Goal: Complete application form: Complete application form

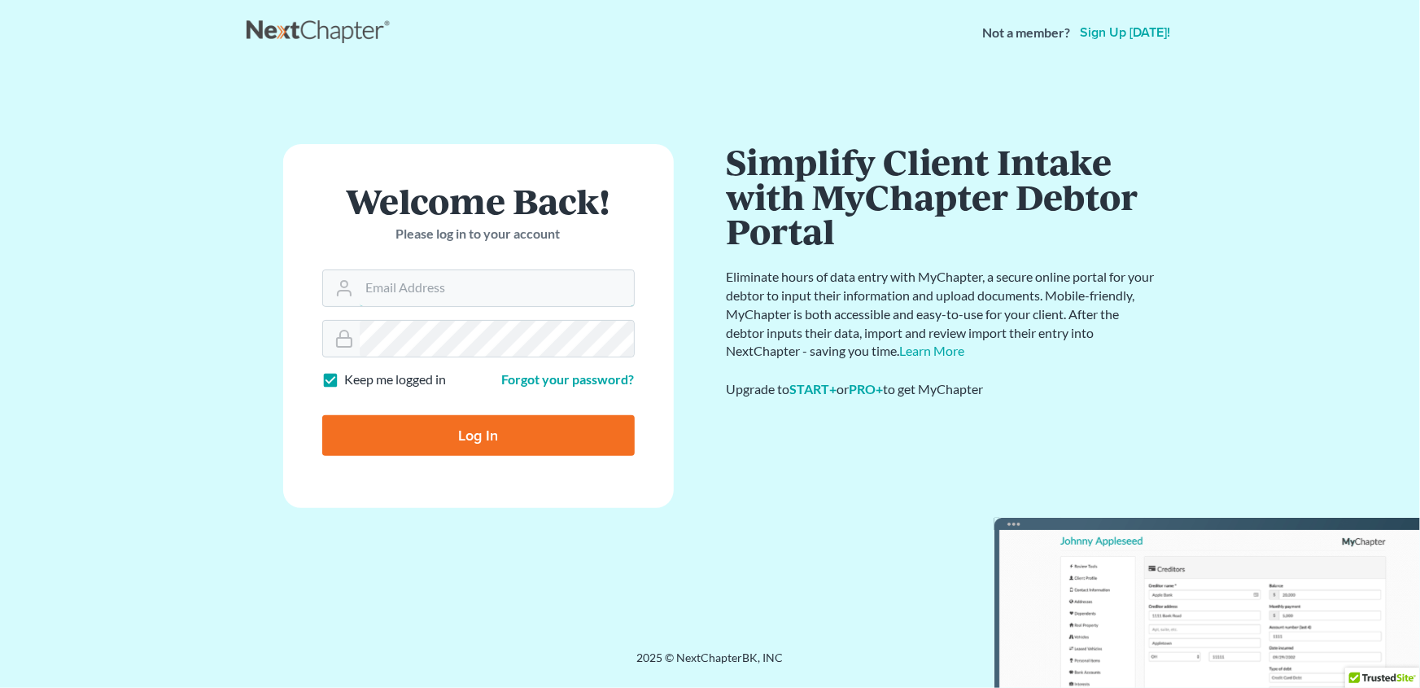
type input "[EMAIL_ADDRESS][DOMAIN_NAME]"
click at [490, 433] on input "Log In" at bounding box center [478, 435] width 312 height 41
type input "Thinking..."
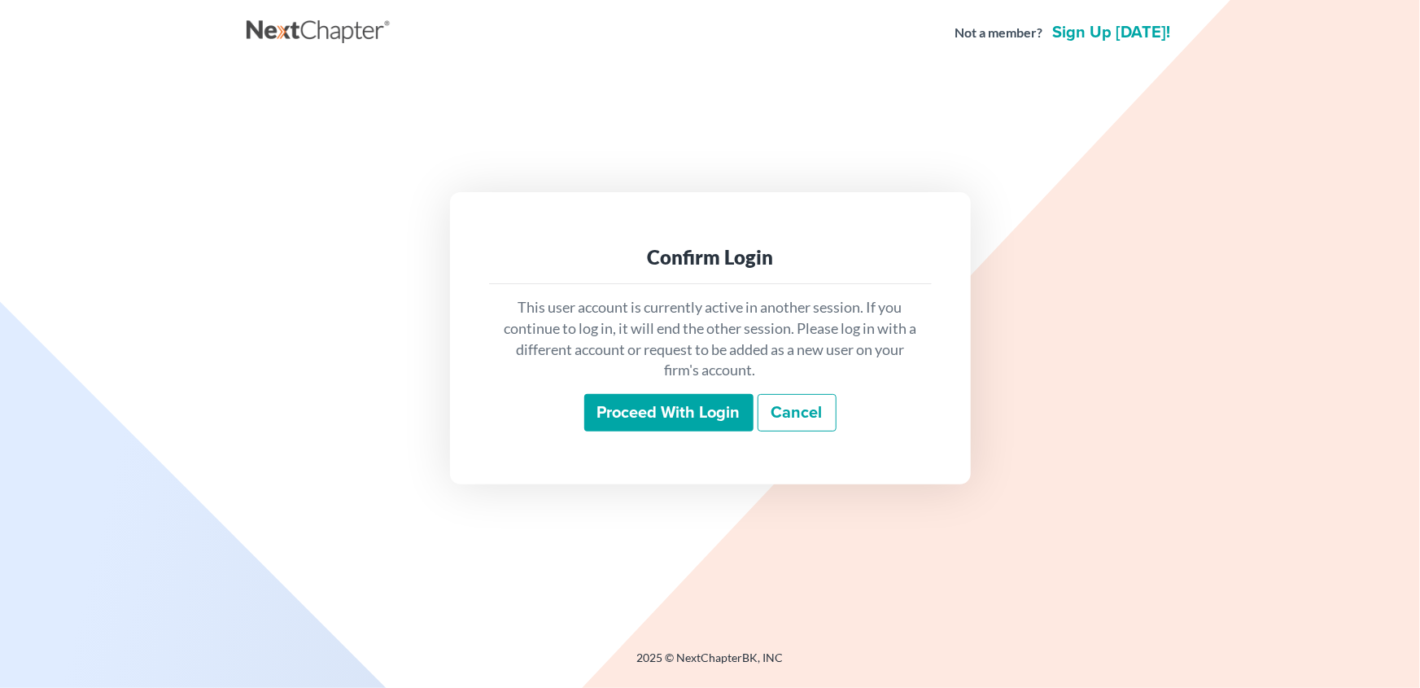
click at [700, 413] on input "Proceed with login" at bounding box center [668, 412] width 169 height 37
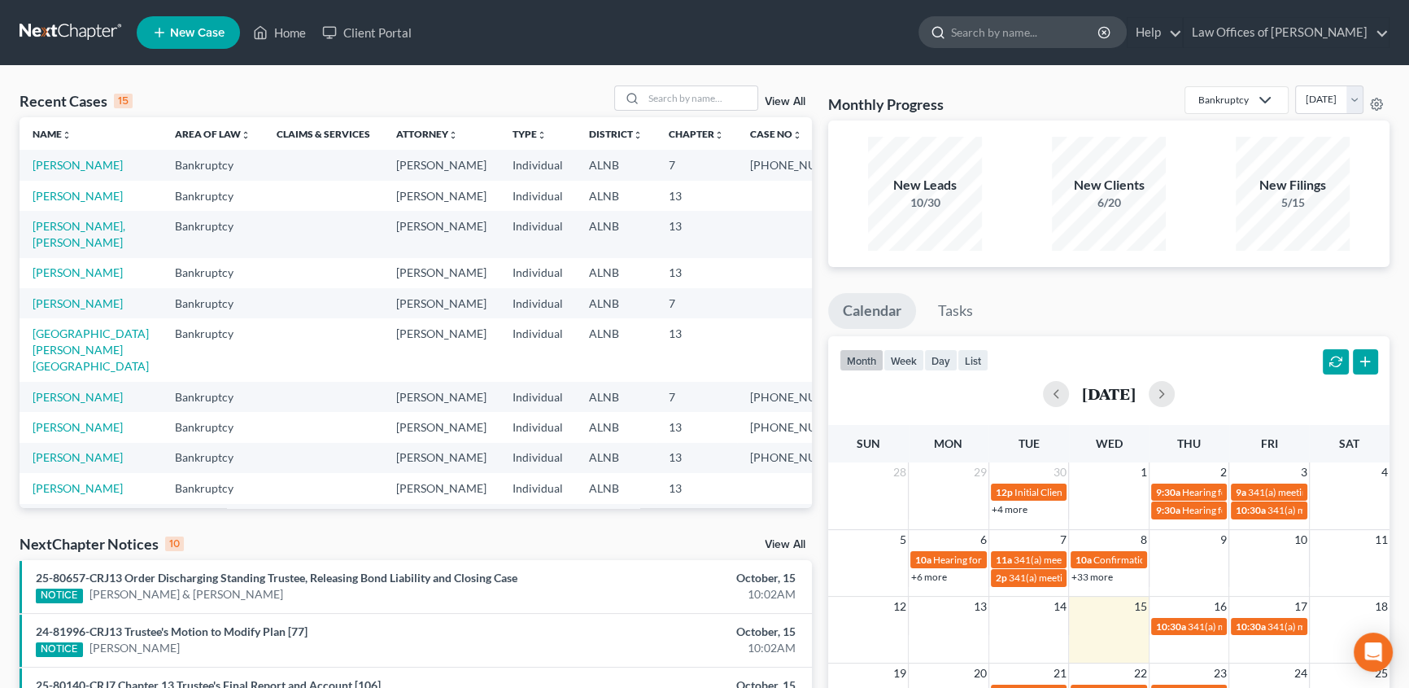
click at [1050, 37] on input "search" at bounding box center [1025, 32] width 149 height 30
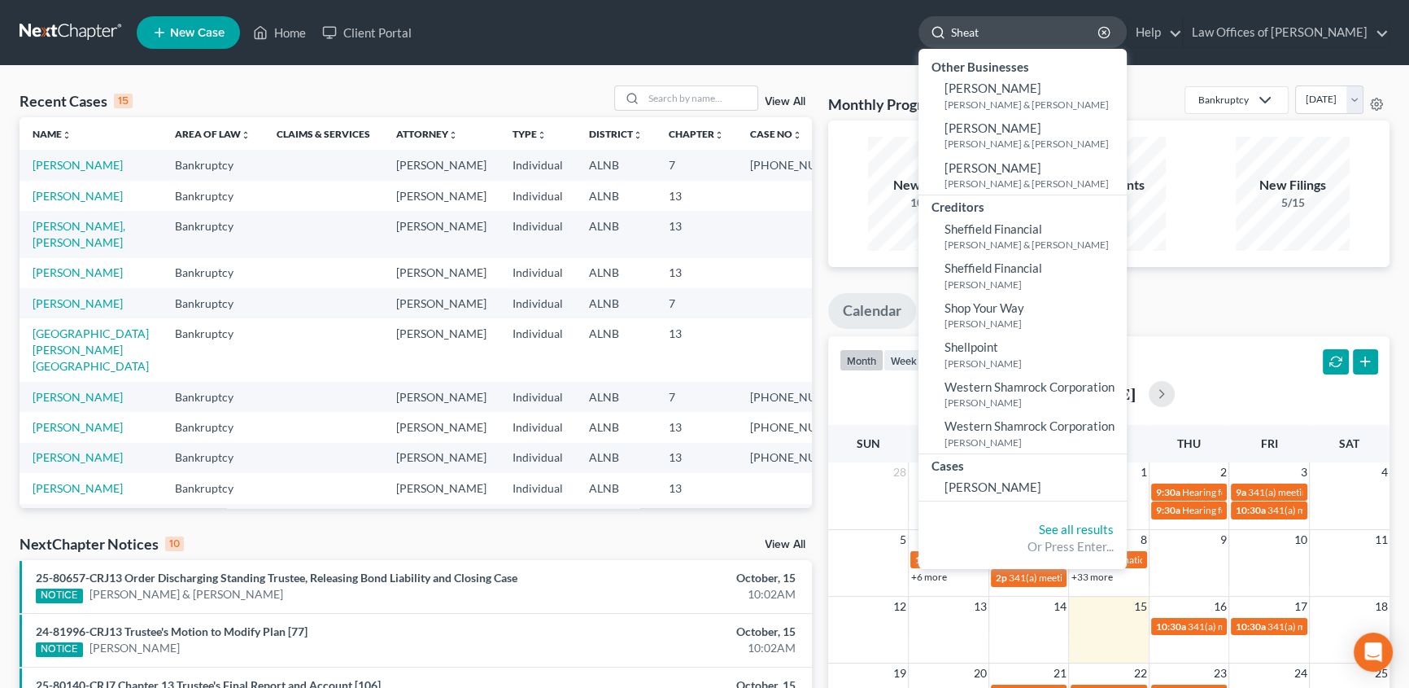
type input "Sheats"
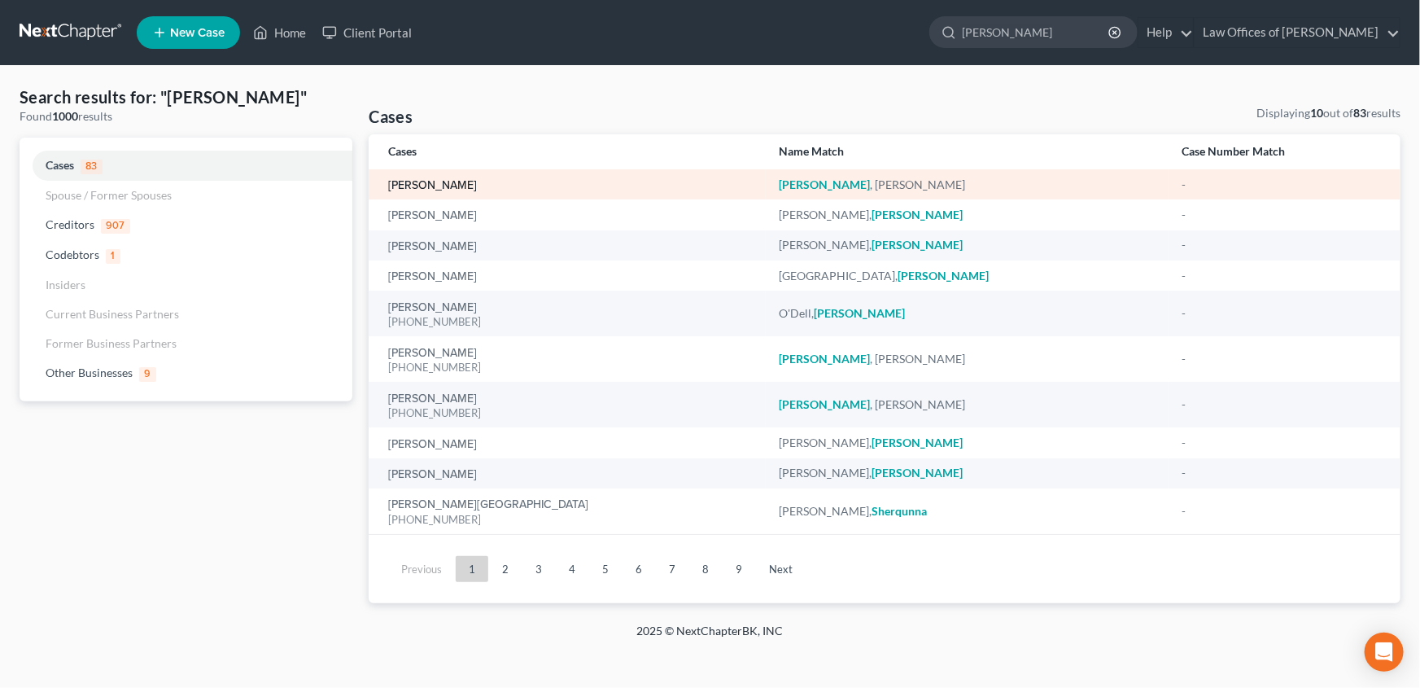
click at [414, 180] on link "Sheats, Judy" at bounding box center [432, 185] width 89 height 11
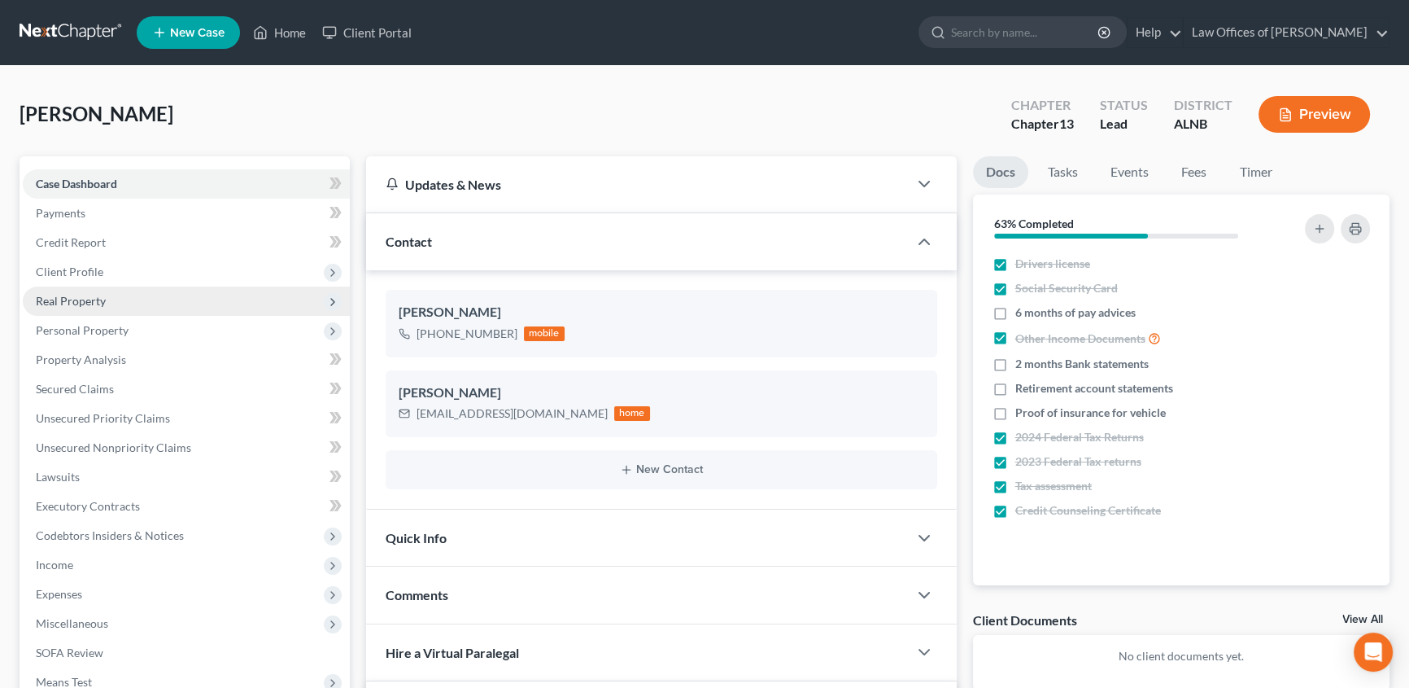
click at [94, 304] on span "Real Property" at bounding box center [71, 301] width 70 height 14
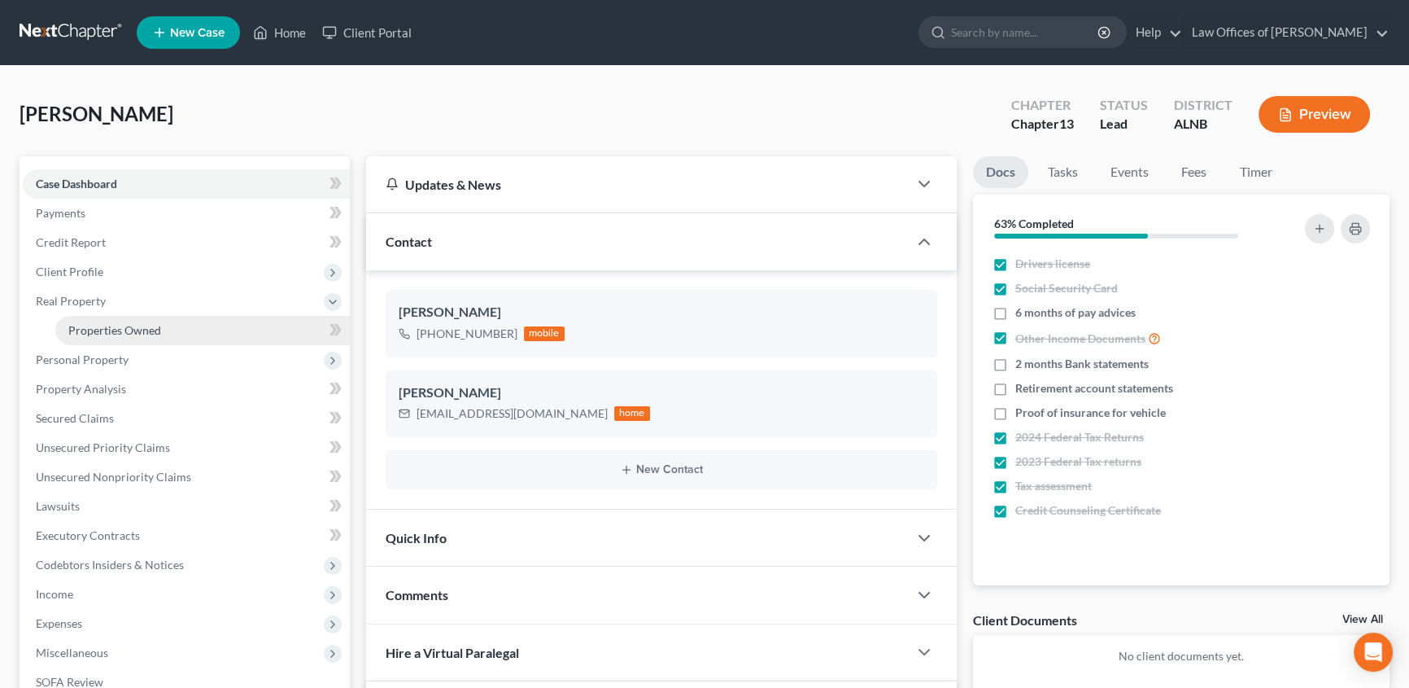
click at [102, 325] on span "Properties Owned" at bounding box center [114, 330] width 93 height 14
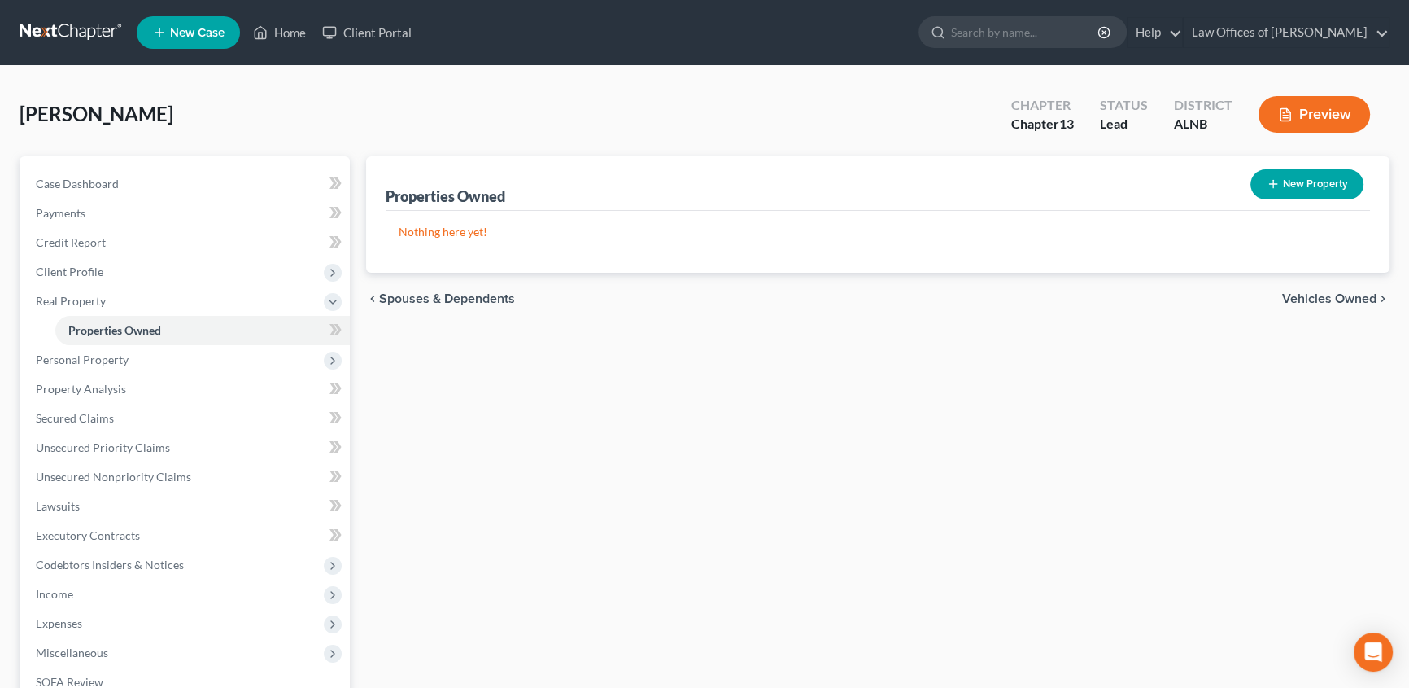
click at [1310, 186] on button "New Property" at bounding box center [1307, 184] width 113 height 30
select select "0"
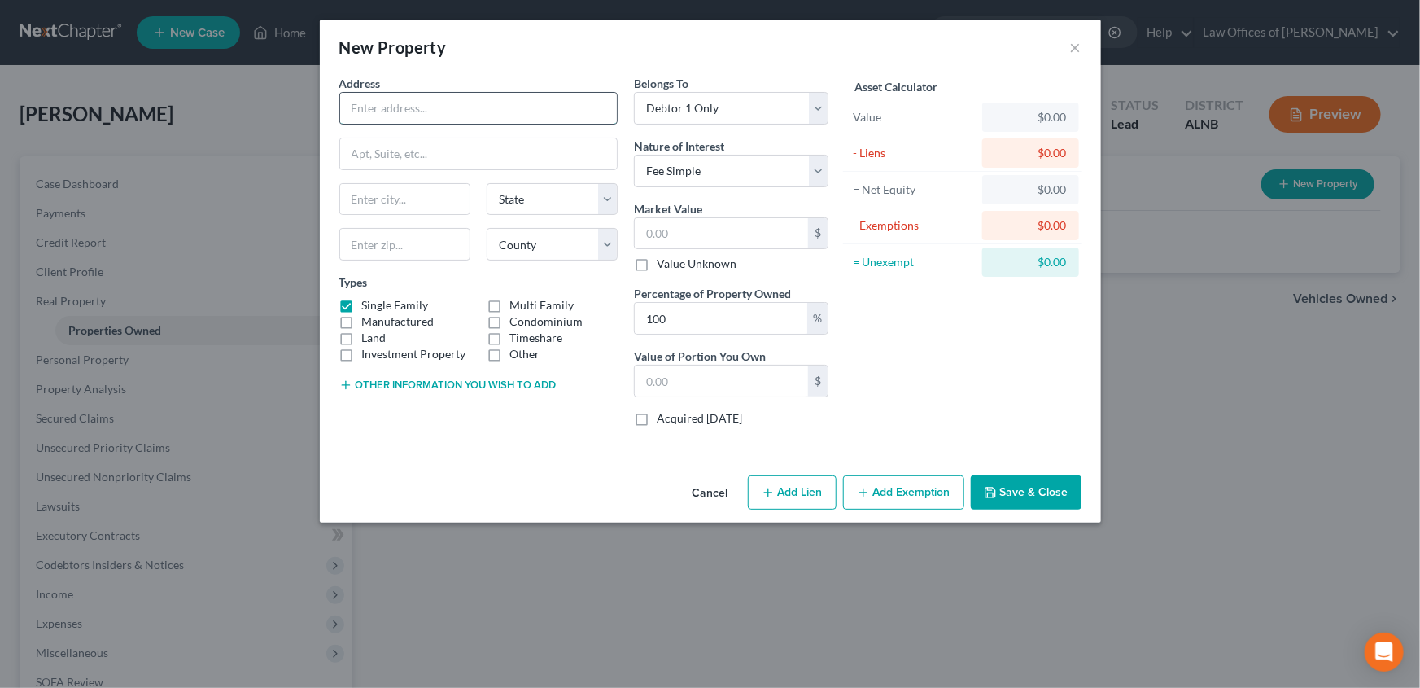
click at [436, 111] on input "text" at bounding box center [478, 108] width 277 height 31
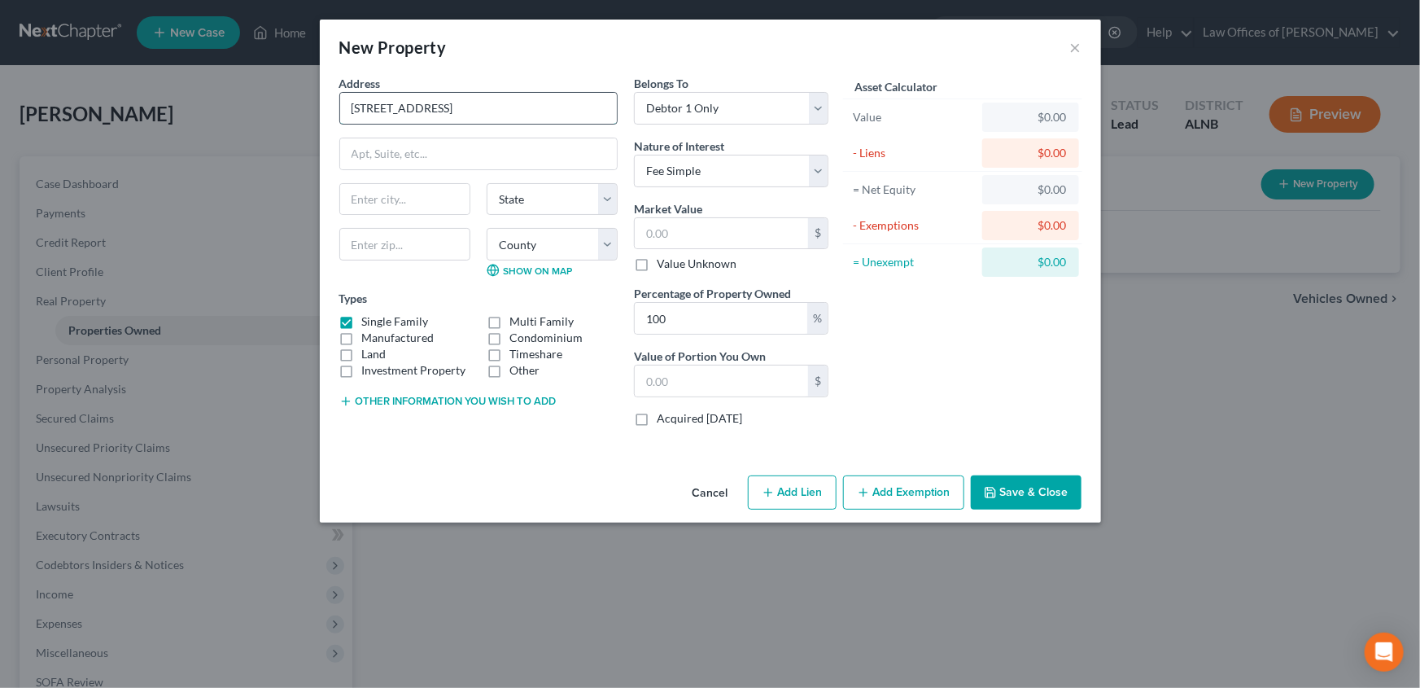
type input "106 Bridgestone Dr"
type input "Huntsville"
click at [437, 246] on input "text" at bounding box center [404, 244] width 131 height 33
click at [610, 252] on select "County" at bounding box center [552, 244] width 131 height 33
click at [583, 247] on select "County" at bounding box center [552, 244] width 131 height 33
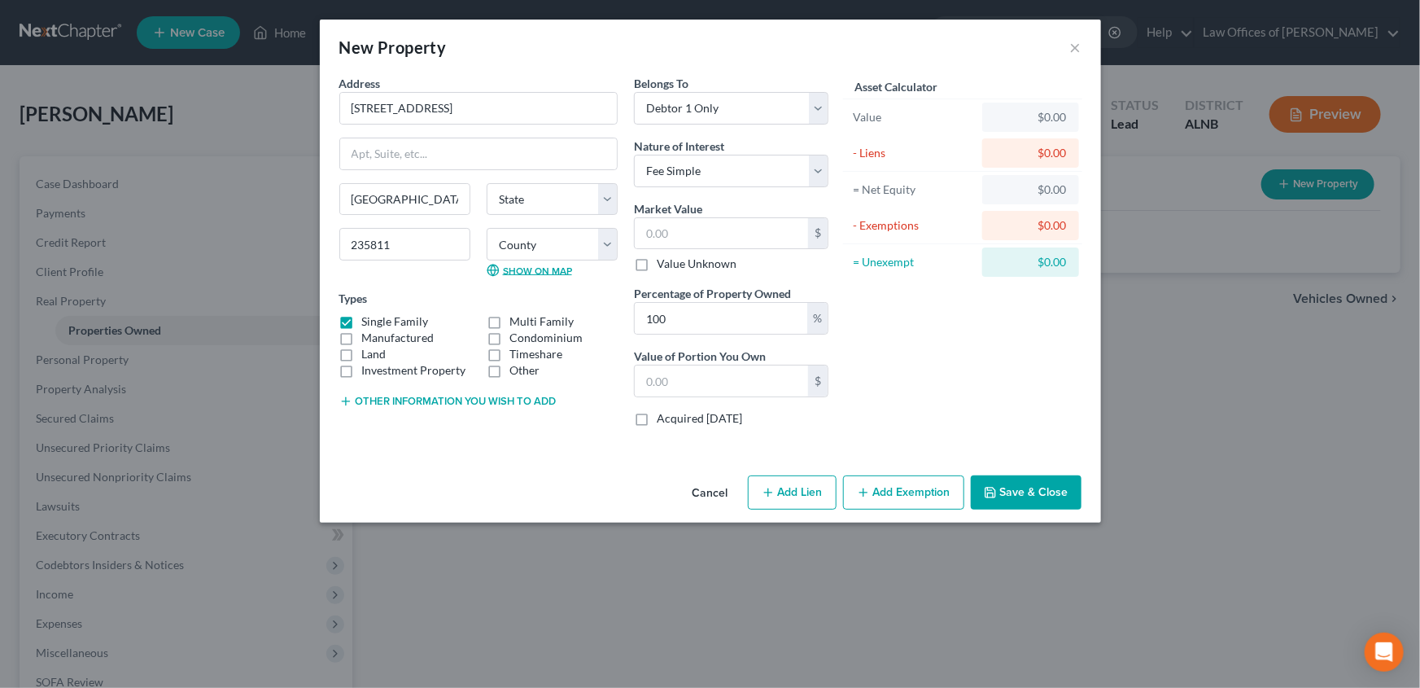
click at [517, 266] on link "Show on Map" at bounding box center [529, 270] width 85 height 13
click at [357, 246] on input "235811" at bounding box center [404, 244] width 131 height 33
type input "35811"
select select "0"
click at [603, 248] on select "County Autauga County Baldwin County Barbour County Bibb County Blount County B…" at bounding box center [552, 244] width 131 height 33
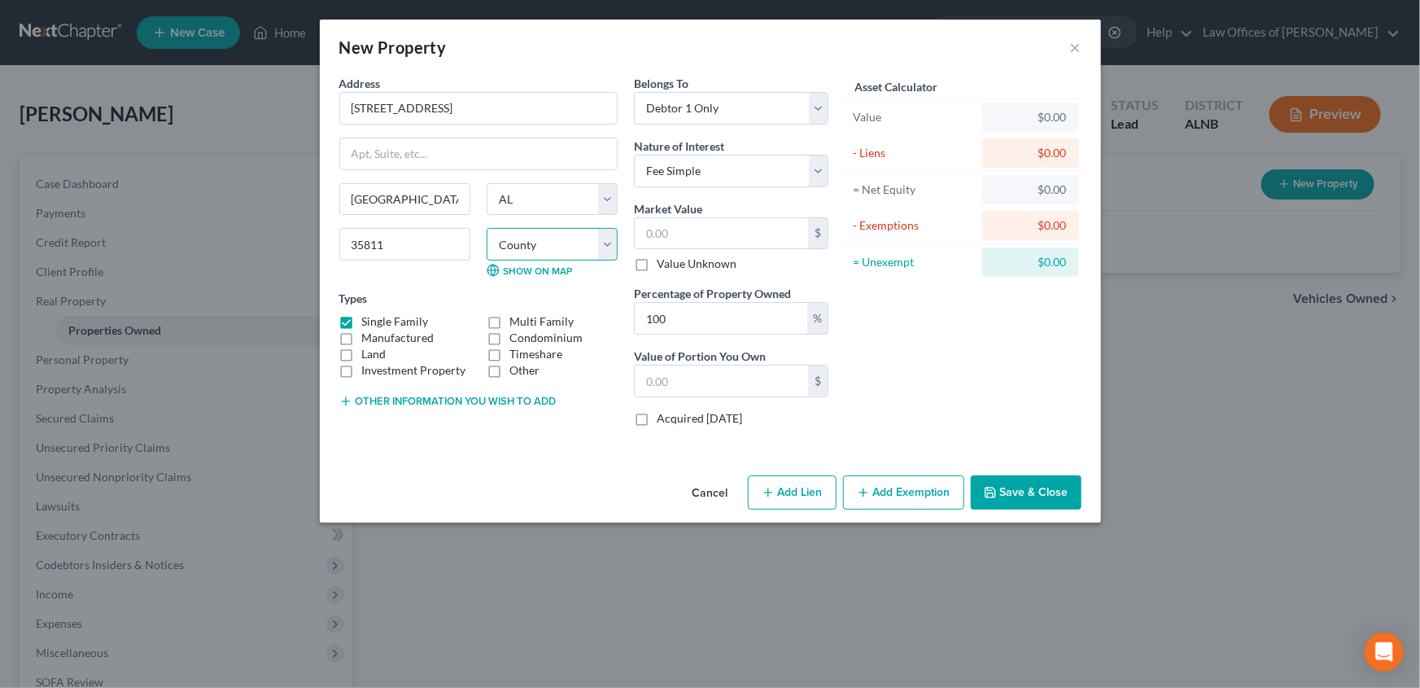
select select "44"
click at [487, 228] on select "County Autauga County Baldwin County Barbour County Bibb County Blount County B…" at bounding box center [552, 244] width 131 height 33
click at [818, 113] on select "Select Debtor 1 Only Debtor 2 Only Debtor 1 And Debtor 2 Only At Least One Of T…" at bounding box center [731, 108] width 194 height 33
click at [770, 232] on input "text" at bounding box center [721, 233] width 173 height 31
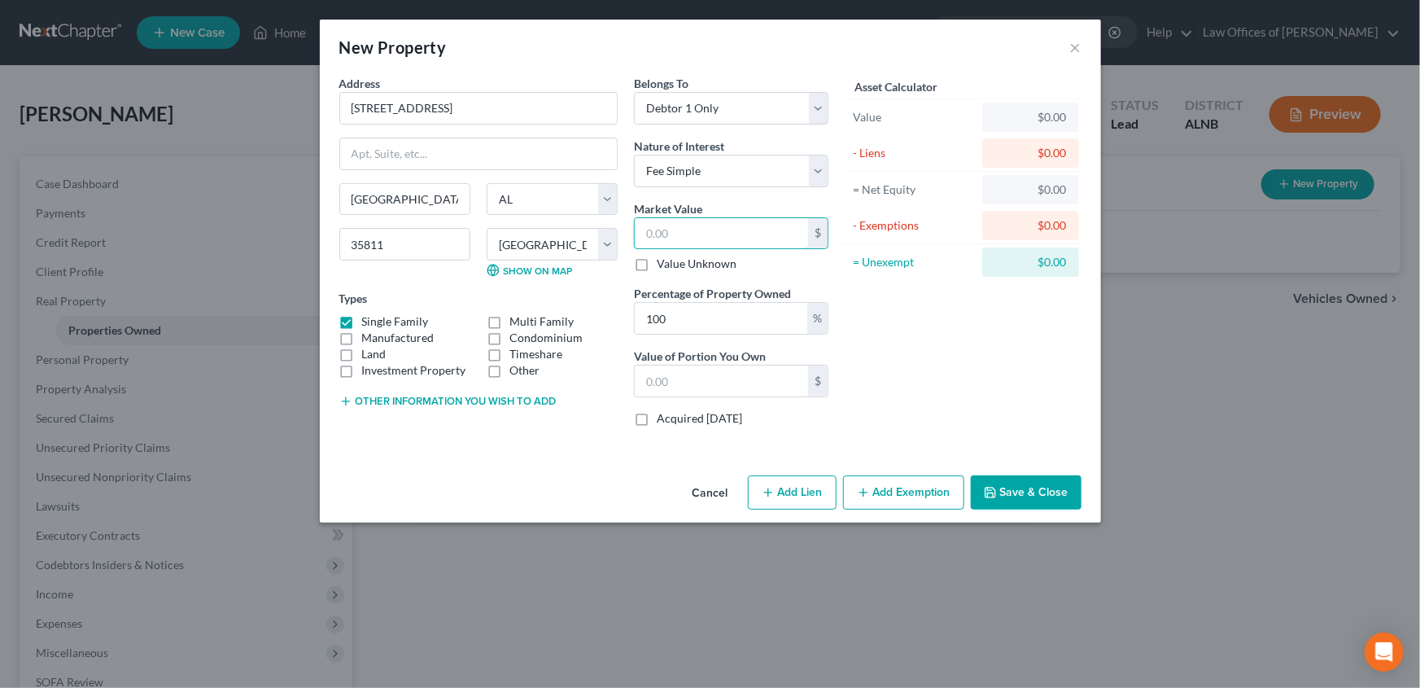
type input "1"
type input "1.00"
type input "15"
type input "15.00"
type input "150"
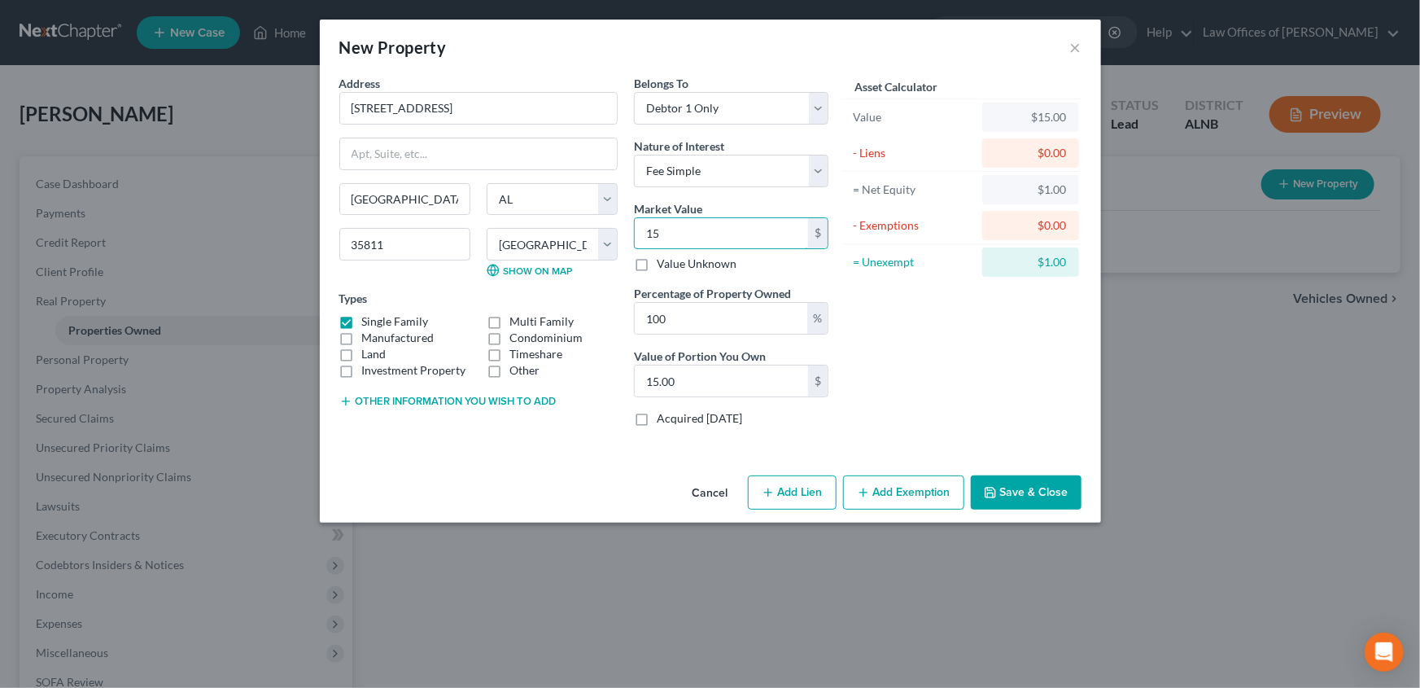
type input "150.00"
type input "1500"
type input "1,500.00"
type input "1,5000"
type input "15,000.00"
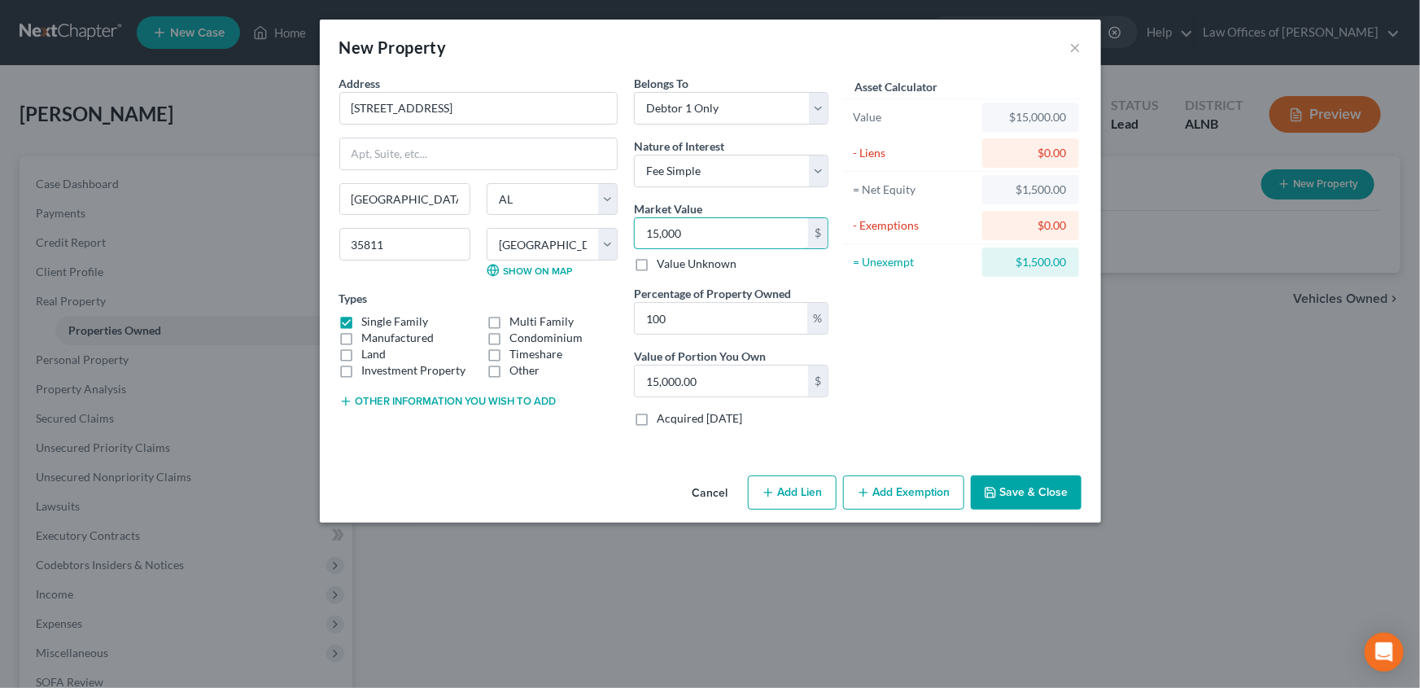
type input "15,0000"
type input "150,000.00"
type input "150,000."
click at [1028, 155] on div "$0.00" at bounding box center [1030, 153] width 71 height 16
click at [1042, 163] on div "$0.00" at bounding box center [1030, 152] width 97 height 29
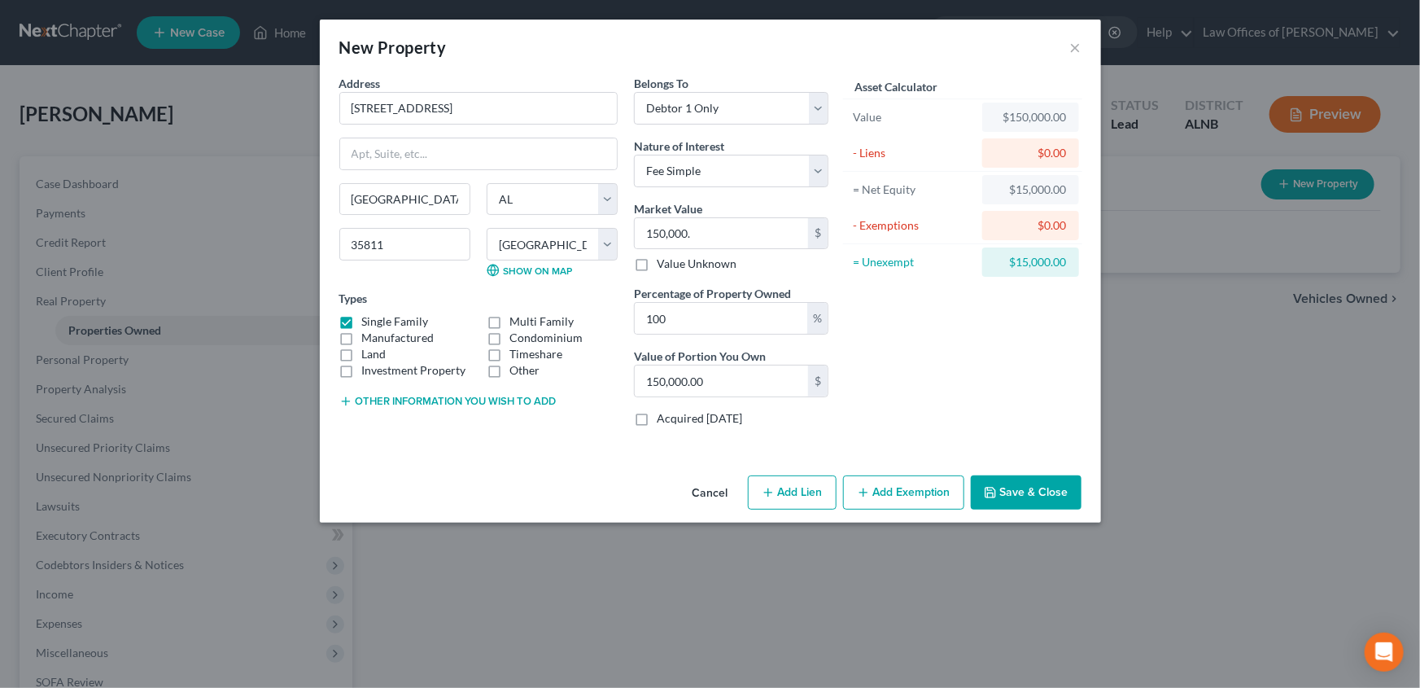
click at [1042, 155] on div "$0.00" at bounding box center [1030, 153] width 71 height 16
click at [788, 495] on button "Add Lien" at bounding box center [792, 492] width 89 height 34
select select "0"
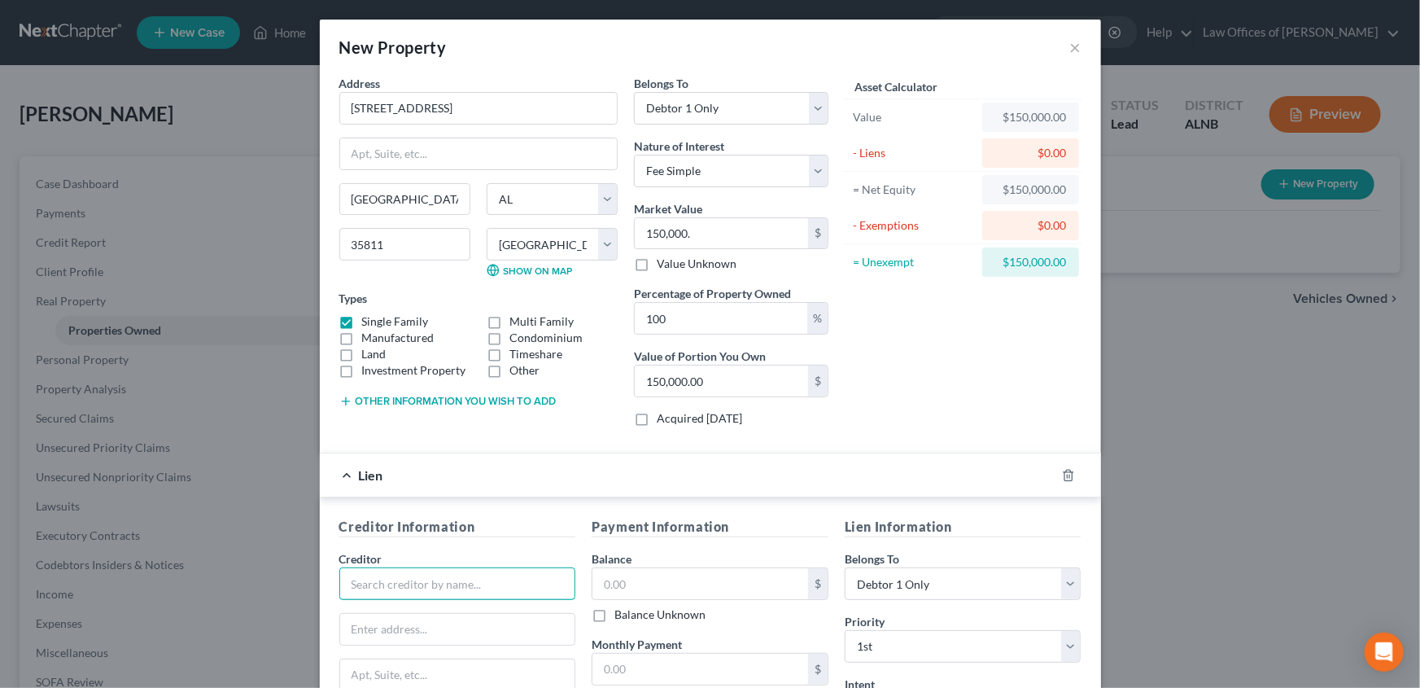
click at [373, 587] on input "text" at bounding box center [457, 583] width 237 height 33
type input "Dovenmuehle Mortgage"
click at [772, 590] on input "text" at bounding box center [700, 583] width 216 height 31
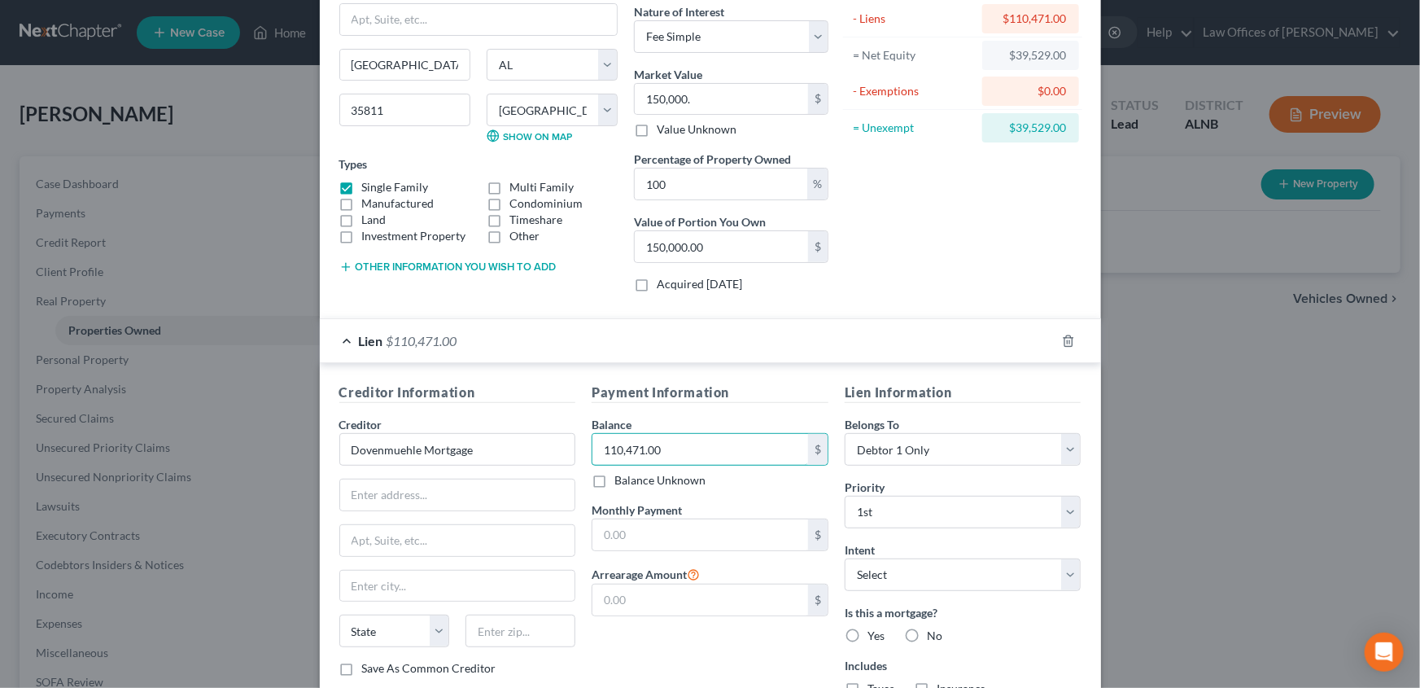
scroll to position [147, 0]
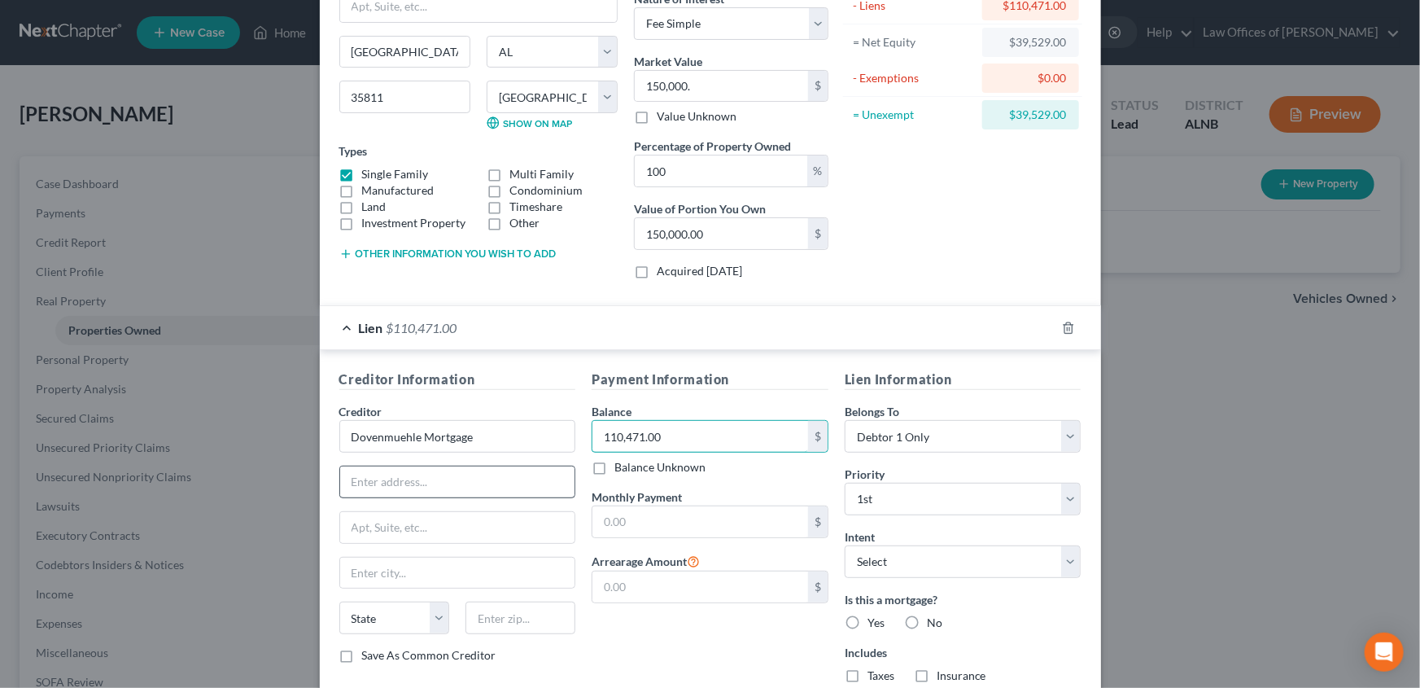
type input "110,471.00"
click at [488, 477] on input "text" at bounding box center [457, 481] width 235 height 31
type input "1 Corporate Drive"
type input "Suite 360"
type input "Lake Zurich"
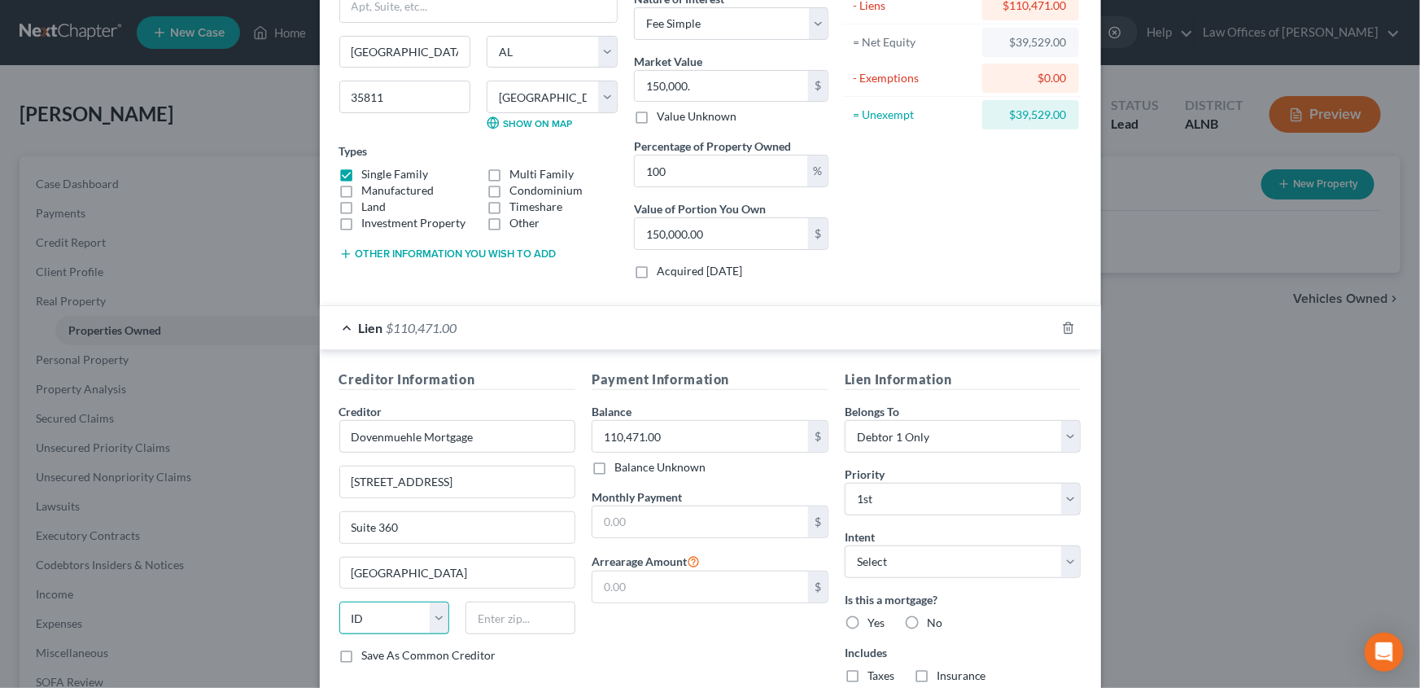
select select "14"
type input "60047"
click at [780, 517] on input "text" at bounding box center [700, 521] width 216 height 31
type input "776.00"
click at [1072, 565] on select "Select Surrender Redeem Reaffirm Avoid Other" at bounding box center [963, 561] width 237 height 33
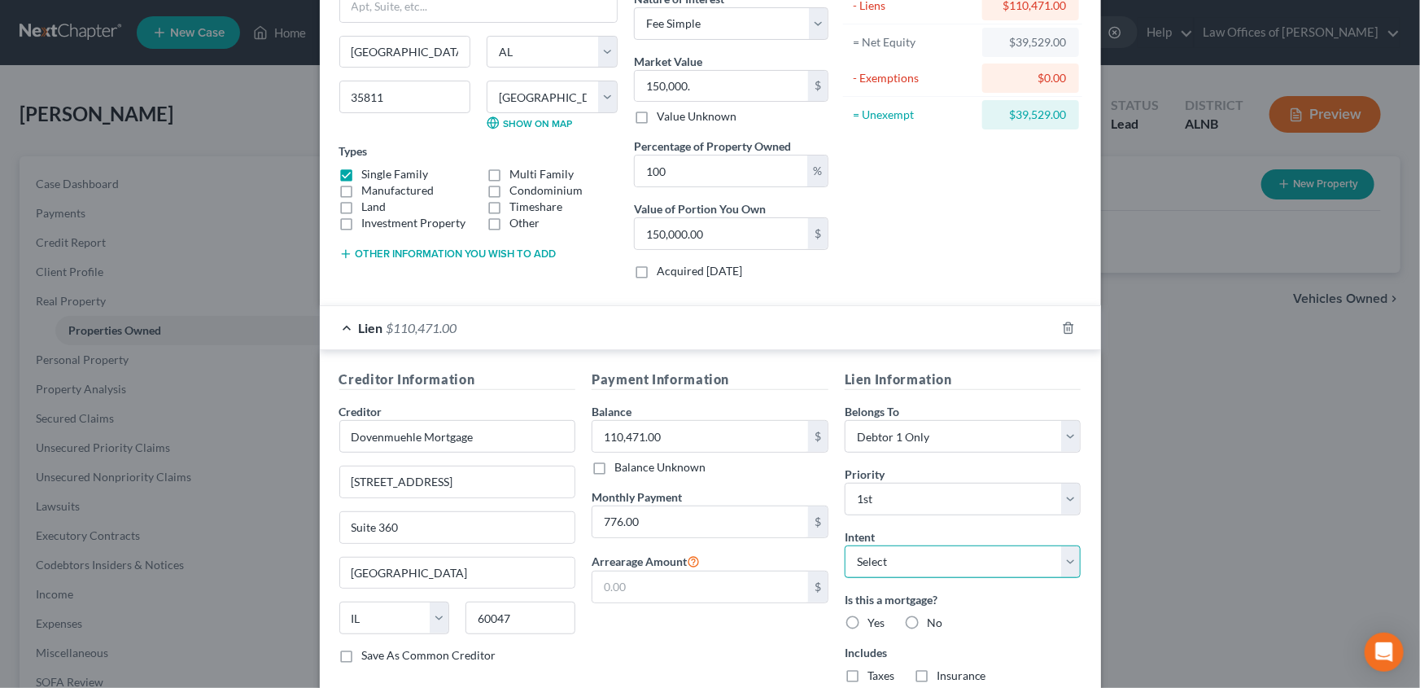
select select "2"
click at [845, 545] on select "Select Surrender Redeem Reaffirm Avoid Other" at bounding box center [963, 561] width 237 height 33
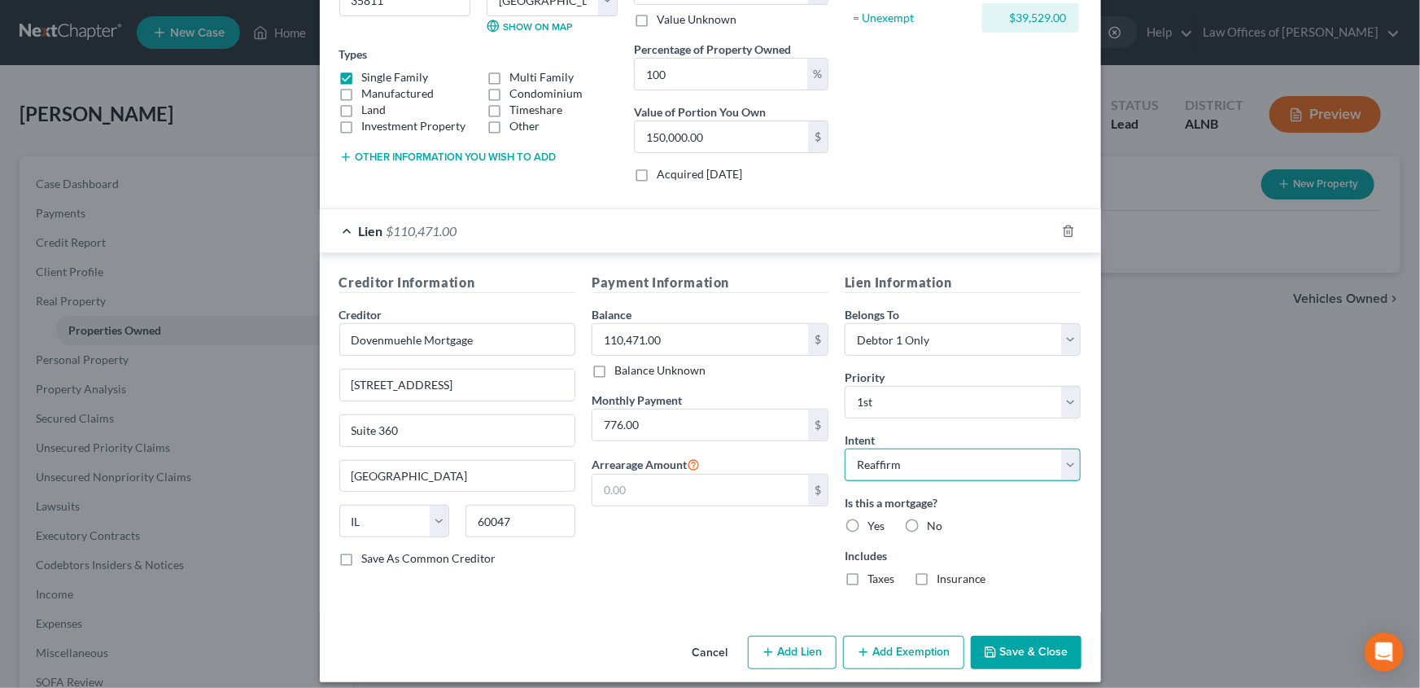
scroll to position [256, 0]
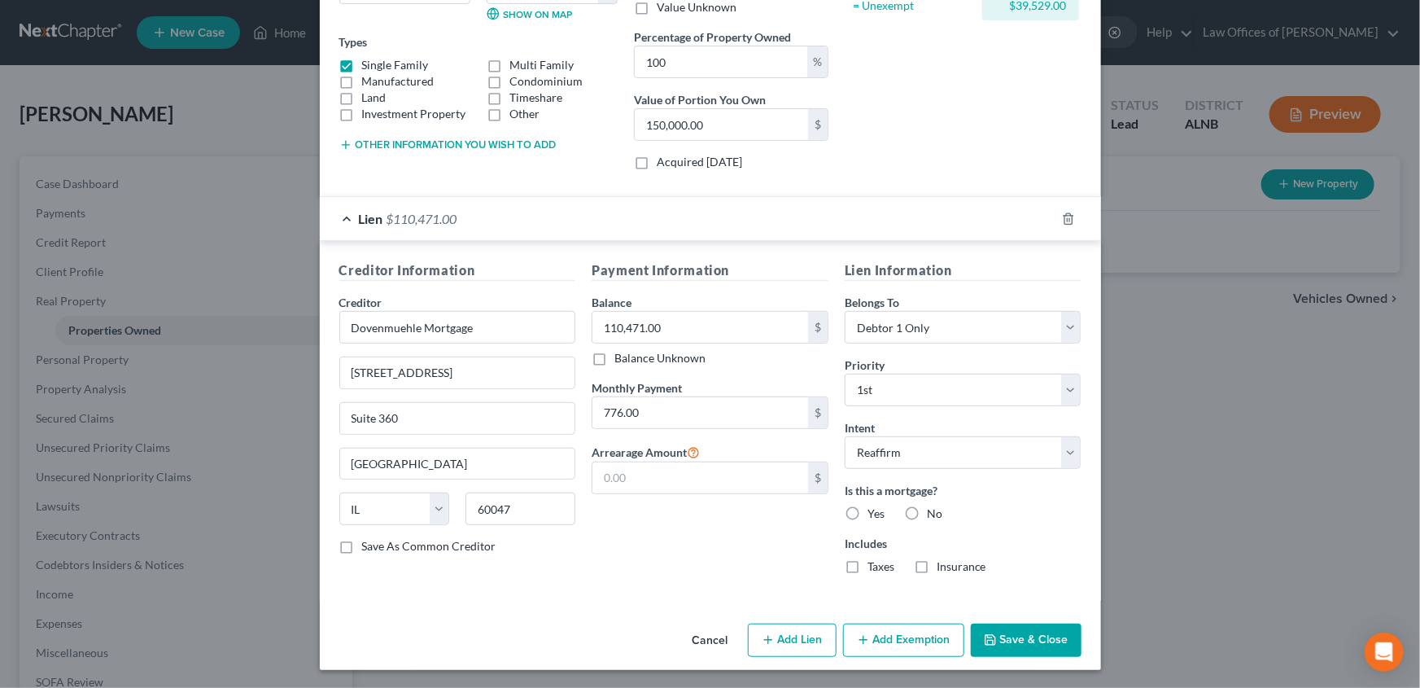
click at [867, 511] on label "Yes" at bounding box center [875, 513] width 17 height 16
click at [874, 511] on input "Yes" at bounding box center [879, 510] width 11 height 11
radio input "true"
click at [867, 566] on label "Taxes" at bounding box center [880, 566] width 27 height 16
click at [874, 566] on input "Taxes" at bounding box center [879, 563] width 11 height 11
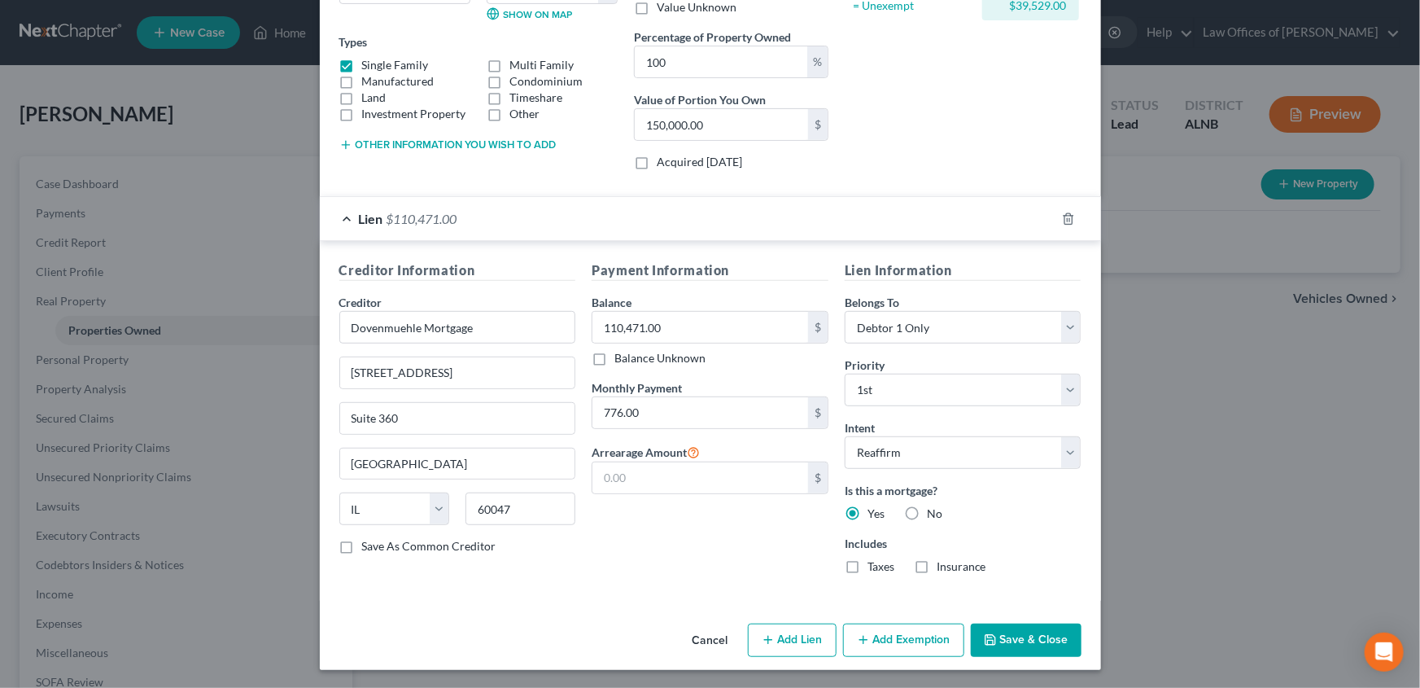
checkbox input "true"
click at [936, 565] on label "Insurance" at bounding box center [961, 566] width 50 height 16
click at [943, 565] on input "Insurance" at bounding box center [948, 563] width 11 height 11
checkbox input "true"
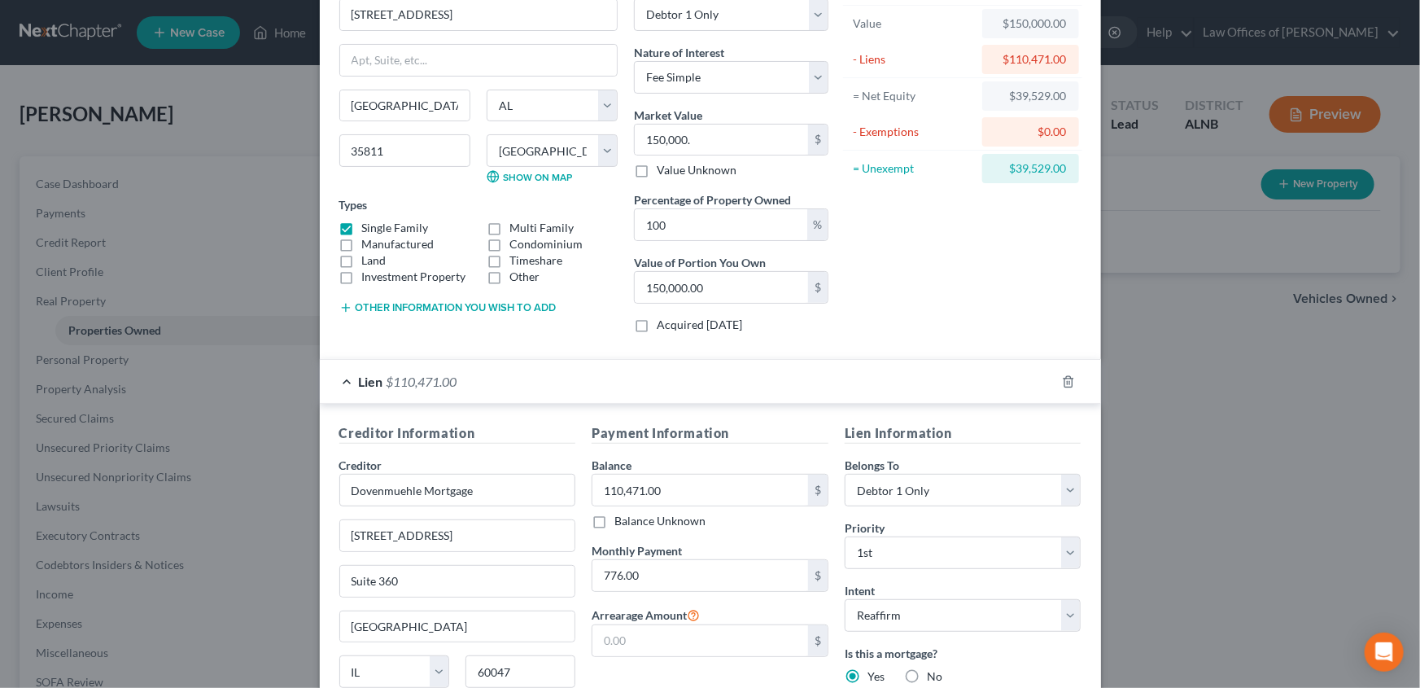
scroll to position [34, 0]
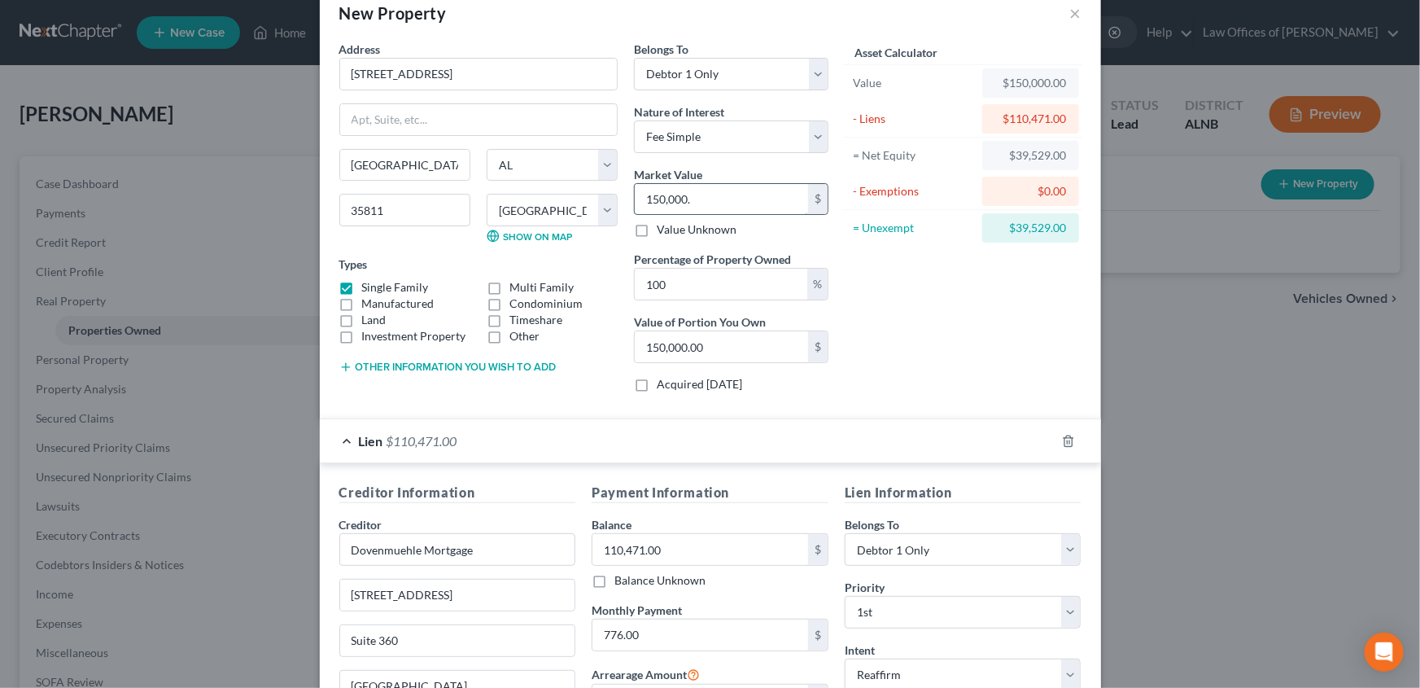
click at [736, 198] on input "150,000." at bounding box center [721, 199] width 173 height 31
type input "0"
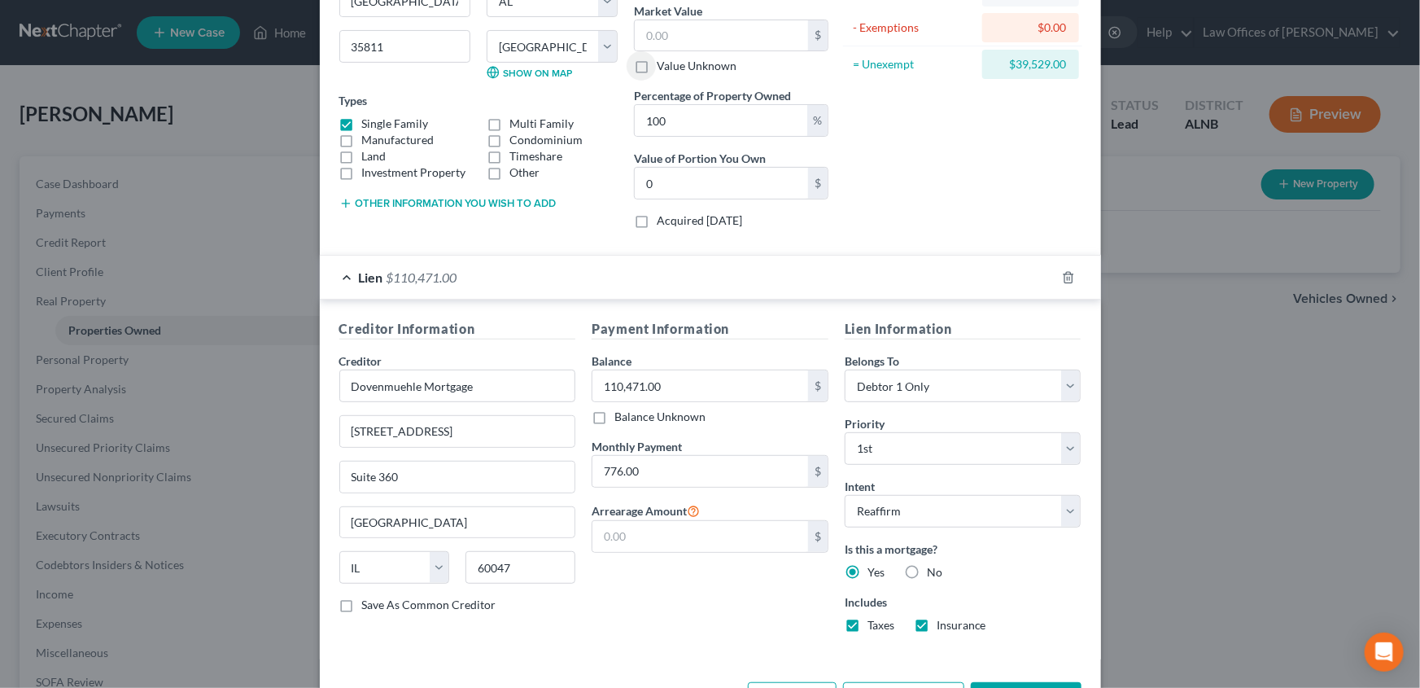
scroll to position [256, 0]
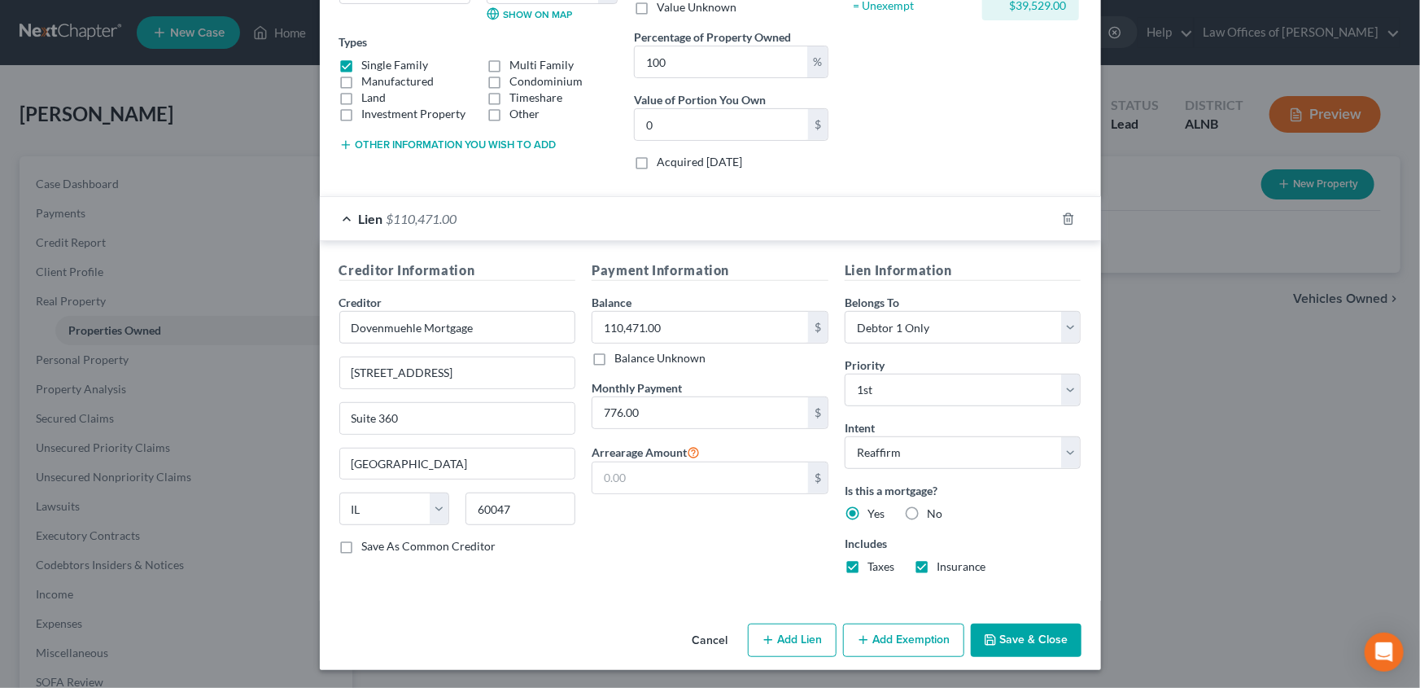
click at [783, 642] on button "Add Lien" at bounding box center [792, 640] width 89 height 34
select select "0"
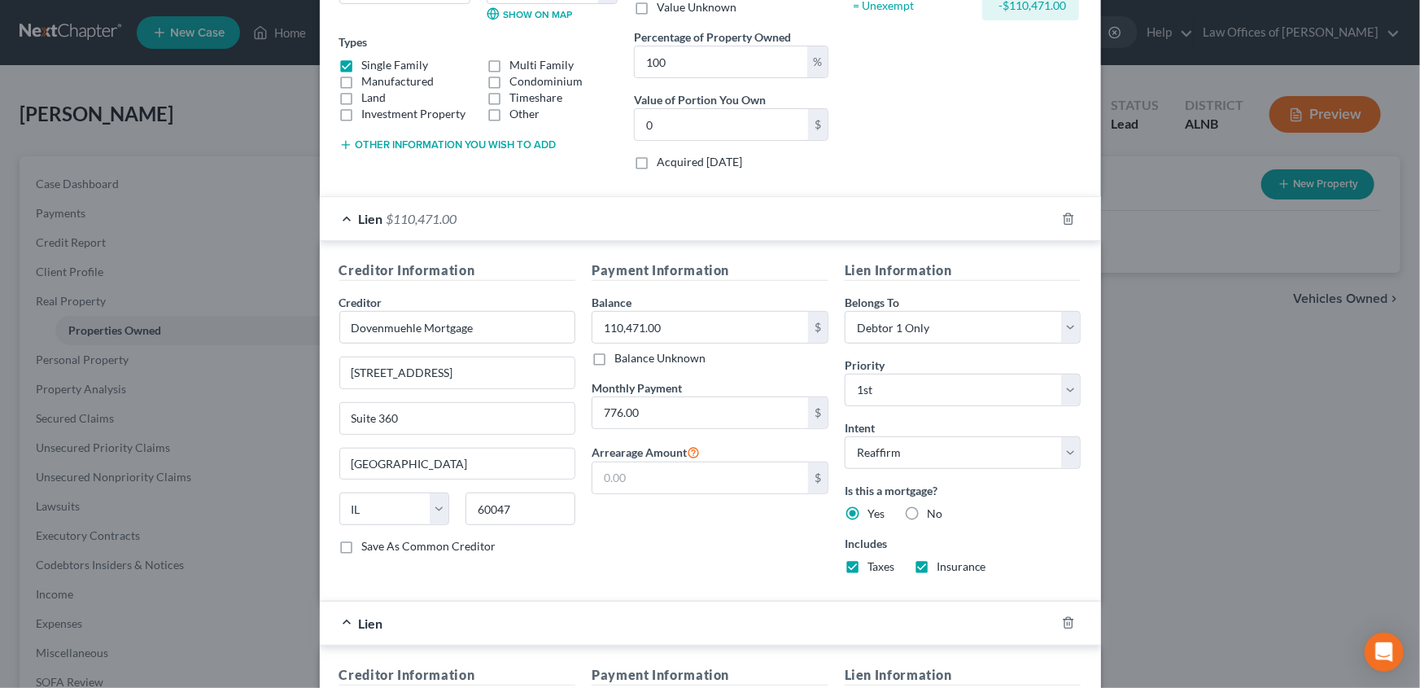
scroll to position [478, 0]
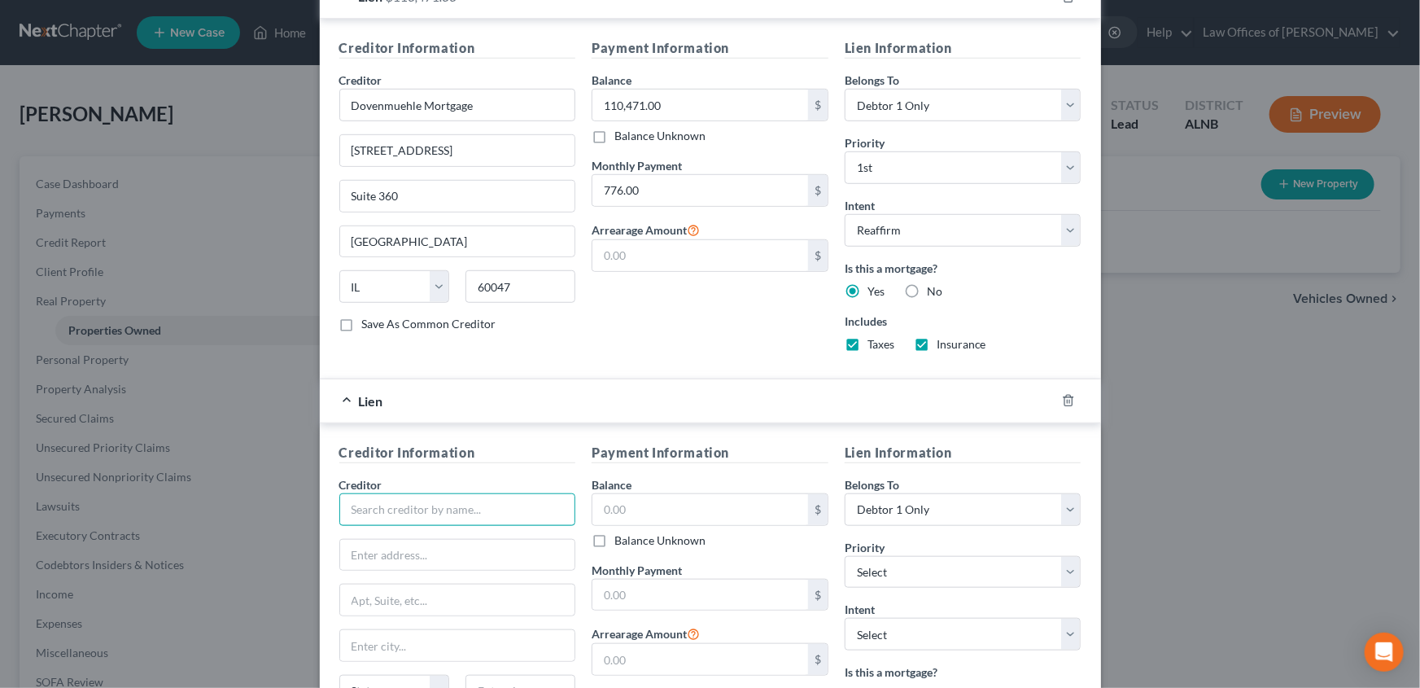
click at [537, 509] on input "text" at bounding box center [457, 509] width 237 height 33
click at [507, 503] on input "text" at bounding box center [457, 509] width 237 height 33
type input "Truist"
type input "p"
type input "PO Box 849"
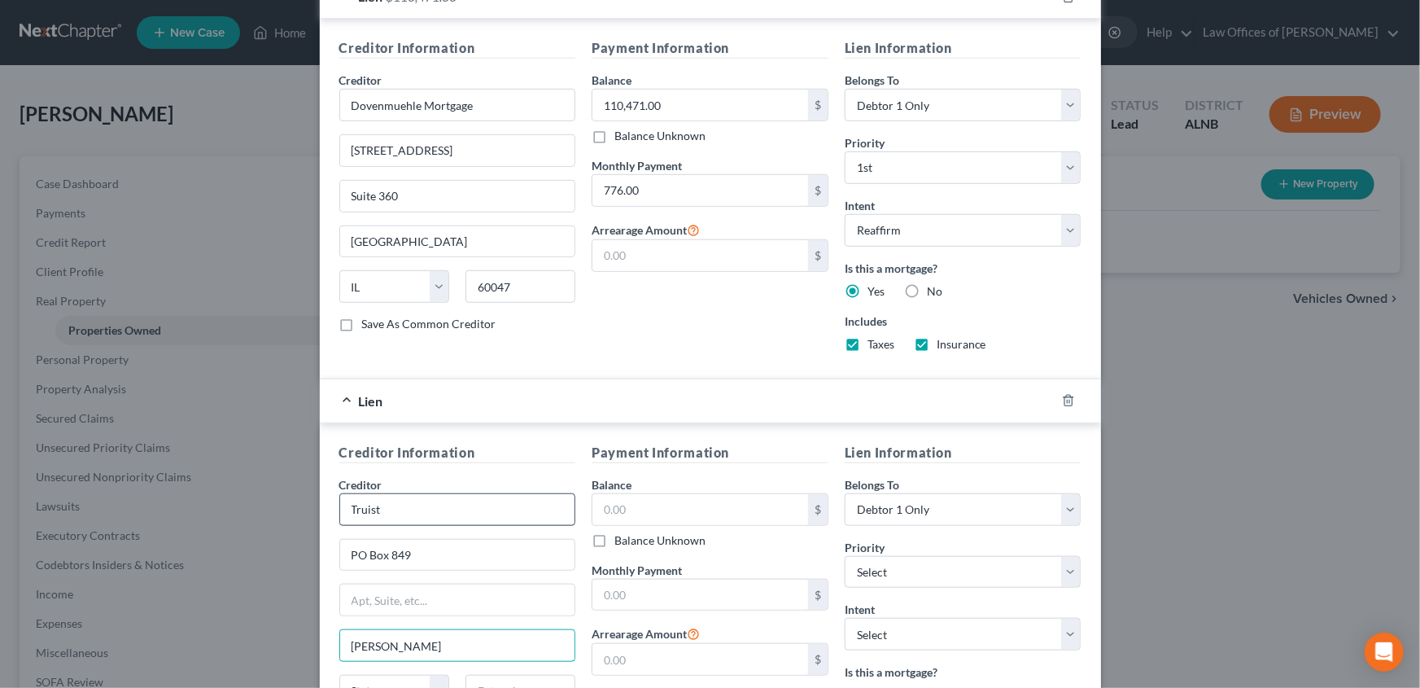
type input "Wilson"
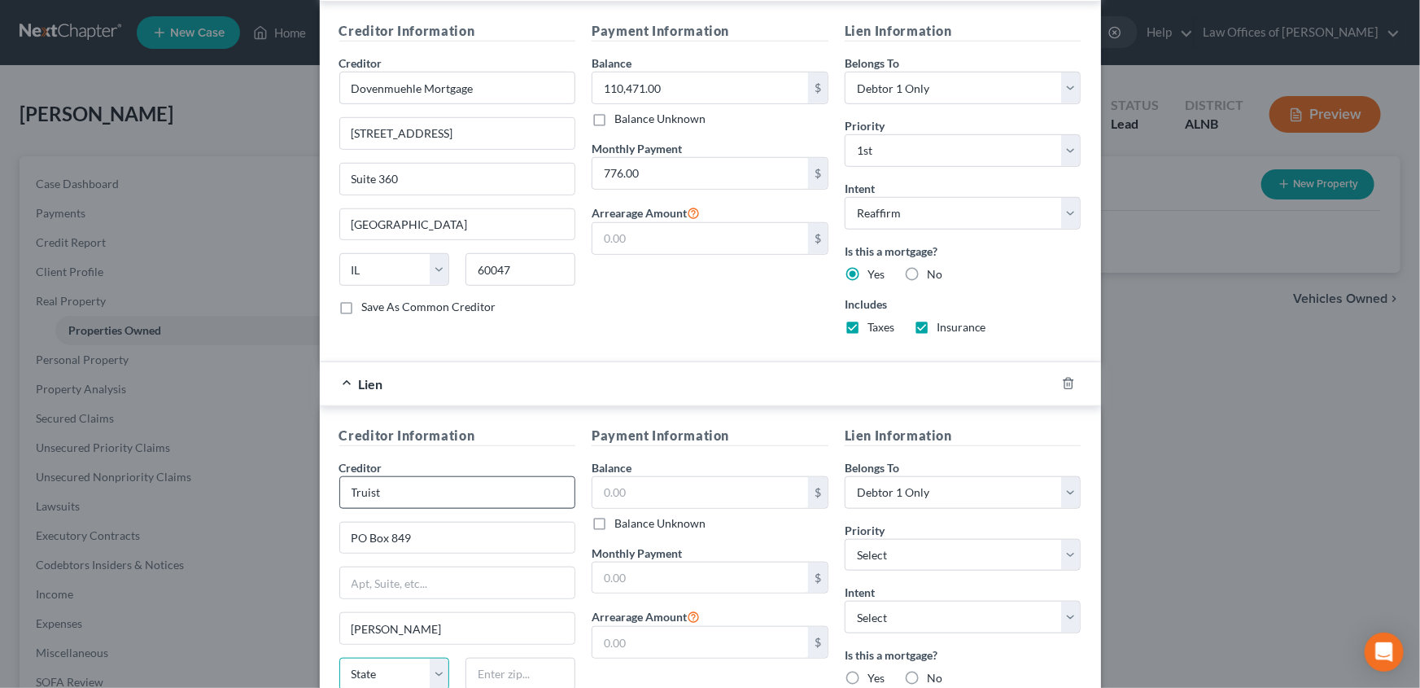
select select "28"
type input "27894"
click at [748, 488] on input "text" at bounding box center [700, 492] width 216 height 31
type input "40,000.00"
click at [755, 577] on input "text" at bounding box center [700, 577] width 216 height 31
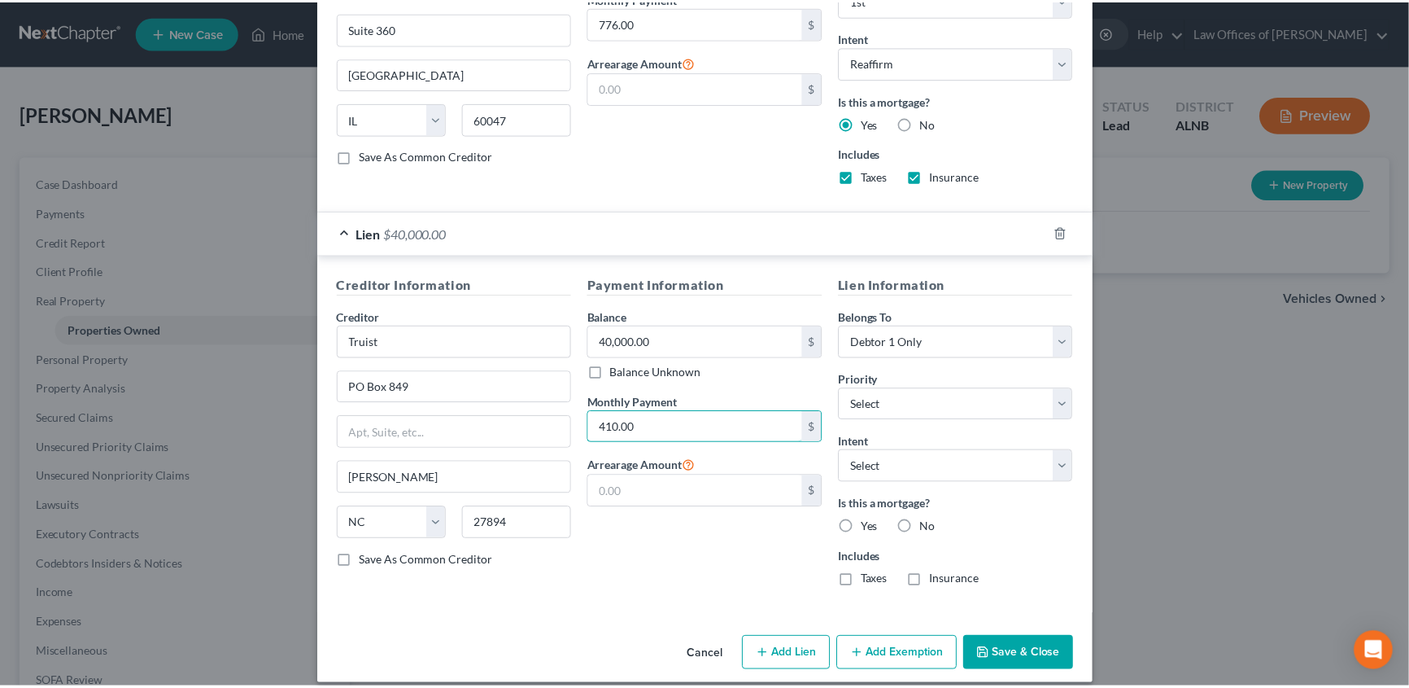
scroll to position [660, 0]
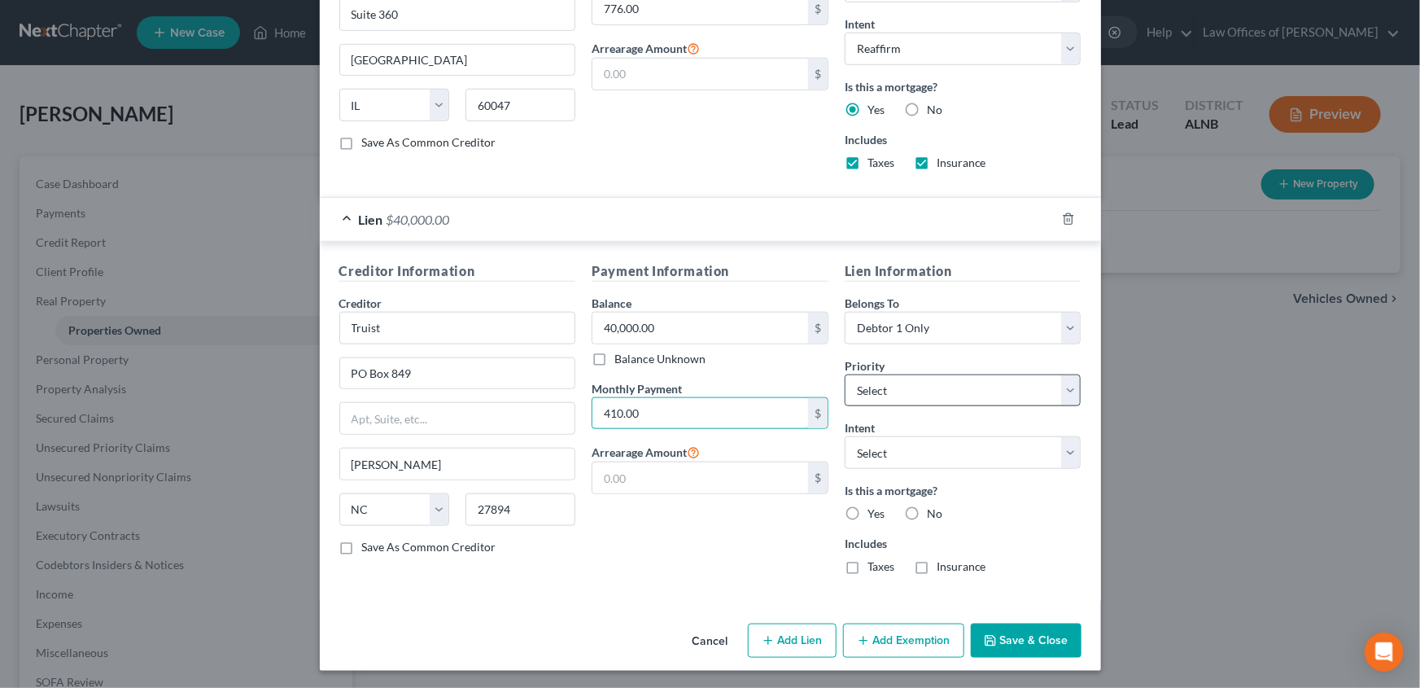
type input "410.00"
click at [1067, 399] on select "Select 2nd 3rd 4th 5th 6th 7th 8th 9th 10th 11th 12th 13th 14th 15th 16th 17th …" at bounding box center [963, 390] width 237 height 33
click at [1067, 452] on select "Select Surrender Redeem Reaffirm Avoid Other" at bounding box center [963, 452] width 237 height 33
select select "2"
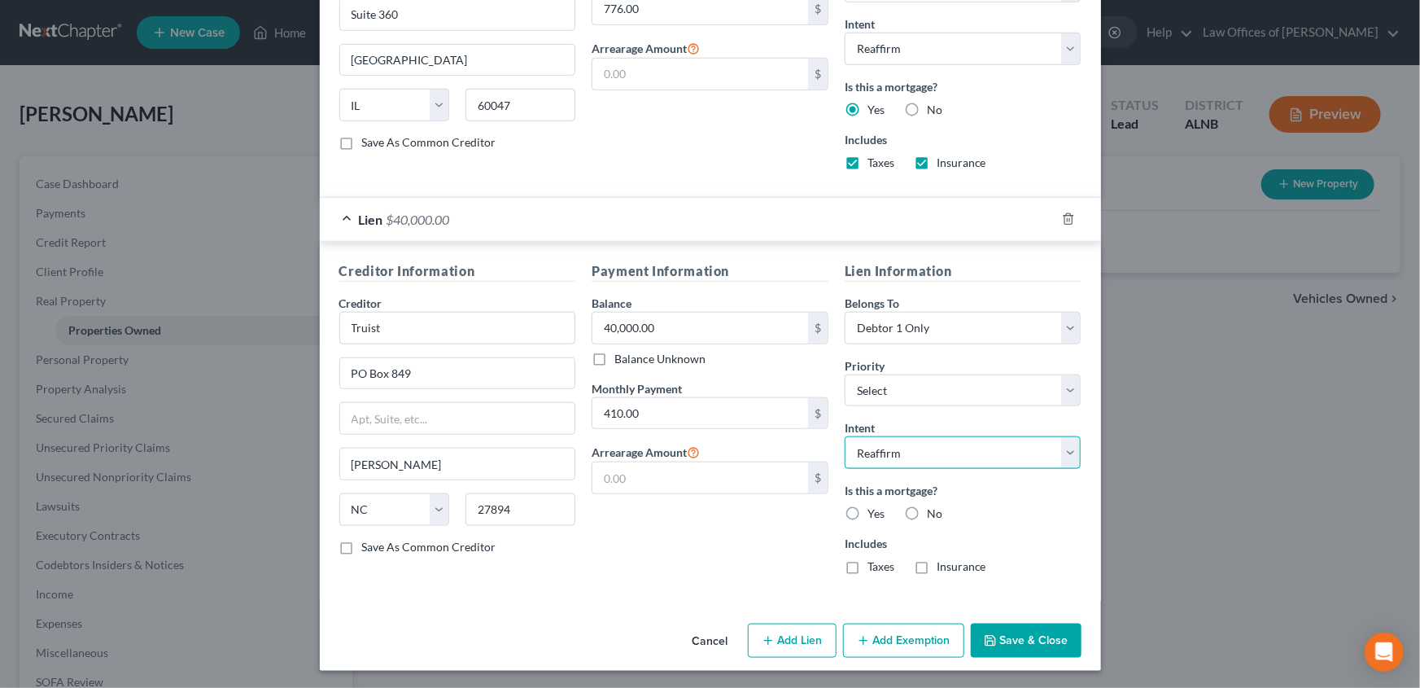
click at [845, 436] on select "Select Surrender Redeem Reaffirm Avoid Other" at bounding box center [963, 452] width 237 height 33
click at [1011, 634] on button "Save & Close" at bounding box center [1026, 640] width 111 height 34
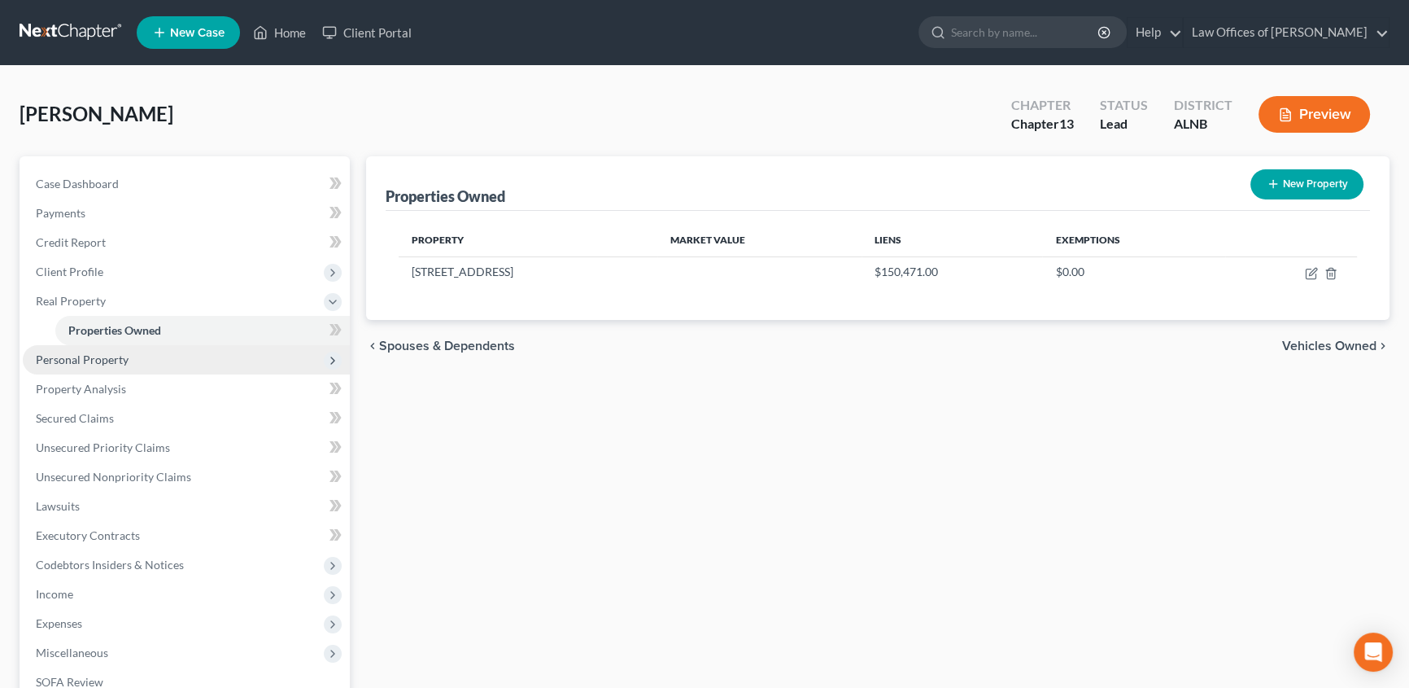
click at [97, 356] on span "Personal Property" at bounding box center [82, 359] width 93 height 14
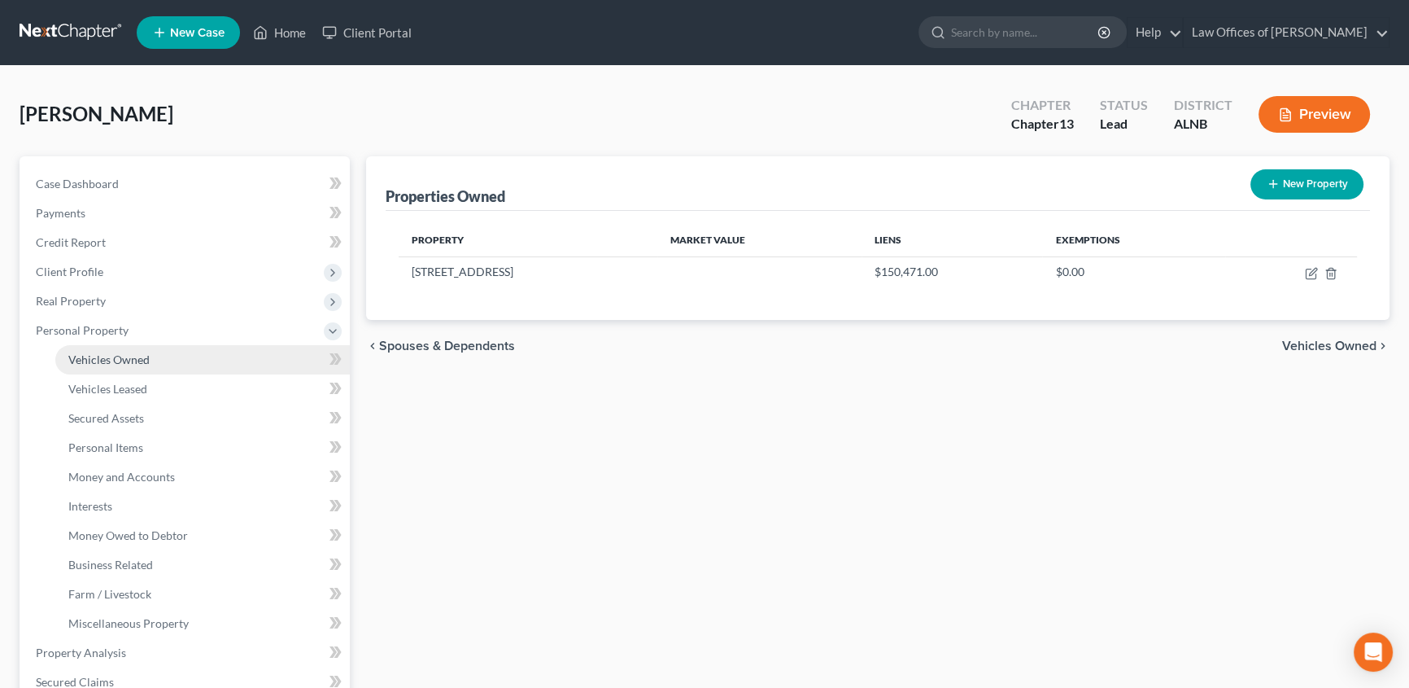
click at [171, 356] on link "Vehicles Owned" at bounding box center [202, 359] width 295 height 29
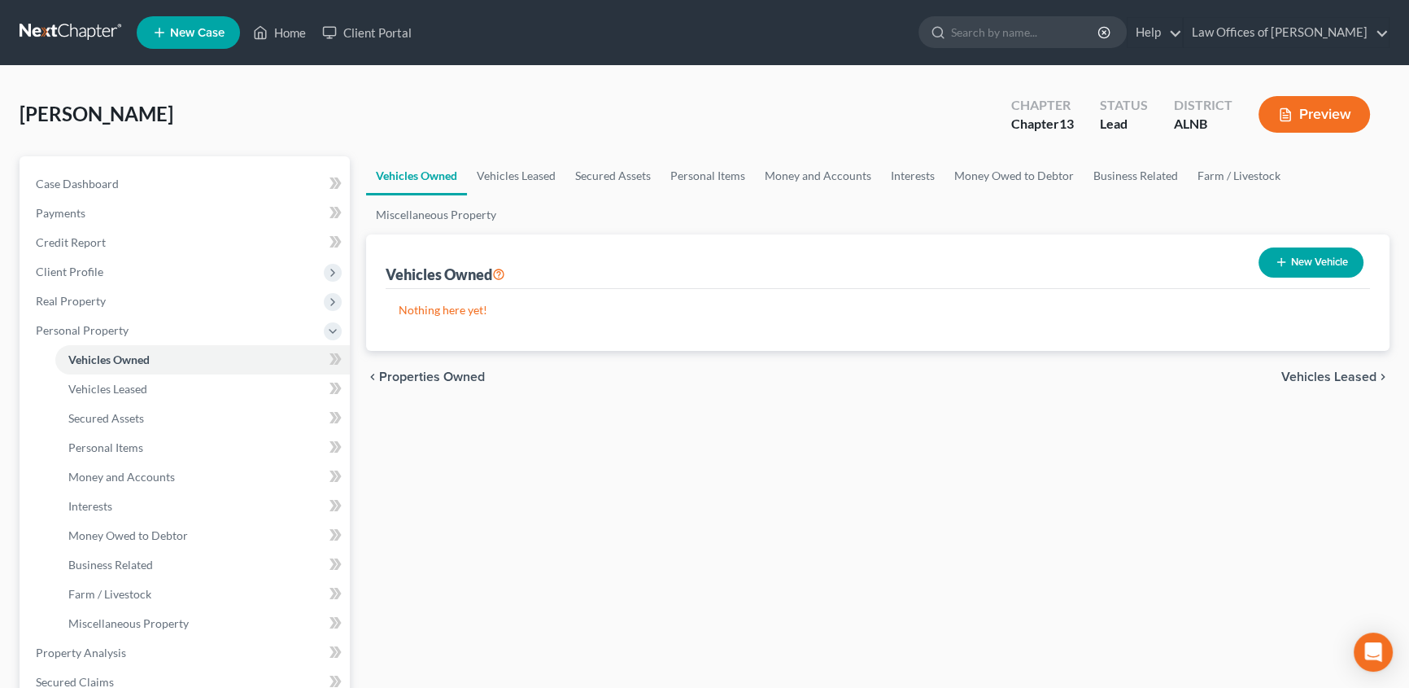
click at [1343, 260] on button "New Vehicle" at bounding box center [1311, 262] width 105 height 30
select select "0"
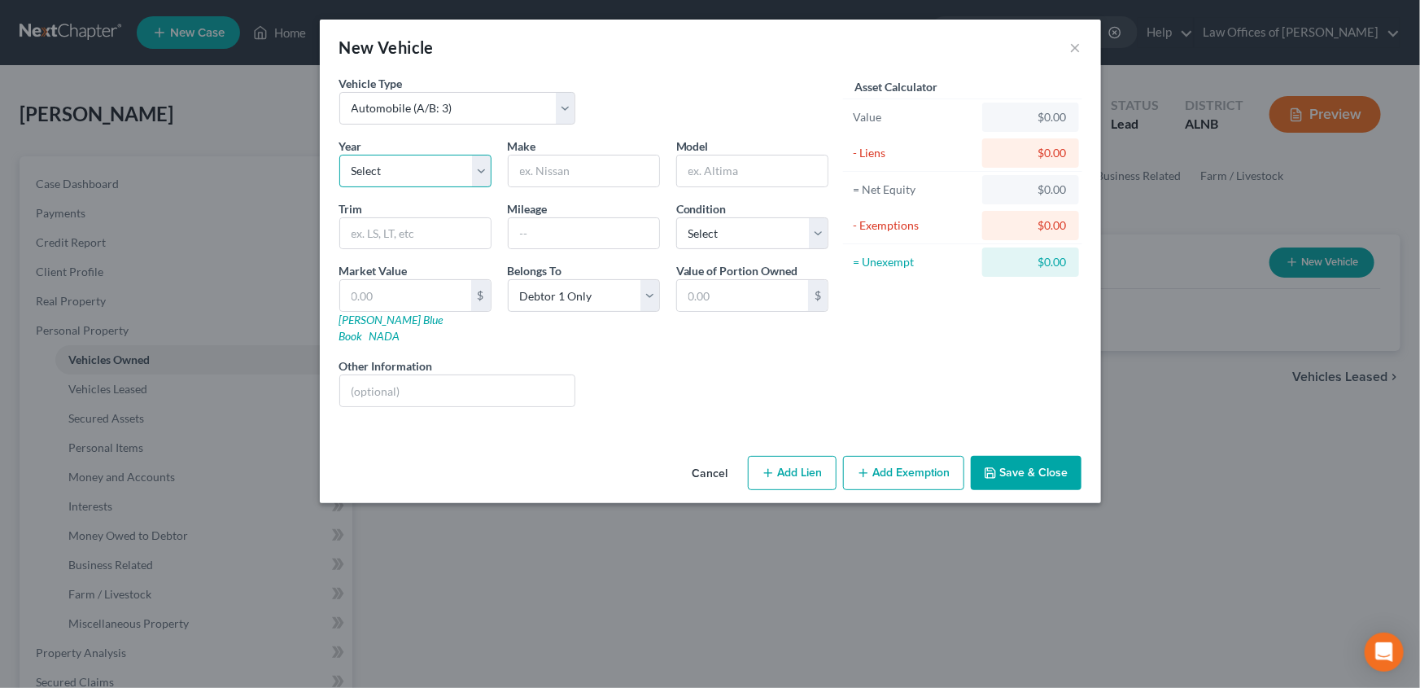
click at [484, 180] on select "Select 2026 2025 2024 2023 2022 2021 2020 2019 2018 2017 2016 2015 2014 2013 20…" at bounding box center [415, 171] width 152 height 33
select select "10"
click at [339, 155] on select "Select 2026 2025 2024 2023 2022 2021 2020 2019 2018 2017 2016 2015 2014 2013 20…" at bounding box center [415, 171] width 152 height 33
click at [553, 178] on input "text" at bounding box center [584, 170] width 151 height 31
type input "Kia"
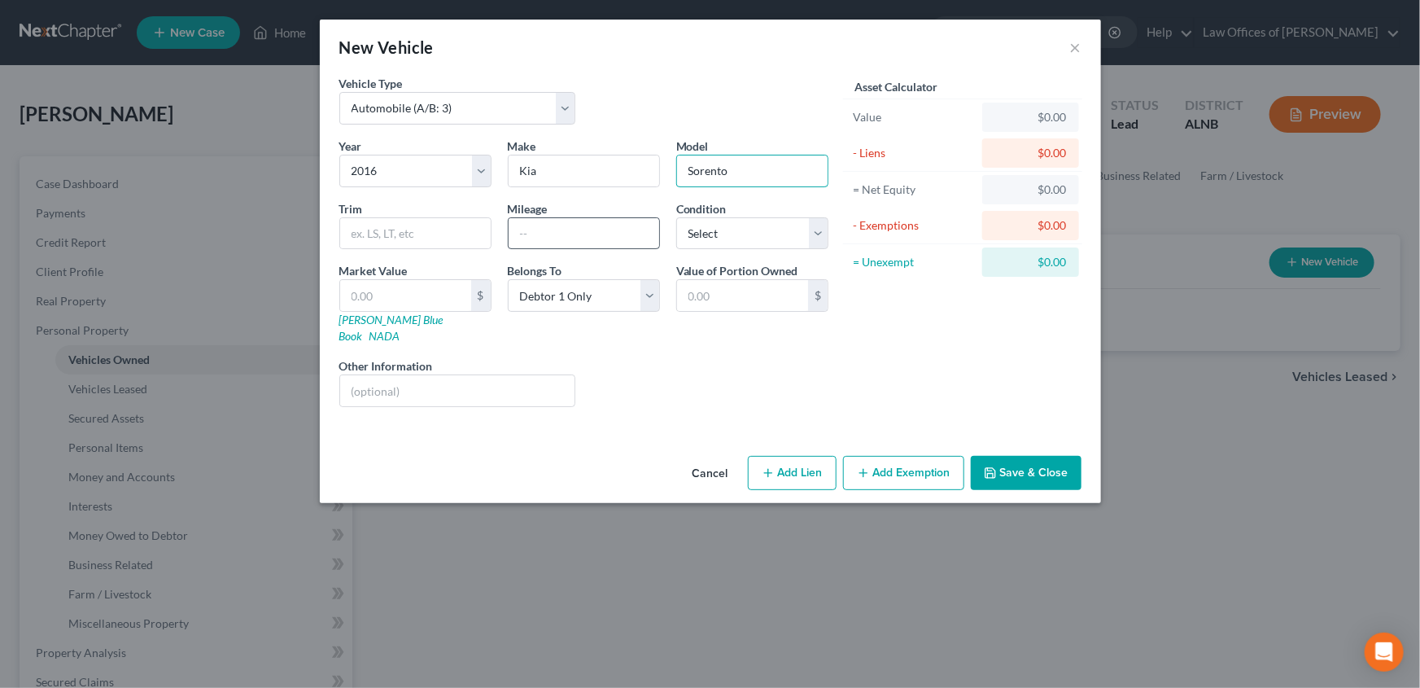
type input "Sorento"
click at [539, 236] on input "text" at bounding box center [584, 233] width 151 height 31
type input "55000"
click at [823, 241] on select "Select Excellent Very Good Good Fair Poor" at bounding box center [752, 233] width 152 height 33
select select "2"
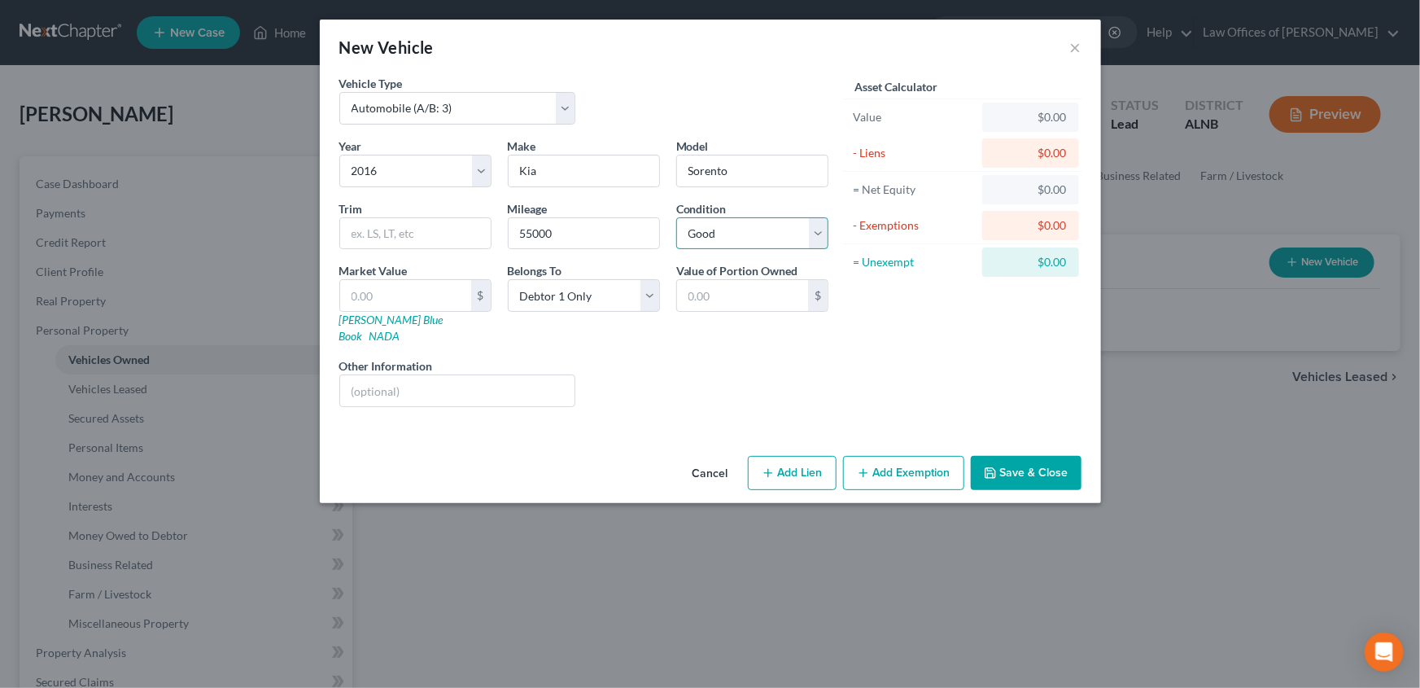
click at [676, 217] on select "Select Excellent Very Good Good Fair Poor" at bounding box center [752, 233] width 152 height 33
click at [651, 299] on select "Select Debtor 1 Only Debtor 2 Only Debtor 1 And Debtor 2 Only At Least One Of T…" at bounding box center [584, 295] width 152 height 33
click at [840, 342] on div "Asset Calculator Value $0.00 - Liens $0.00 = Net Equity $0.00 - Exemptions $0.0…" at bounding box center [962, 247] width 253 height 345
click at [1030, 461] on button "Save & Close" at bounding box center [1026, 473] width 111 height 34
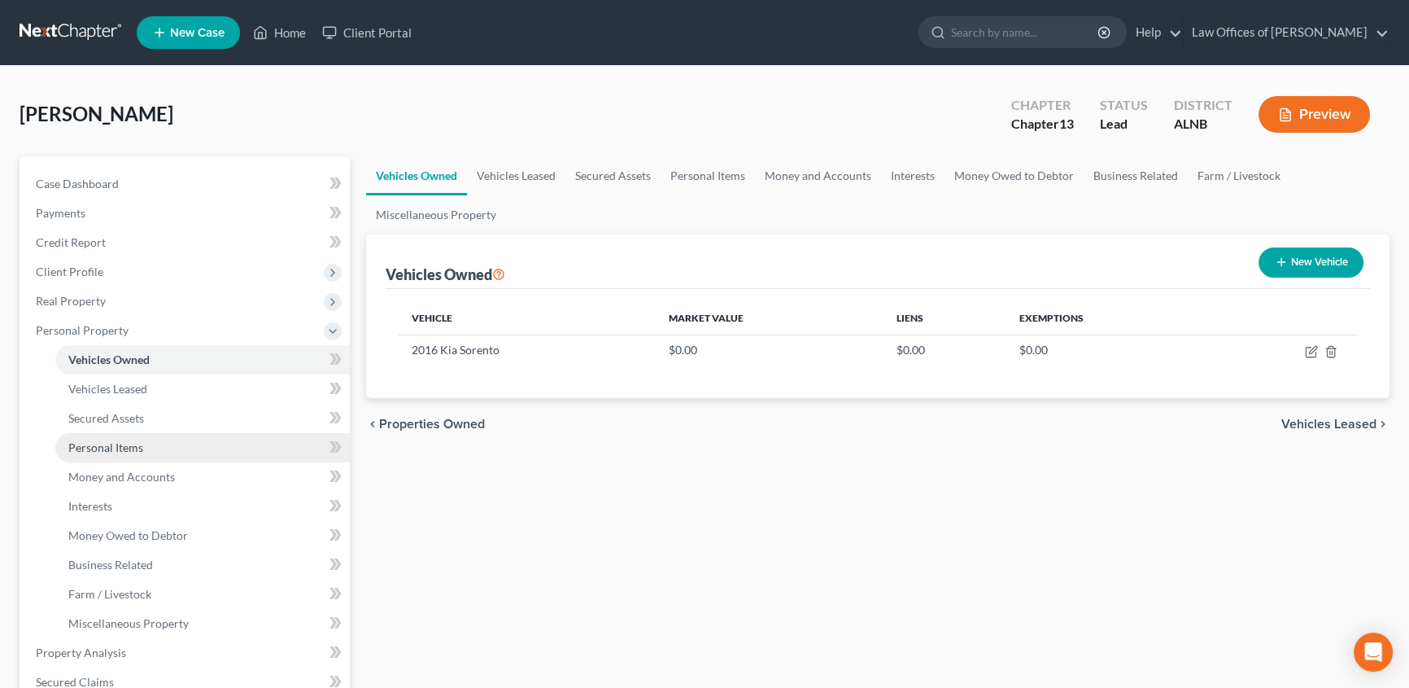
click at [117, 452] on span "Personal Items" at bounding box center [105, 447] width 75 height 14
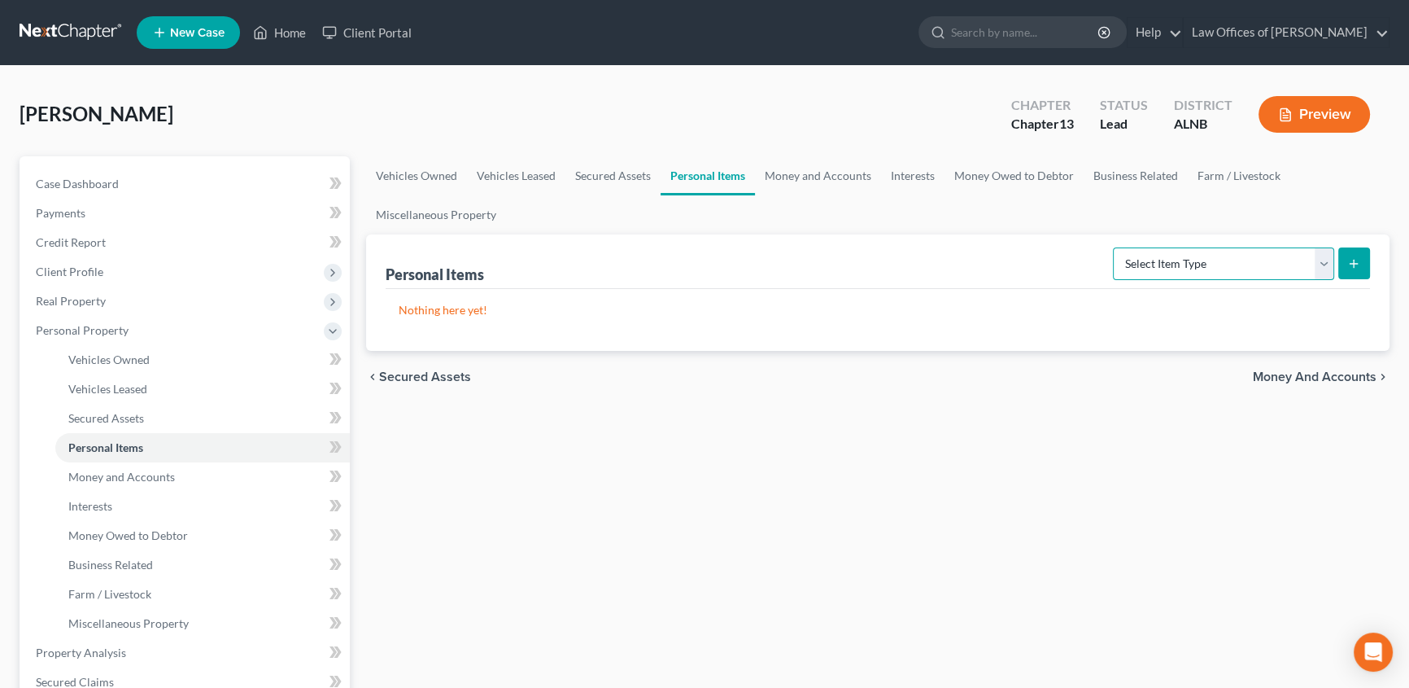
click at [1325, 265] on select "Select Item Type Clothing (A/B: 11) Collectibles Of Value (A/B: 8) Electronics …" at bounding box center [1223, 263] width 221 height 33
select select "clothing"
click at [1115, 247] on select "Select Item Type Clothing (A/B: 11) Collectibles Of Value (A/B: 8) Electronics …" at bounding box center [1223, 263] width 221 height 33
click at [1356, 268] on icon "submit" at bounding box center [1353, 263] width 13 height 13
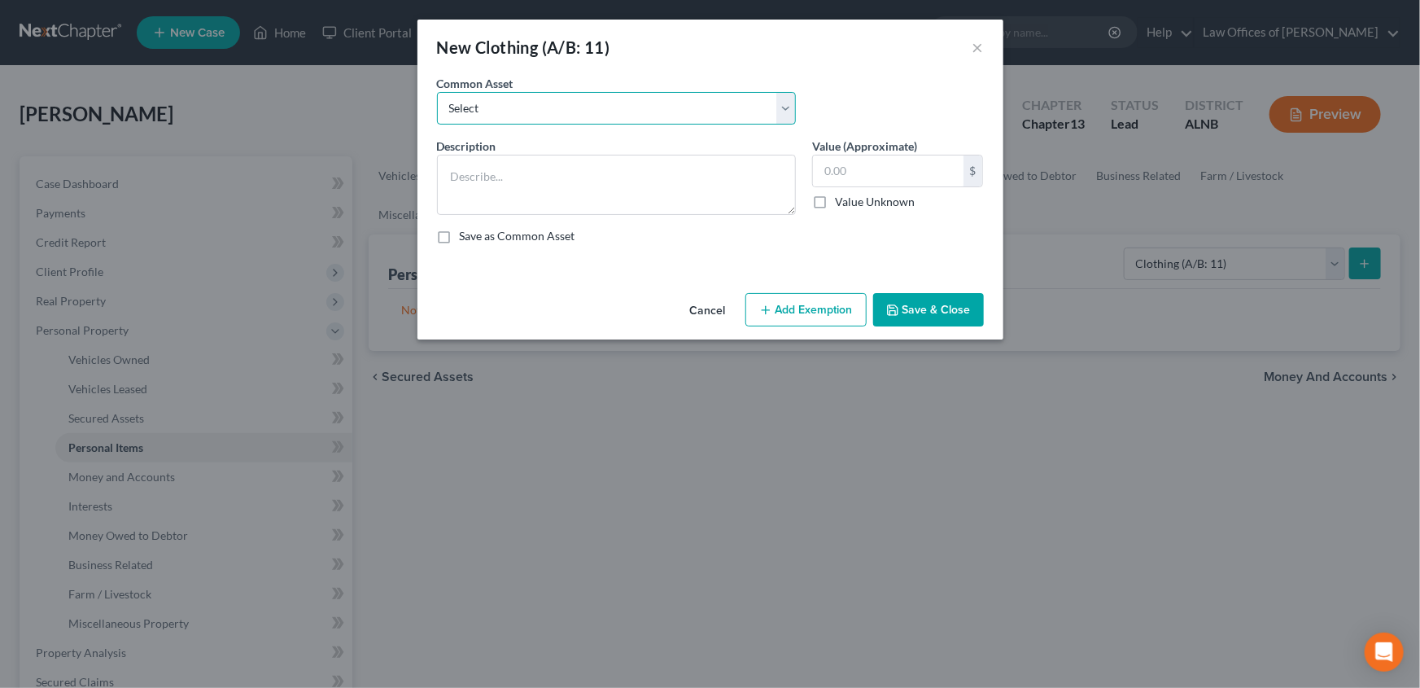
click at [784, 113] on select "Select Clothing and personal" at bounding box center [616, 108] width 359 height 33
select select "0"
click at [437, 92] on select "Select Clothing and personal" at bounding box center [616, 108] width 359 height 33
type textarea "Clothing and personal"
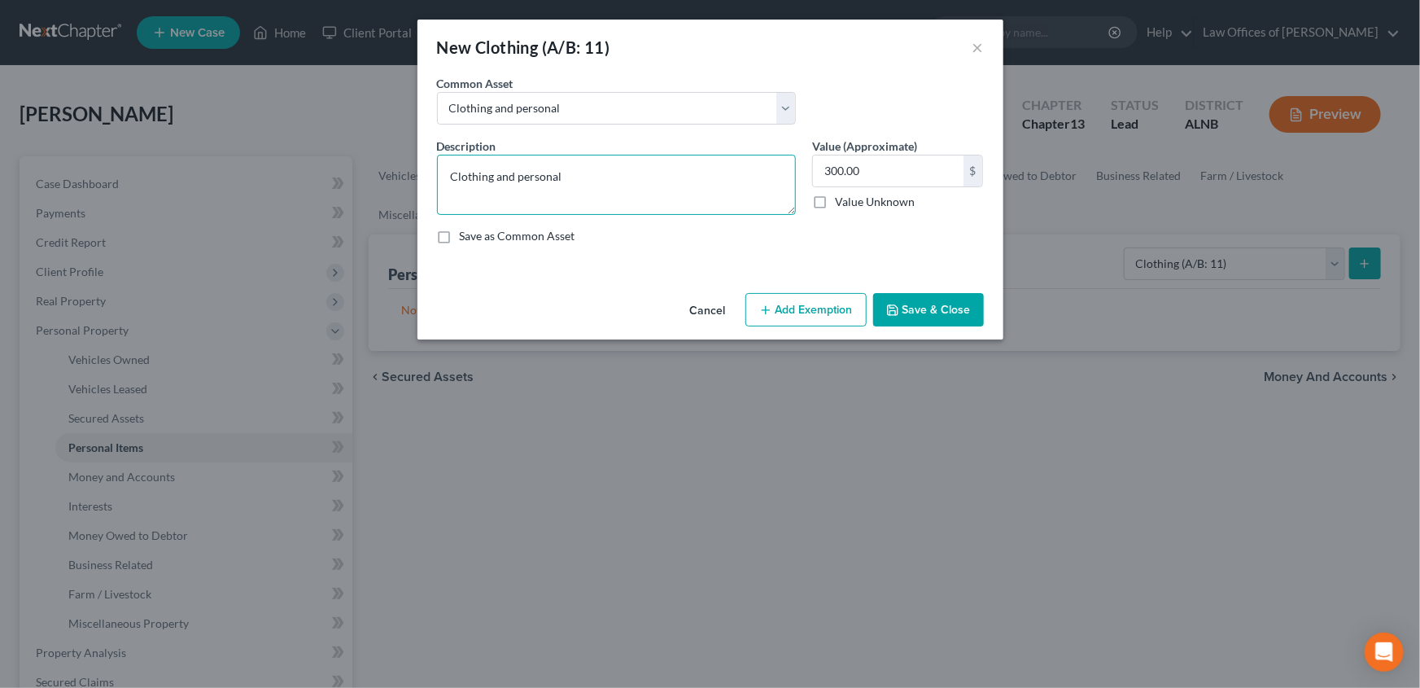
click at [606, 179] on textarea "Clothing and personal" at bounding box center [616, 185] width 359 height 60
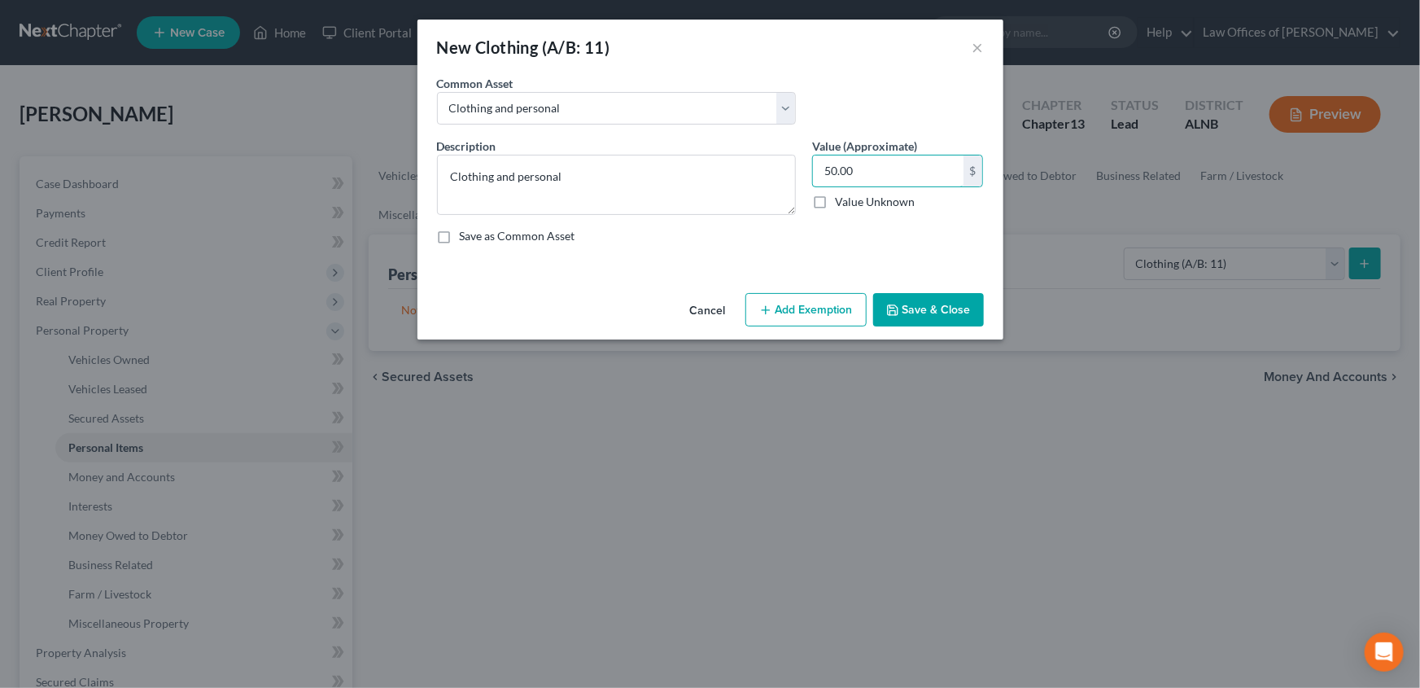
type input "50.00"
click at [924, 313] on button "Save & Close" at bounding box center [928, 310] width 111 height 34
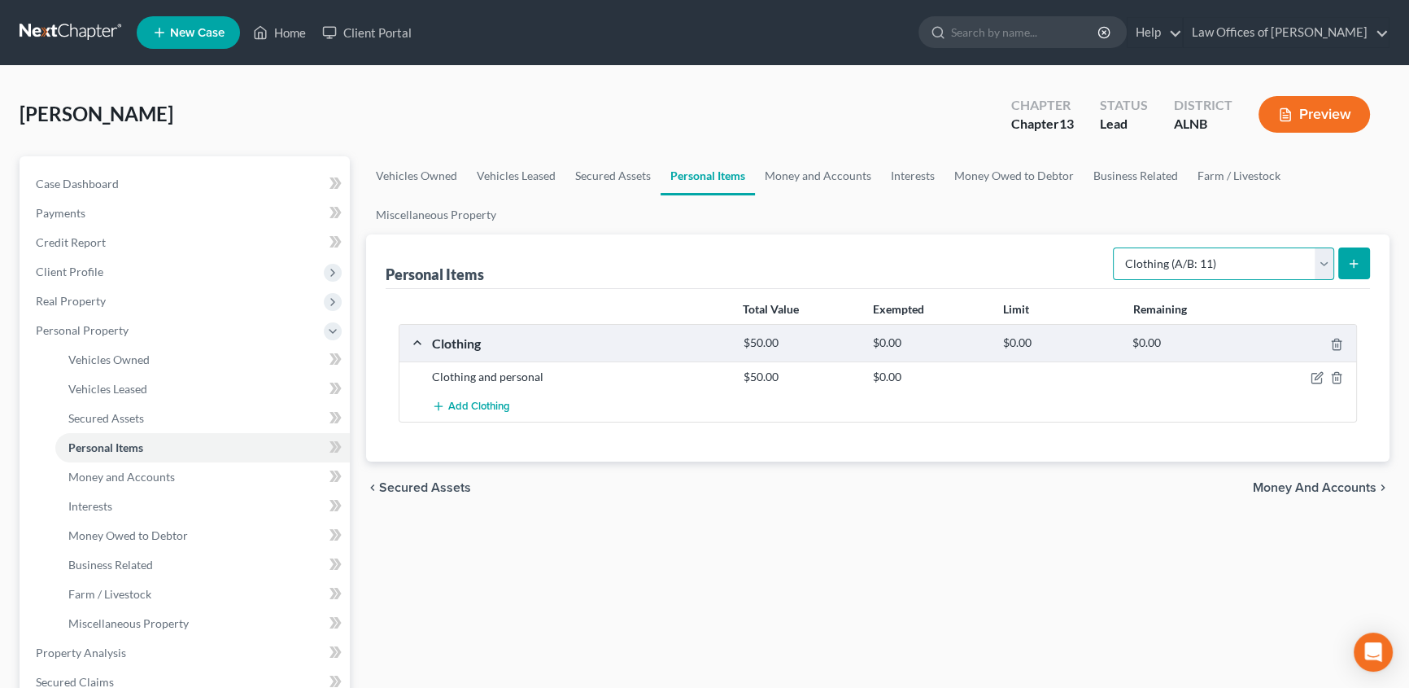
click at [1325, 268] on select "Select Item Type Clothing (A/B: 11) Collectibles Of Value (A/B: 8) Electronics …" at bounding box center [1223, 263] width 221 height 33
select select "electronics"
click at [1115, 247] on select "Select Item Type Clothing (A/B: 11) Collectibles Of Value (A/B: 8) Electronics …" at bounding box center [1223, 263] width 221 height 33
click at [1359, 268] on icon "submit" at bounding box center [1353, 263] width 13 height 13
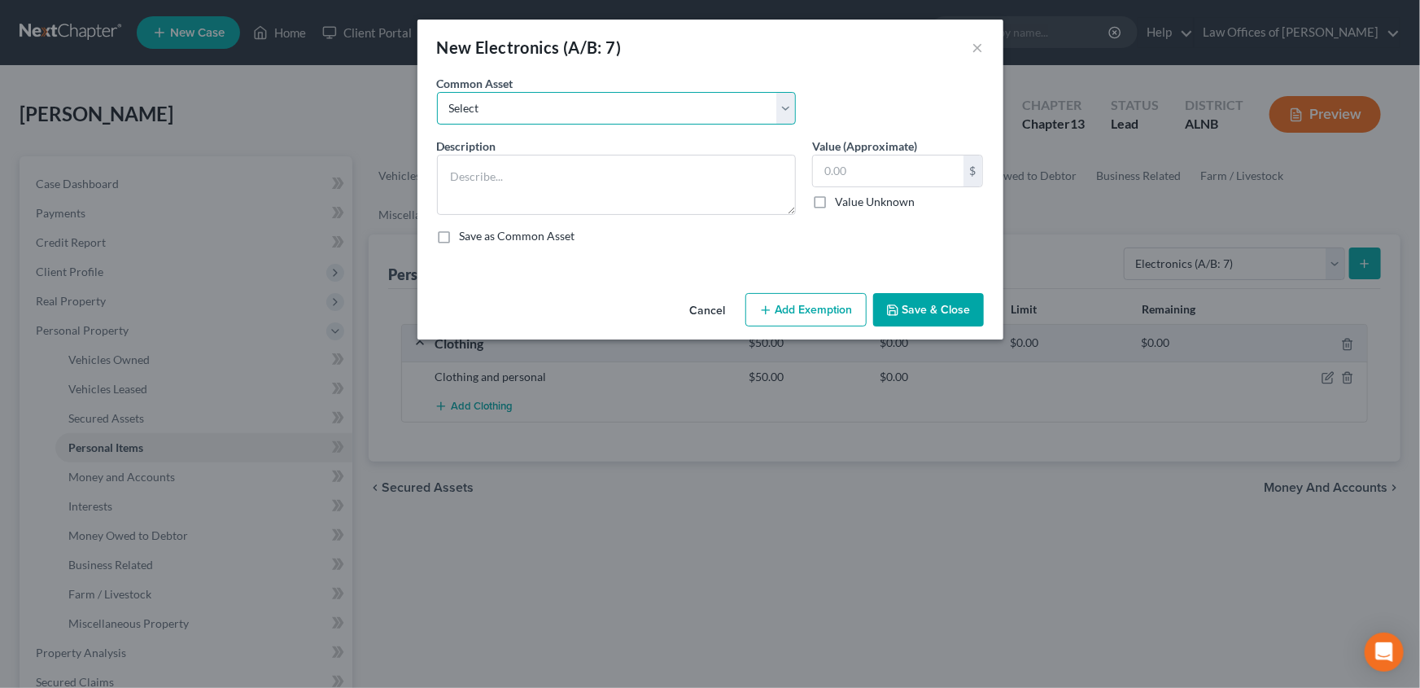
click at [675, 104] on select "Select Television Smartphone Computer Other electronics" at bounding box center [616, 108] width 359 height 33
select select "0"
click at [437, 92] on select "Select Television Smartphone Computer Other electronics" at bounding box center [616, 108] width 359 height 33
type textarea "Television Smartphone Computer Other electronics"
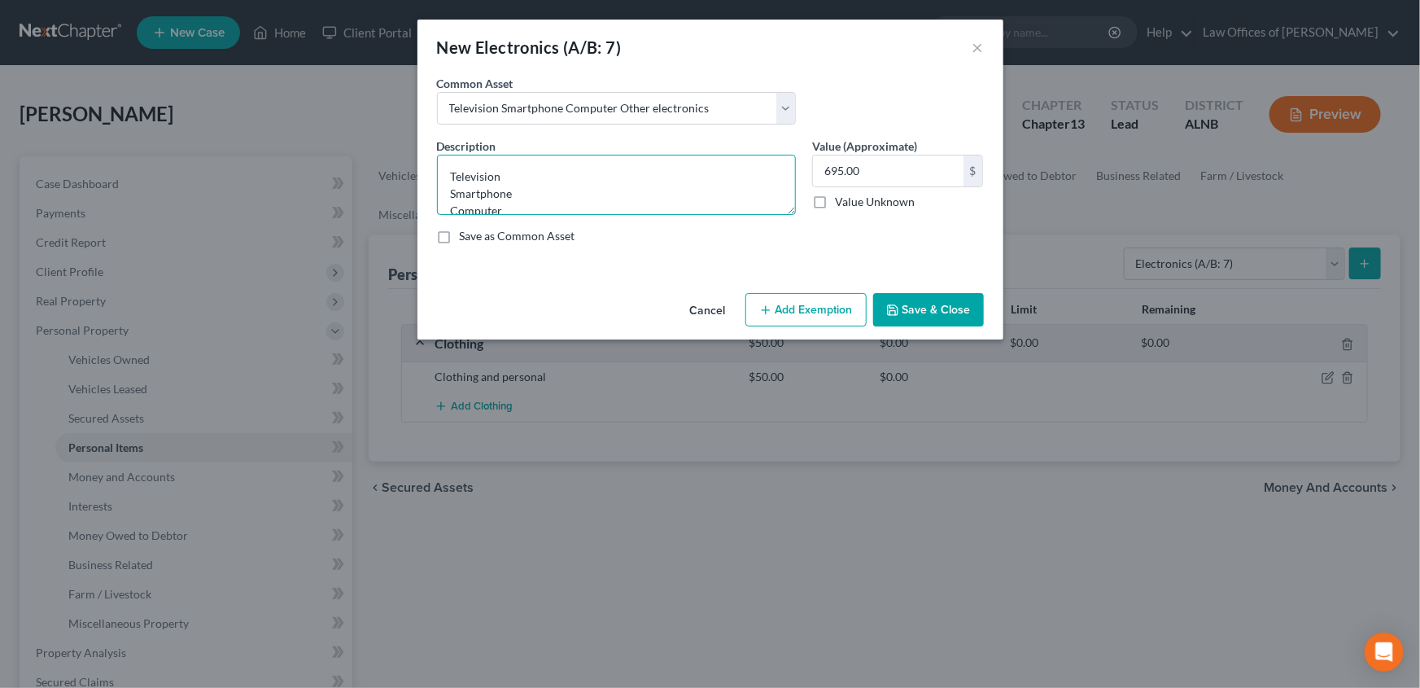
click at [488, 172] on textarea "Television Smartphone Computer Other electronics" at bounding box center [616, 185] width 359 height 60
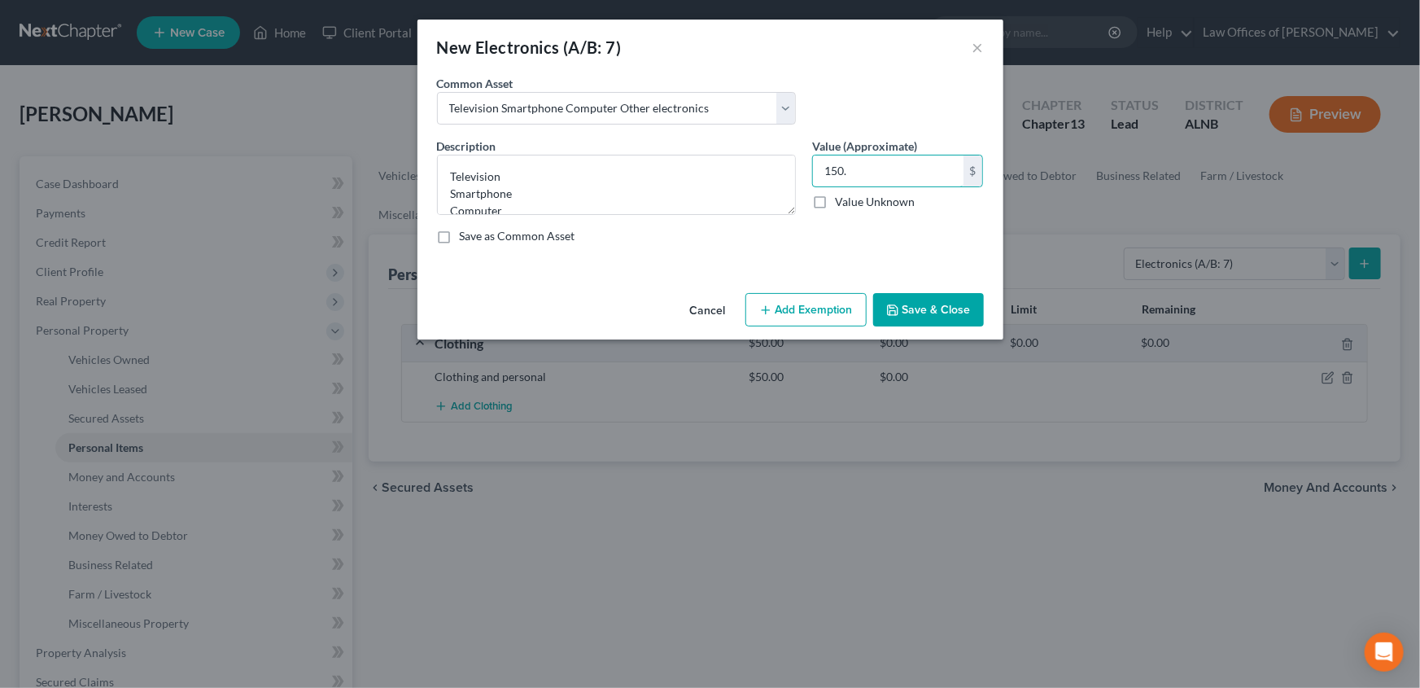
type input "150."
click at [926, 309] on button "Save & Close" at bounding box center [928, 310] width 111 height 34
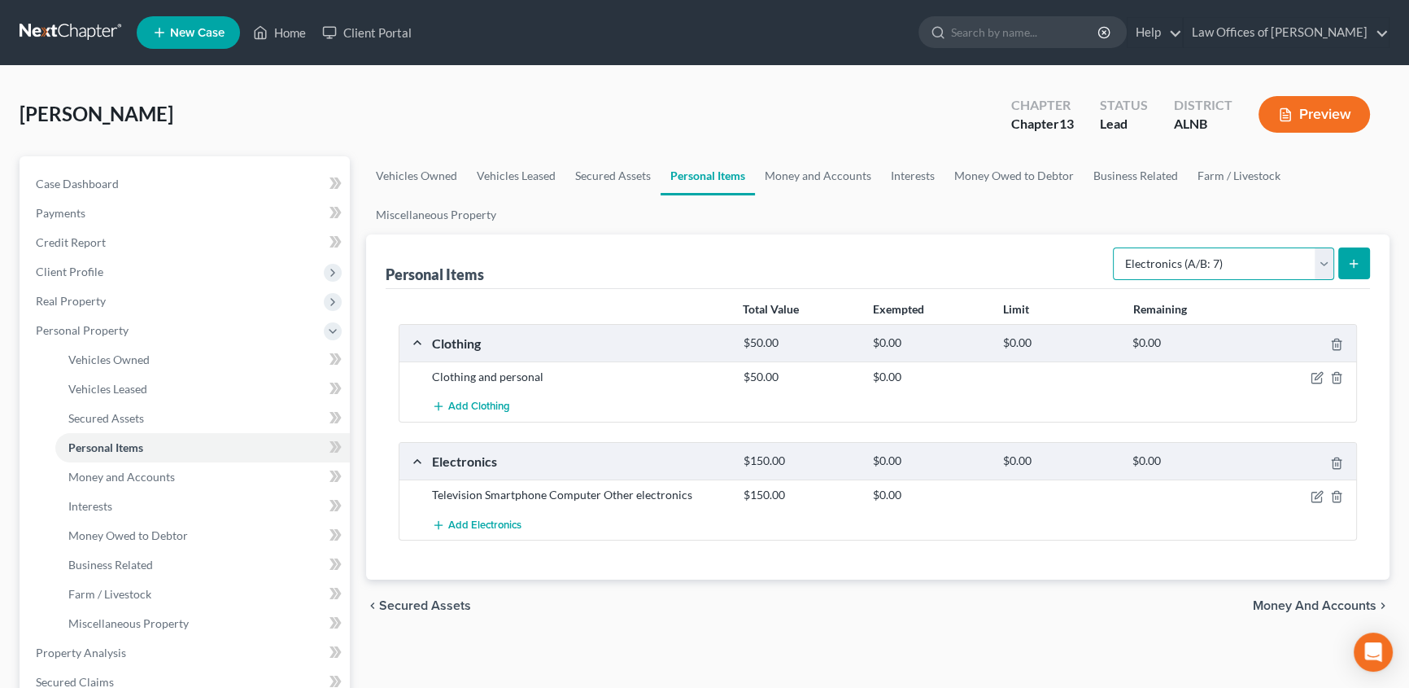
click at [1325, 263] on select "Select Item Type Clothing (A/B: 11) Collectibles Of Value (A/B: 8) Electronics …" at bounding box center [1223, 263] width 221 height 33
select select "household_goods"
click at [1115, 247] on select "Select Item Type Clothing (A/B: 11) Collectibles Of Value (A/B: 8) Electronics …" at bounding box center [1223, 263] width 221 height 33
click at [1354, 264] on line "submit" at bounding box center [1354, 263] width 0 height 7
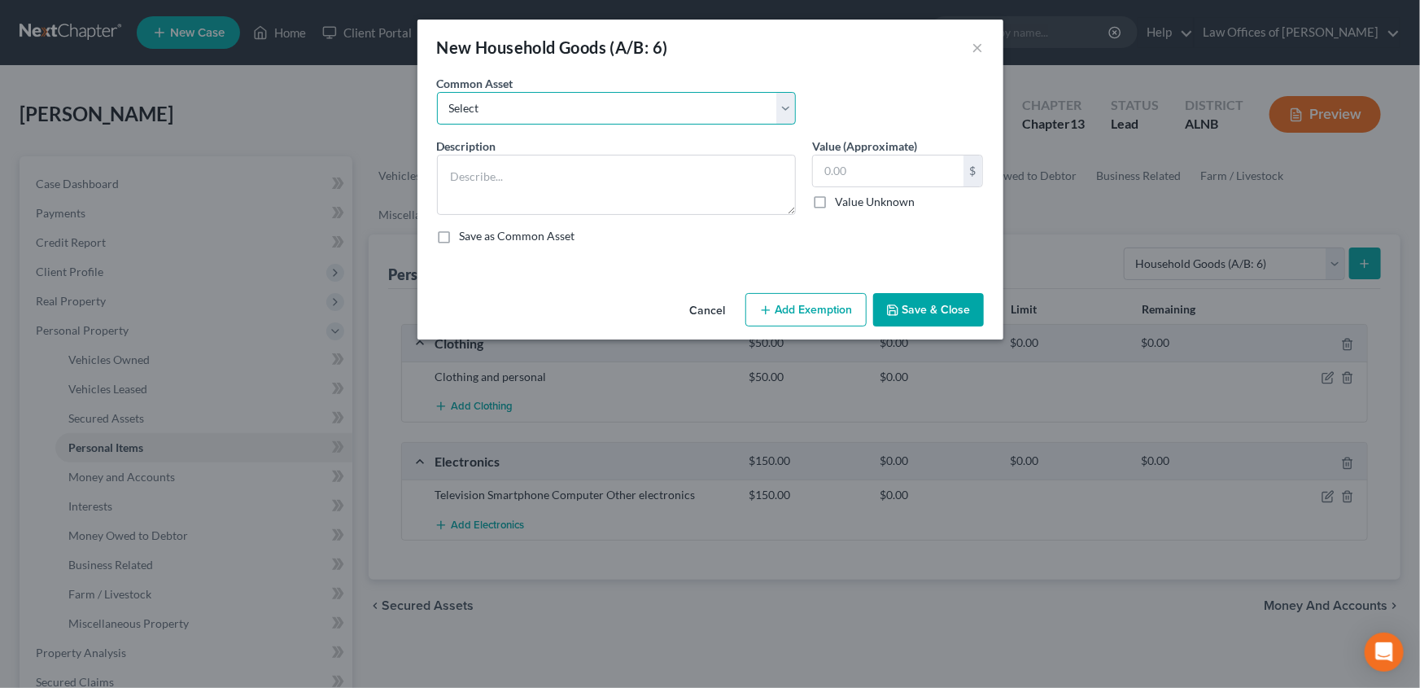
click at [526, 108] on select "Select Household goods and furnishings" at bounding box center [616, 108] width 359 height 33
select select "0"
click at [437, 92] on select "Select Household goods and furnishings" at bounding box center [616, 108] width 359 height 33
type textarea "Household goods and furnishings"
click at [868, 169] on input "1,420.00" at bounding box center [888, 170] width 151 height 31
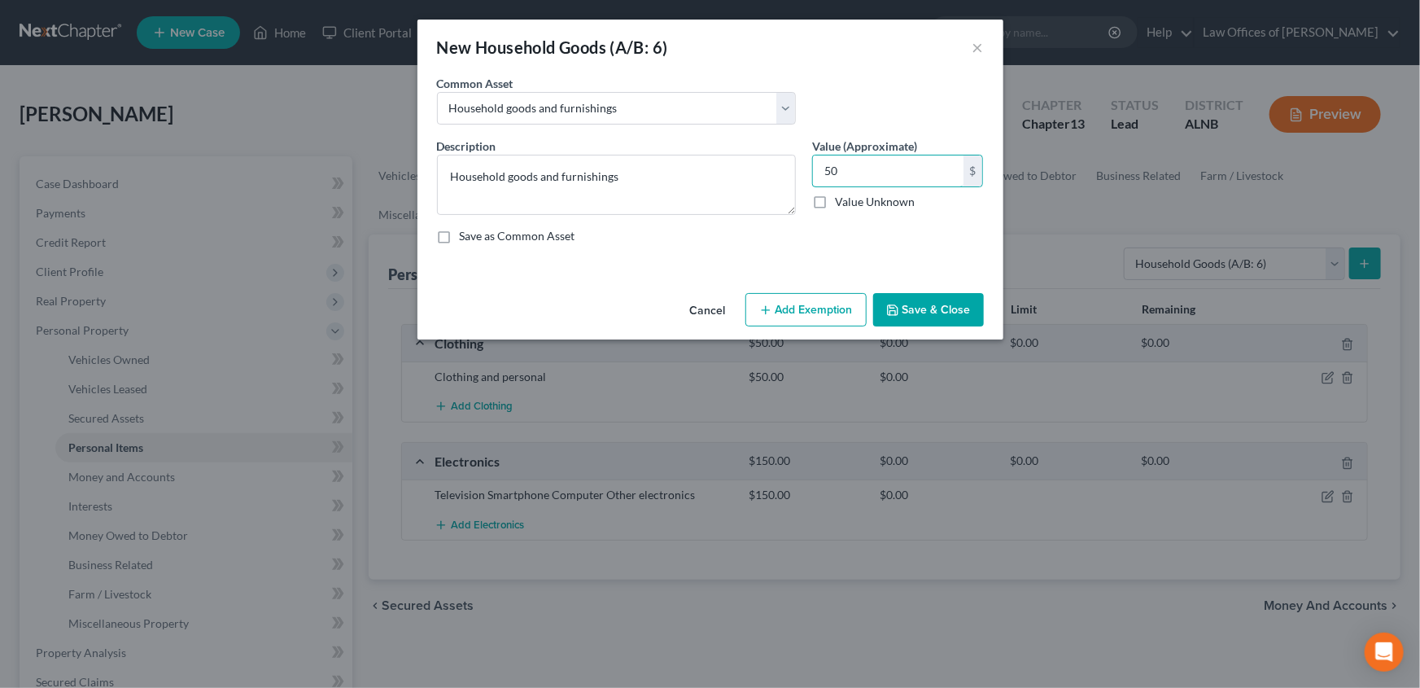
type input "5"
type input "200"
click at [919, 314] on button "Save & Close" at bounding box center [928, 310] width 111 height 34
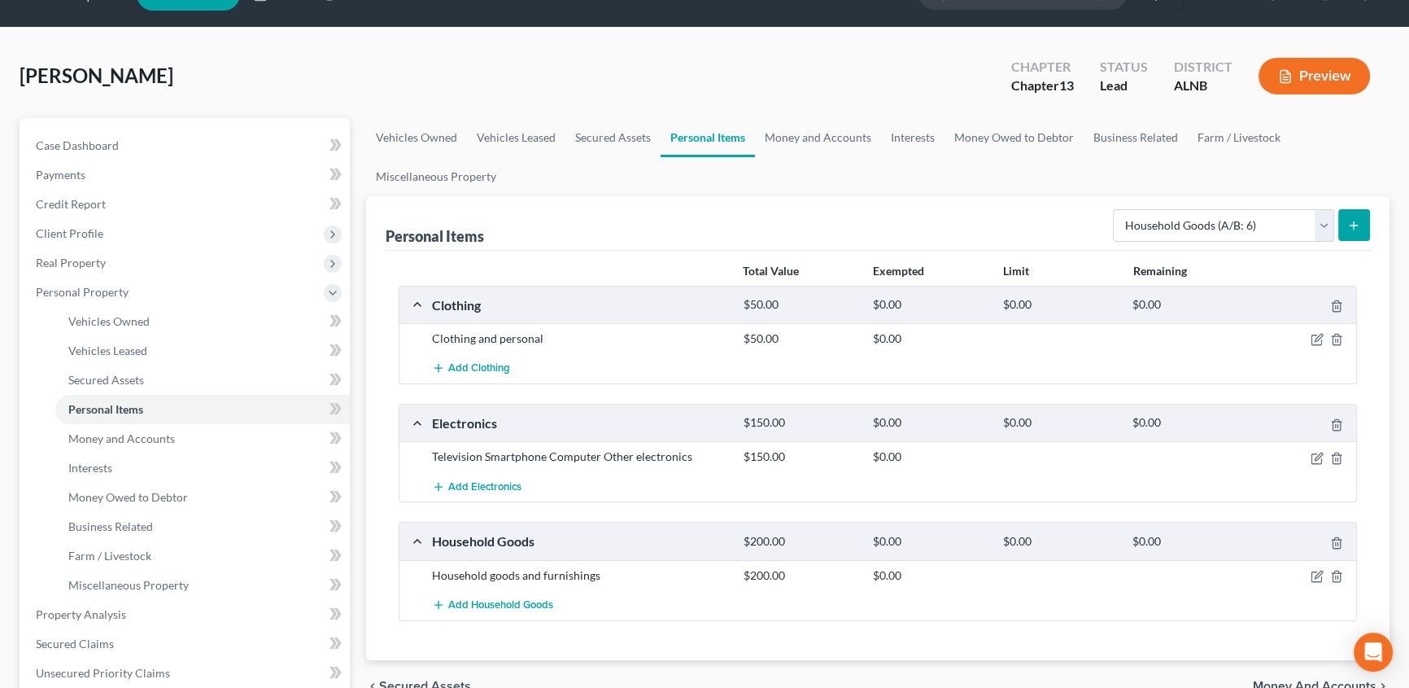
scroll to position [73, 0]
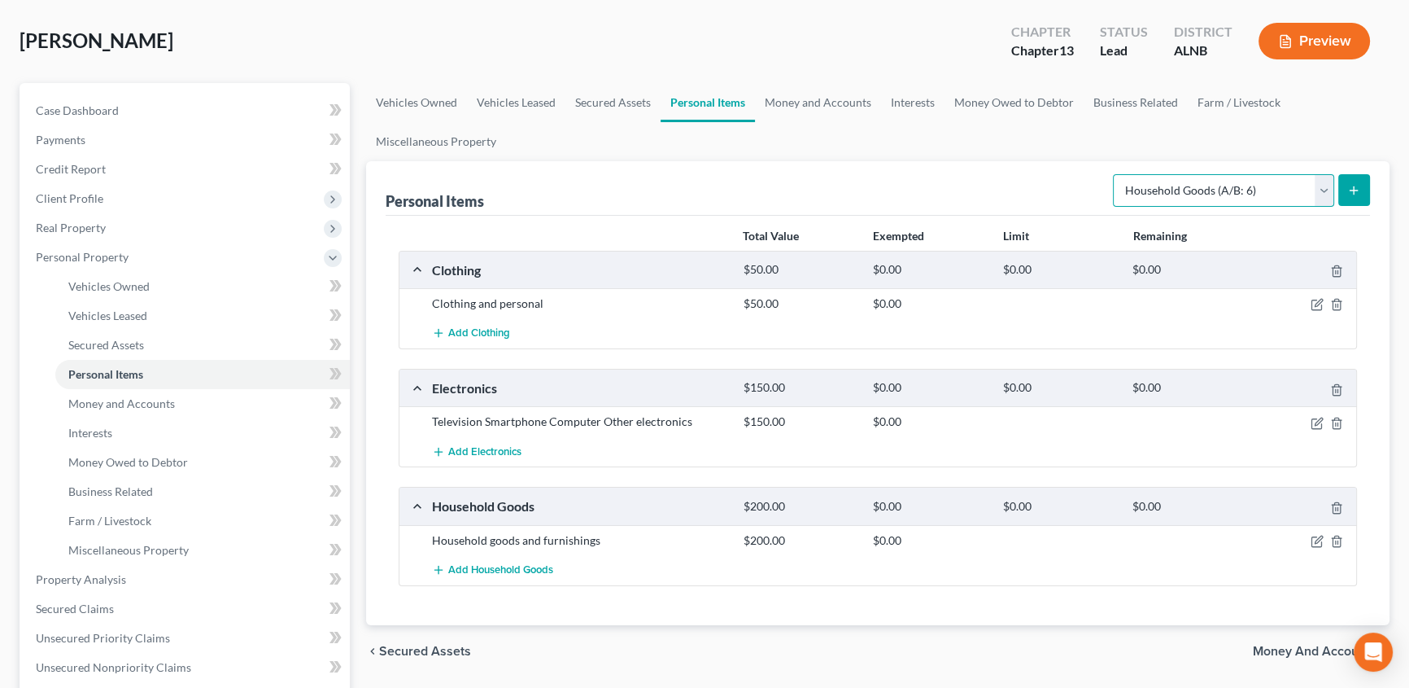
click at [1326, 190] on select "Select Item Type Clothing (A/B: 11) Collectibles Of Value (A/B: 8) Electronics …" at bounding box center [1223, 190] width 221 height 33
click at [1166, 607] on div "Total Value Exempted Limit Remaining Clothing $50.00 $0.00 $0.00 $0.00 Clothing…" at bounding box center [878, 420] width 984 height 409
click at [109, 408] on link "Money and Accounts" at bounding box center [202, 403] width 295 height 29
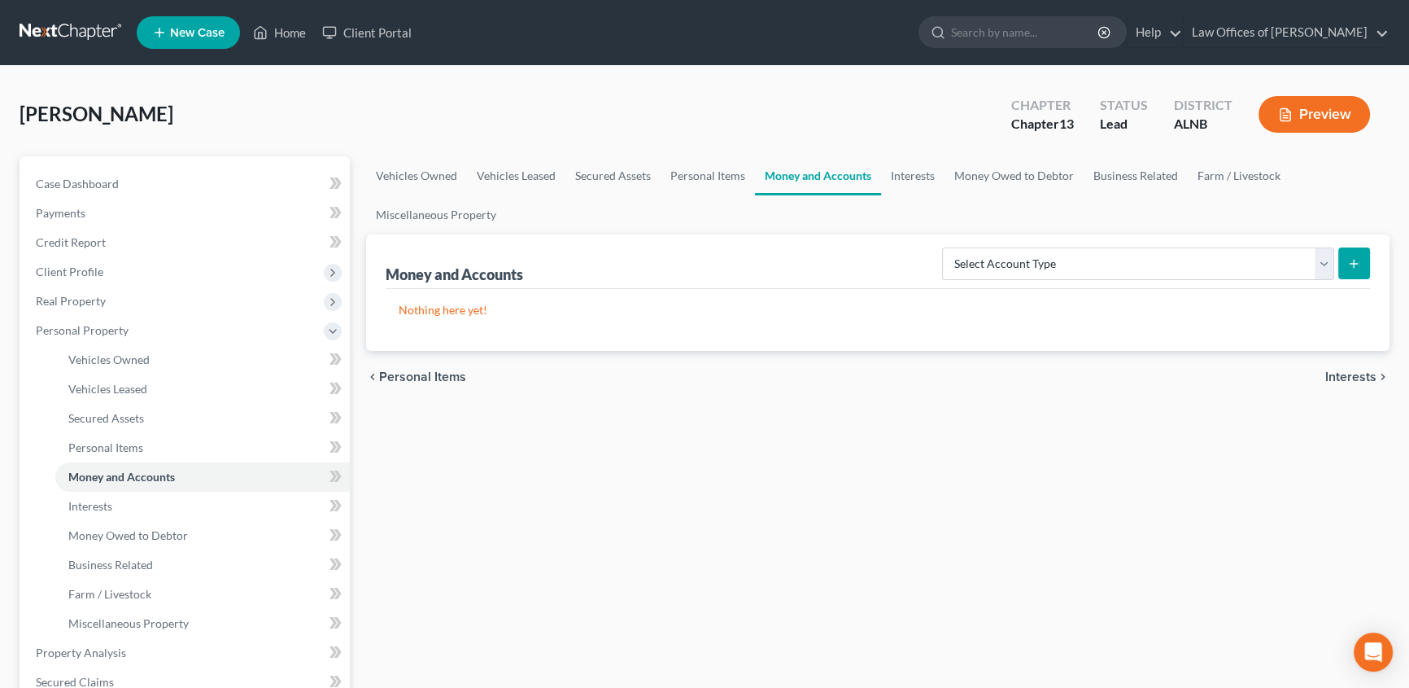
click at [1352, 269] on button "submit" at bounding box center [1354, 263] width 32 height 32
click at [1326, 266] on select "Select Account Type Brokerage (A/B: 18, SOFA: 20) Cash on Hand (A/B: 16) Certif…" at bounding box center [1138, 263] width 392 height 33
select select "checking"
click at [947, 247] on select "Select Account Type Brokerage (A/B: 18, SOFA: 20) Cash on Hand (A/B: 16) Certif…" at bounding box center [1138, 263] width 392 height 33
click at [1352, 268] on button "submit" at bounding box center [1354, 263] width 32 height 32
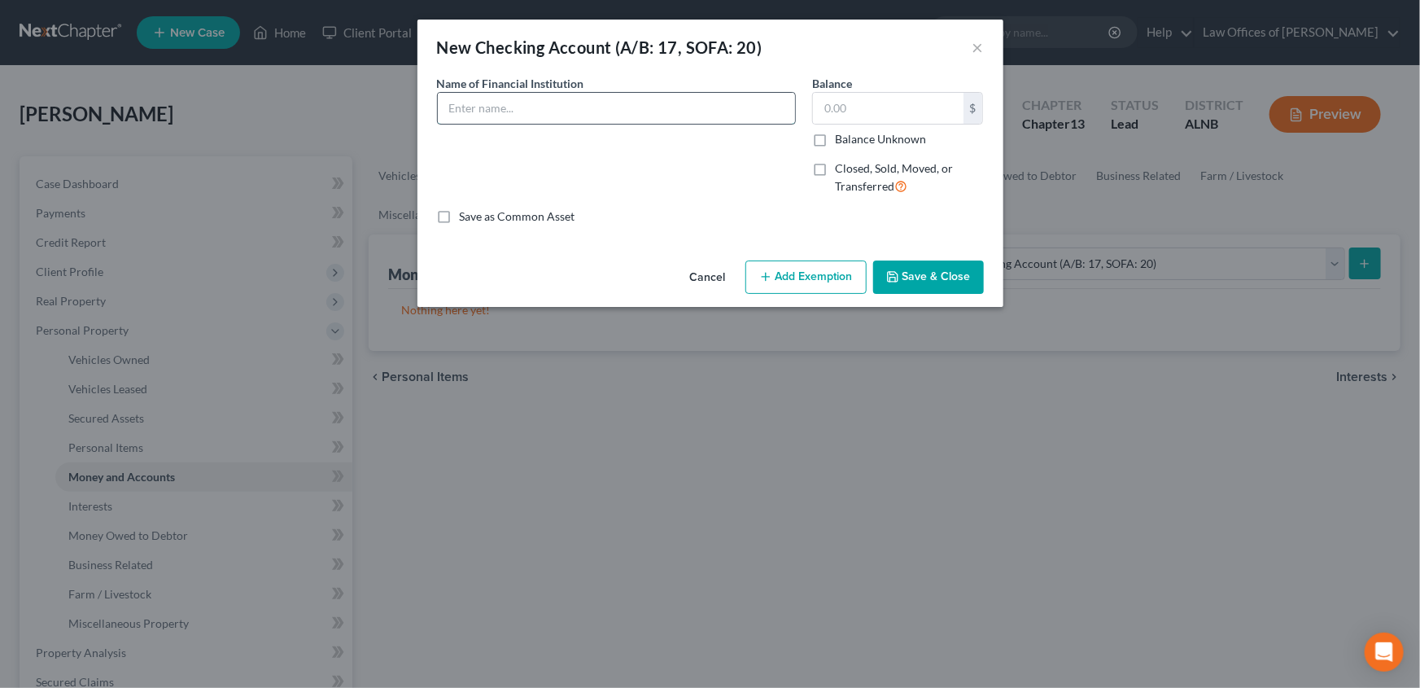
click at [626, 109] on input "text" at bounding box center [616, 108] width 357 height 31
type input "truist"
type input "2,000.00"
click at [915, 273] on button "Save & Close" at bounding box center [928, 277] width 111 height 34
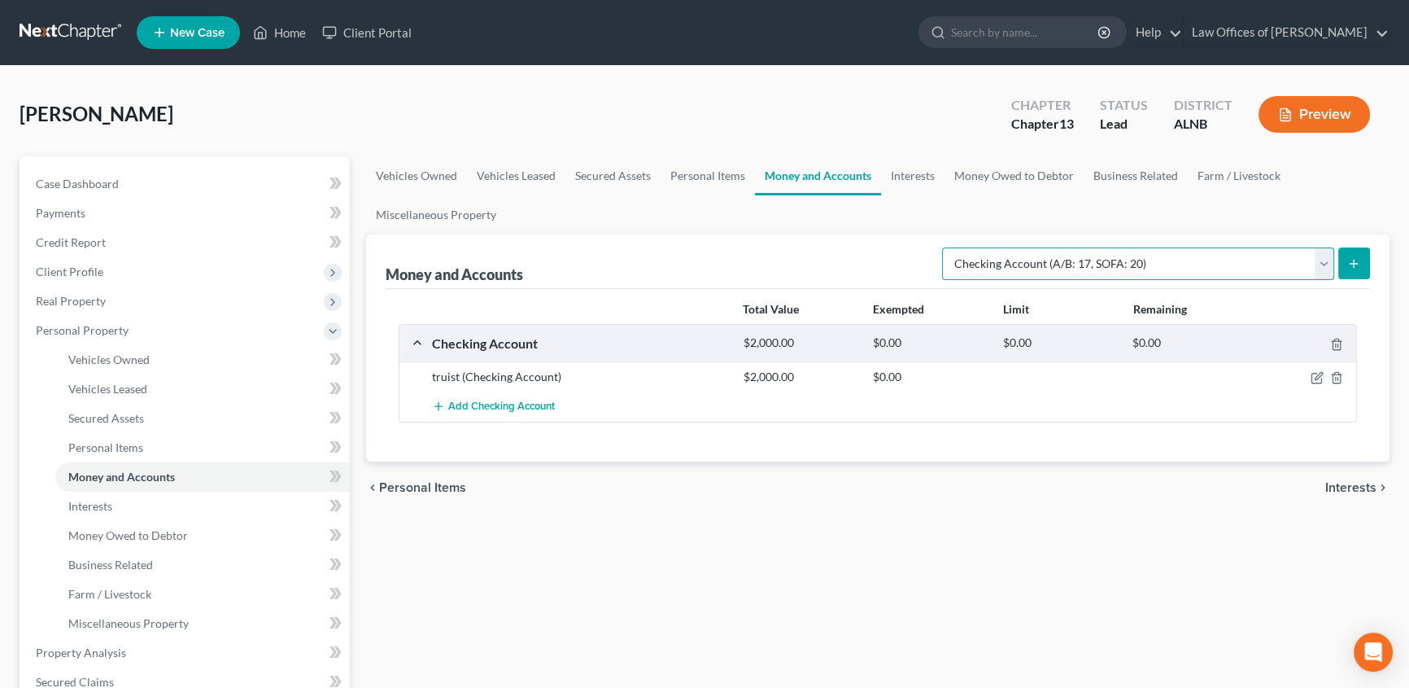
click at [1317, 264] on select "Select Account Type Brokerage (A/B: 18, SOFA: 20) Cash on Hand (A/B: 16) Certif…" at bounding box center [1138, 263] width 392 height 33
select select "savings"
click at [947, 247] on select "Select Account Type Brokerage (A/B: 18, SOFA: 20) Cash on Hand (A/B: 16) Certif…" at bounding box center [1138, 263] width 392 height 33
click at [1320, 264] on select "Select Account Type Brokerage (A/B: 18, SOFA: 20) Cash on Hand (A/B: 16) Certif…" at bounding box center [1138, 263] width 392 height 33
click at [870, 456] on div "Total Value Exempted Limit Remaining Checking Account $2,000.00 $0.00 $0.00 $0.…" at bounding box center [878, 375] width 984 height 172
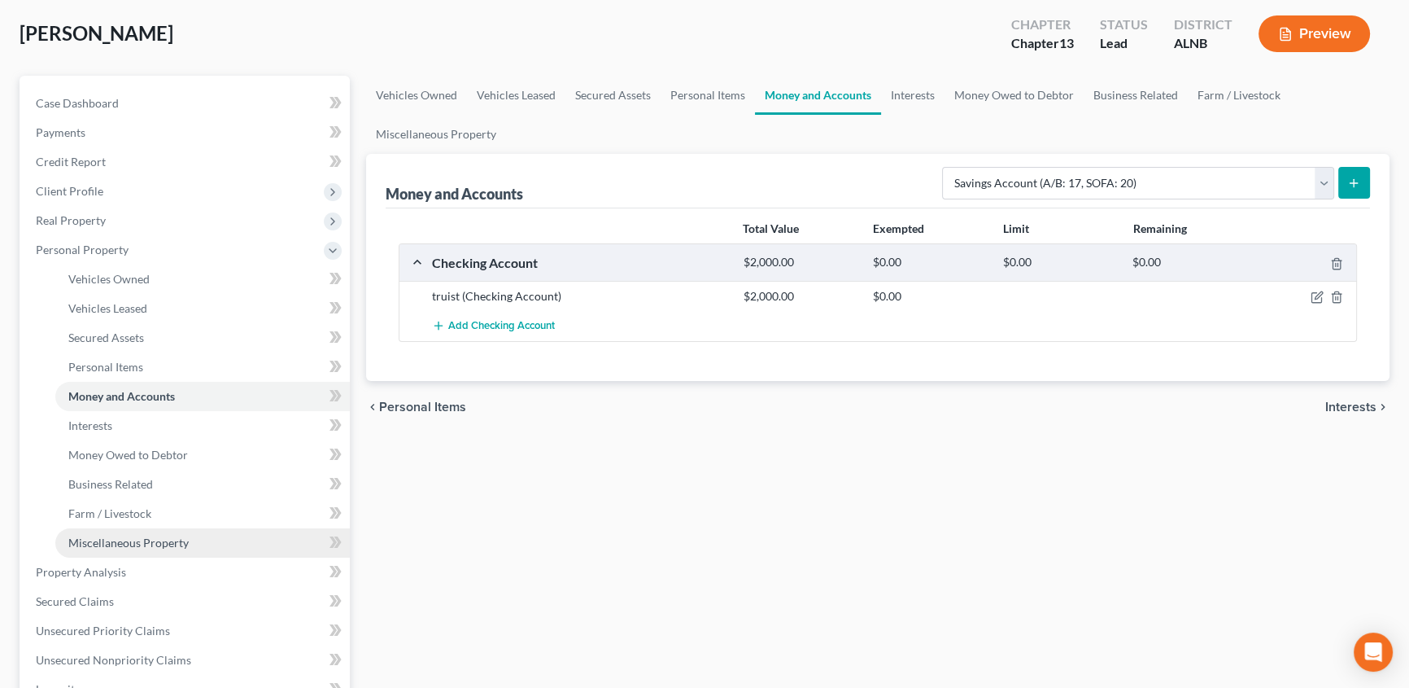
scroll to position [147, 0]
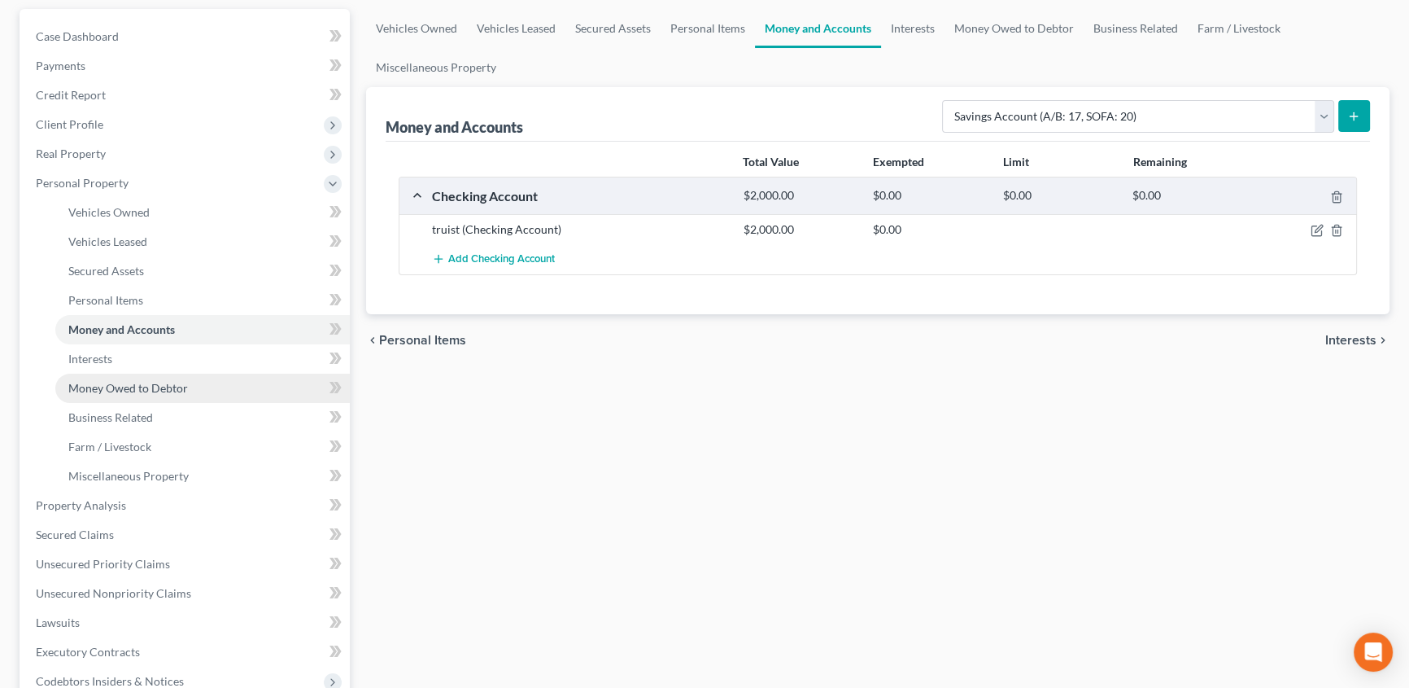
click at [175, 395] on link "Money Owed to Debtor" at bounding box center [202, 387] width 295 height 29
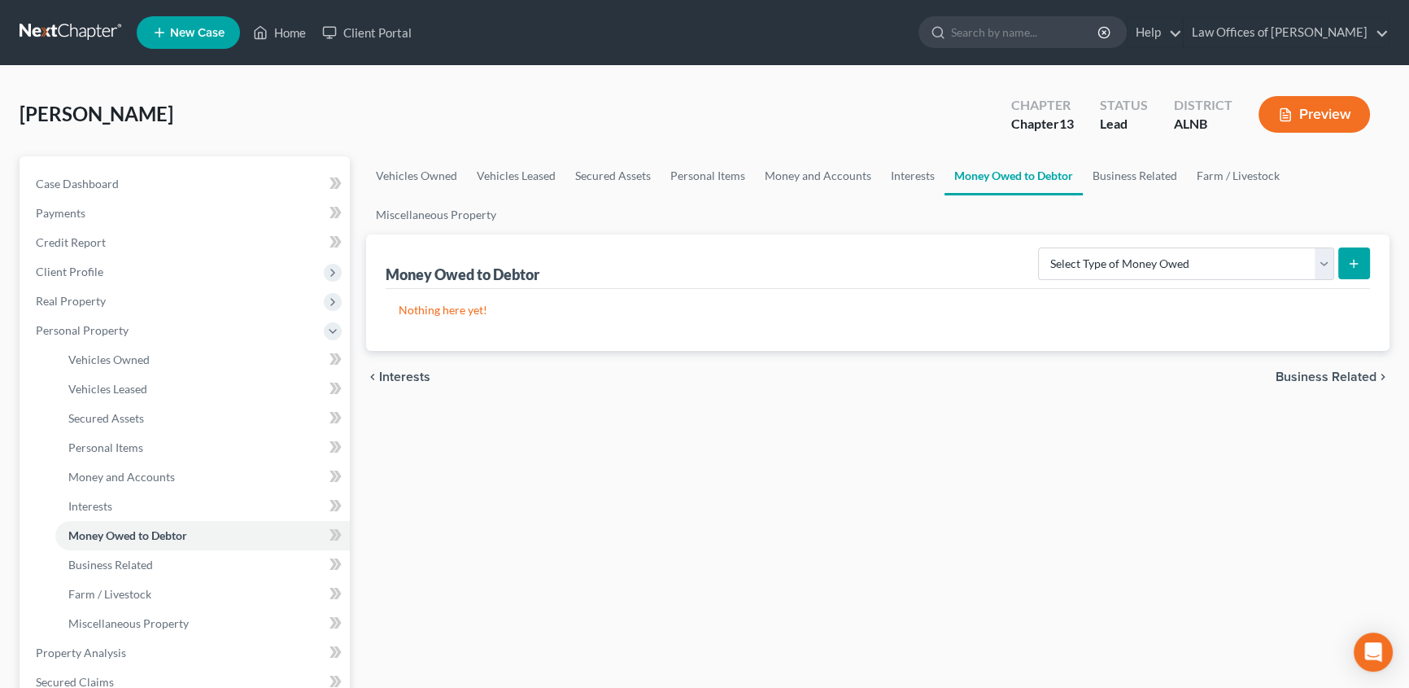
click at [1349, 260] on icon "submit" at bounding box center [1353, 263] width 13 height 13
click at [1317, 255] on select "Select Type of Money Owed Accounts Receivable (A/B: 38) Alimony (A/B: 29) Child…" at bounding box center [1186, 263] width 296 height 33
select select "accounts_receivable"
click at [1041, 247] on select "Select Type of Money Owed Accounts Receivable (A/B: 38) Alimony (A/B: 29) Child…" at bounding box center [1186, 263] width 296 height 33
click at [1351, 260] on icon "submit" at bounding box center [1353, 263] width 13 height 13
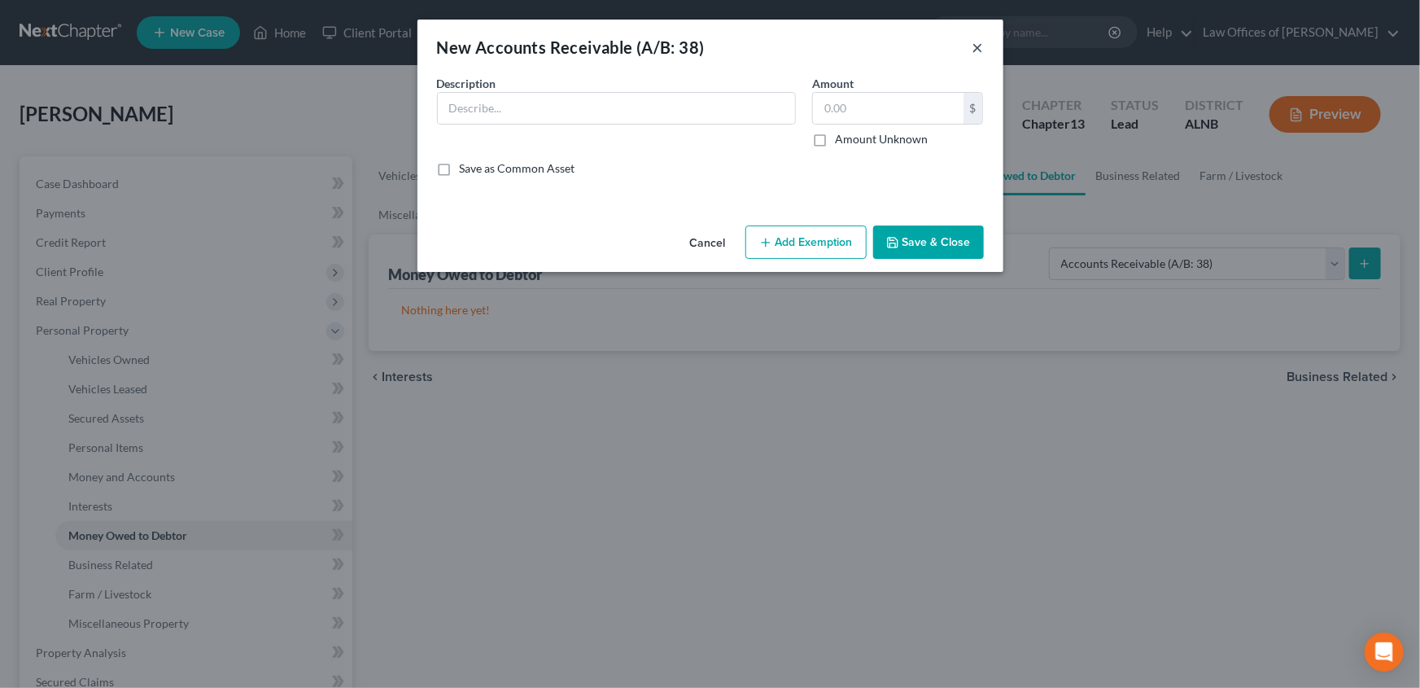
click at [974, 47] on button "×" at bounding box center [977, 47] width 11 height 20
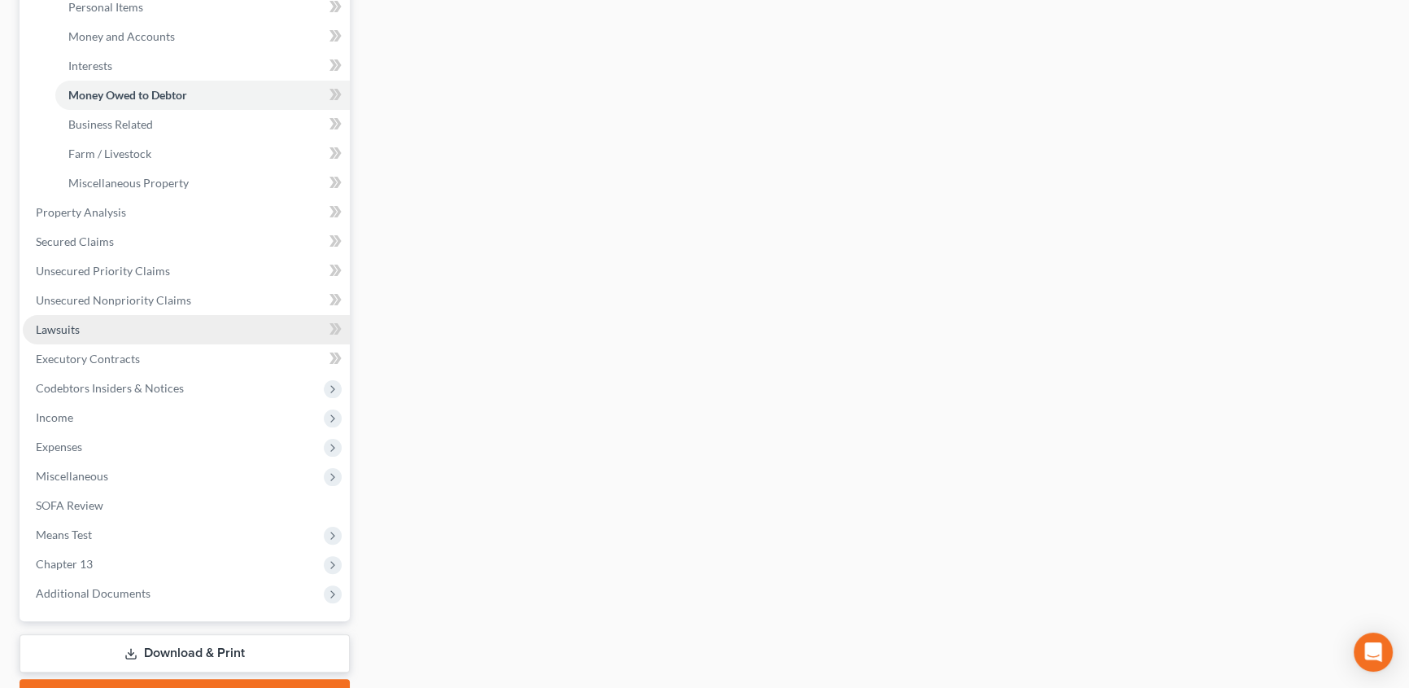
scroll to position [443, 0]
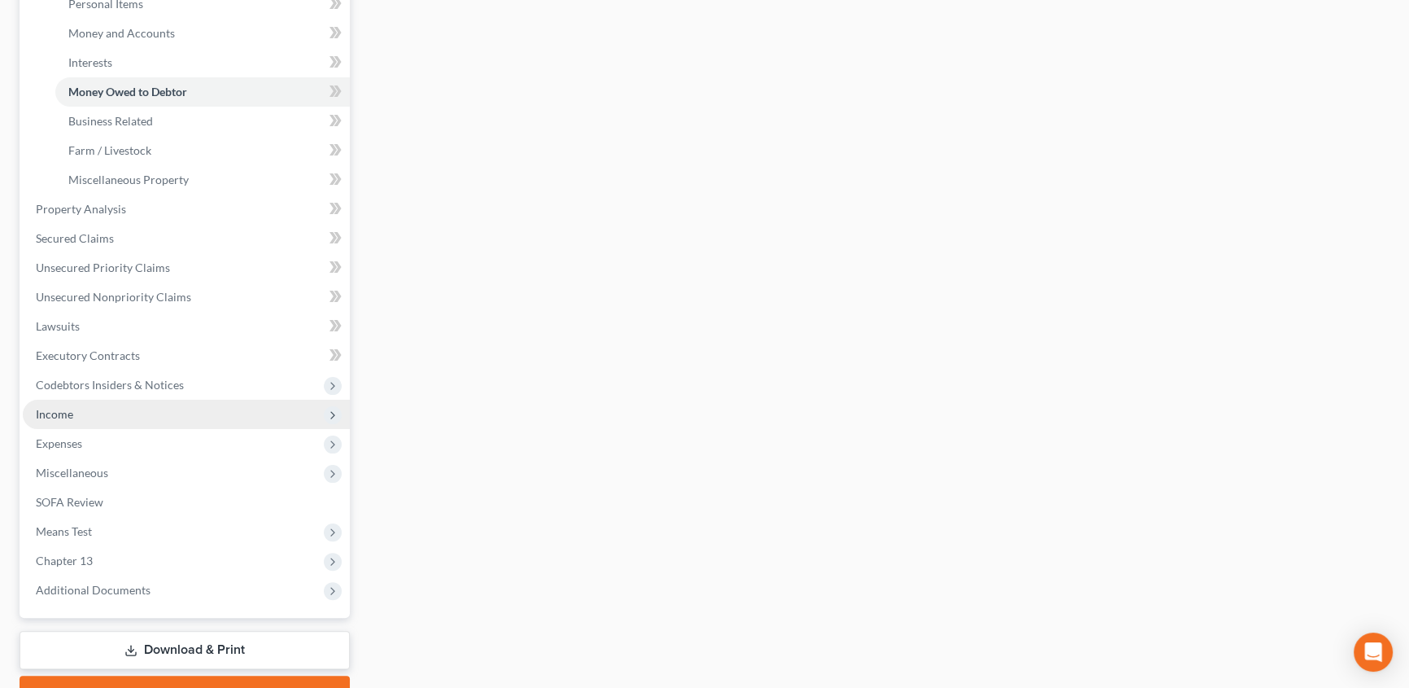
click at [65, 409] on span "Income" at bounding box center [54, 414] width 37 height 14
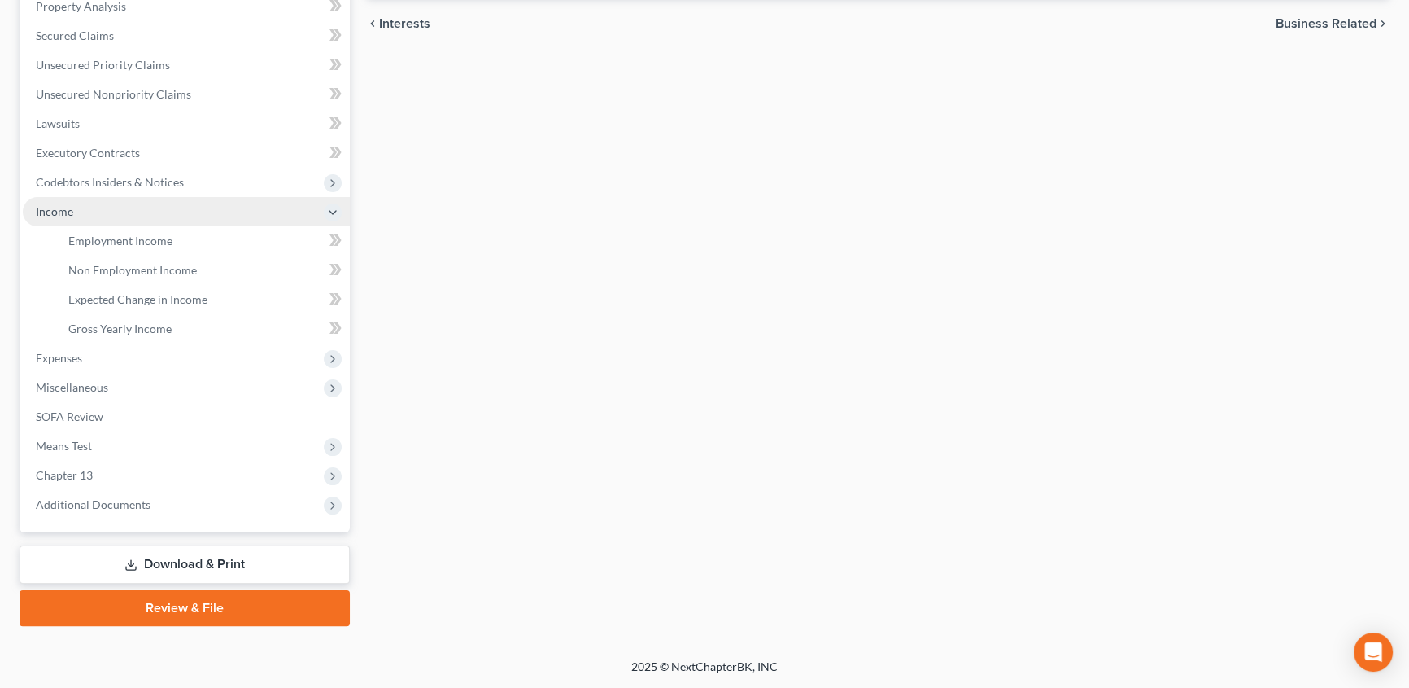
scroll to position [351, 0]
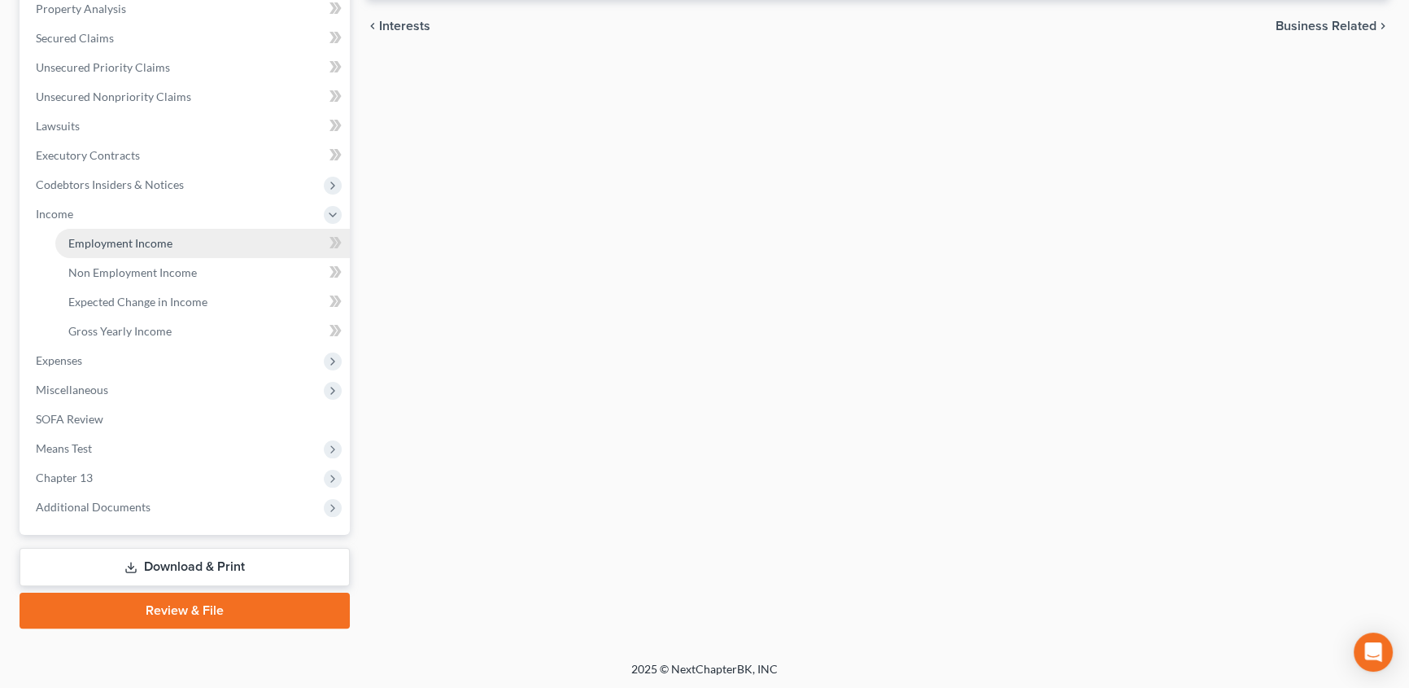
click at [152, 240] on span "Employment Income" at bounding box center [120, 243] width 104 height 14
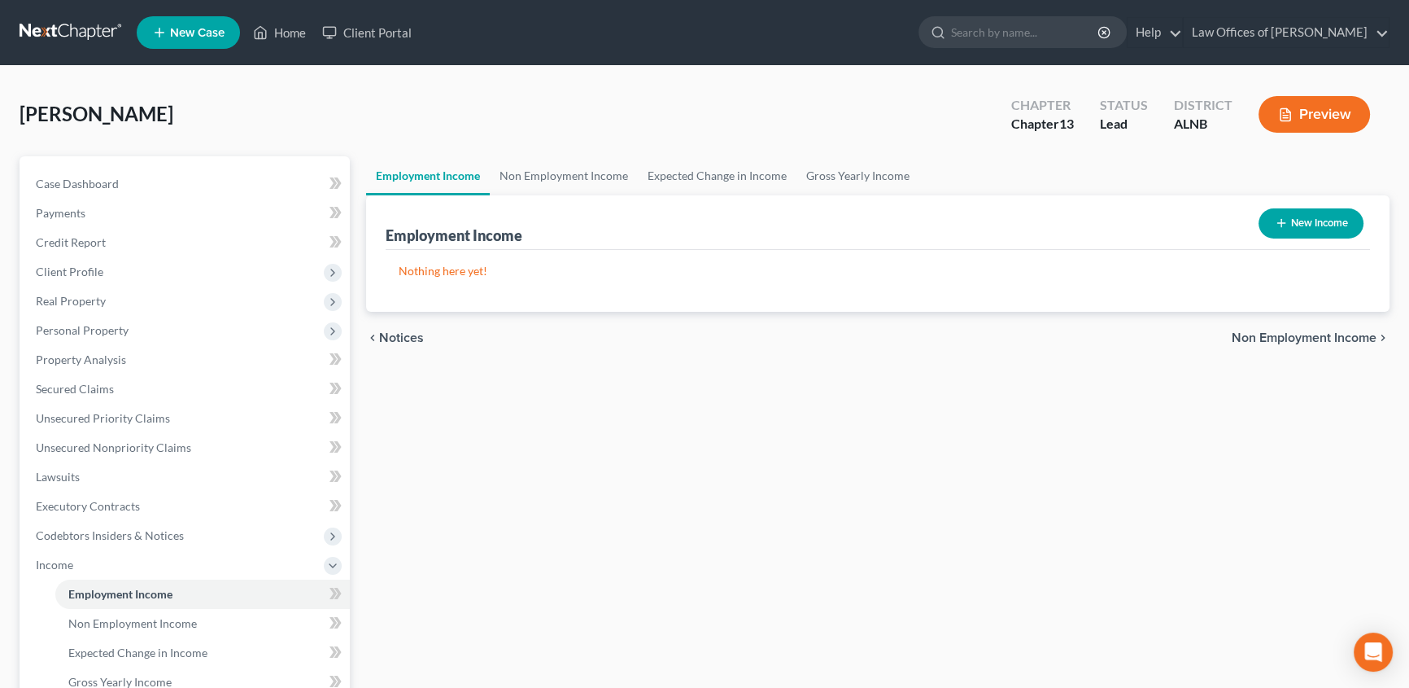
click at [1301, 222] on button "New Income" at bounding box center [1311, 223] width 105 height 30
select select "0"
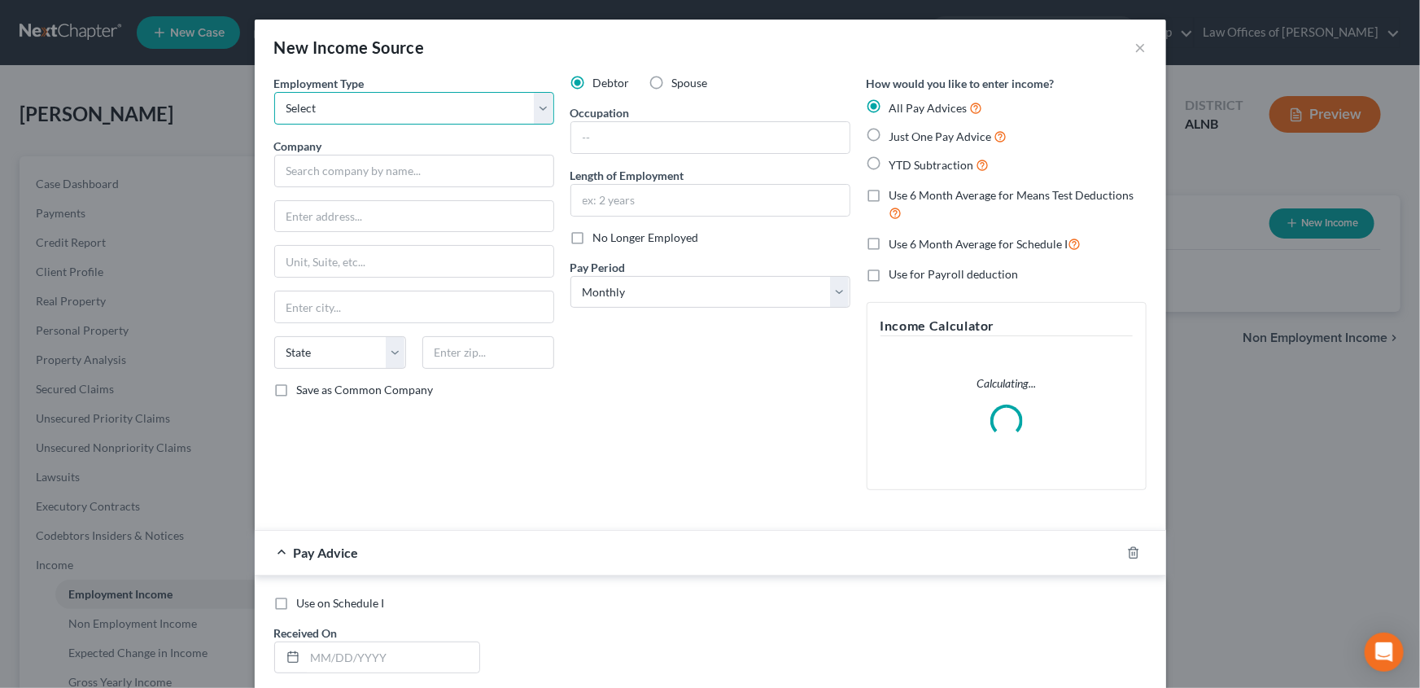
click at [540, 118] on select "Select Full or Part Time Employment Self Employment" at bounding box center [414, 108] width 280 height 33
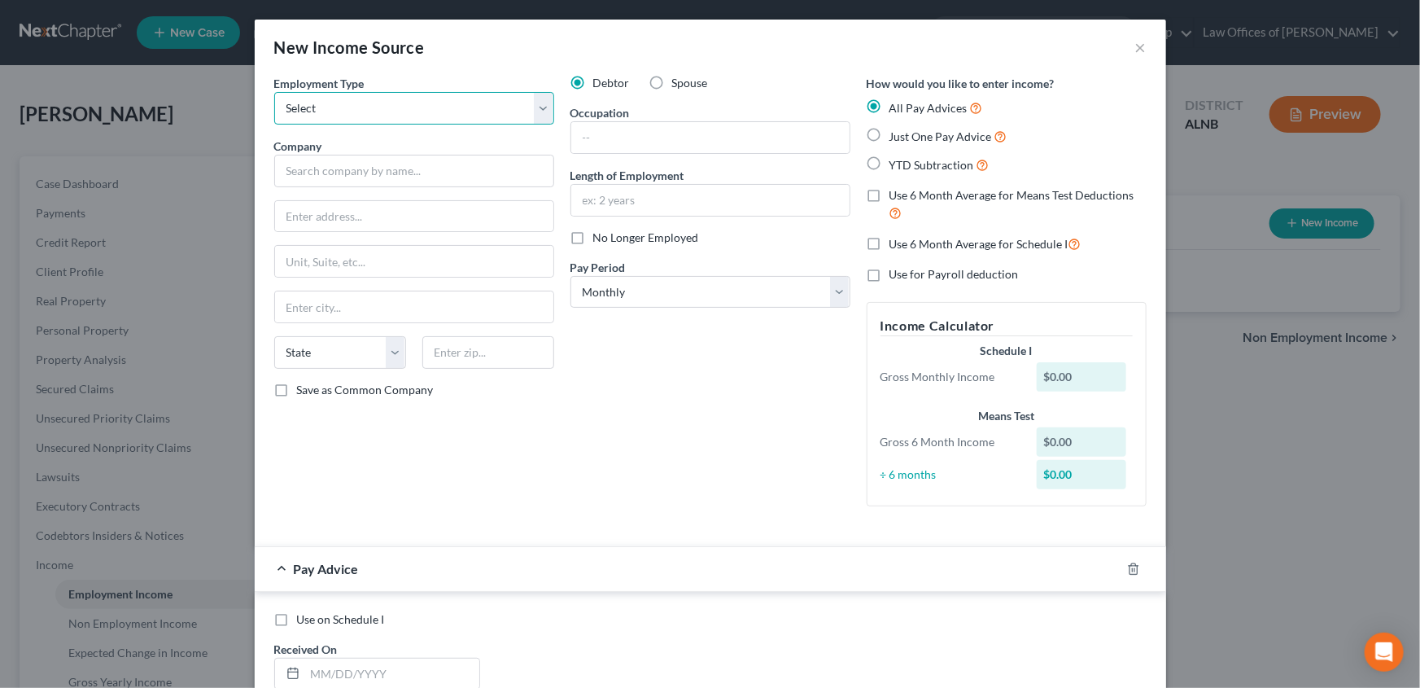
select select "0"
click at [274, 92] on select "Select Full or Part Time Employment Self Employment" at bounding box center [414, 108] width 280 height 33
click at [417, 177] on input "text" at bounding box center [414, 171] width 280 height 33
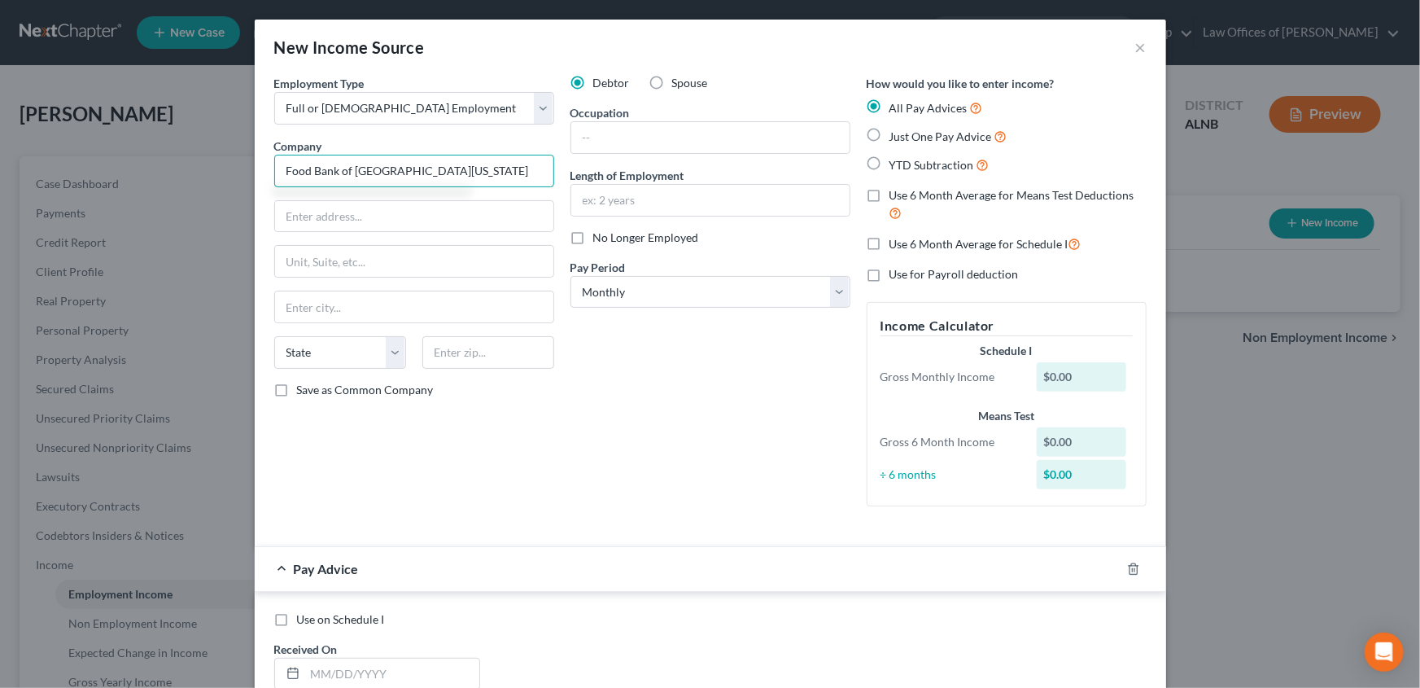
type input "Food Bank of North Alabama"
type input "225 Finney D"
type input "Huntsville"
type input "35824"
select select "0"
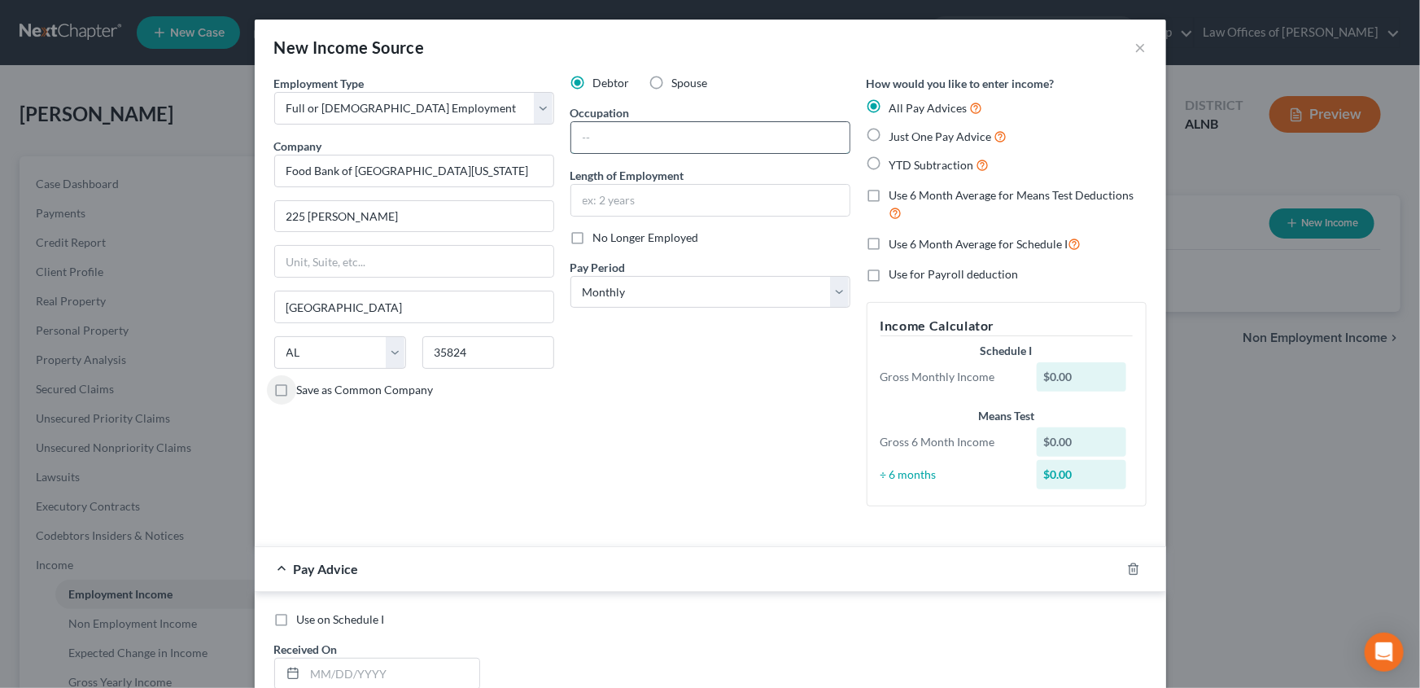
click at [713, 139] on input "text" at bounding box center [710, 137] width 278 height 31
type input "finance assistant"
type input "2 years"
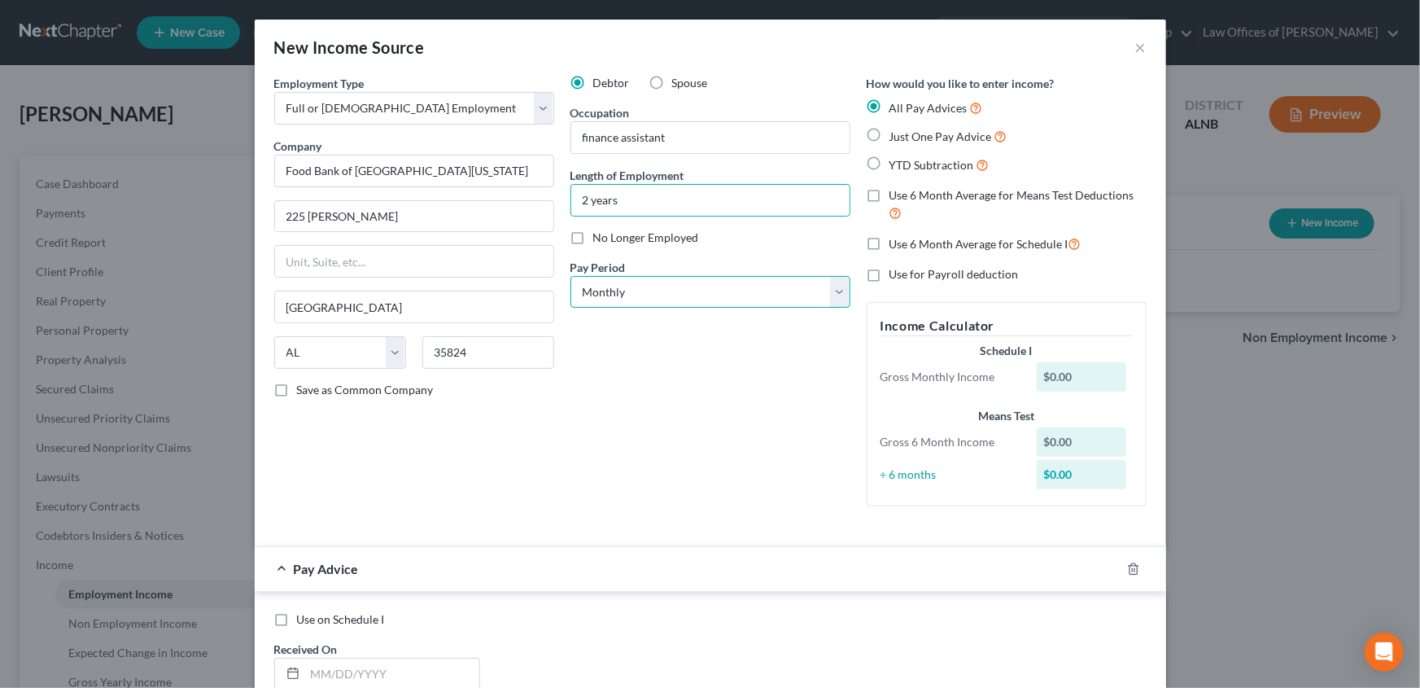
click at [834, 294] on select "Select Monthly Twice Monthly Every Other Week Weekly" at bounding box center [710, 292] width 280 height 33
click at [570, 276] on select "Select Monthly Twice Monthly Every Other Week Weekly" at bounding box center [710, 292] width 280 height 33
click at [837, 300] on select "Select Monthly Twice Monthly Every Other Week Weekly" at bounding box center [710, 292] width 280 height 33
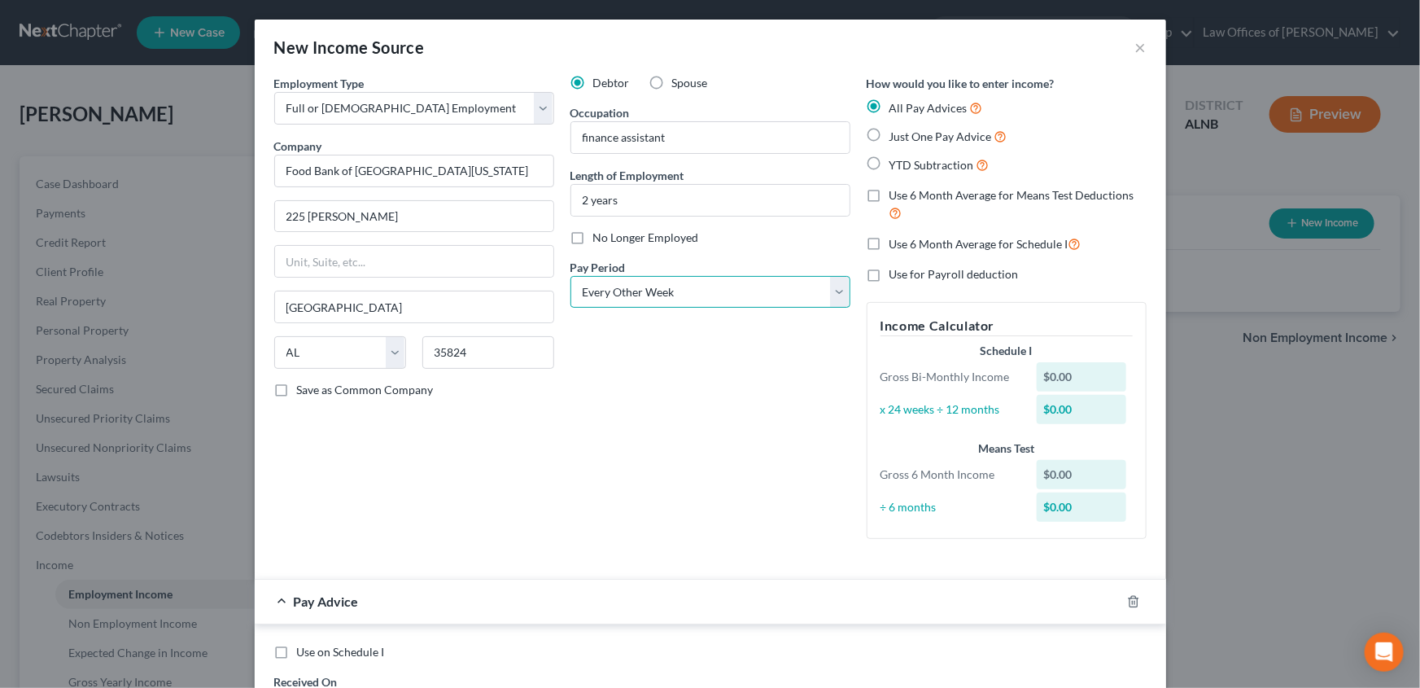
click at [570, 276] on select "Select Monthly Twice Monthly Every Other Week Weekly" at bounding box center [710, 292] width 280 height 33
click at [836, 299] on select "Select Monthly Twice Monthly Every Other Week Weekly" at bounding box center [710, 292] width 280 height 33
select select "1"
click at [570, 276] on select "Select Monthly Twice Monthly Every Other Week Weekly" at bounding box center [710, 292] width 280 height 33
click at [1065, 381] on div "$0.00" at bounding box center [1081, 378] width 89 height 29
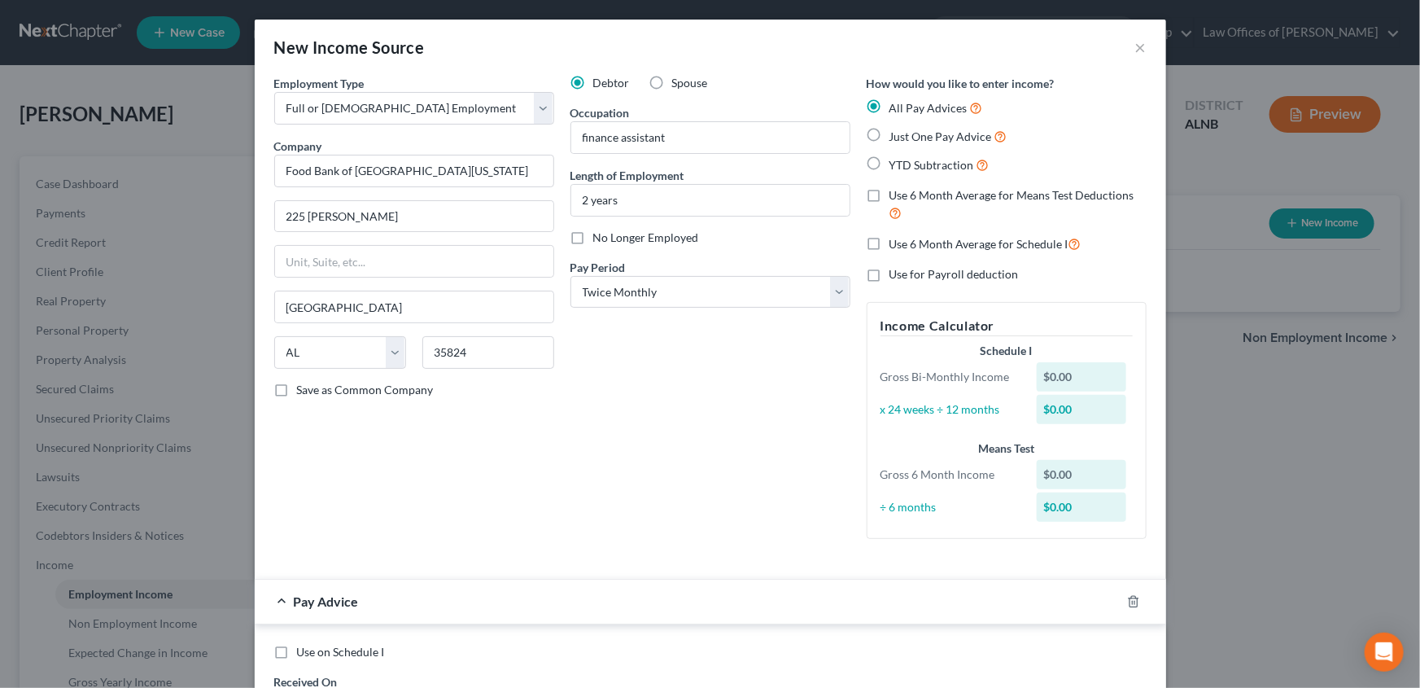
click at [1070, 372] on div "$0.00" at bounding box center [1081, 376] width 89 height 29
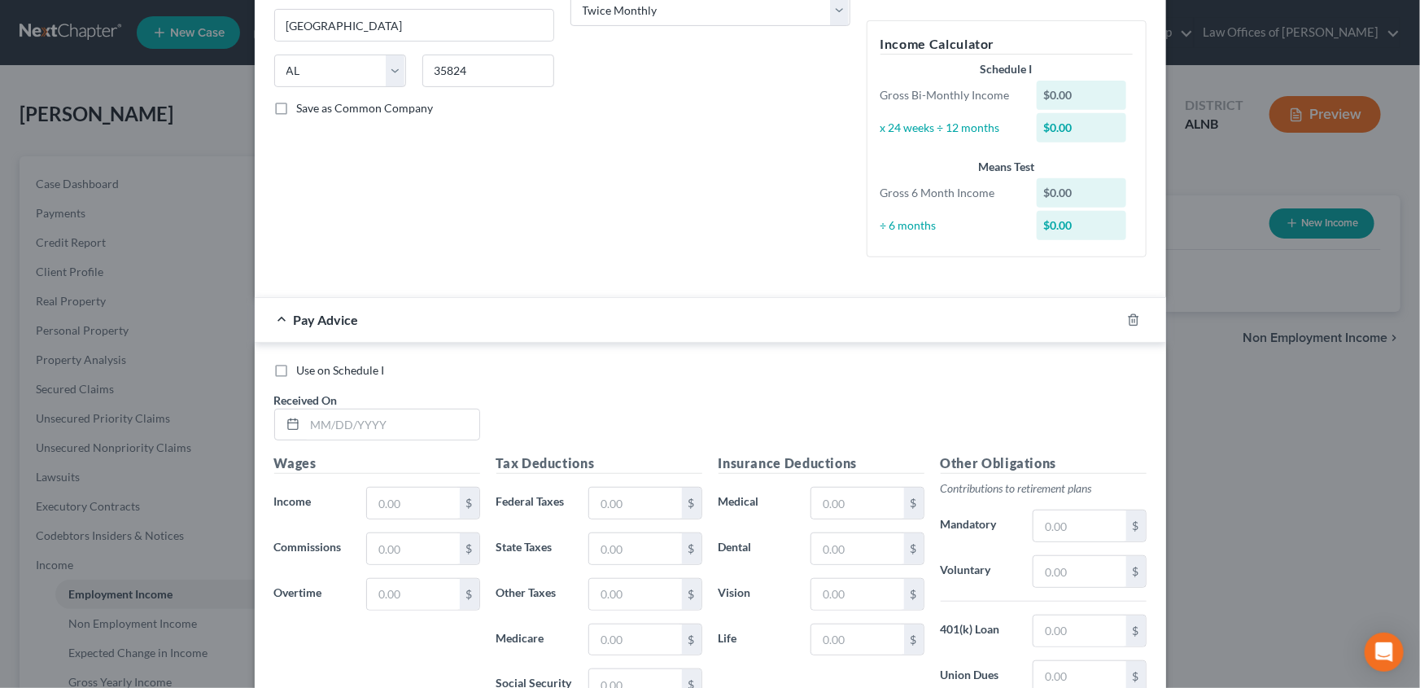
scroll to position [369, 0]
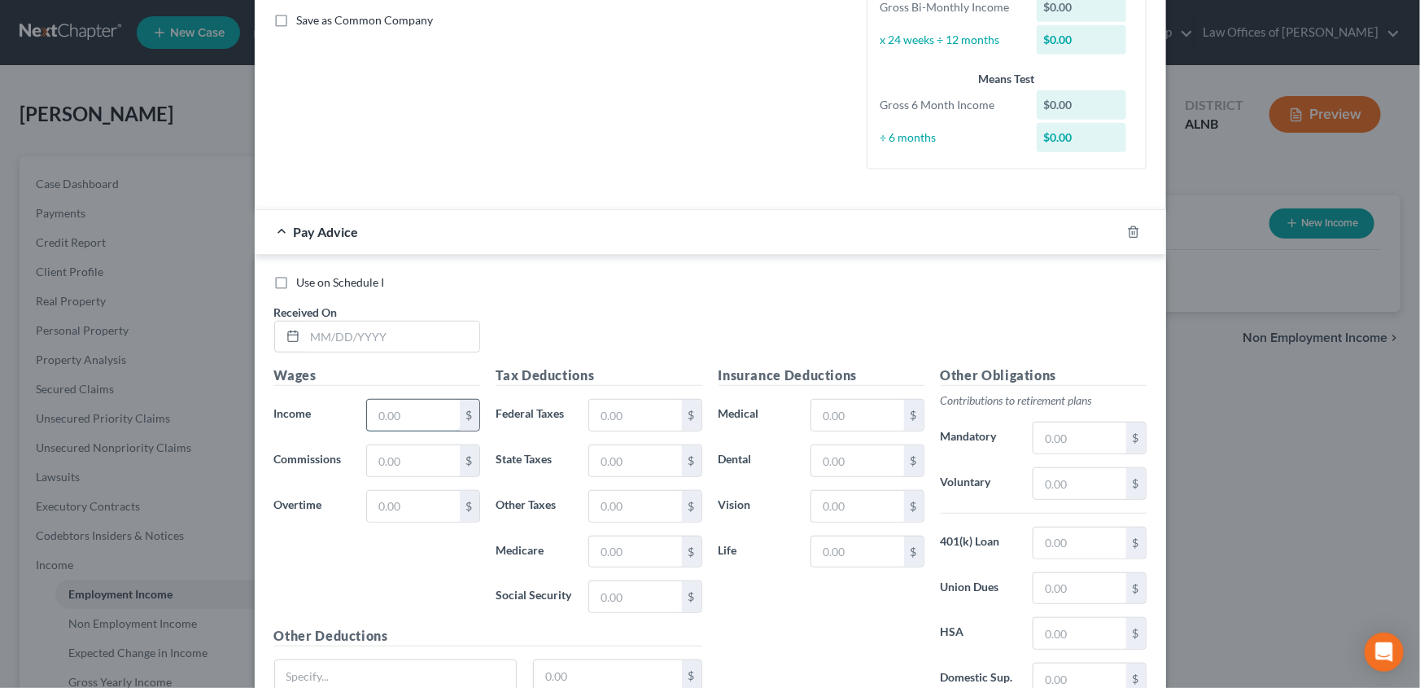
click at [439, 417] on input "text" at bounding box center [413, 414] width 92 height 31
type input "1,559.20"
click at [361, 338] on input "text" at bounding box center [392, 336] width 174 height 31
click at [286, 334] on icon at bounding box center [292, 336] width 13 height 13
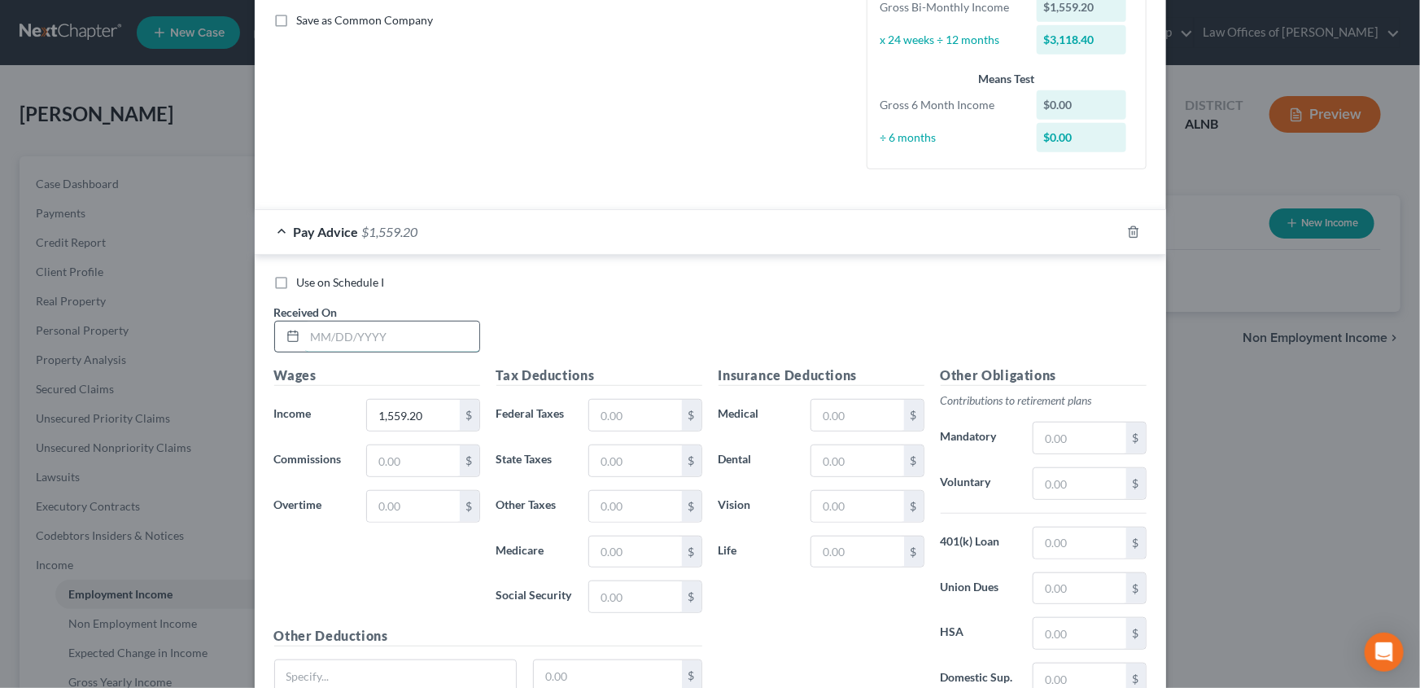
click at [305, 334] on input "text" at bounding box center [392, 336] width 174 height 31
click at [318, 331] on input "10102025" at bounding box center [392, 336] width 174 height 31
type input "10/10/2025"
click at [645, 416] on input "text" at bounding box center [635, 414] width 92 height 31
type input "21.32"
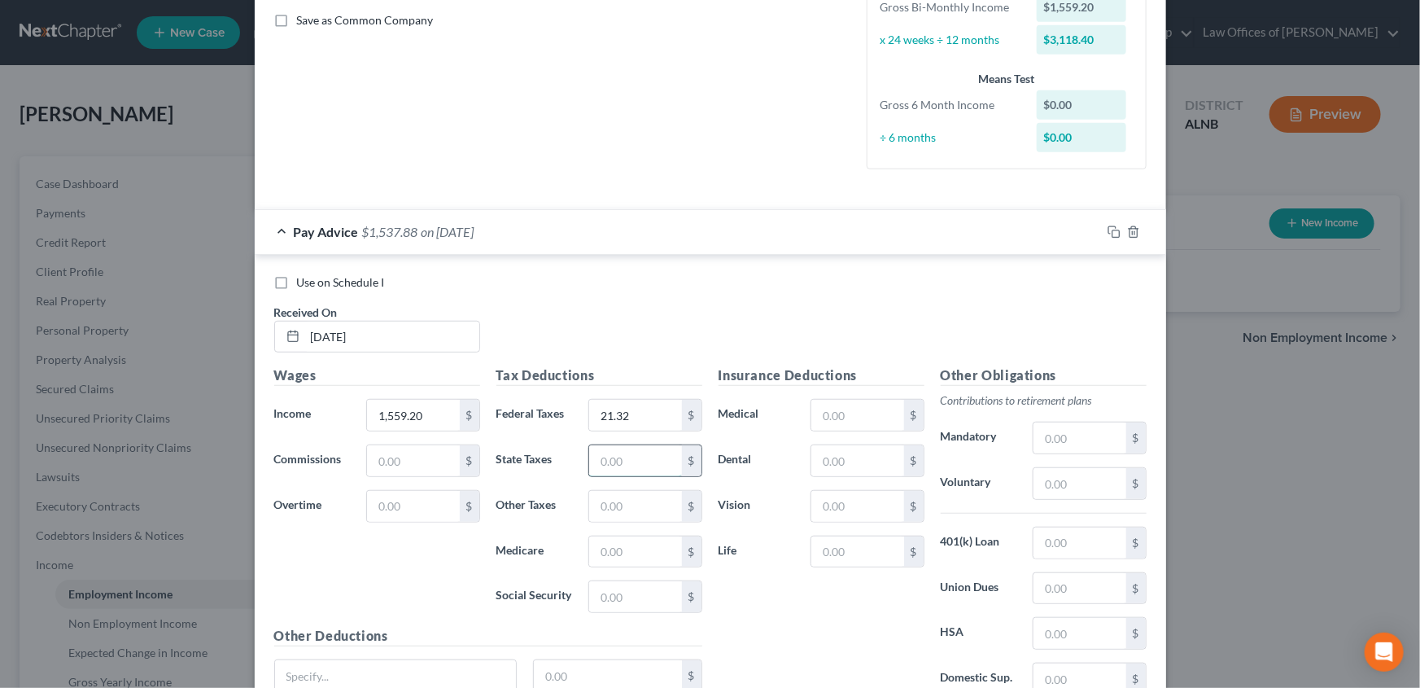
click at [644, 461] on input "text" at bounding box center [635, 460] width 92 height 31
type input "46.9"
click at [632, 549] on input "text" at bounding box center [635, 551] width 92 height 31
type input "19.82"
click at [626, 586] on input "text" at bounding box center [635, 596] width 92 height 31
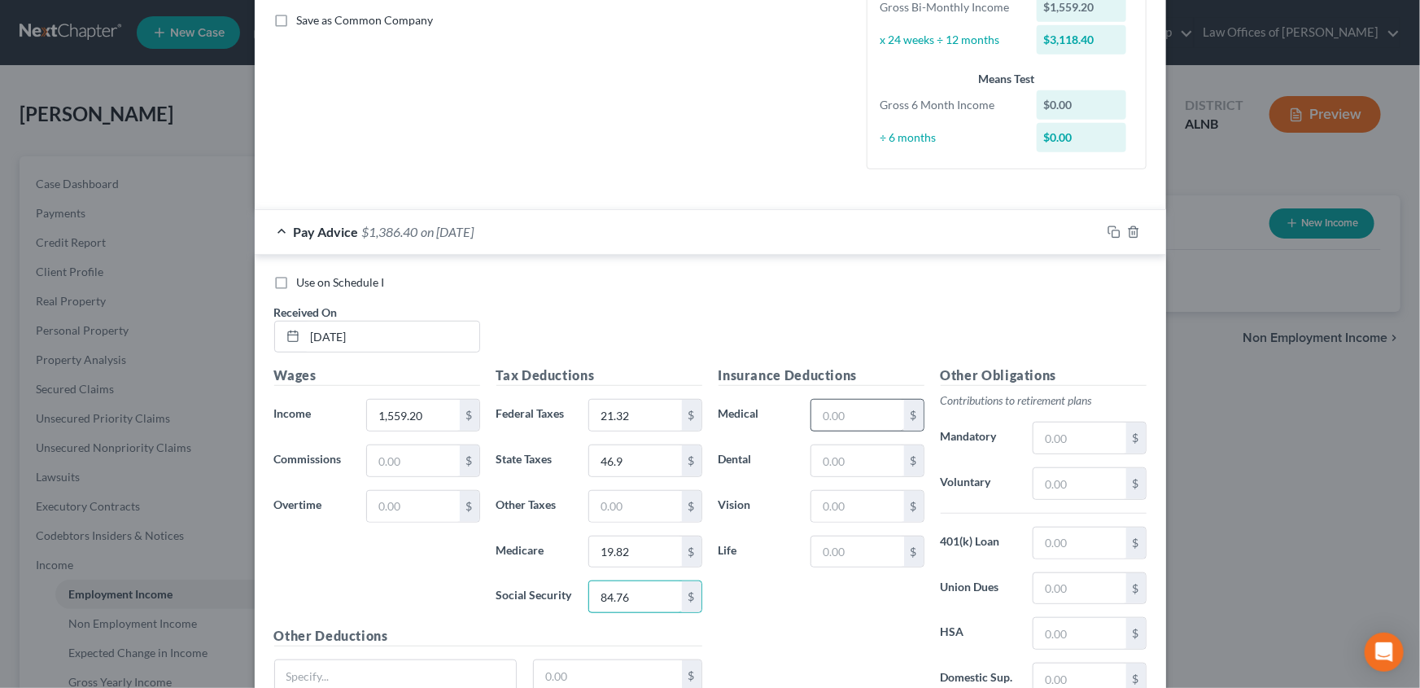
type input "84.76"
click at [865, 410] on input "text" at bounding box center [857, 414] width 92 height 31
type input "61.41"
click at [846, 451] on input "text" at bounding box center [857, 460] width 92 height 31
type input "8.39"
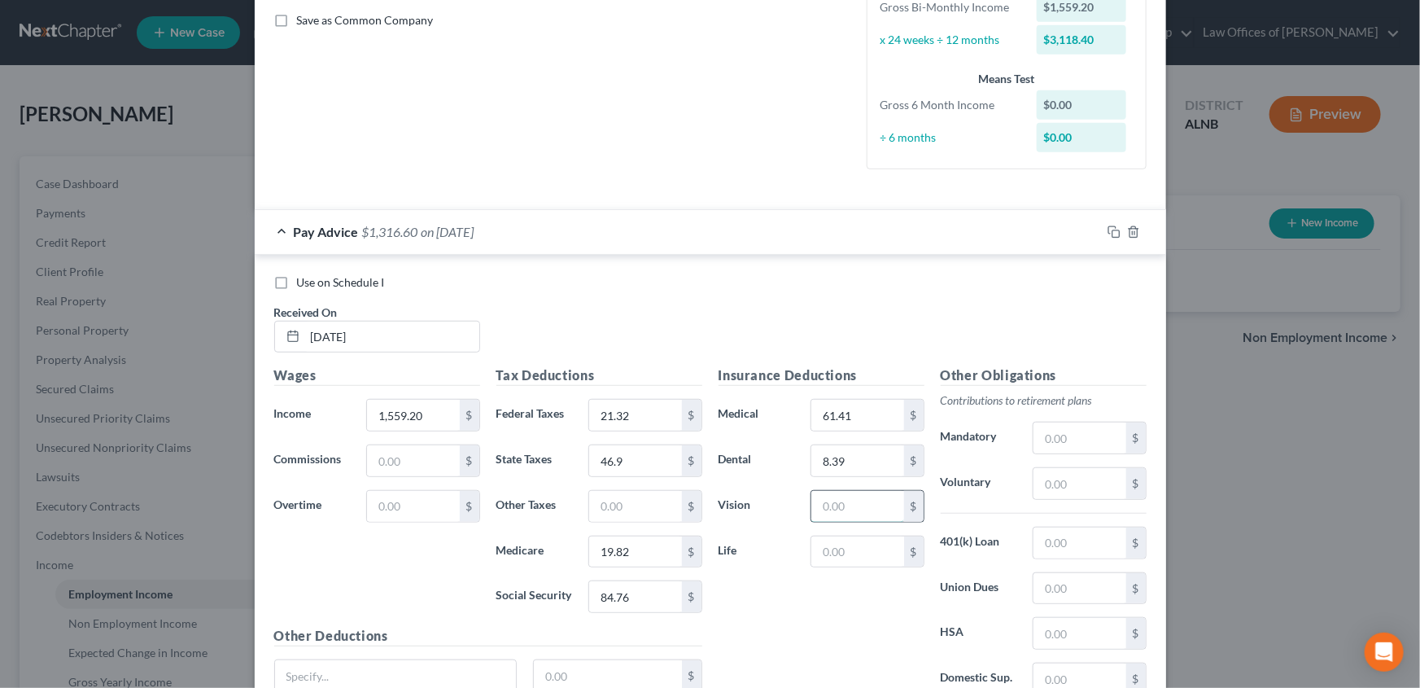
click at [834, 497] on input "text" at bounding box center [857, 506] width 92 height 31
click at [822, 545] on input "text" at bounding box center [857, 551] width 92 height 31
type input "3"
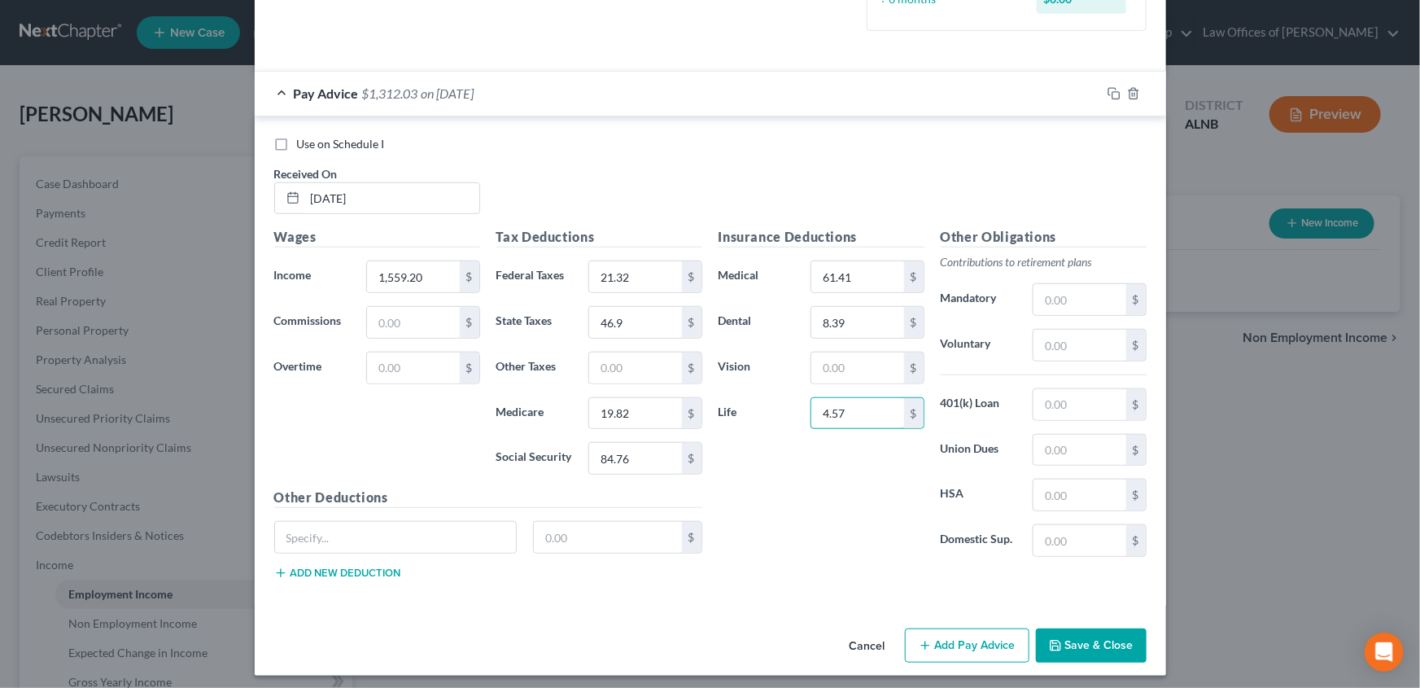
scroll to position [513, 0]
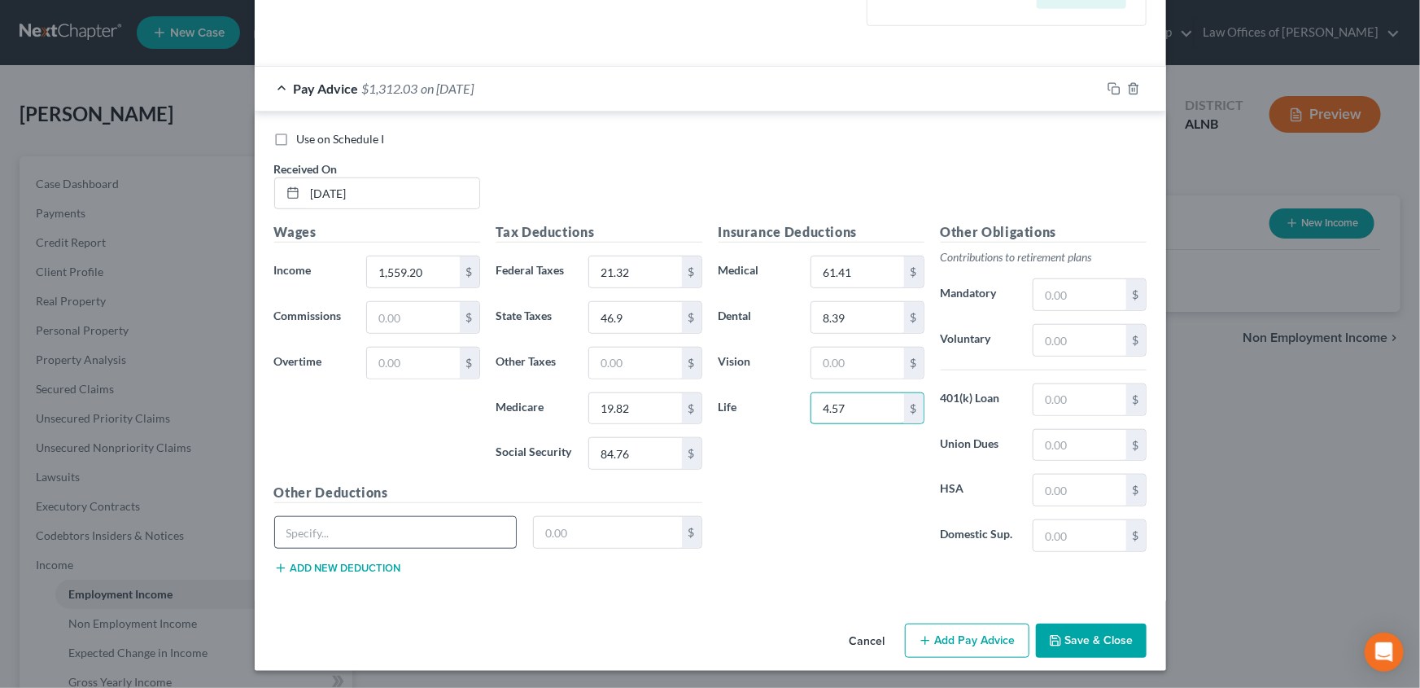
type input "4.57"
click at [452, 528] on input "text" at bounding box center [396, 532] width 242 height 31
type input "short term disability insurance"
click at [546, 527] on input "text" at bounding box center [608, 532] width 148 height 31
type input "31.93"
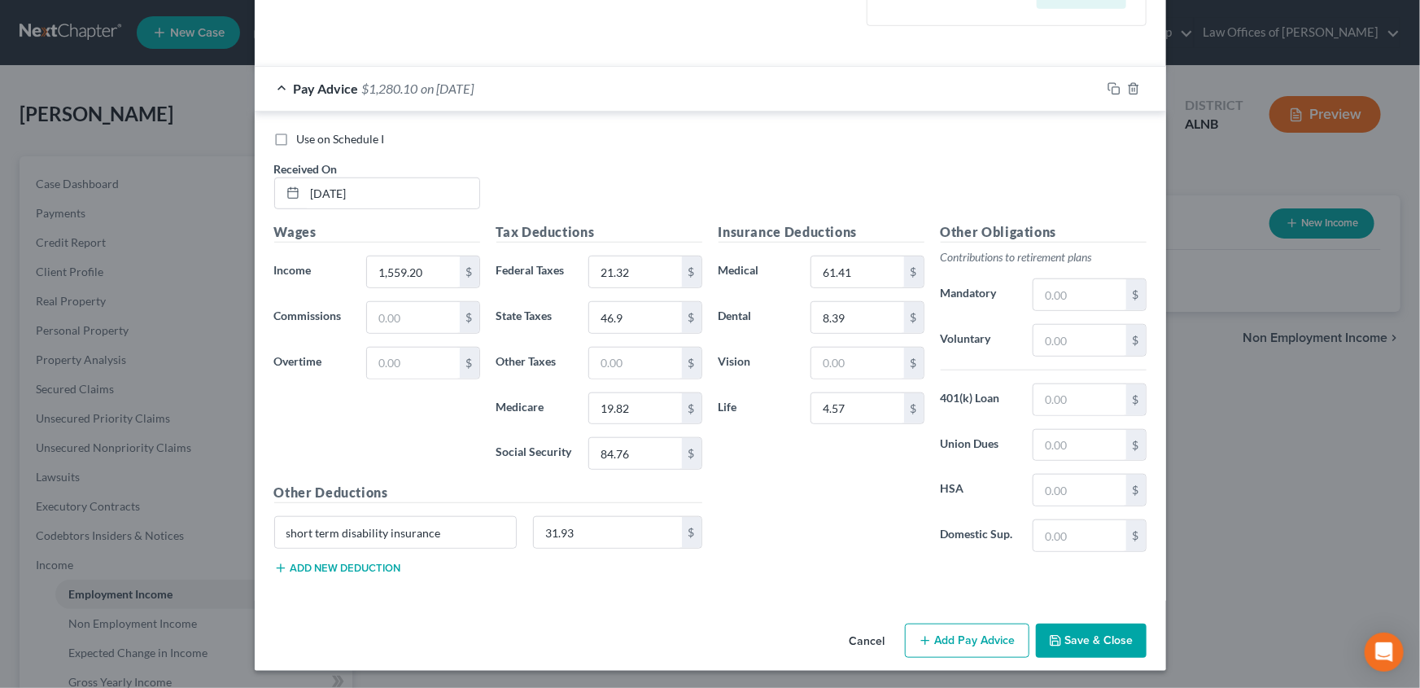
click at [312, 563] on button "Add new deduction" at bounding box center [337, 567] width 127 height 13
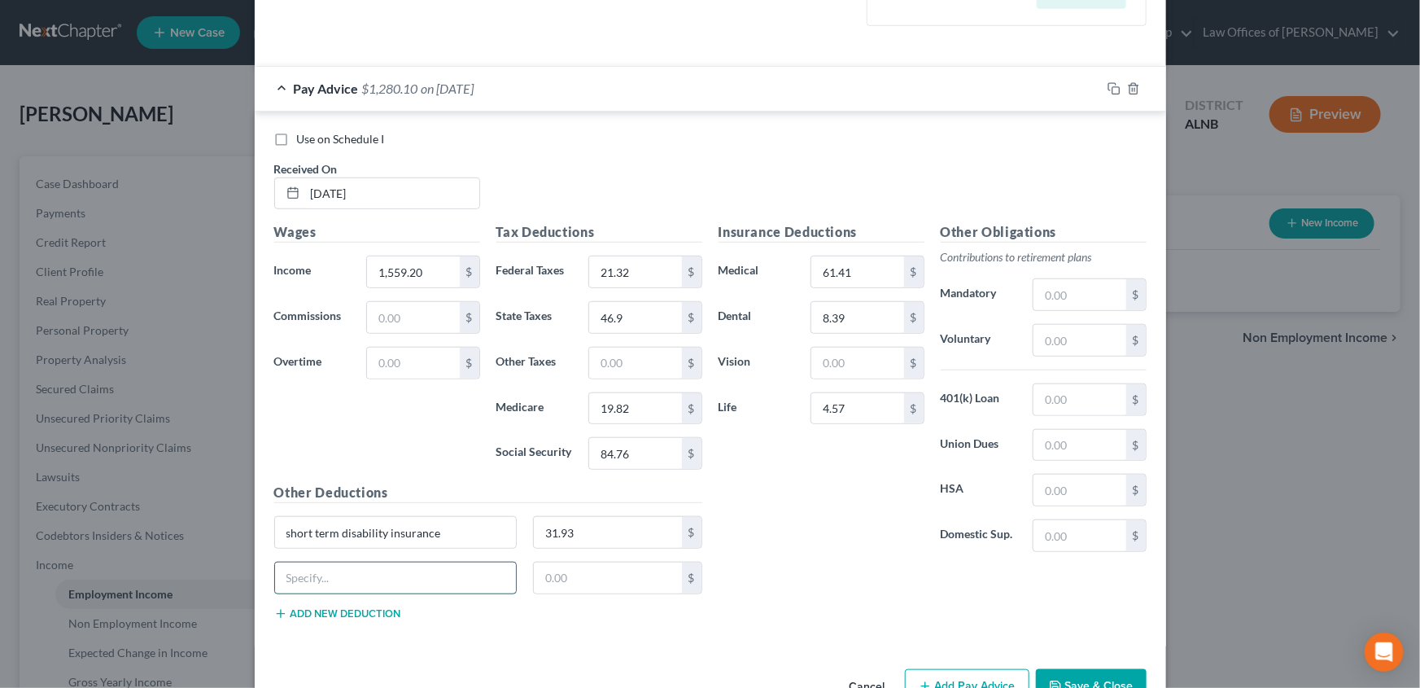
click at [325, 565] on input "text" at bounding box center [396, 577] width 242 height 31
type input "cancer insurance"
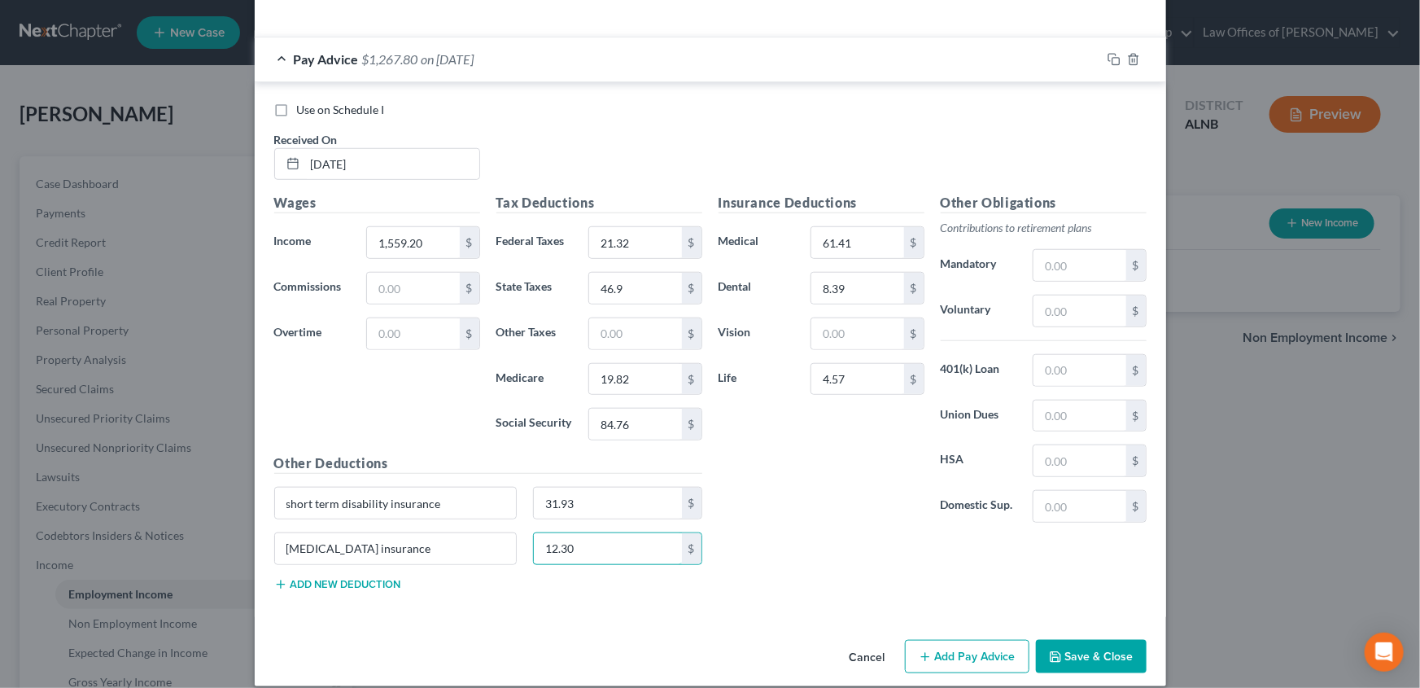
scroll to position [558, 0]
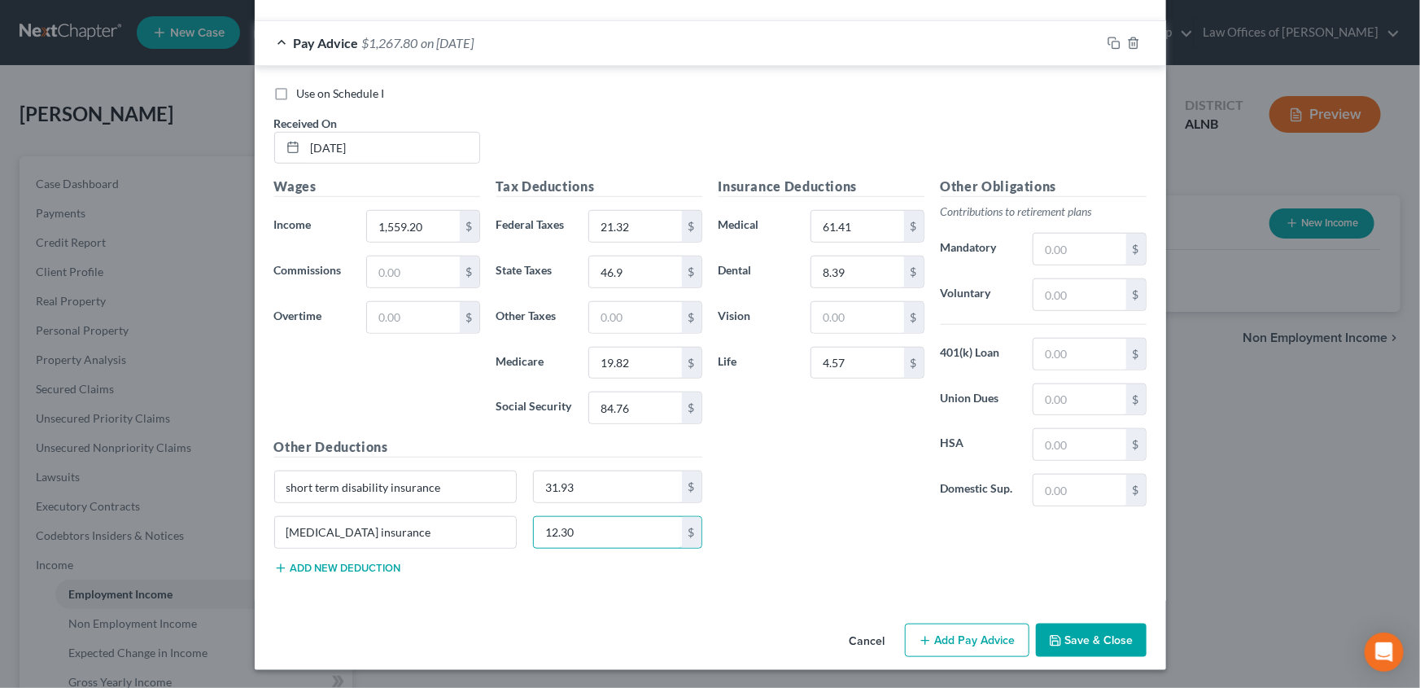
type input "12.30"
click at [1085, 640] on button "Save & Close" at bounding box center [1091, 640] width 111 height 34
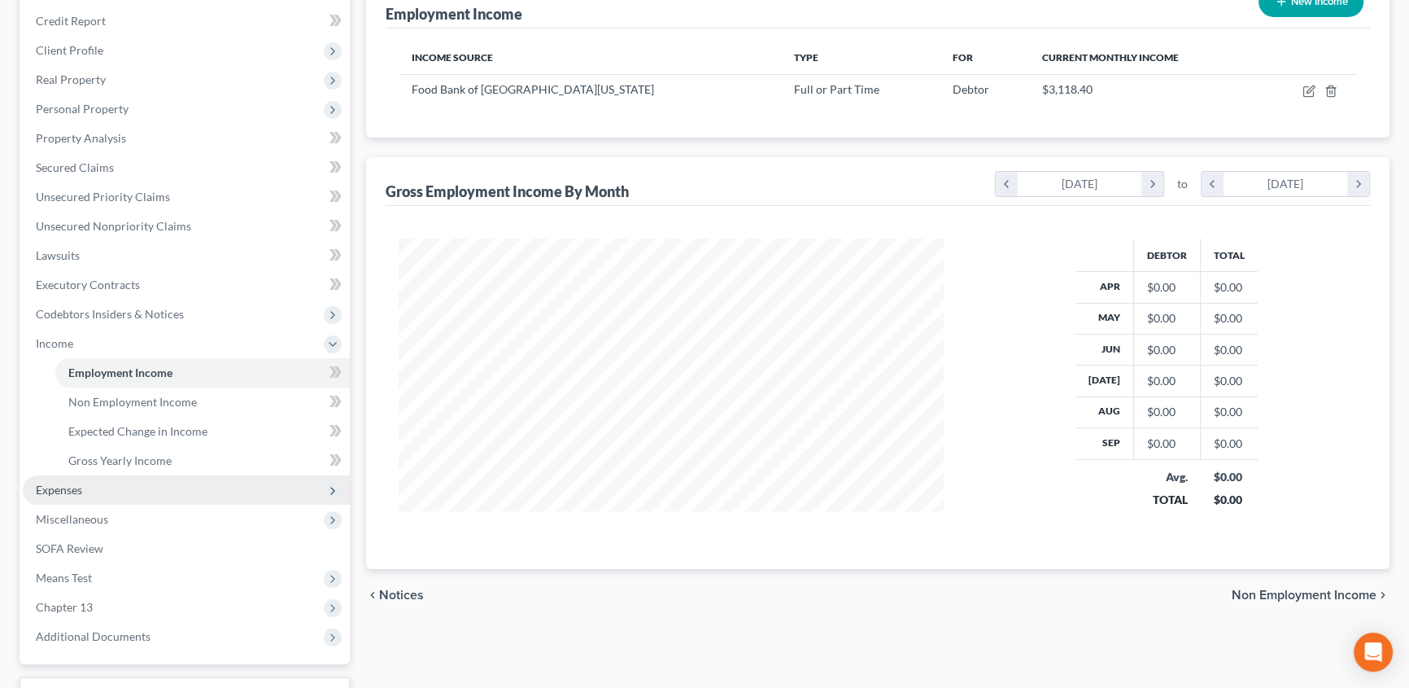
scroll to position [295, 0]
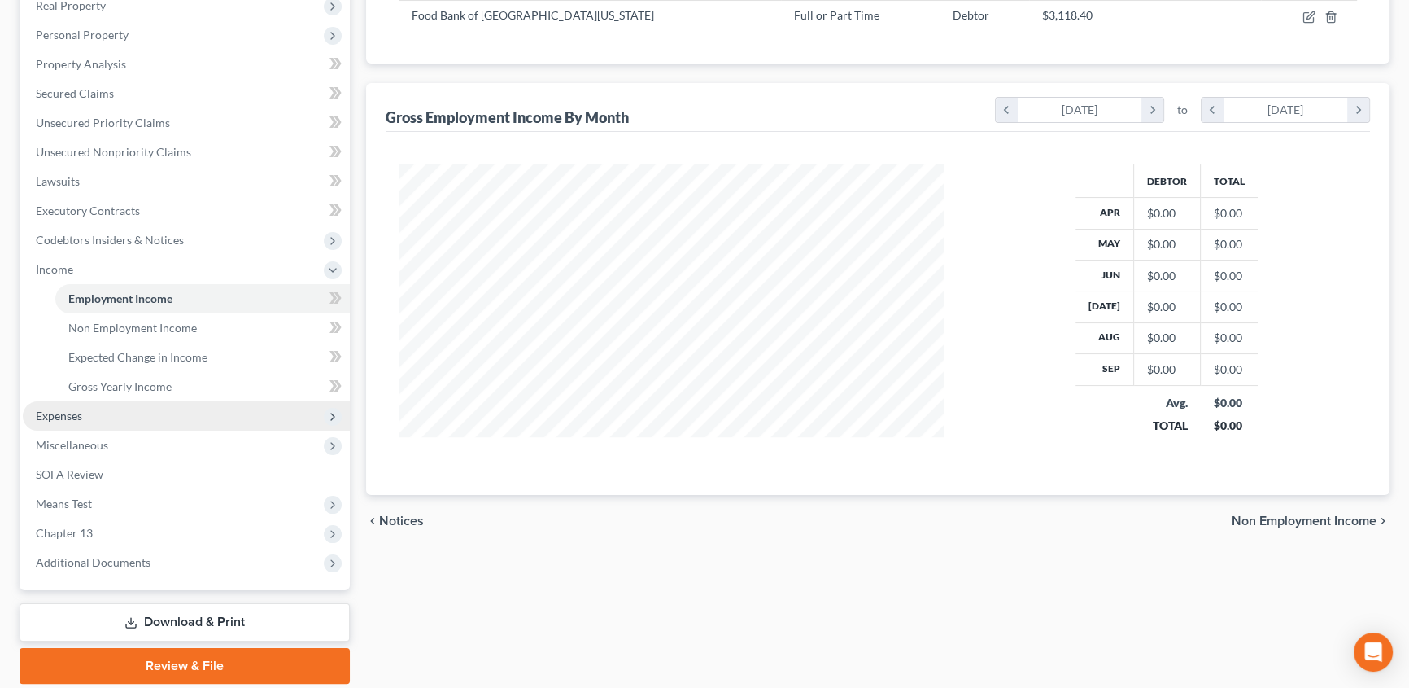
click at [259, 424] on span "Expenses" at bounding box center [186, 415] width 327 height 29
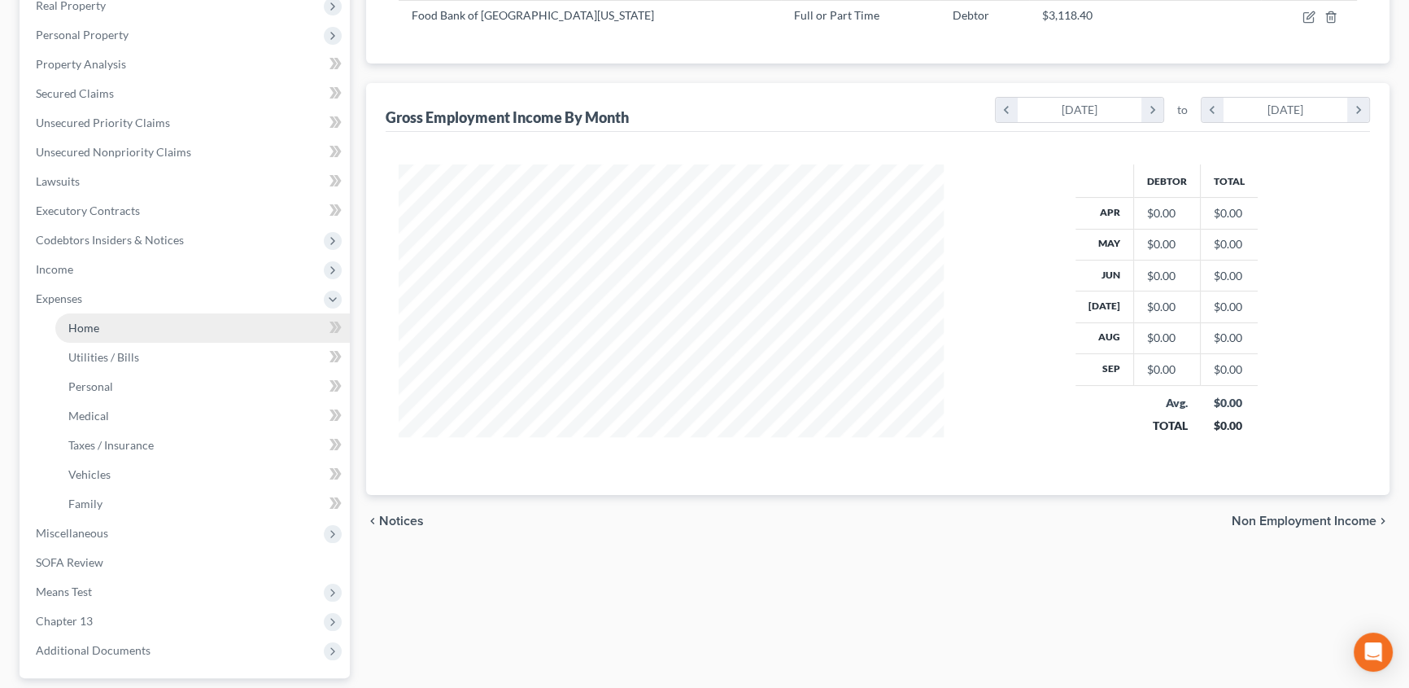
click at [290, 325] on link "Home" at bounding box center [202, 327] width 295 height 29
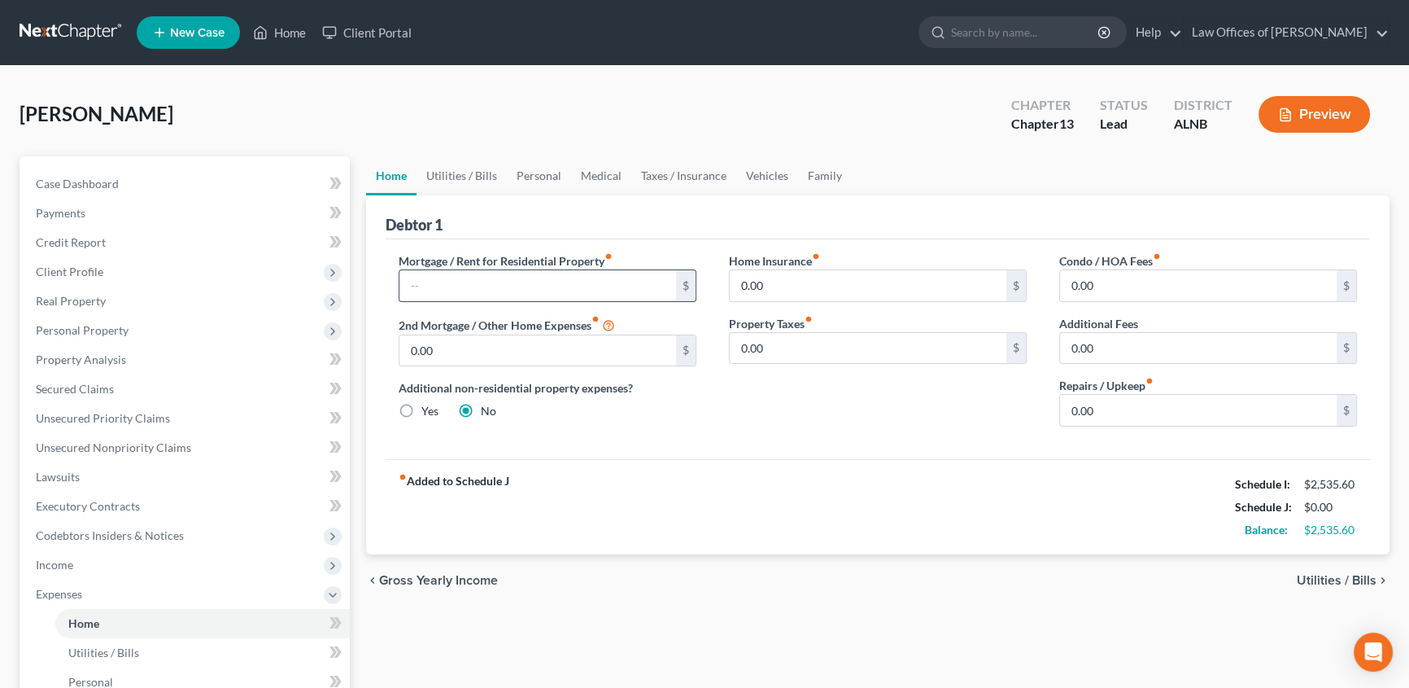
click at [643, 288] on input "text" at bounding box center [537, 285] width 277 height 31
type input "7"
click at [467, 282] on input "1,300.00" at bounding box center [537, 285] width 277 height 31
type input "776.00"
type input "410.00"
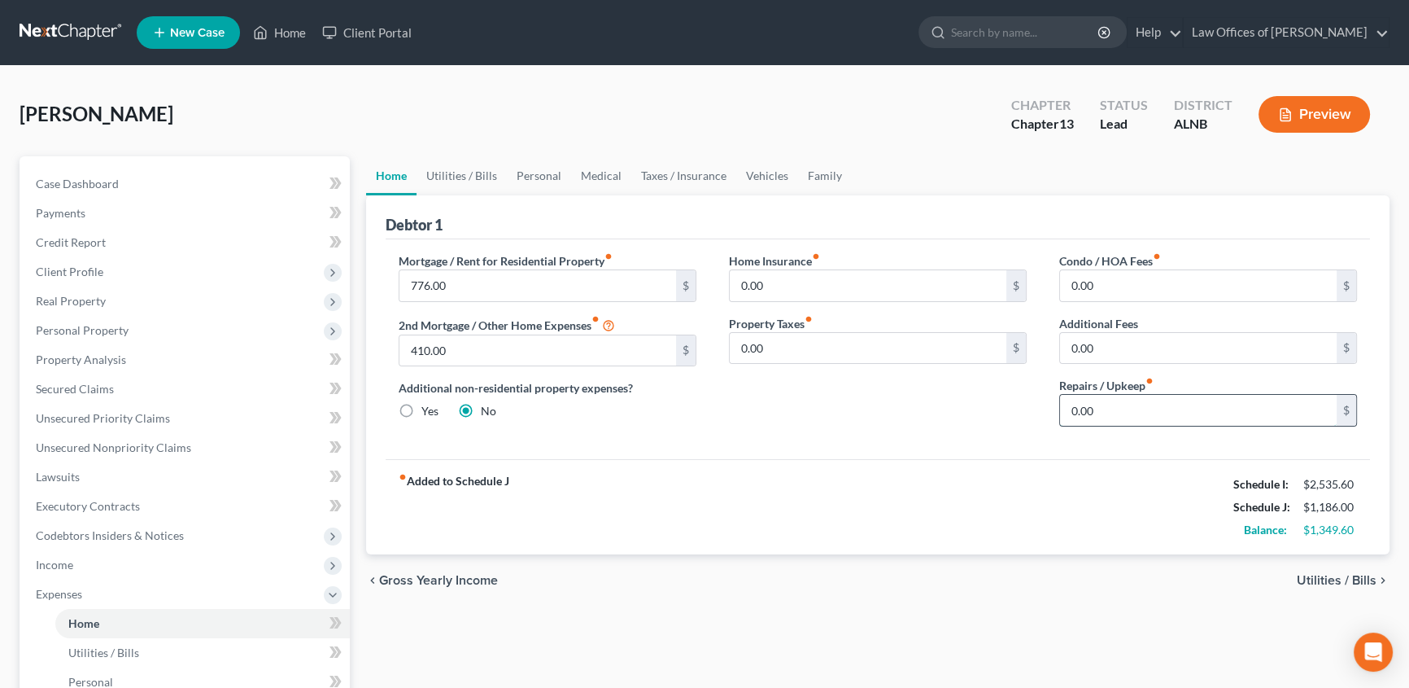
click at [1094, 408] on input "0.00" at bounding box center [1198, 410] width 277 height 31
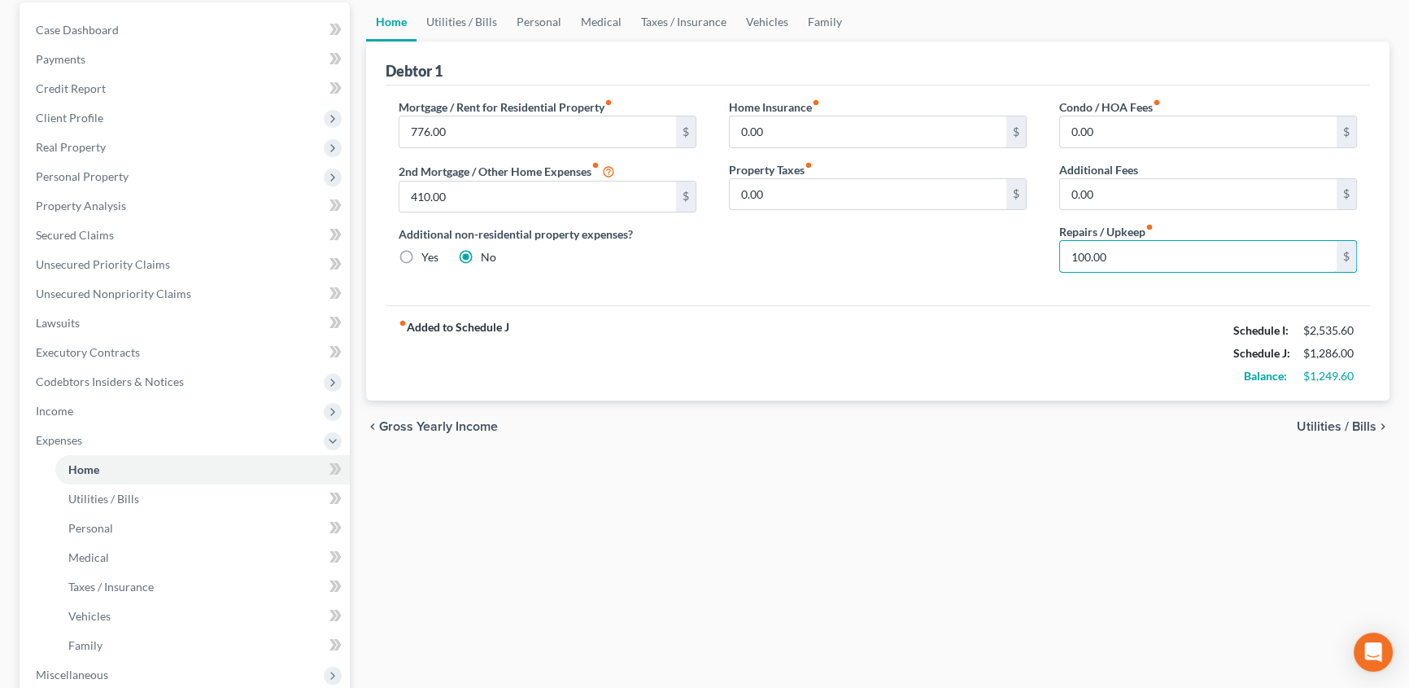
scroll to position [147, 0]
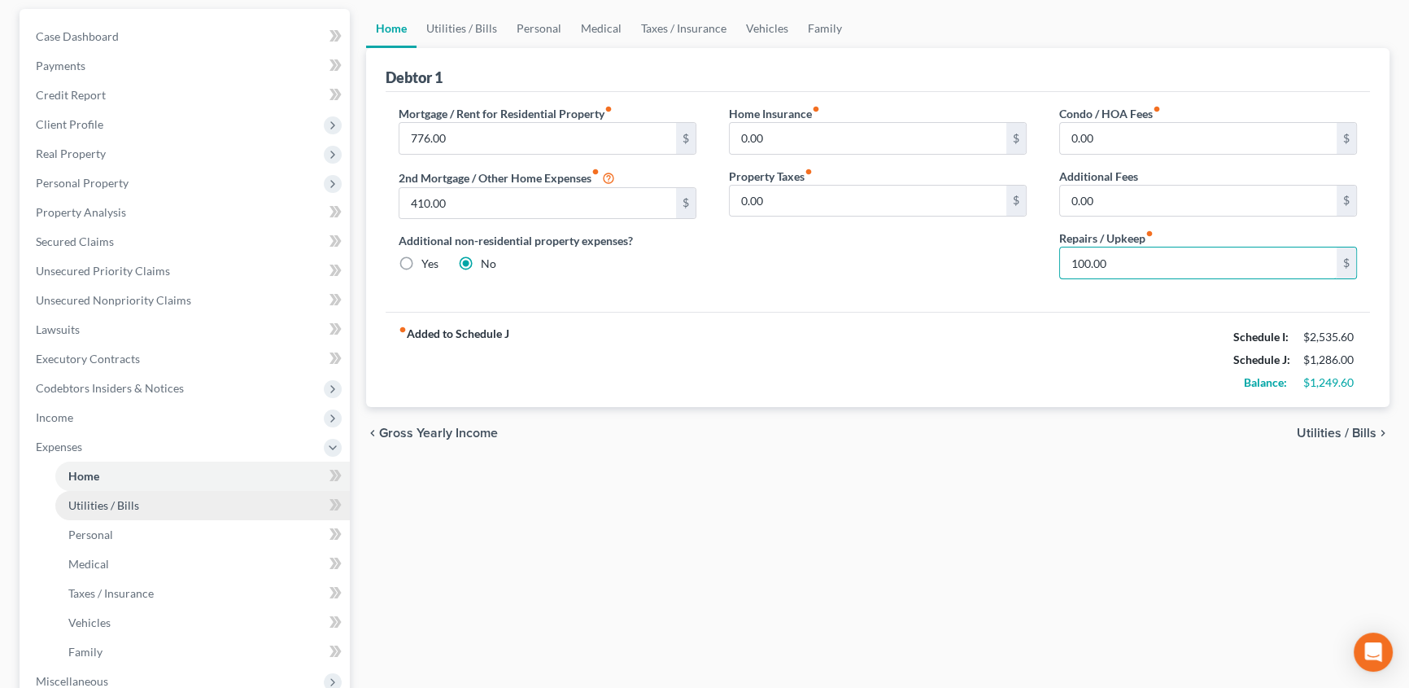
type input "100.00"
drag, startPoint x: 127, startPoint y: 502, endPoint x: 145, endPoint y: 500, distance: 18.0
click at [127, 502] on span "Utilities / Bills" at bounding box center [103, 505] width 71 height 14
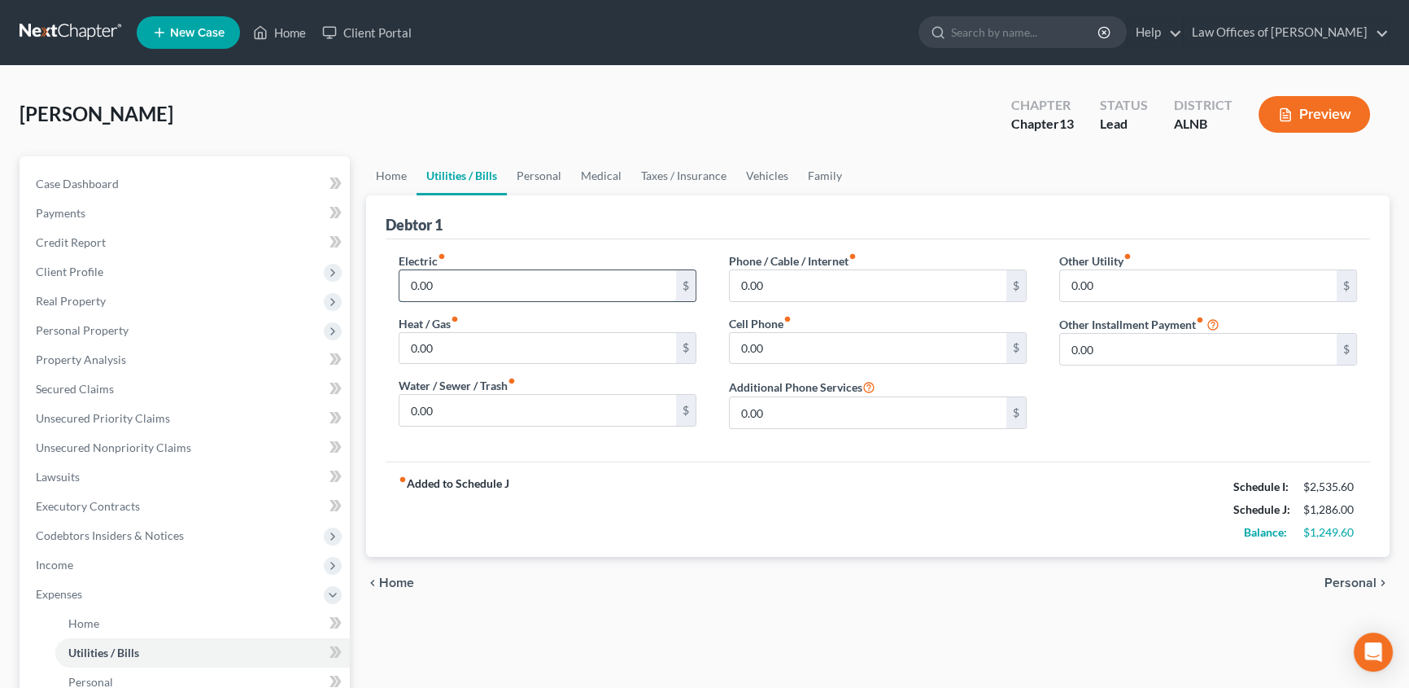
click at [509, 289] on input "0.00" at bounding box center [537, 285] width 277 height 31
type input "180"
type input "50"
click at [766, 277] on input "0.00" at bounding box center [868, 285] width 277 height 31
type input "420"
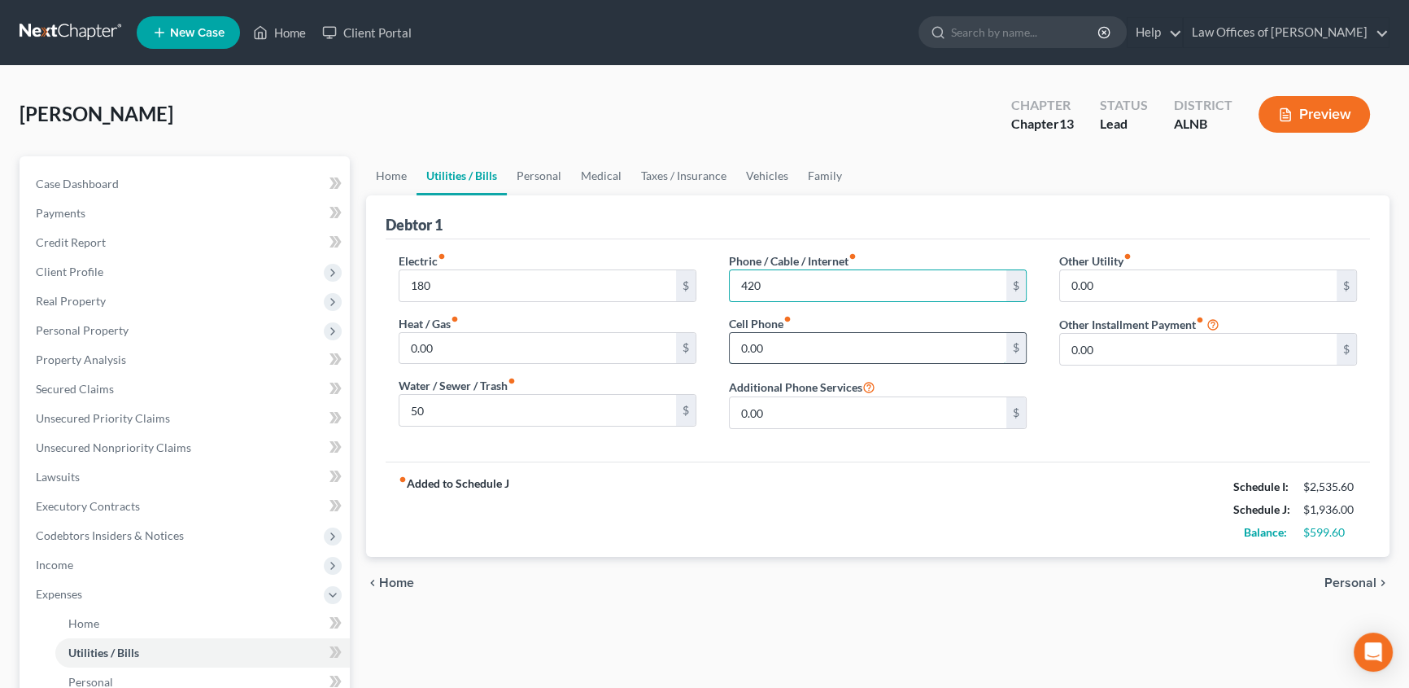
click at [771, 343] on input "0.00" at bounding box center [868, 348] width 277 height 31
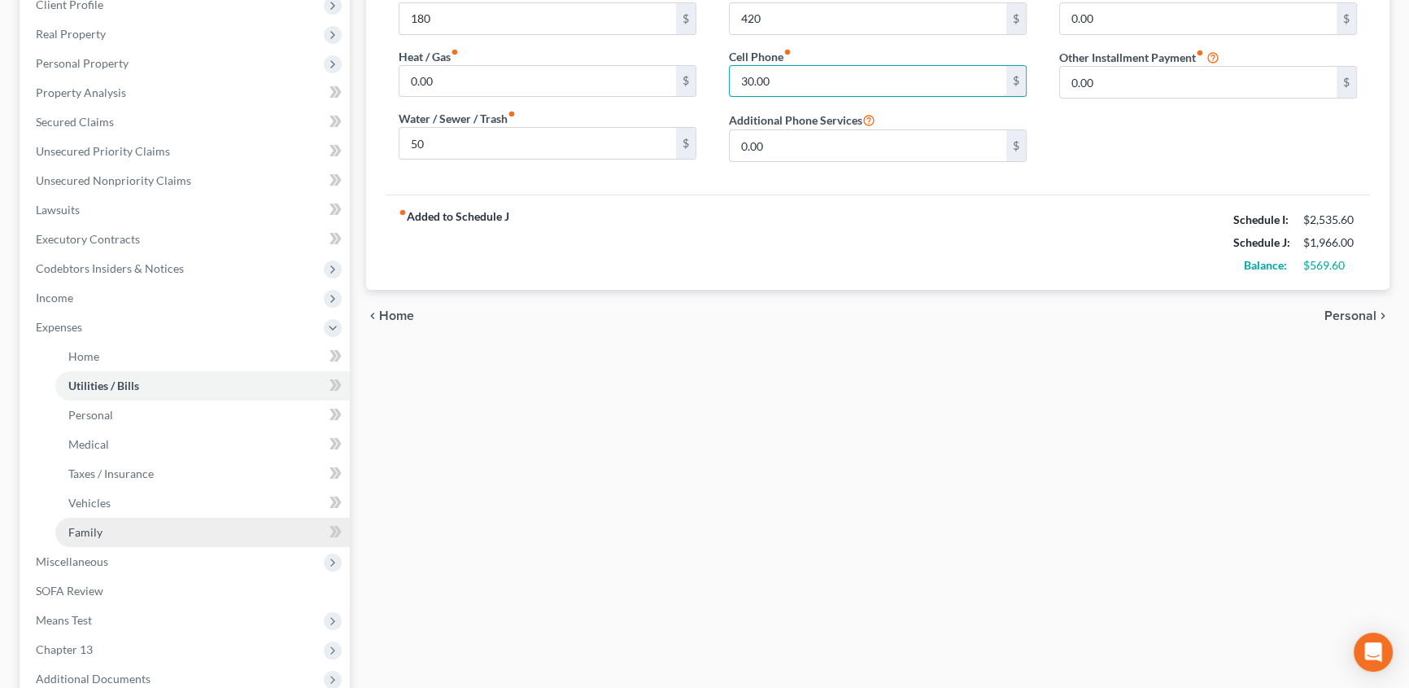
scroll to position [295, 0]
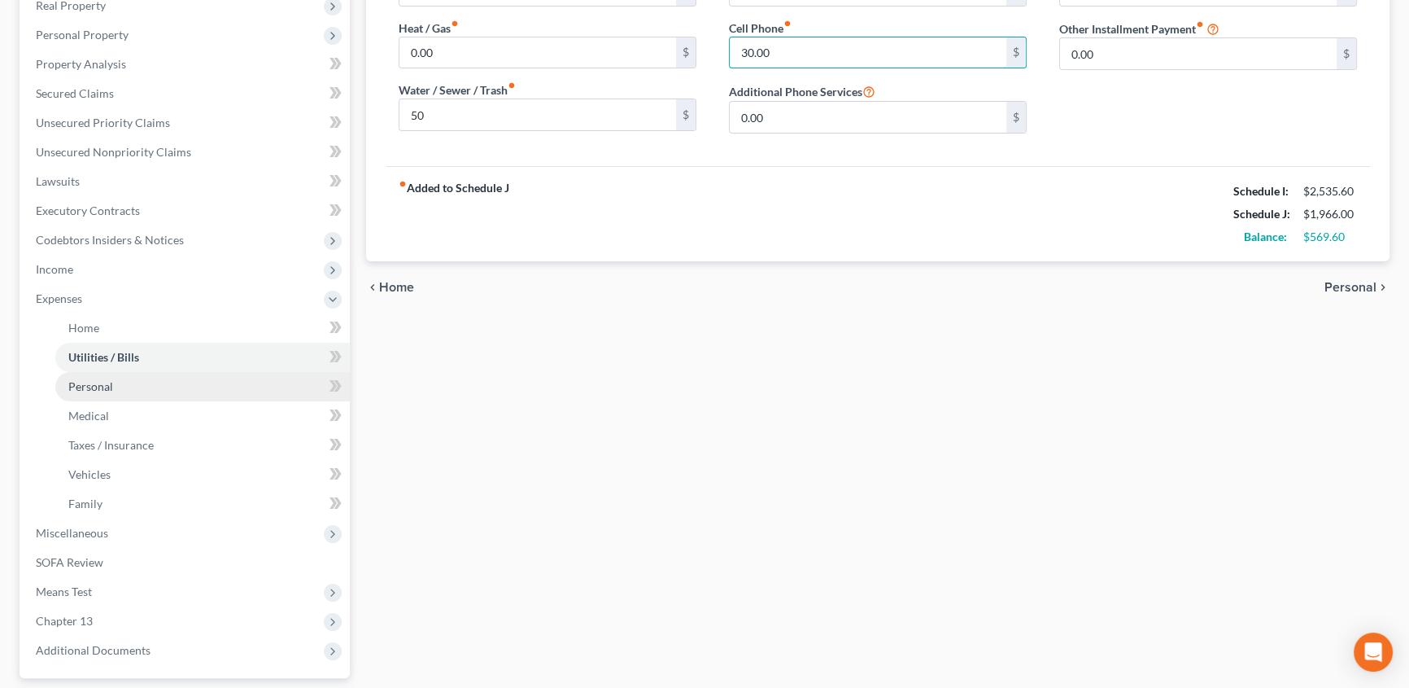
type input "30.00"
click at [111, 388] on span "Personal" at bounding box center [90, 386] width 45 height 14
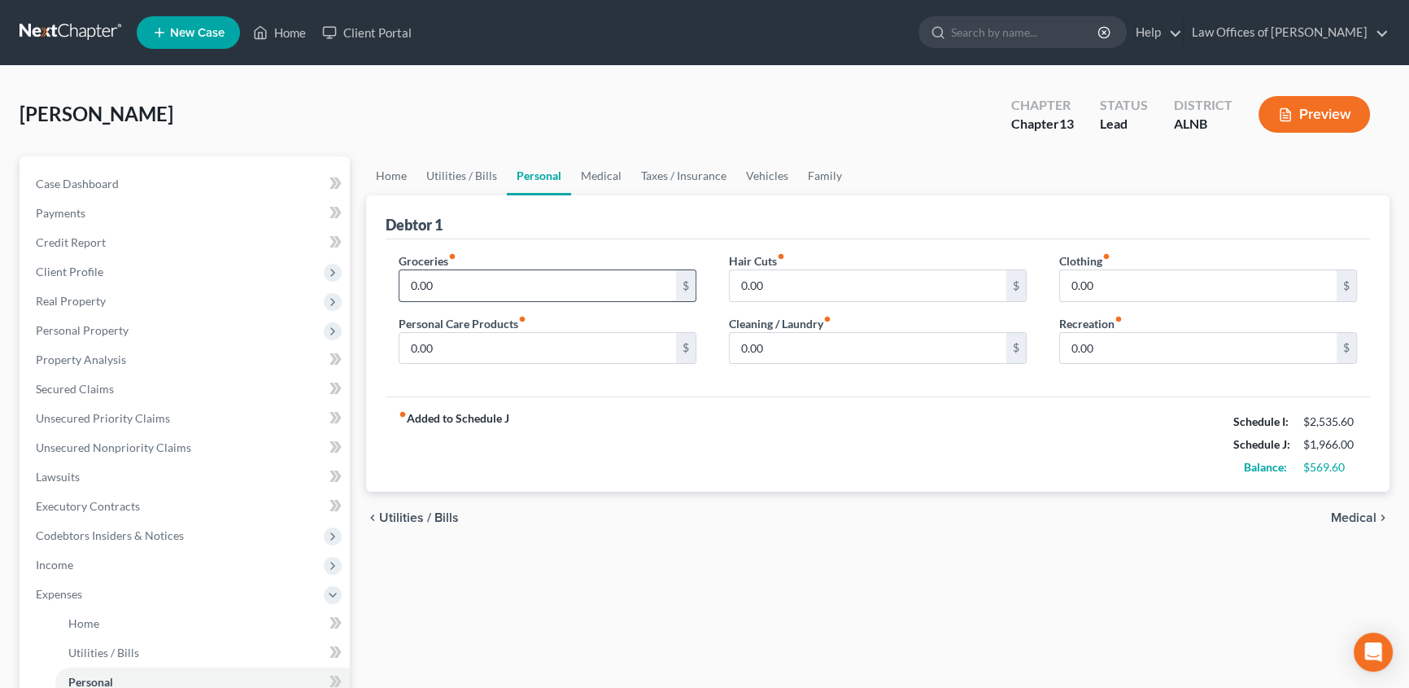
click at [466, 276] on input "0.00" at bounding box center [537, 285] width 277 height 31
type input "200"
click at [441, 344] on input "0.00" at bounding box center [537, 348] width 277 height 31
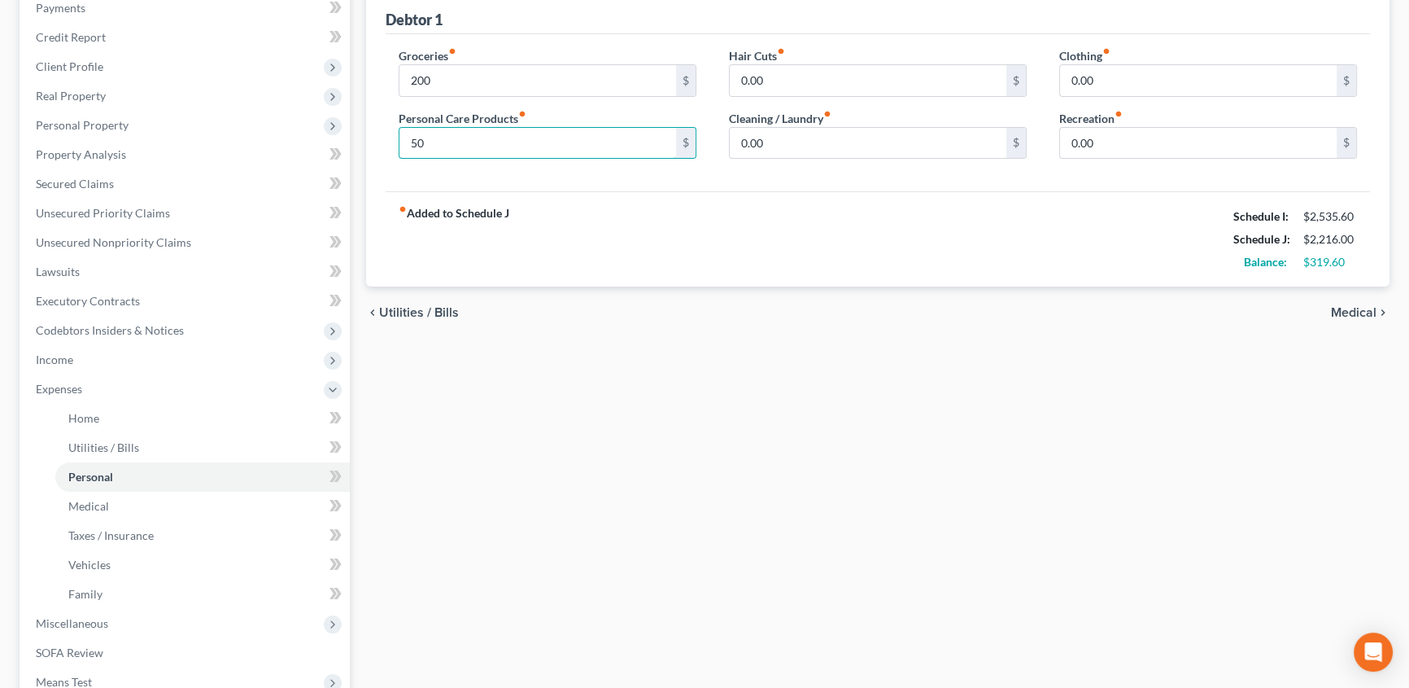
scroll to position [221, 0]
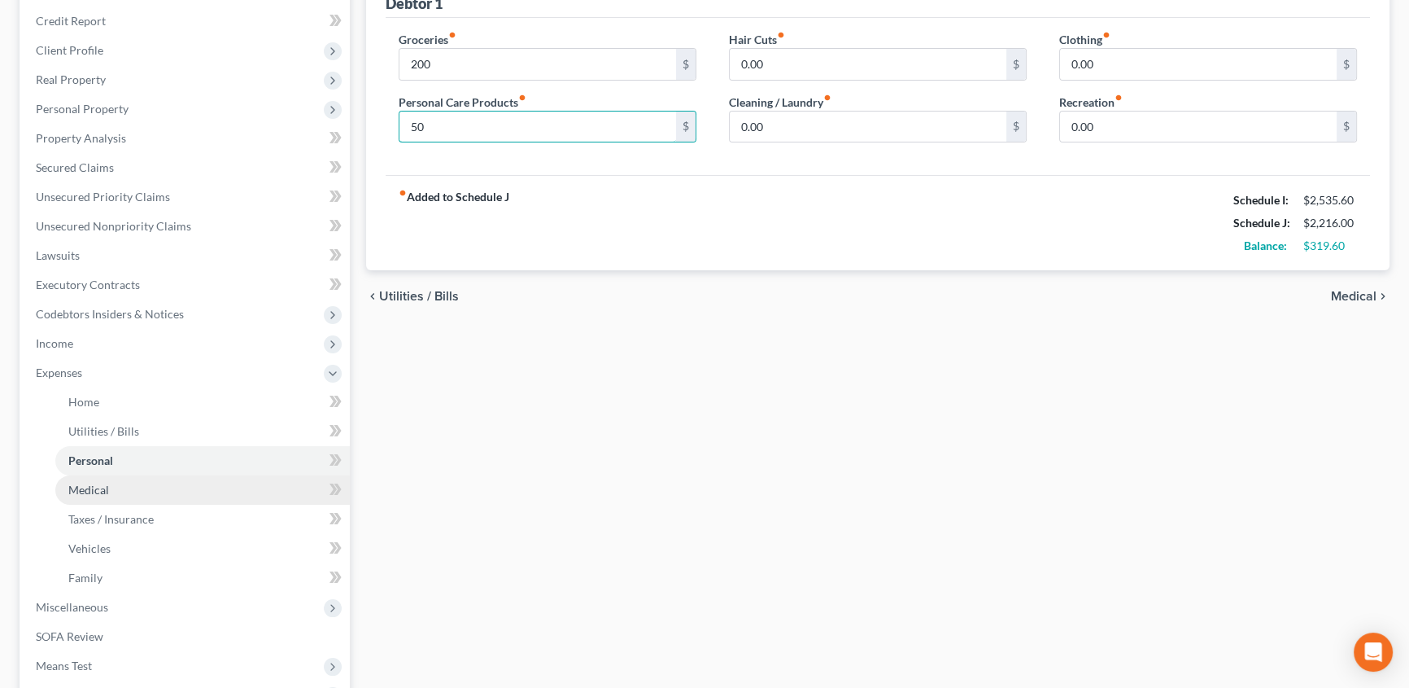
type input "50"
click at [89, 493] on span "Medical" at bounding box center [88, 489] width 41 height 14
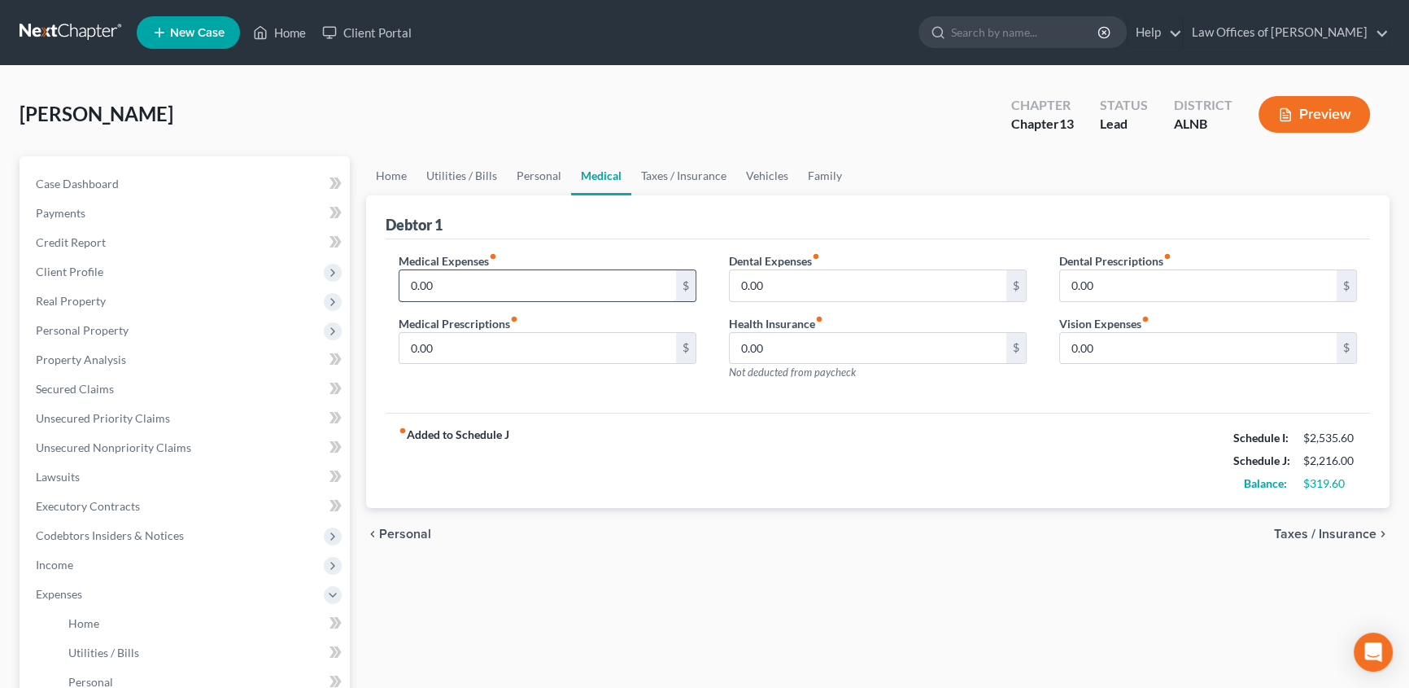
click at [467, 277] on input "0.00" at bounding box center [537, 285] width 277 height 31
type input "150"
click at [456, 344] on input "0.00" at bounding box center [537, 348] width 277 height 31
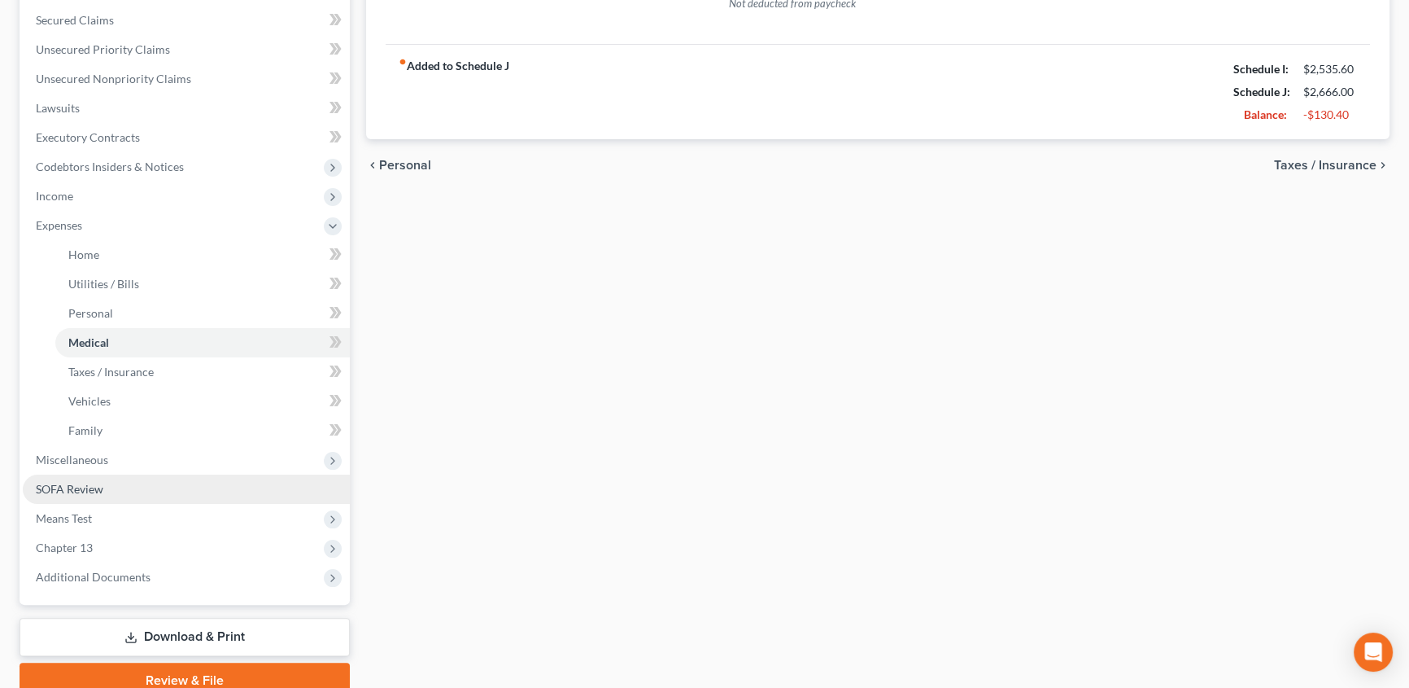
scroll to position [369, 0]
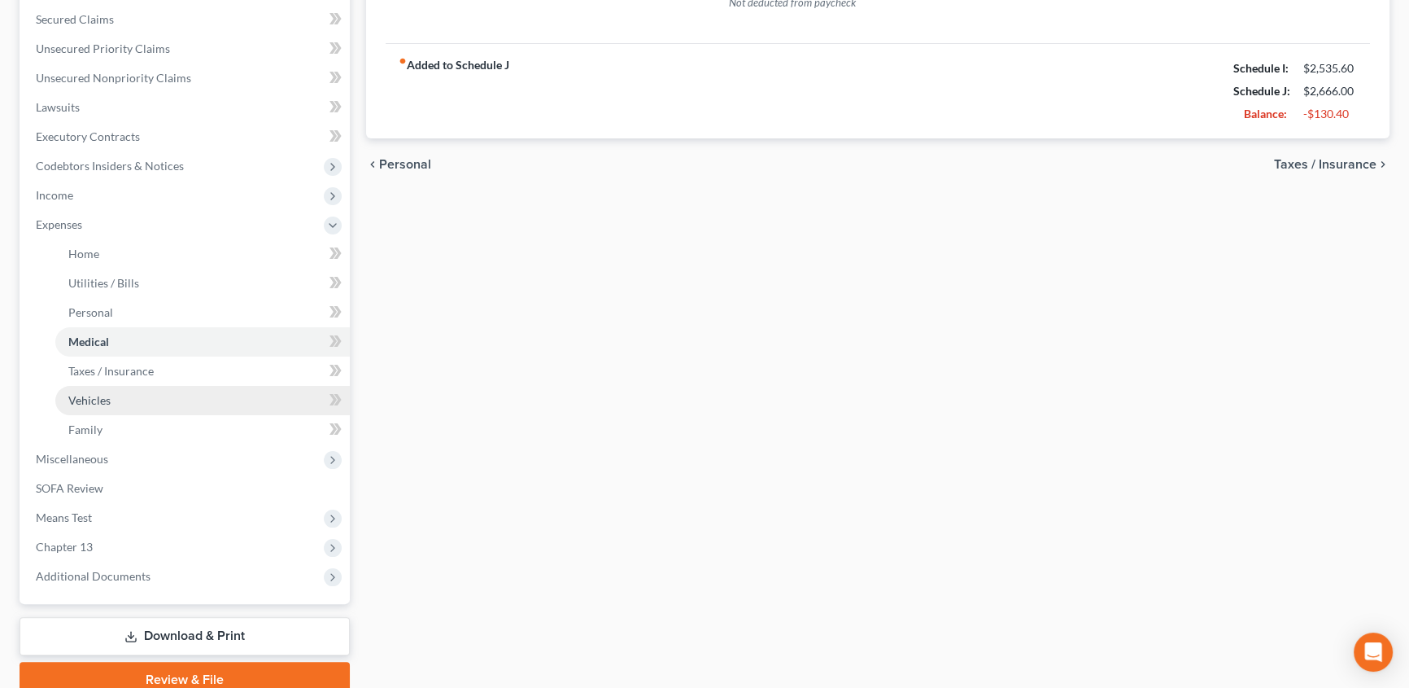
type input "300"
click at [101, 399] on span "Vehicles" at bounding box center [89, 400] width 42 height 14
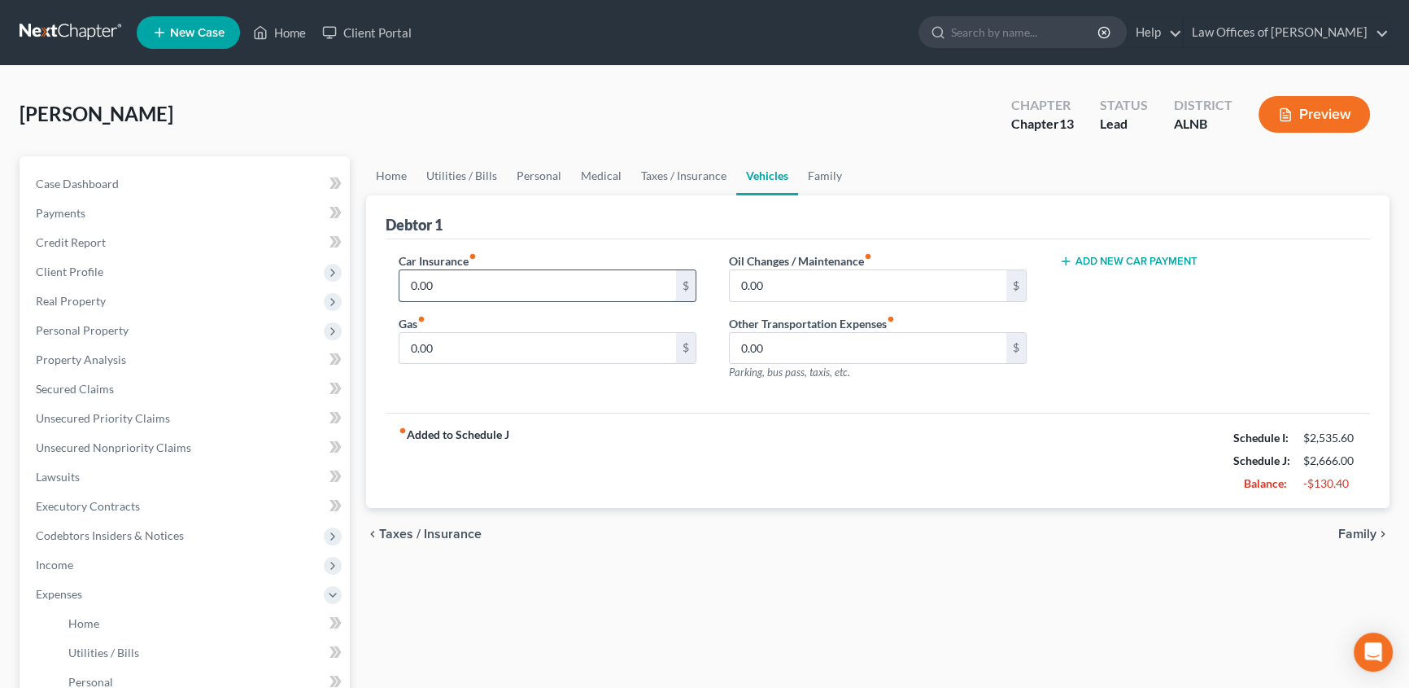
click at [455, 287] on input "0.00" at bounding box center [537, 285] width 277 height 31
type input "135.00"
click at [792, 283] on input "0.00" at bounding box center [868, 285] width 277 height 31
type input "0"
type input "8"
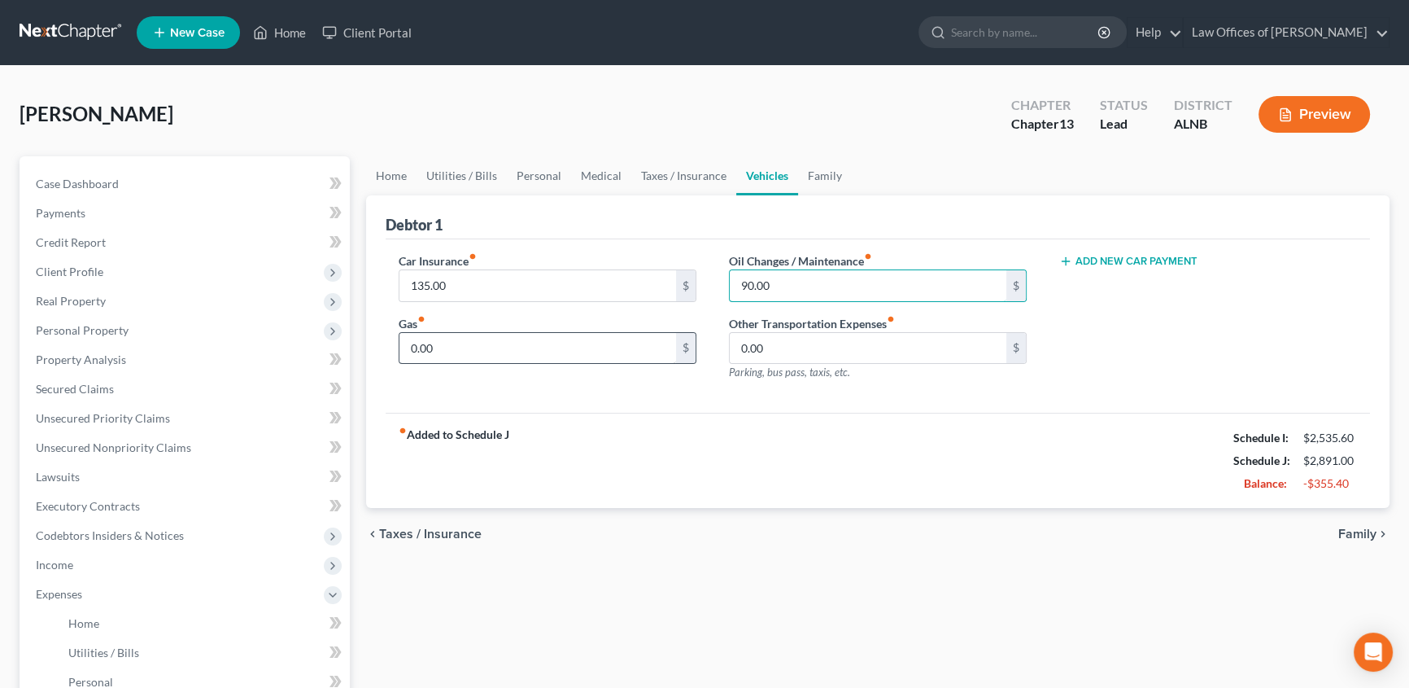
type input "90.00"
click at [450, 349] on input "0.00" at bounding box center [537, 348] width 277 height 31
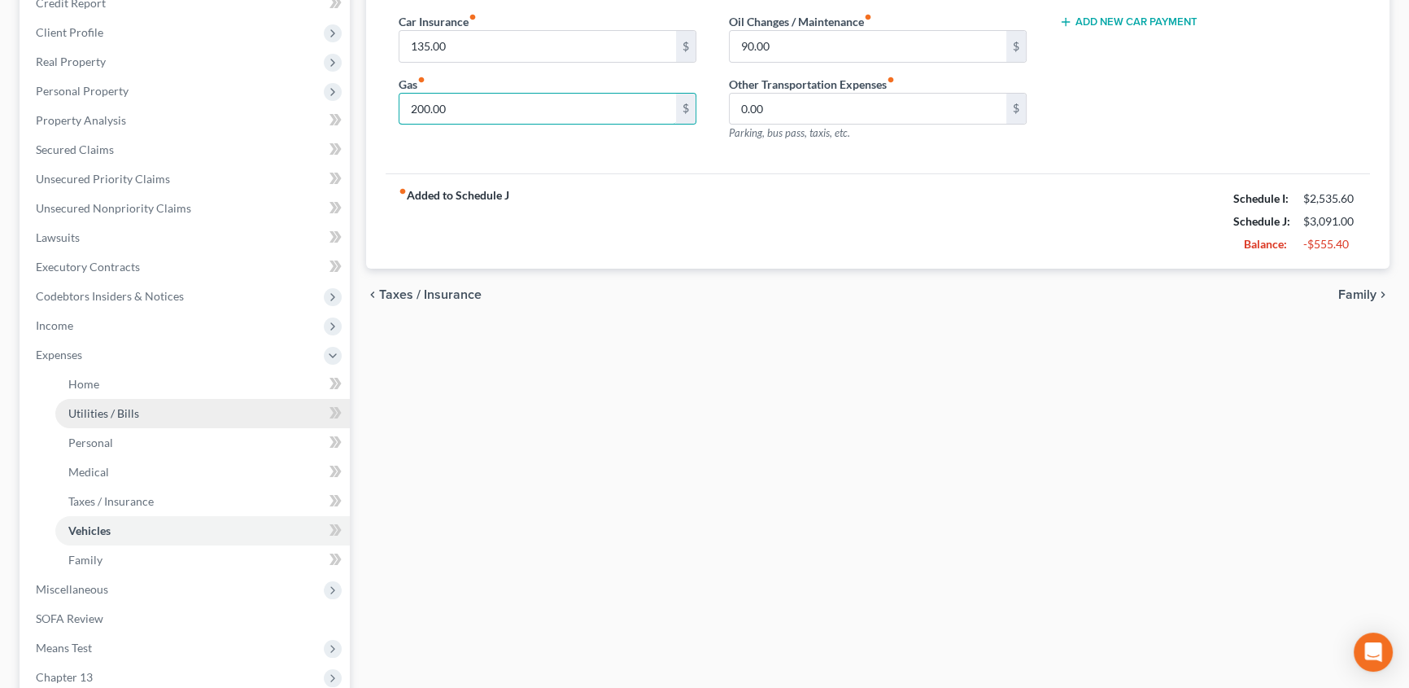
scroll to position [369, 0]
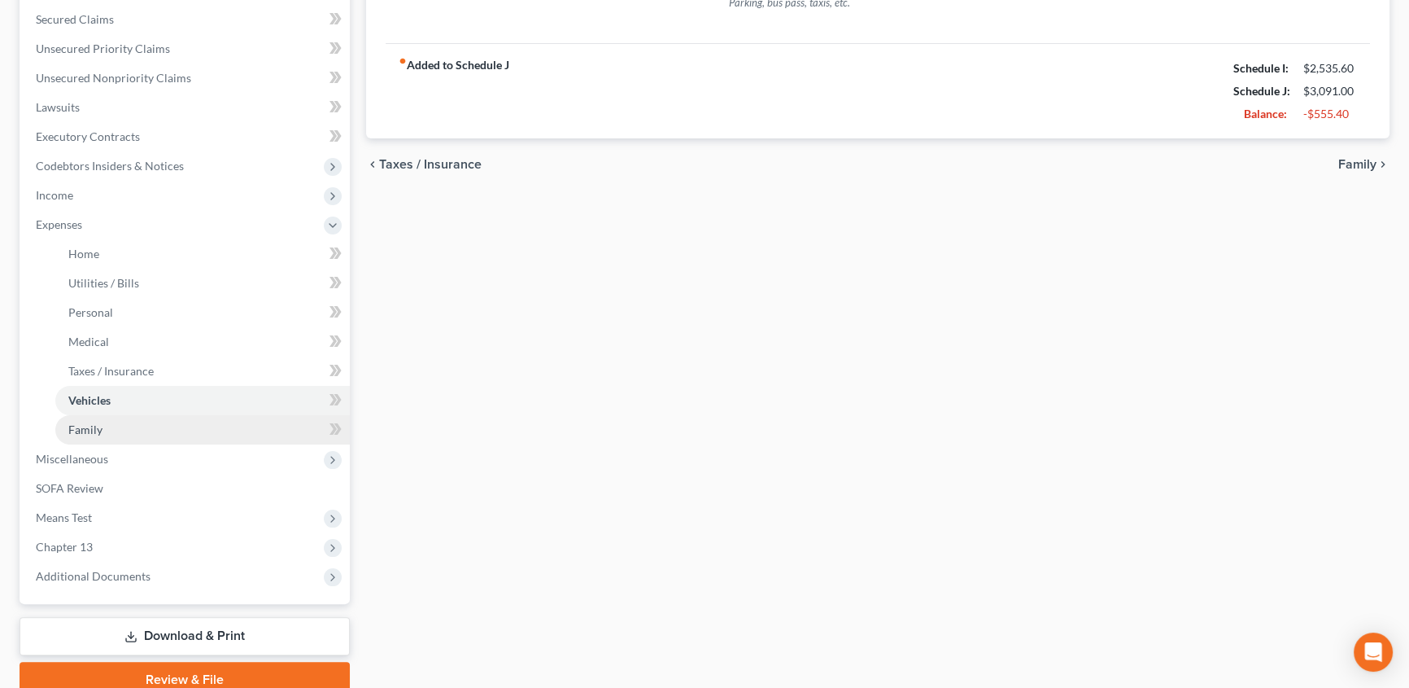
type input "200.00"
click at [90, 426] on span "Family" at bounding box center [85, 429] width 34 height 14
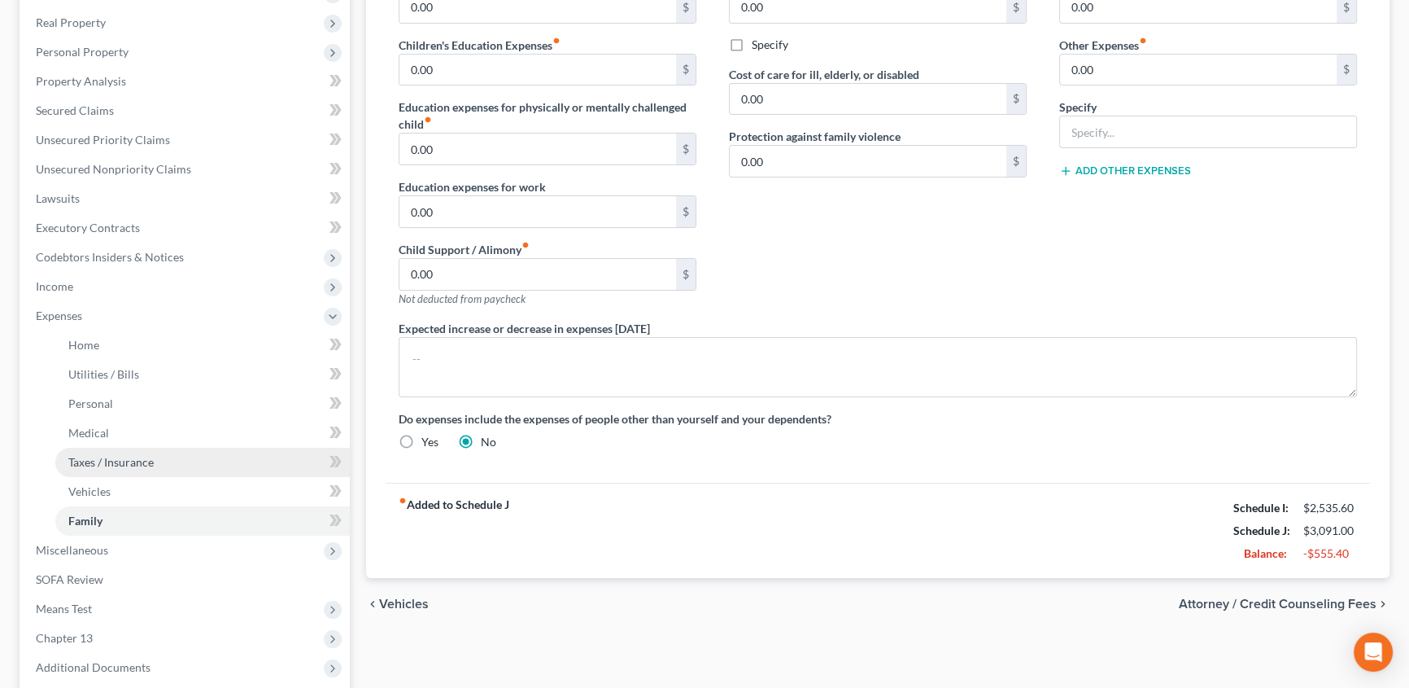
scroll to position [369, 0]
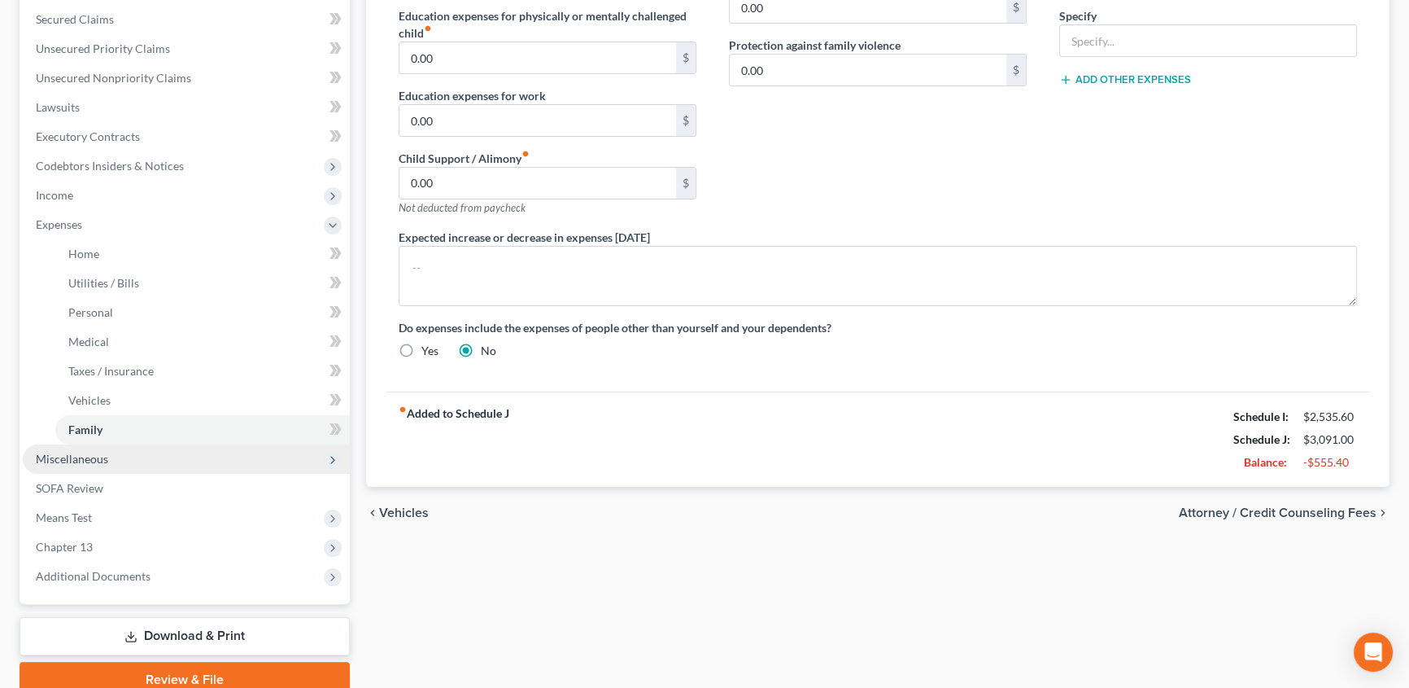
click at [93, 459] on span "Miscellaneous" at bounding box center [72, 459] width 72 height 14
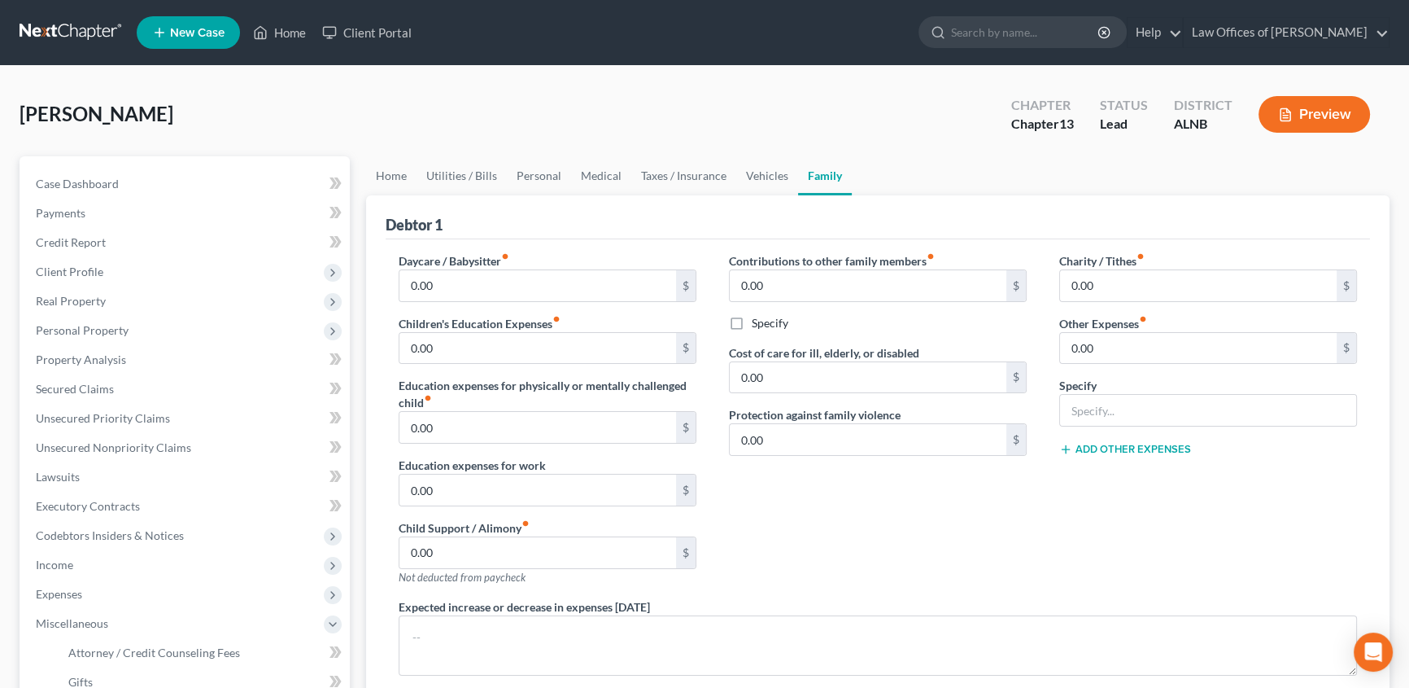
scroll to position [0, 0]
click at [1198, 349] on input "0.00" at bounding box center [1198, 348] width 277 height 31
type input "0"
type input "300"
click at [1124, 408] on input "text" at bounding box center [1208, 410] width 296 height 31
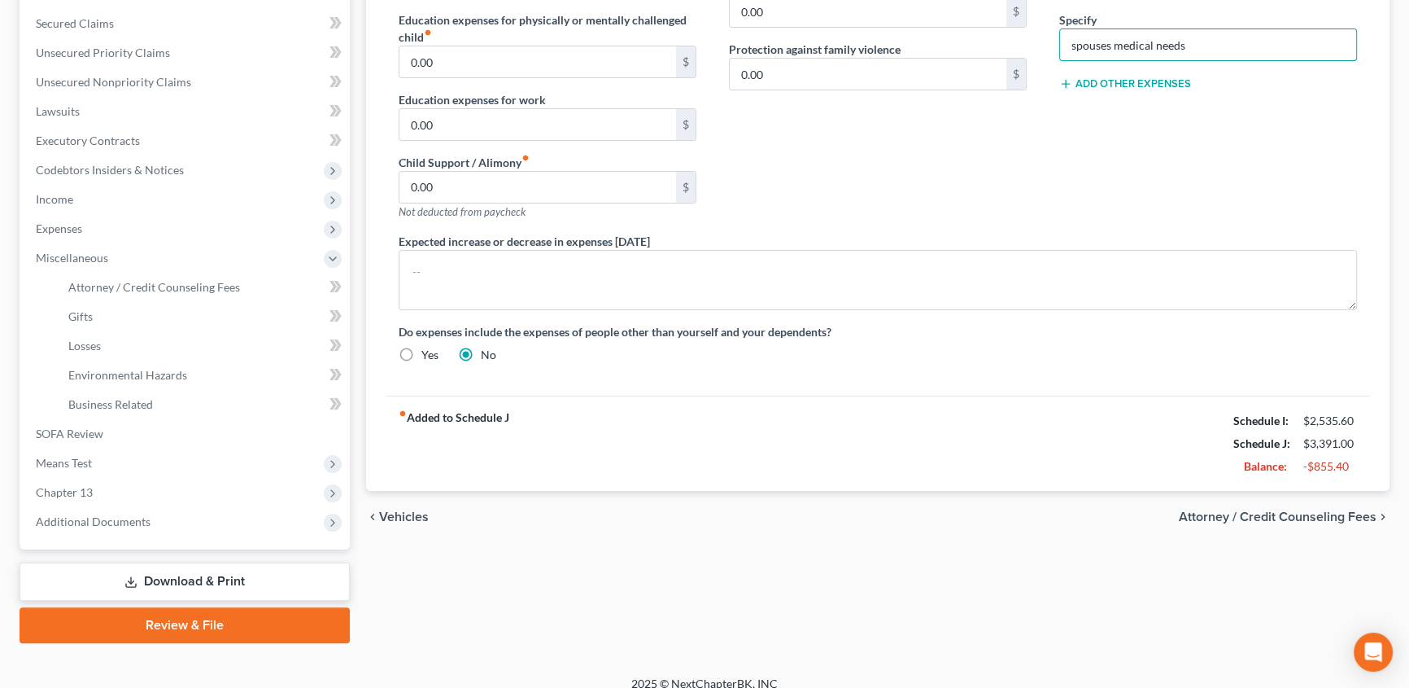
scroll to position [369, 0]
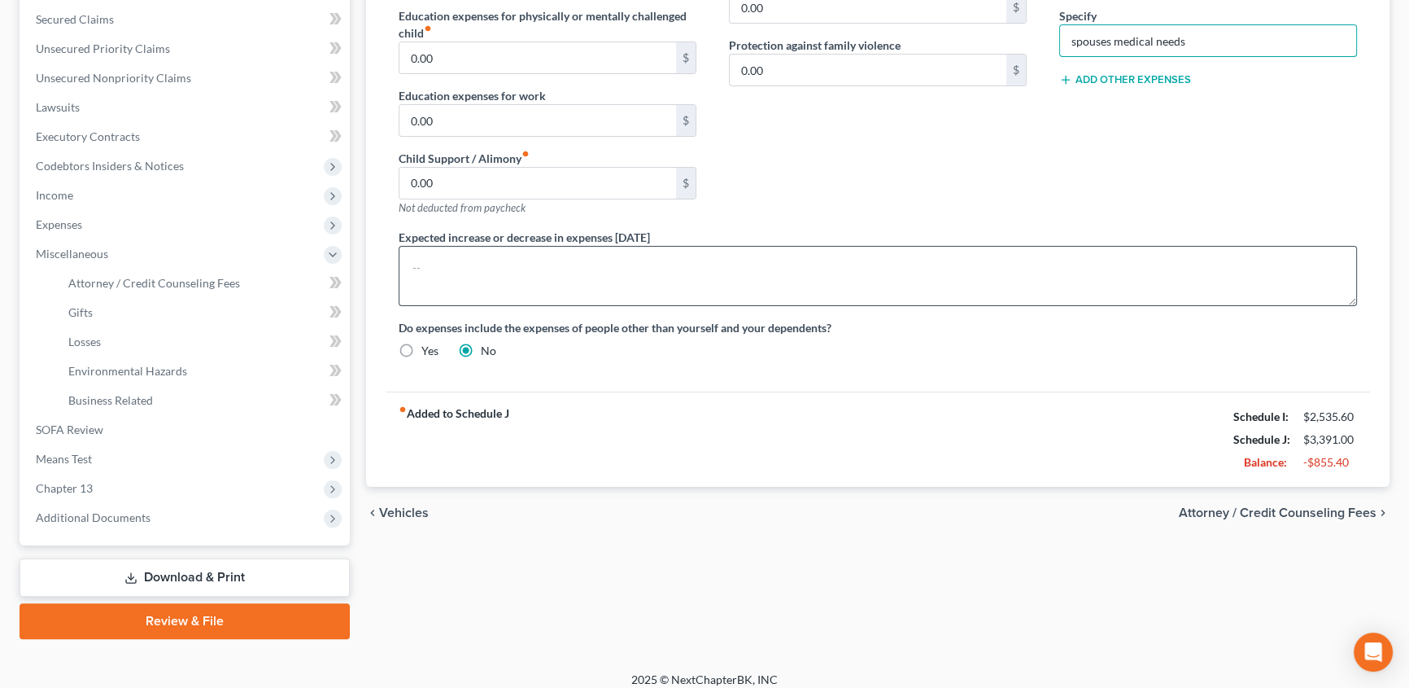
type input "spouses medical needs"
click at [548, 265] on textarea at bounding box center [878, 276] width 958 height 60
click at [734, 264] on textarea "expect to see increase in groceries, medicines and other personal costs" at bounding box center [878, 276] width 958 height 60
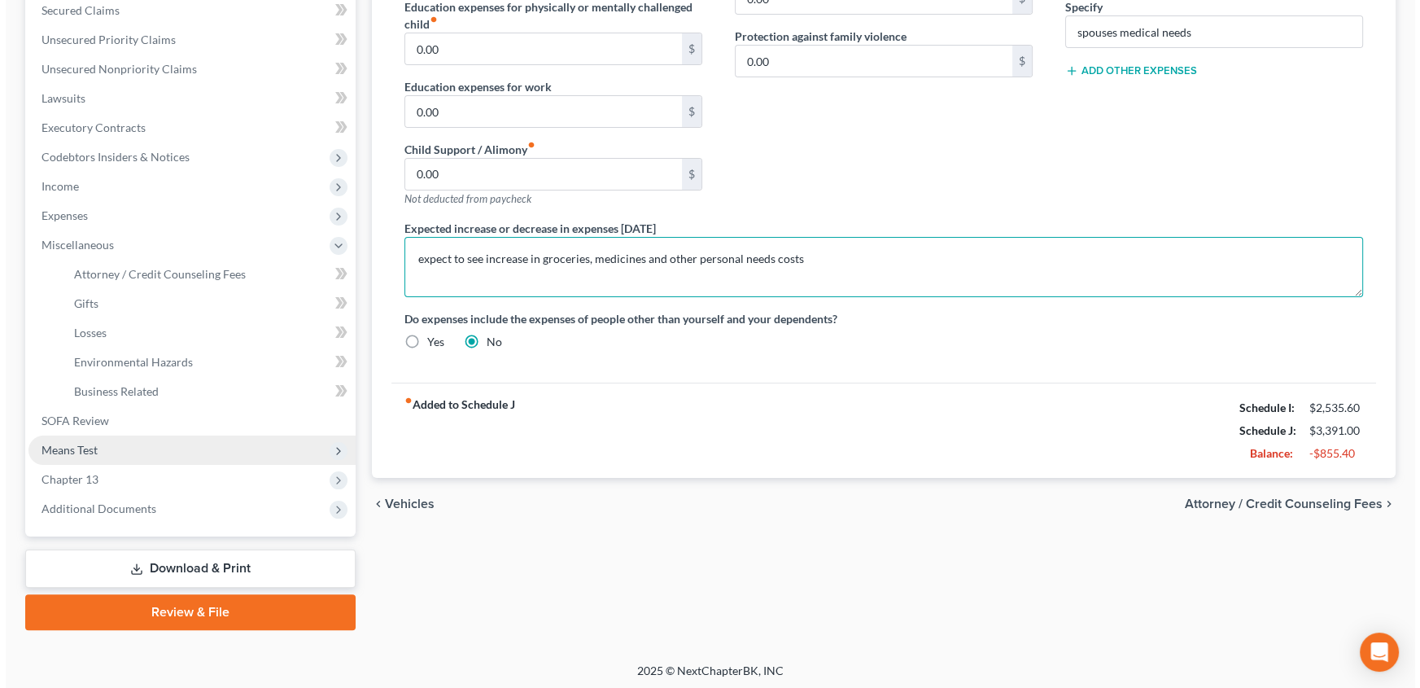
scroll to position [381, 0]
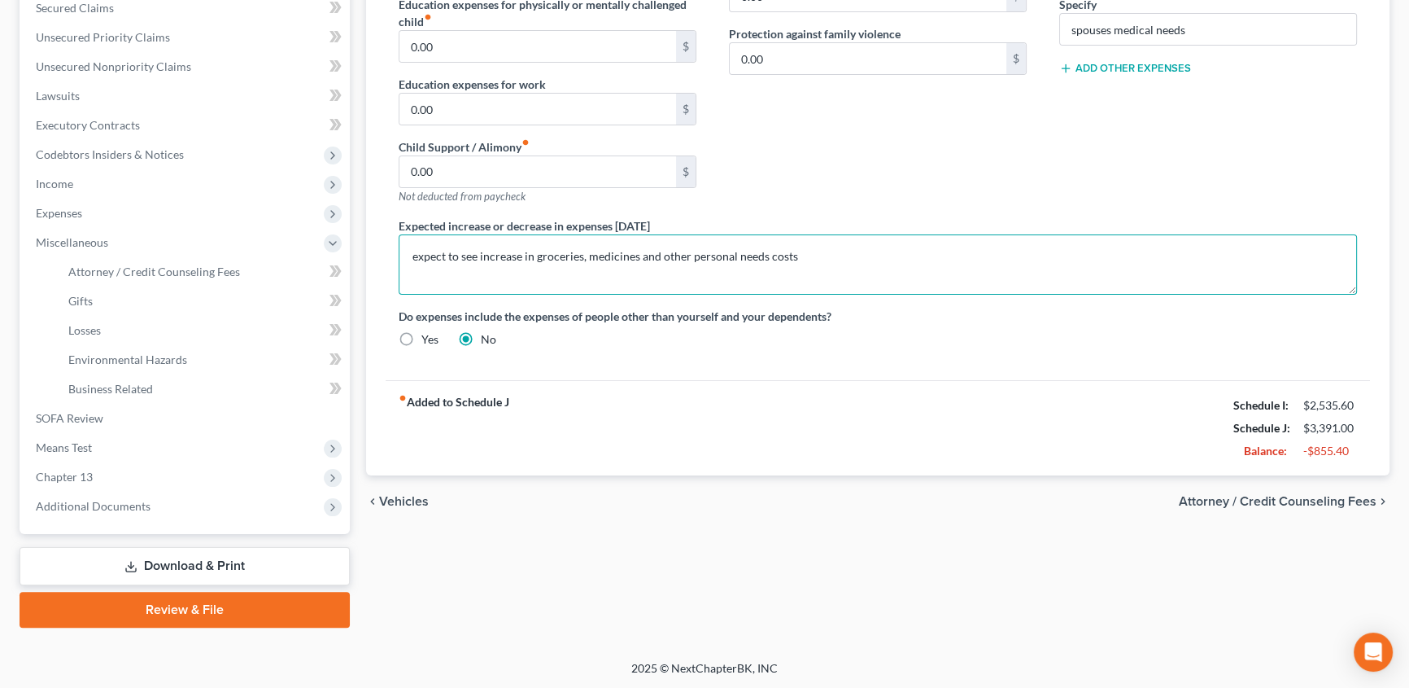
type textarea "expect to see increase in groceries, medicines and other personal needs costs"
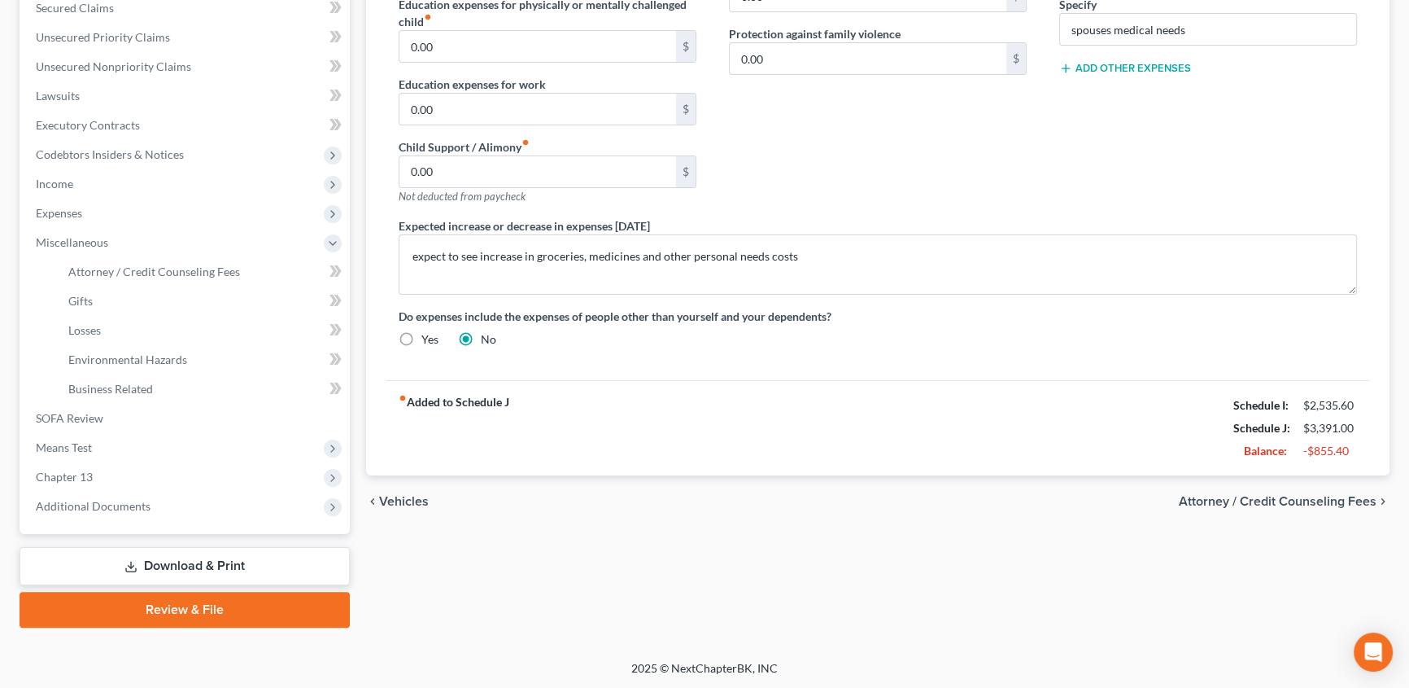
click at [185, 609] on link "Review & File" at bounding box center [185, 610] width 330 height 36
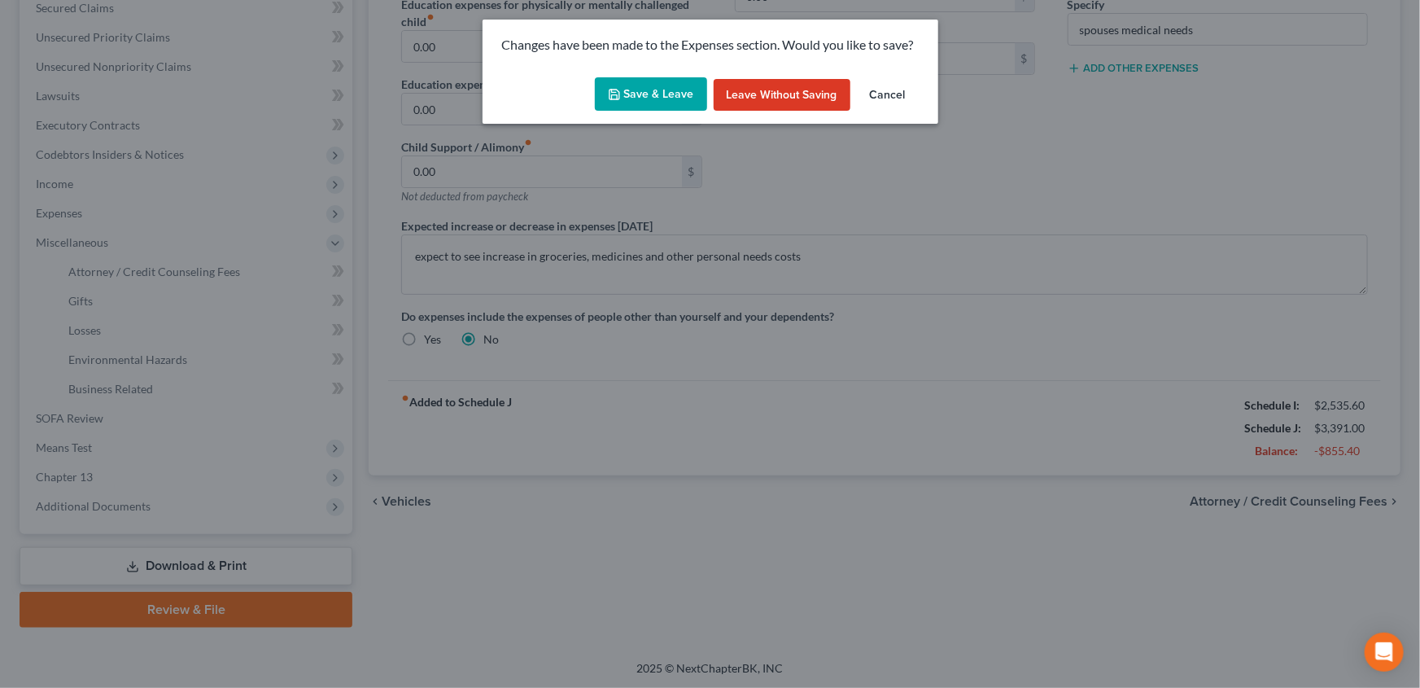
click at [645, 93] on button "Save & Leave" at bounding box center [651, 94] width 112 height 34
type input "300.00"
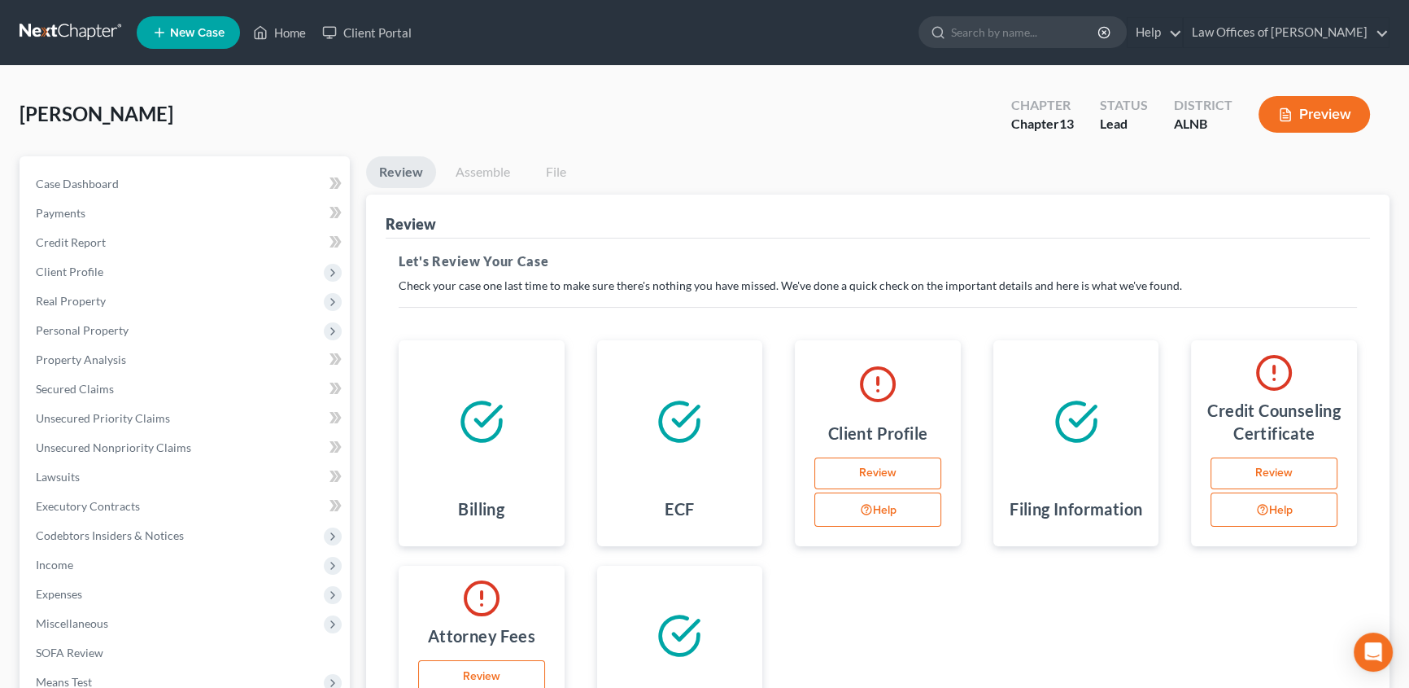
click at [858, 472] on link "Review" at bounding box center [877, 473] width 127 height 33
select select "0"
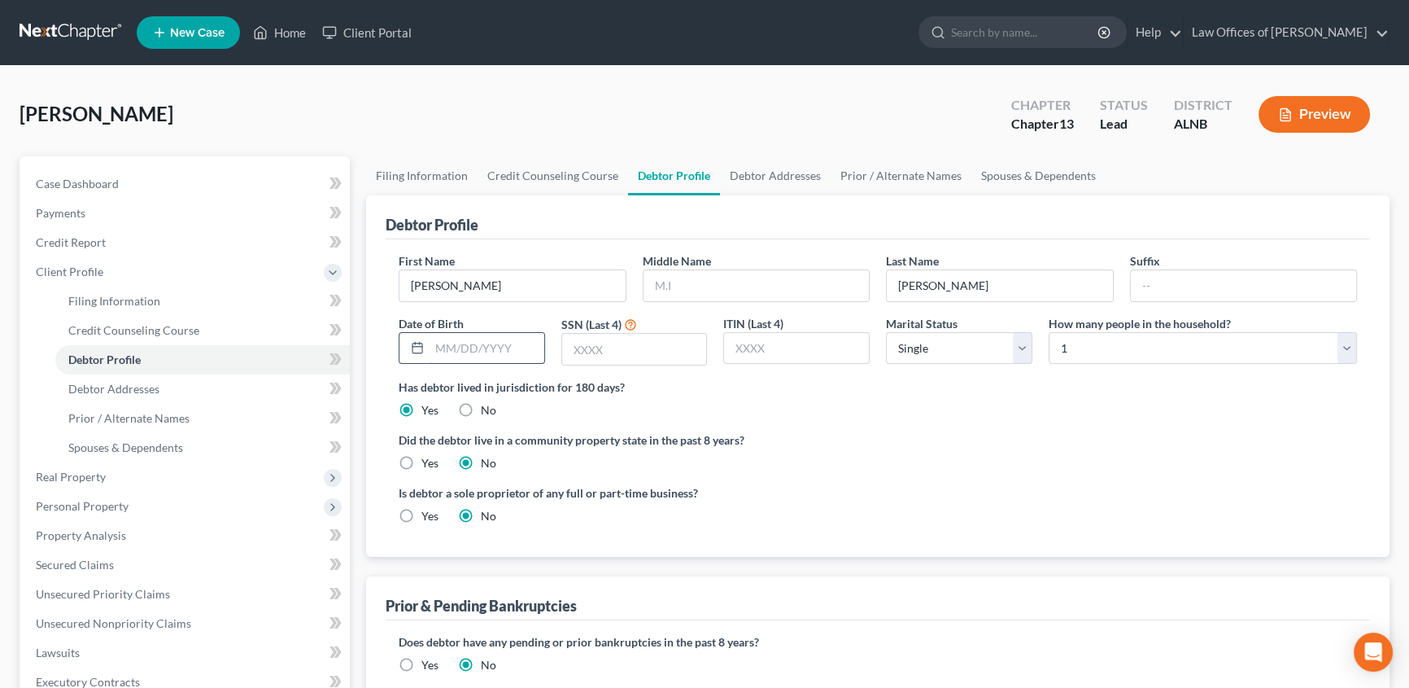
click at [456, 335] on input "text" at bounding box center [487, 348] width 115 height 31
type input "10/20/1966"
type input "1093"
click at [1026, 351] on select "Select Single Married Separated Divorced Widowed" at bounding box center [959, 348] width 146 height 33
select select "1"
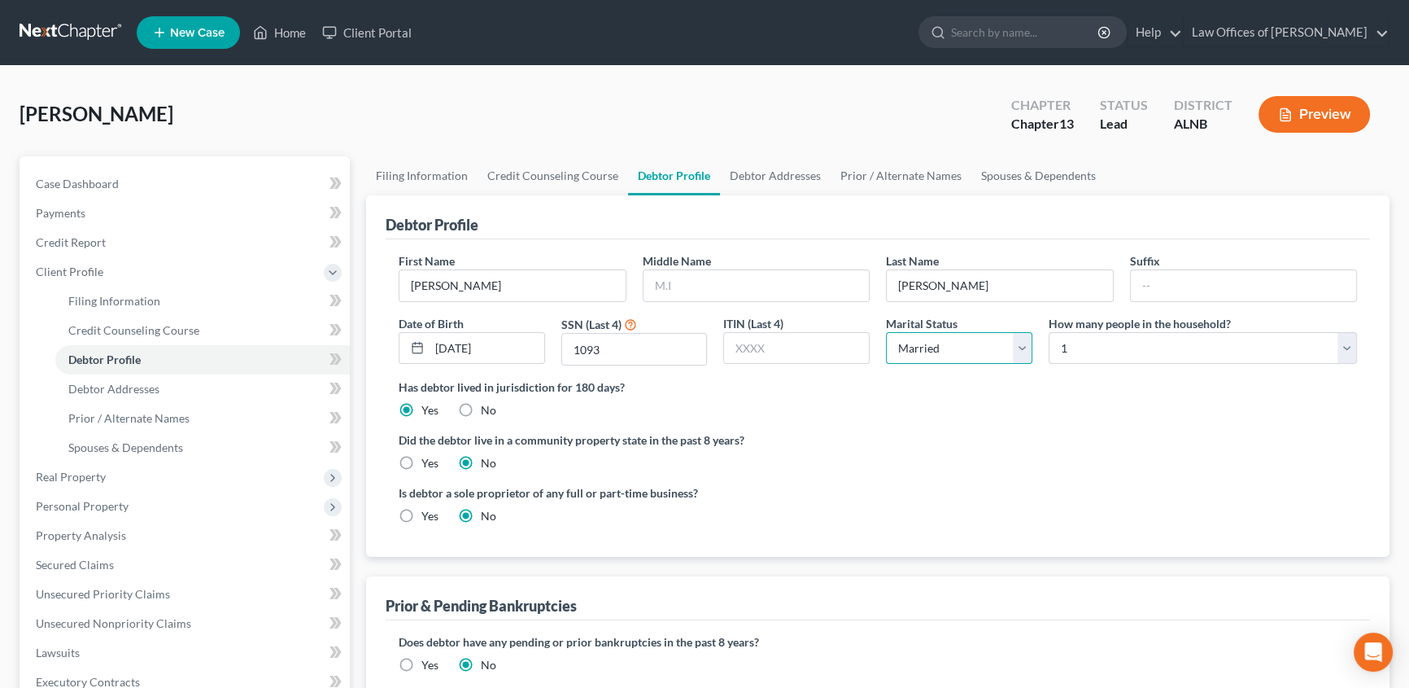
click at [886, 332] on select "Select Single Married Separated Divorced Widowed" at bounding box center [959, 348] width 146 height 33
select select "1"
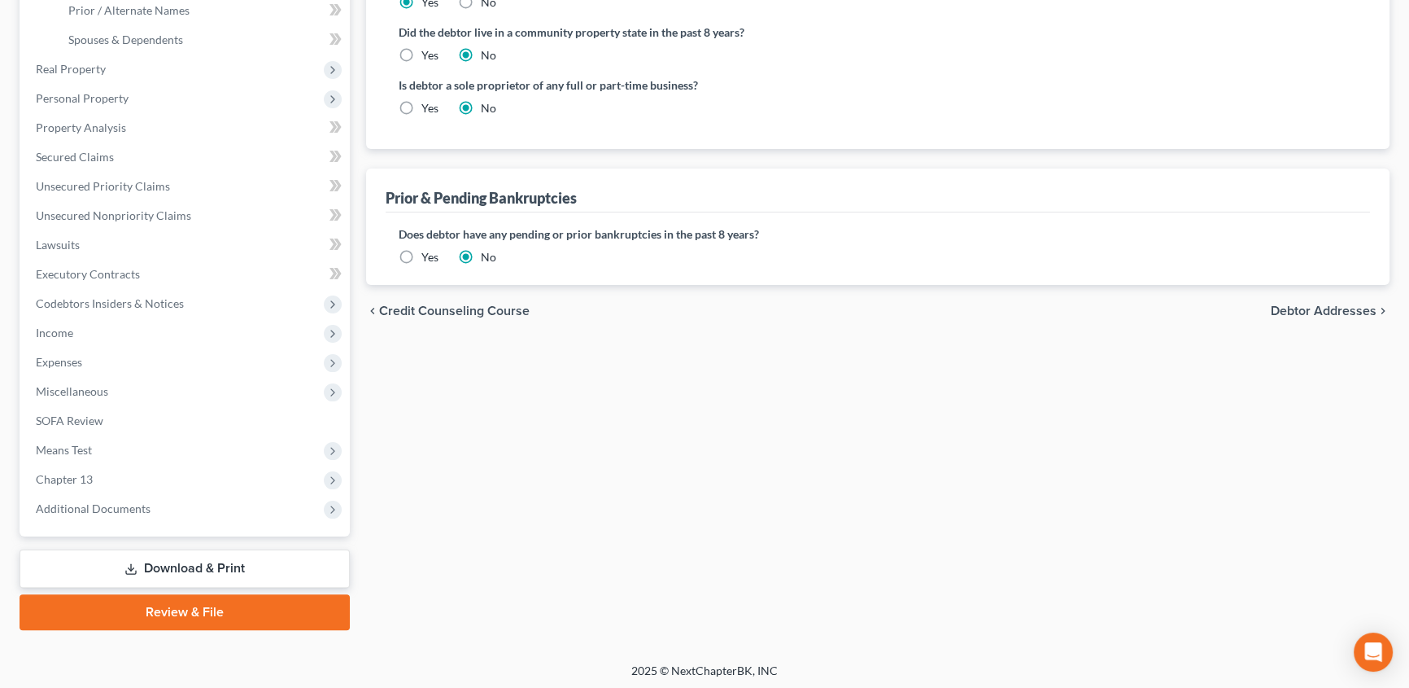
scroll to position [410, 0]
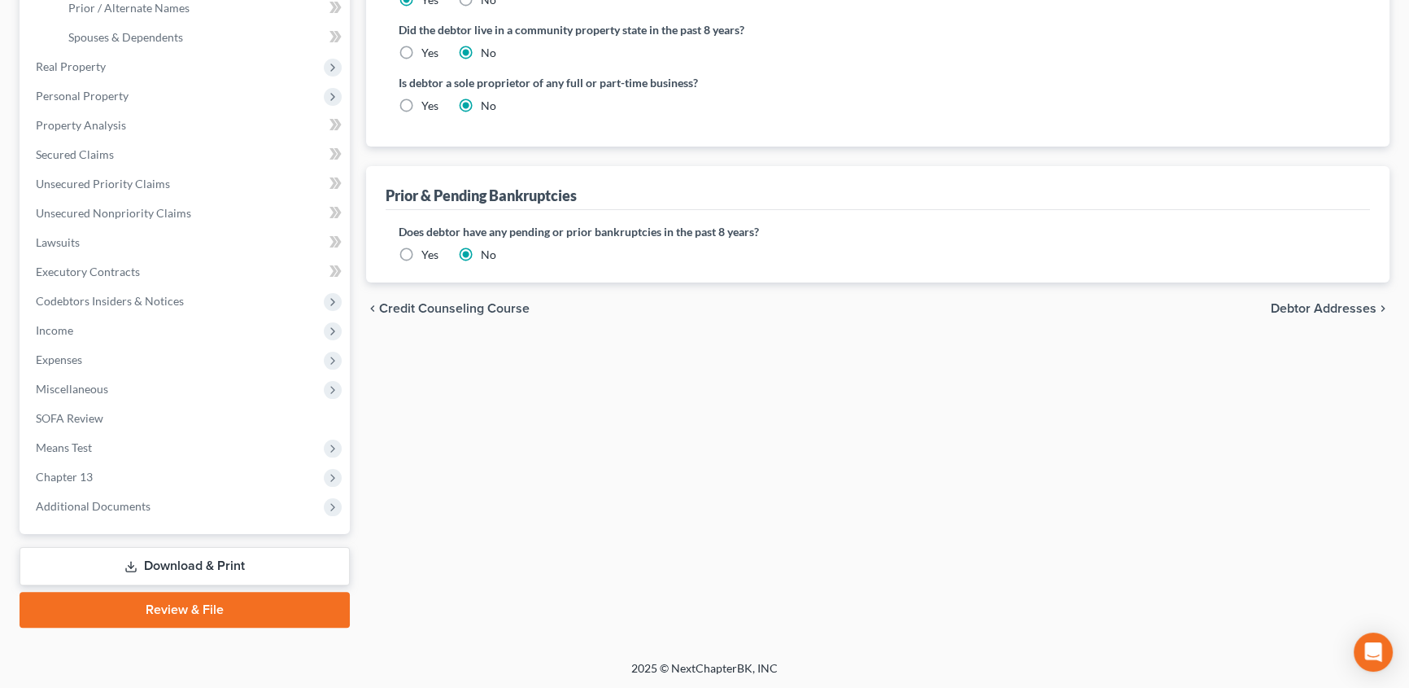
click at [429, 304] on span "Credit Counseling Course" at bounding box center [454, 308] width 151 height 13
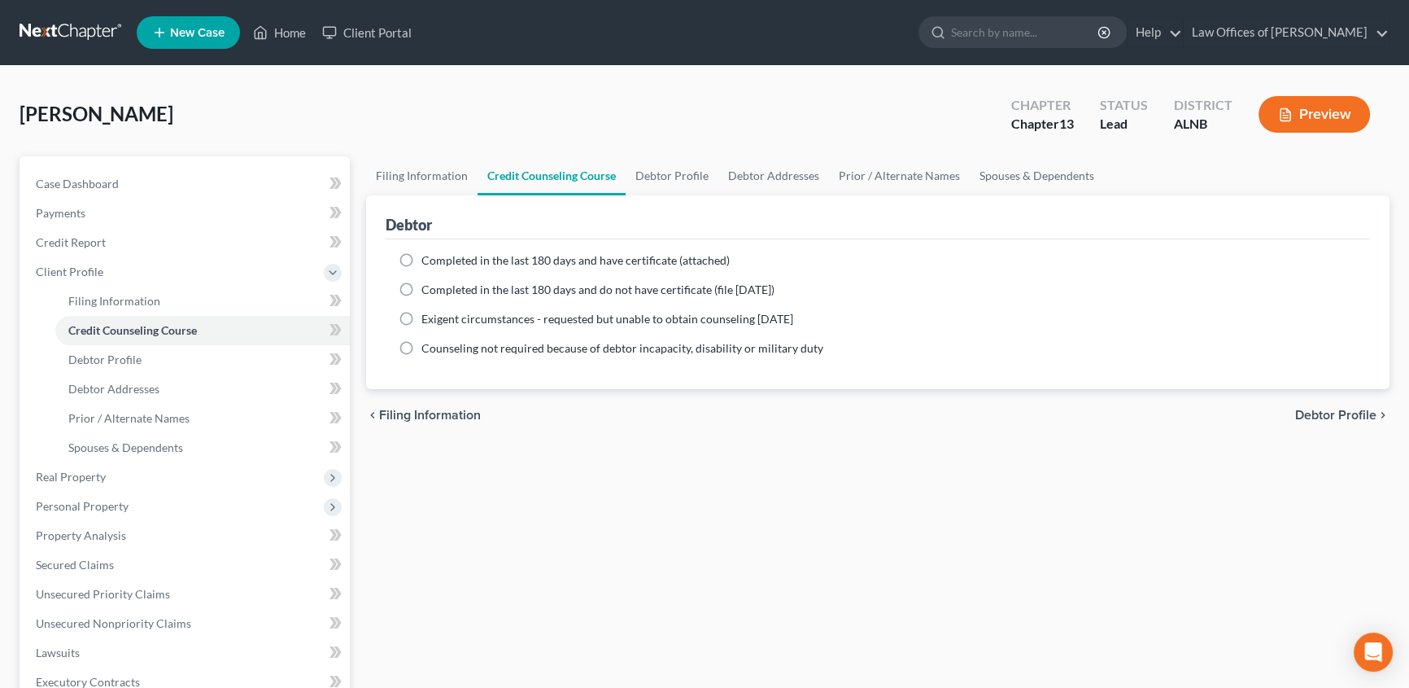
click at [421, 256] on label "Completed in the last 180 days and have certificate (attached)" at bounding box center [575, 260] width 308 height 16
click at [428, 256] on input "Completed in the last 180 days and have certificate (attached)" at bounding box center [433, 257] width 11 height 11
radio input "true"
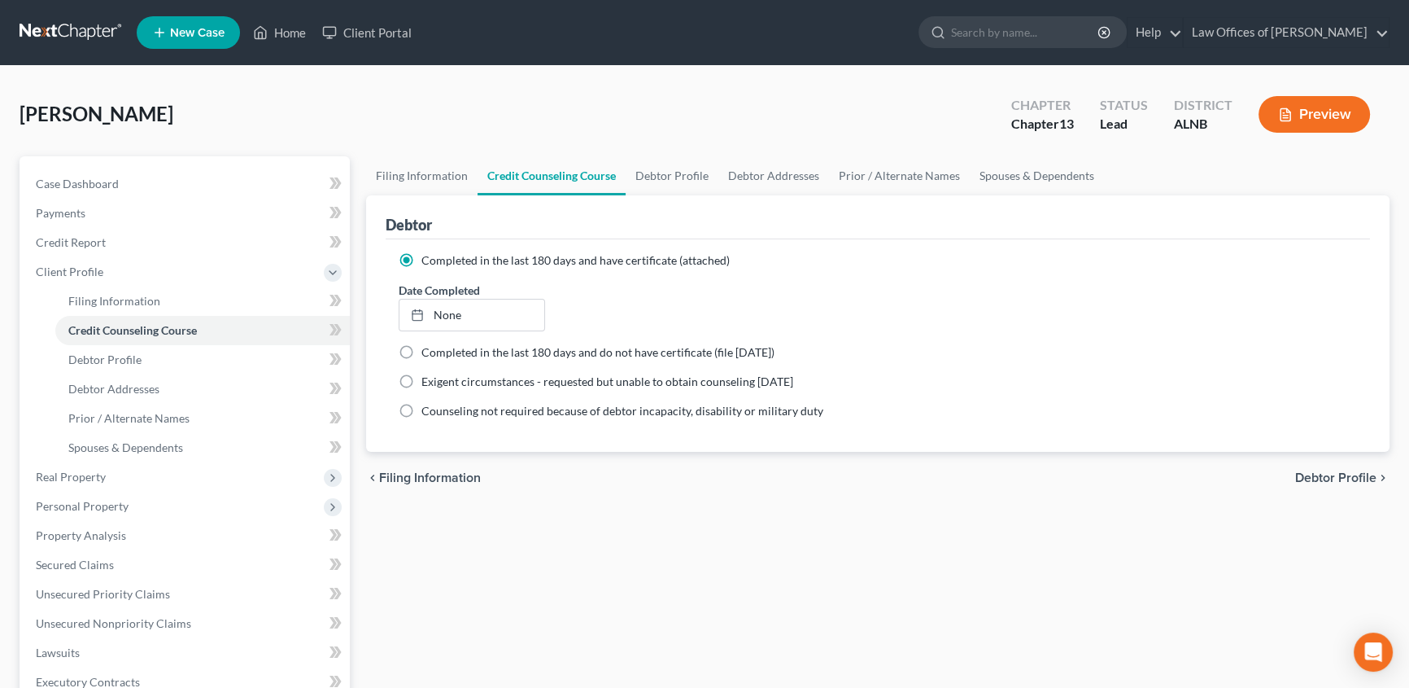
click at [1337, 474] on span "Debtor Profile" at bounding box center [1335, 477] width 81 height 13
select select "1"
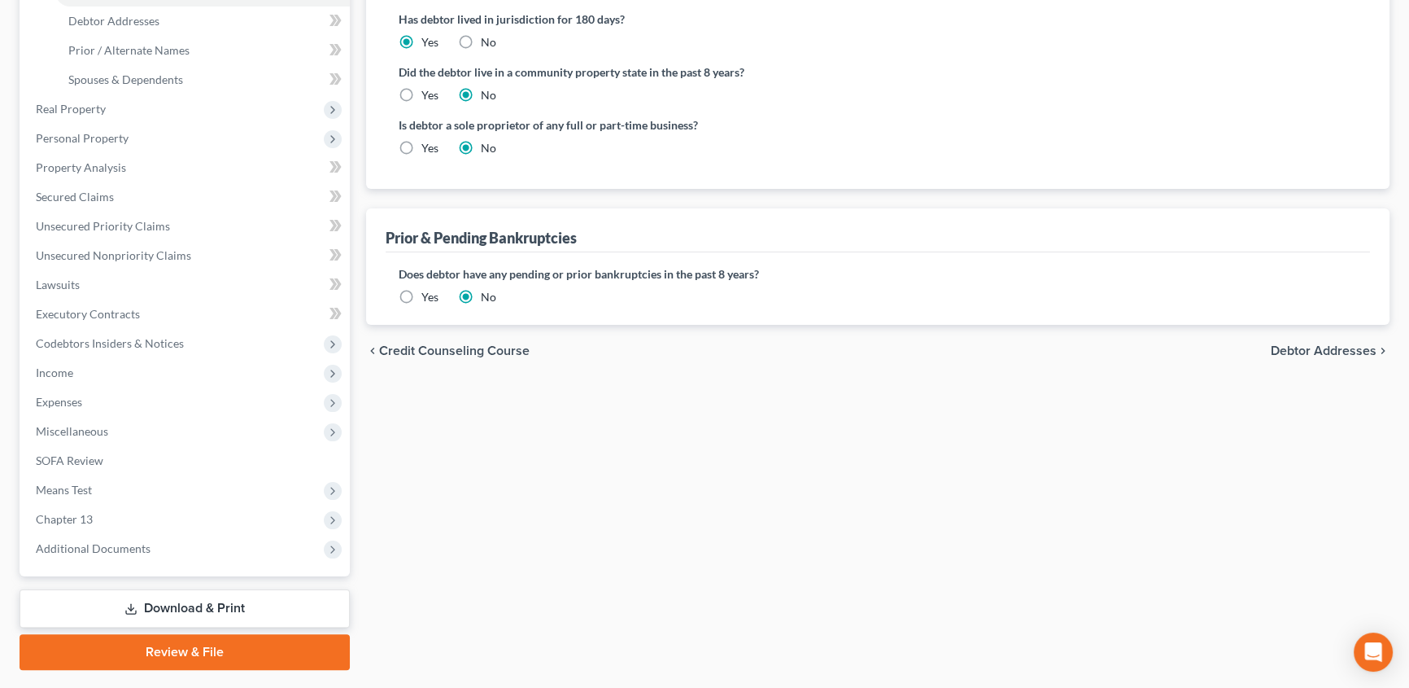
scroll to position [369, 0]
click at [480, 349] on span "Credit Counseling Course" at bounding box center [454, 349] width 151 height 13
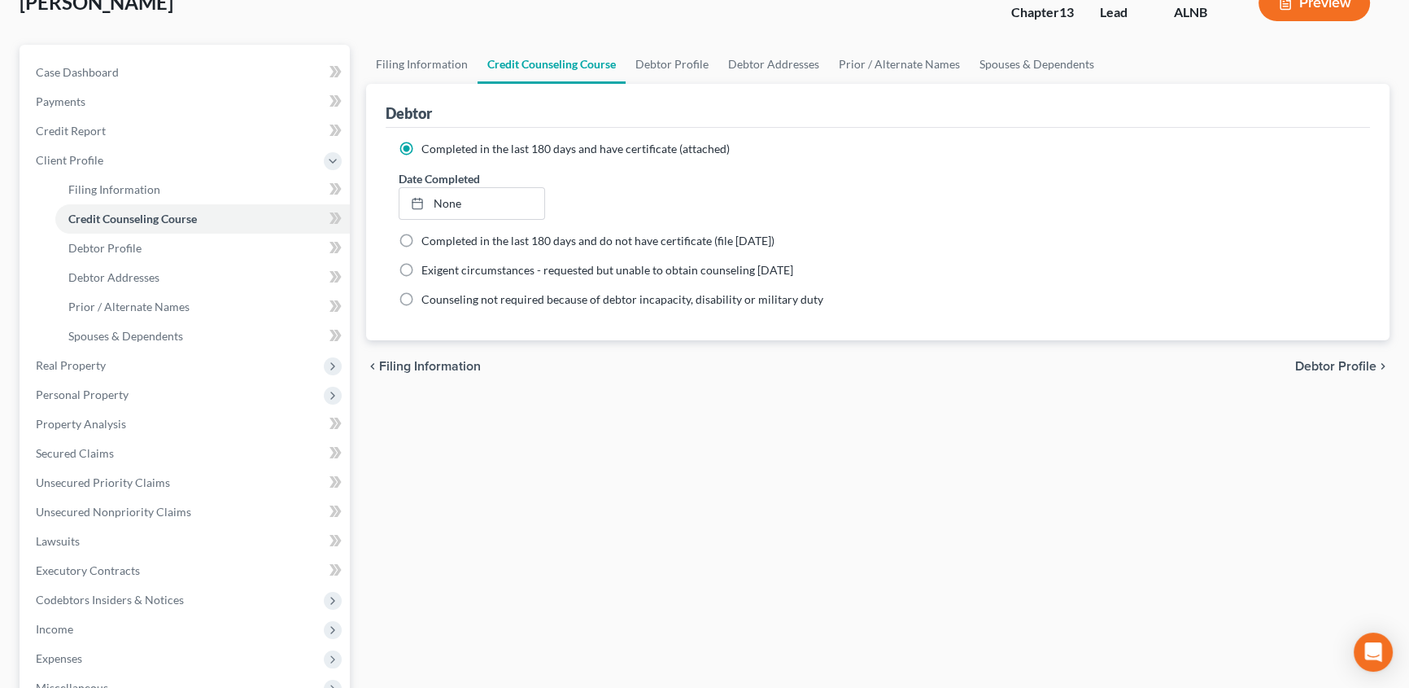
scroll to position [147, 0]
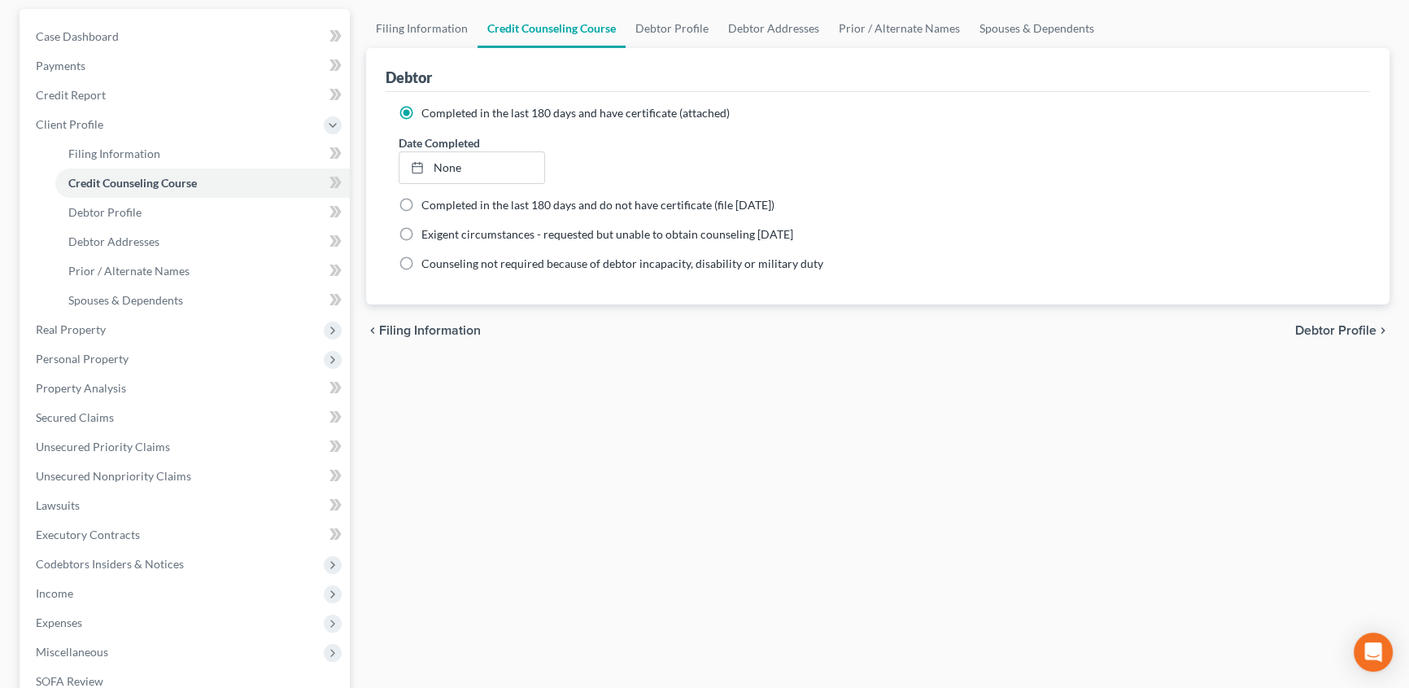
click at [448, 334] on span "Filing Information" at bounding box center [430, 330] width 102 height 13
select select "1"
select select "0"
select select "3"
select select "0"
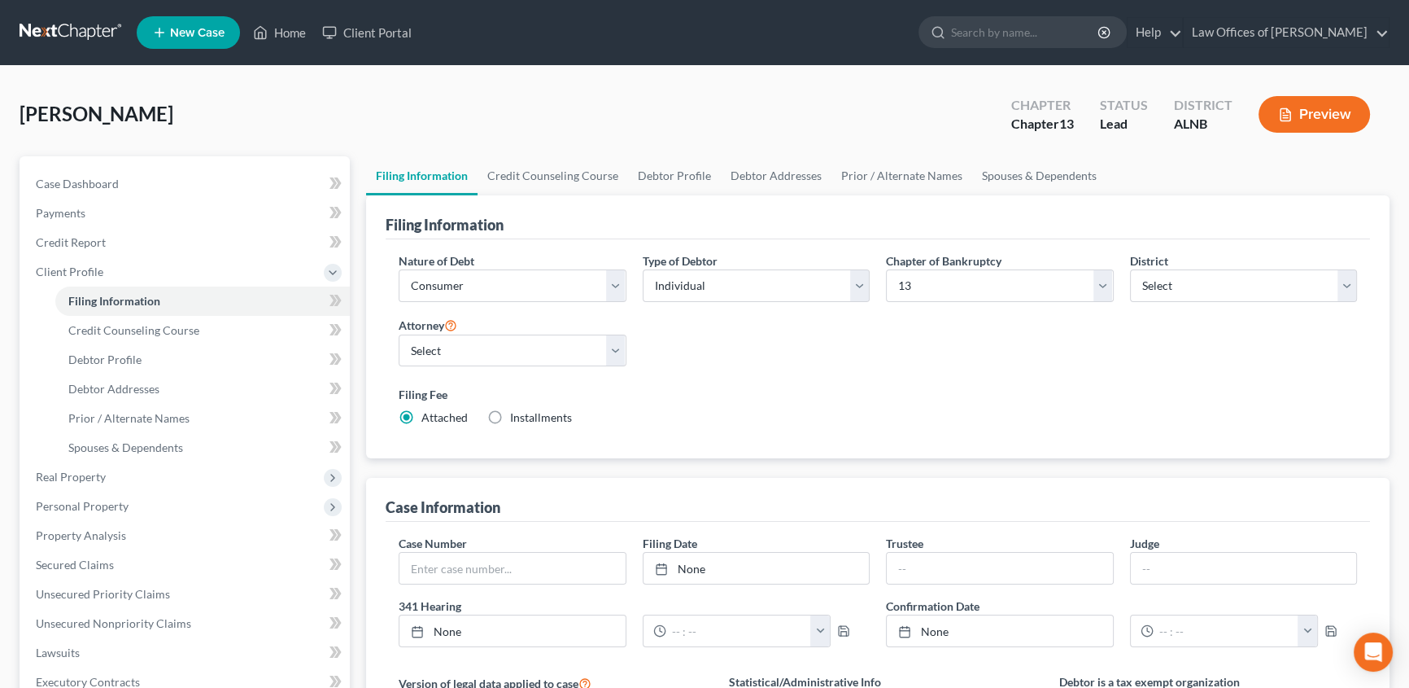
click at [1291, 120] on icon "button" at bounding box center [1285, 114] width 15 height 15
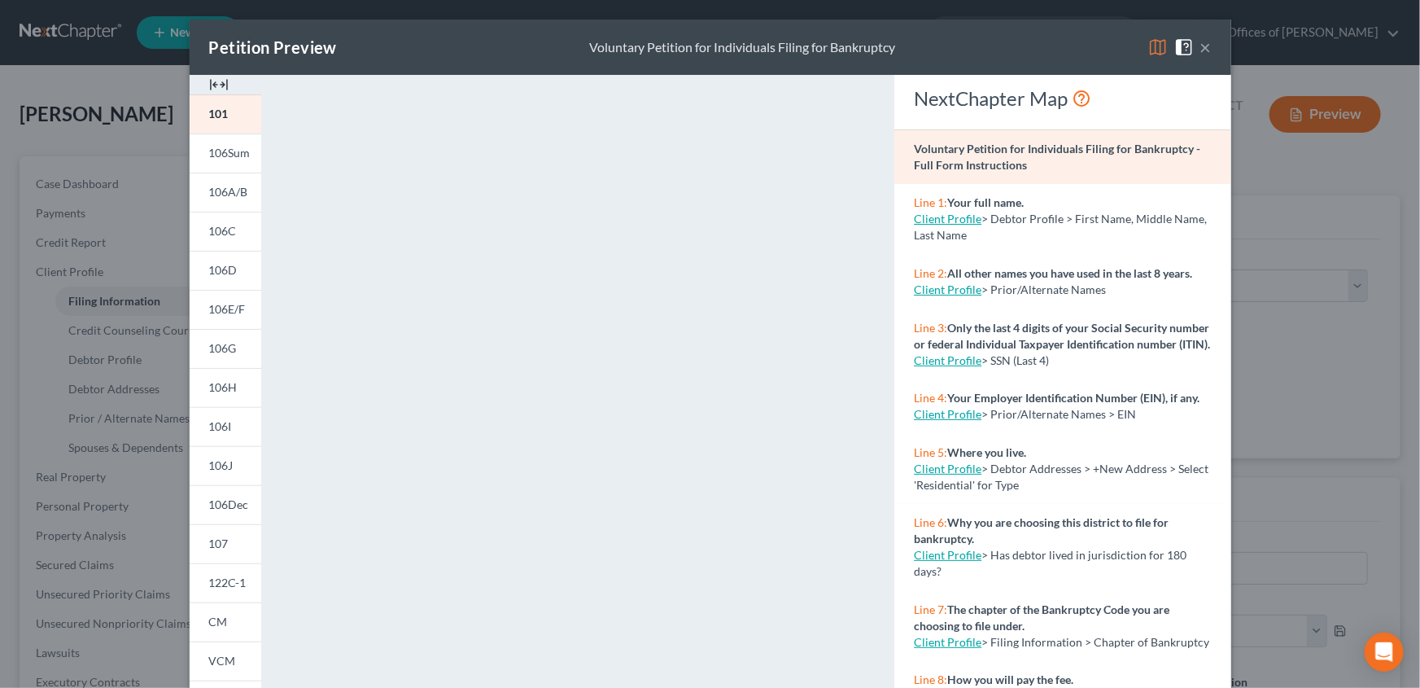
click at [1200, 49] on button "×" at bounding box center [1205, 47] width 11 height 20
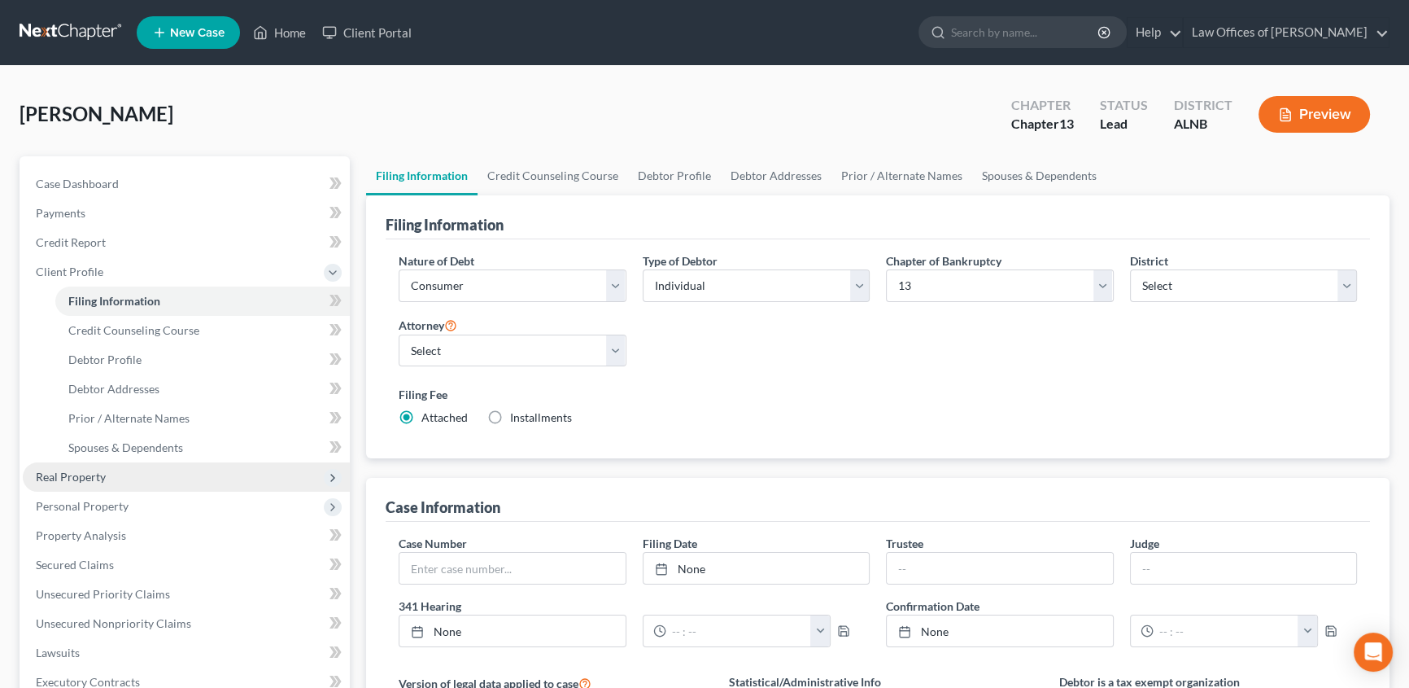
scroll to position [73, 0]
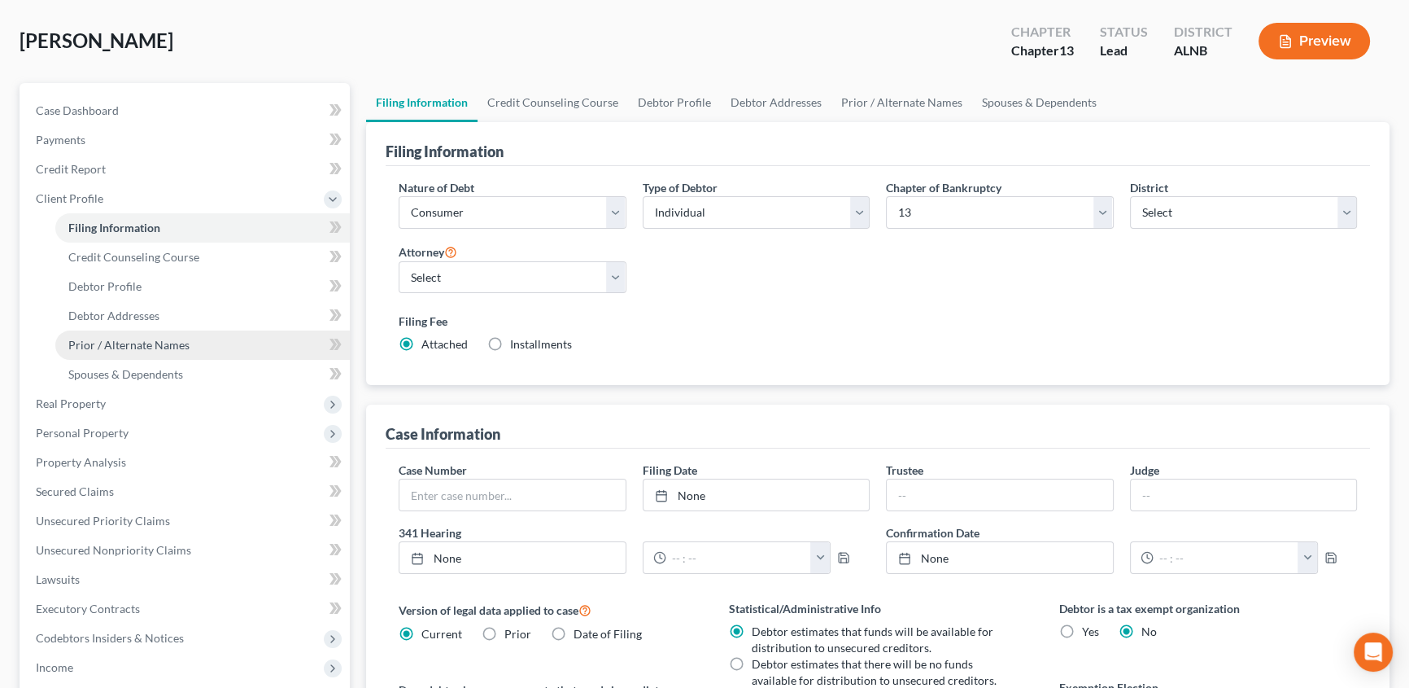
click at [163, 351] on link "Prior / Alternate Names" at bounding box center [202, 344] width 295 height 29
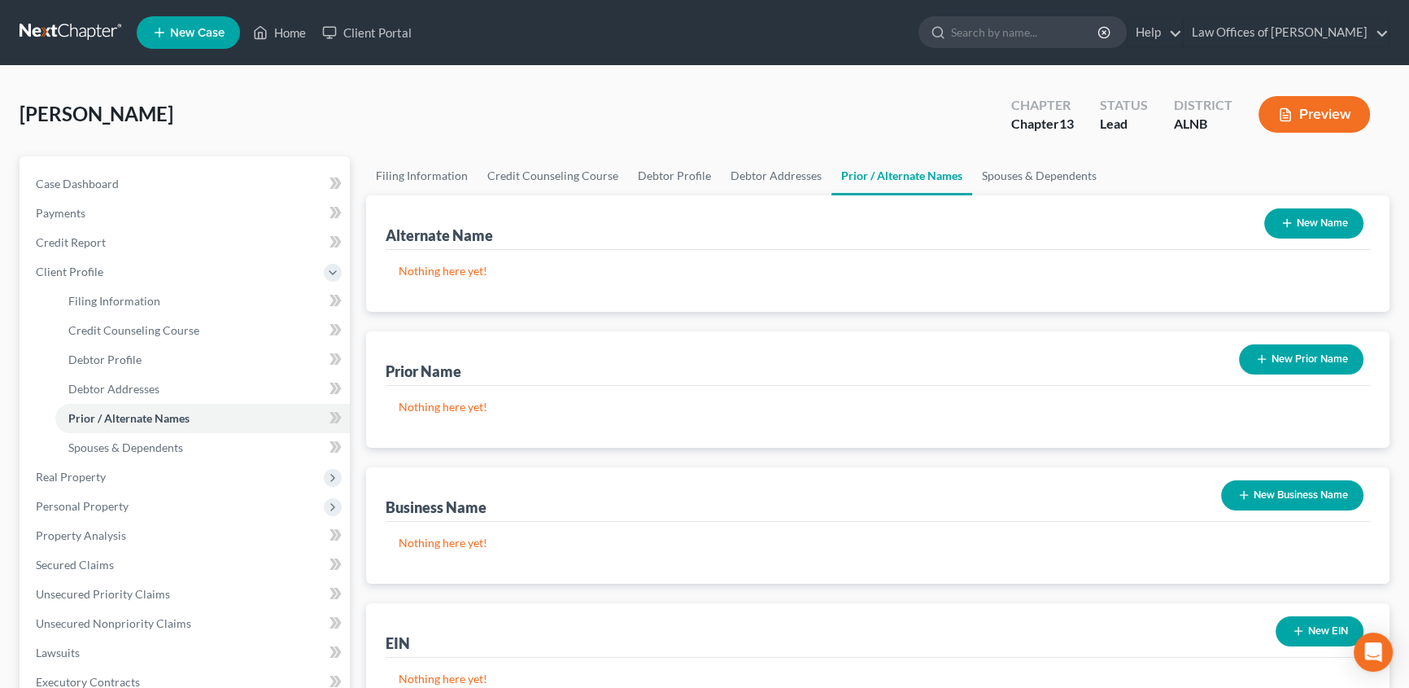
click at [1301, 357] on button "New Prior Name" at bounding box center [1301, 359] width 124 height 30
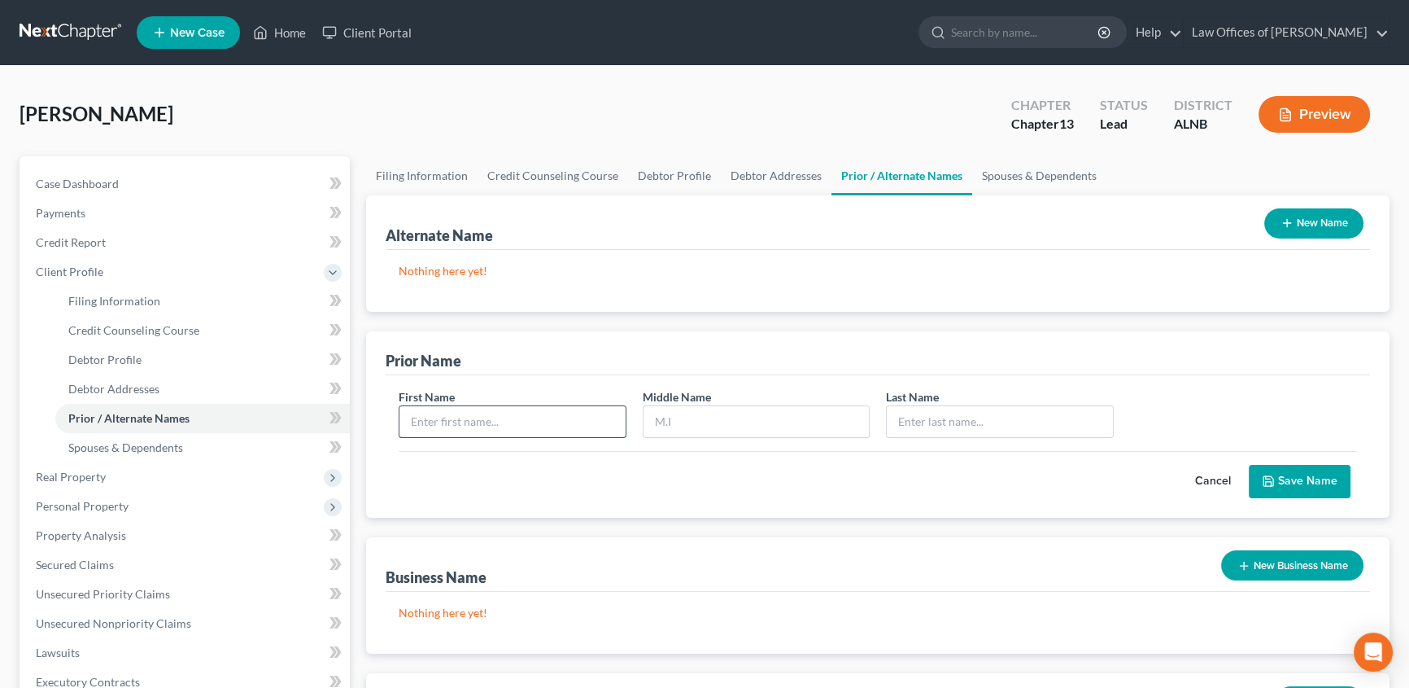
click at [513, 424] on input "text" at bounding box center [512, 421] width 226 height 31
type input "Judy"
type input "G"
type input "Phillips"
click at [1324, 474] on button "Save Name" at bounding box center [1300, 482] width 102 height 34
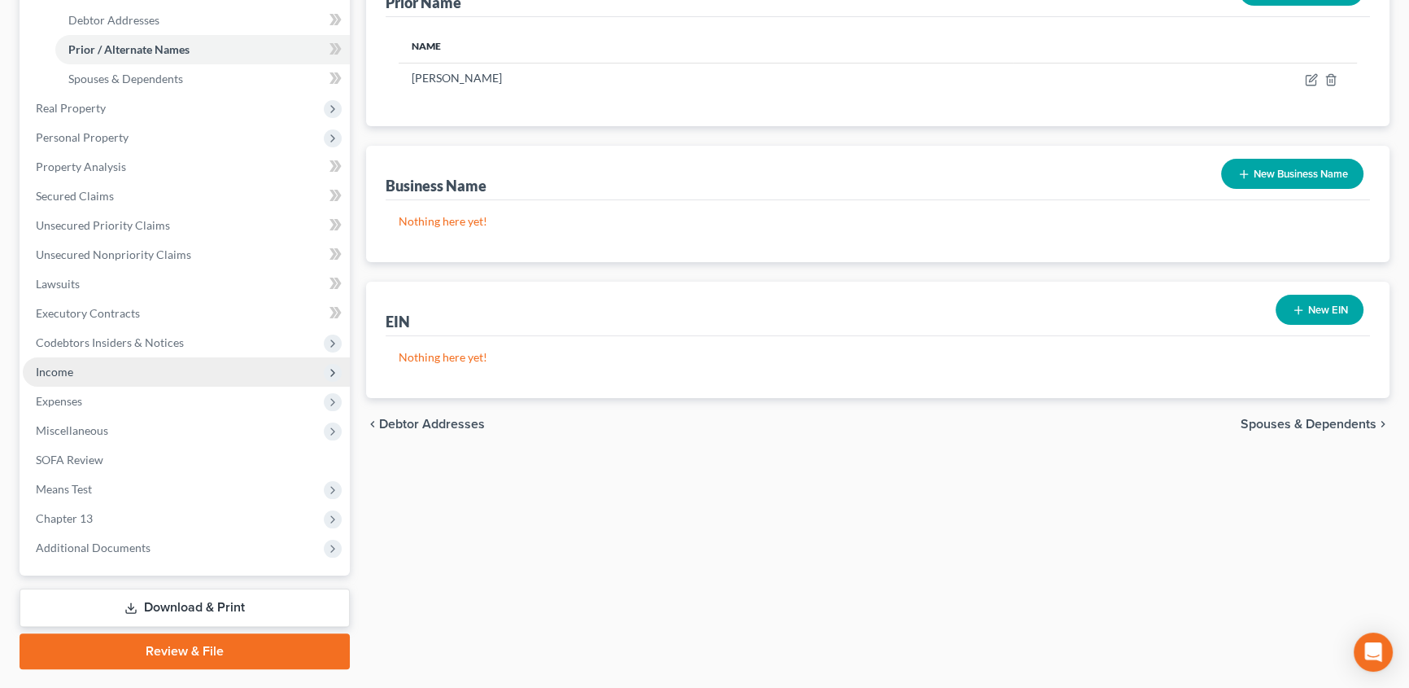
scroll to position [369, 0]
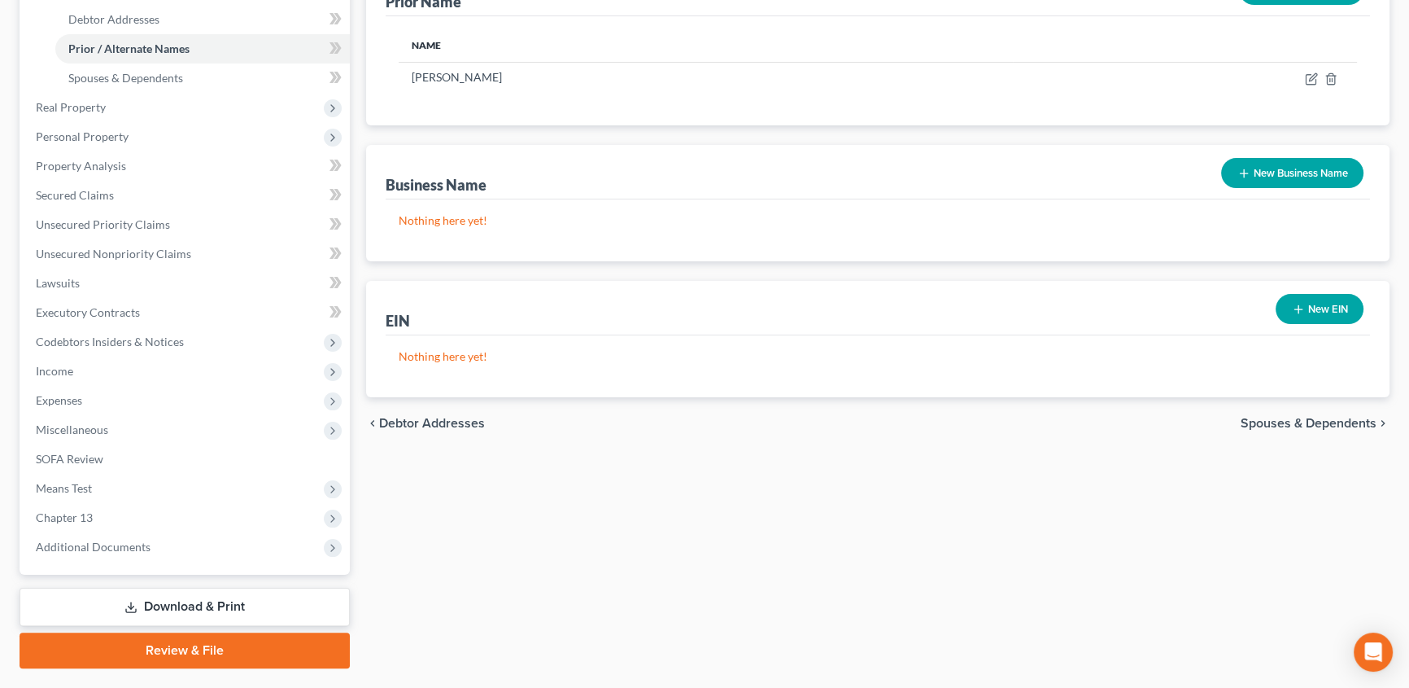
click at [1298, 422] on span "Spouses & Dependents" at bounding box center [1309, 423] width 136 height 13
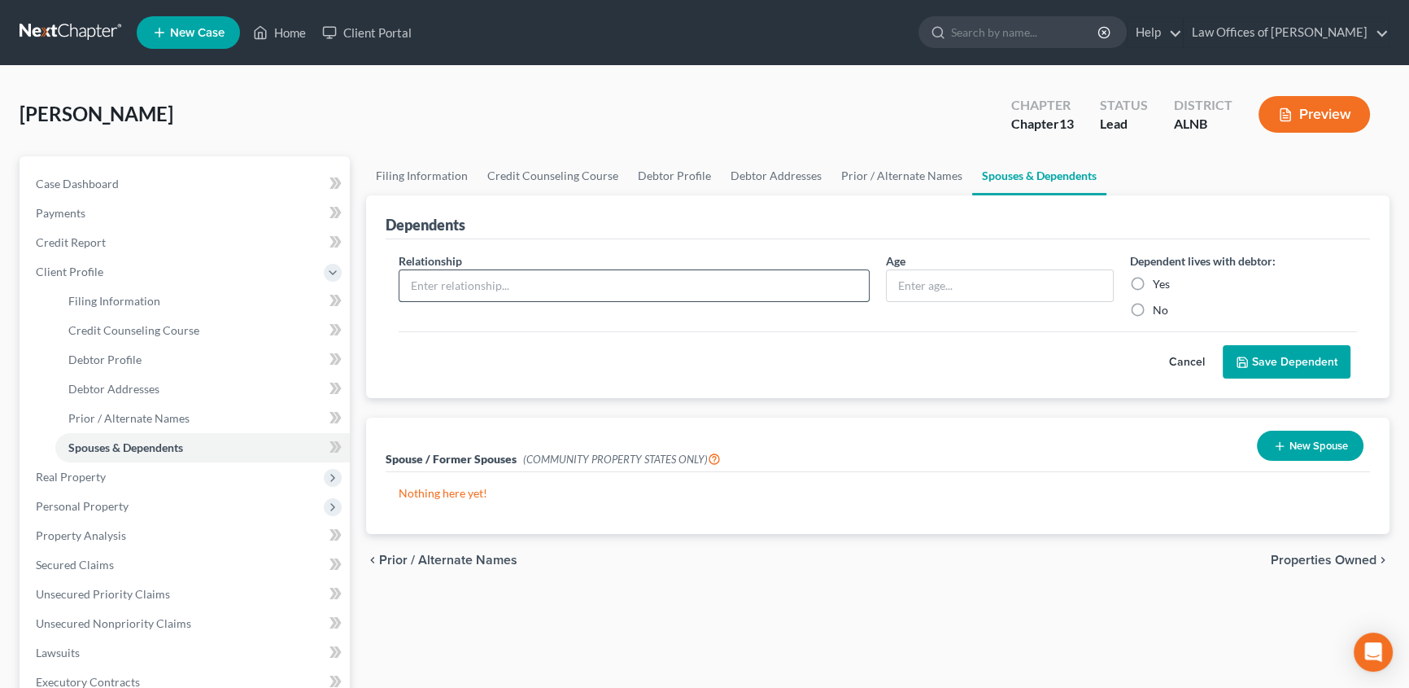
click at [584, 280] on input "text" at bounding box center [633, 285] width 469 height 31
type input "spouse"
type input "57"
click at [1153, 284] on label "Yes" at bounding box center [1161, 284] width 17 height 16
click at [1159, 284] on input "Yes" at bounding box center [1164, 281] width 11 height 11
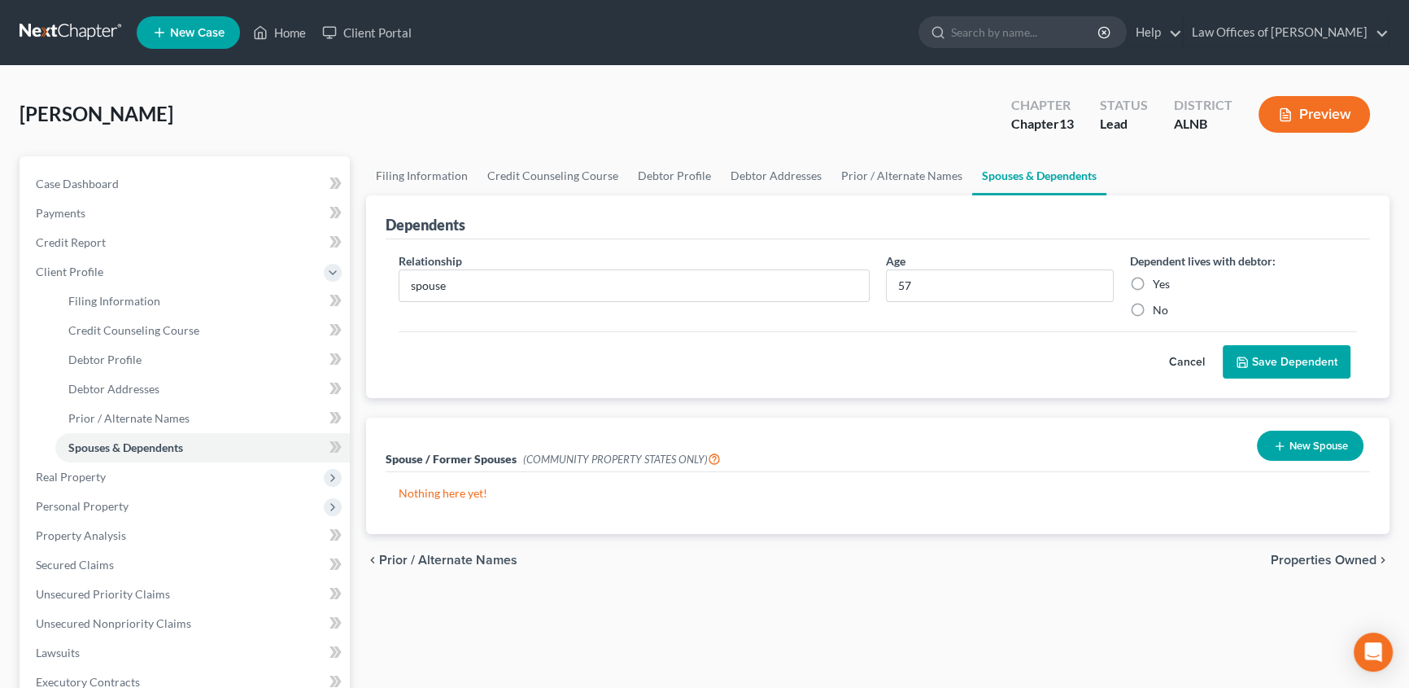
radio input "true"
click at [1294, 358] on button "Save Dependent" at bounding box center [1287, 362] width 128 height 34
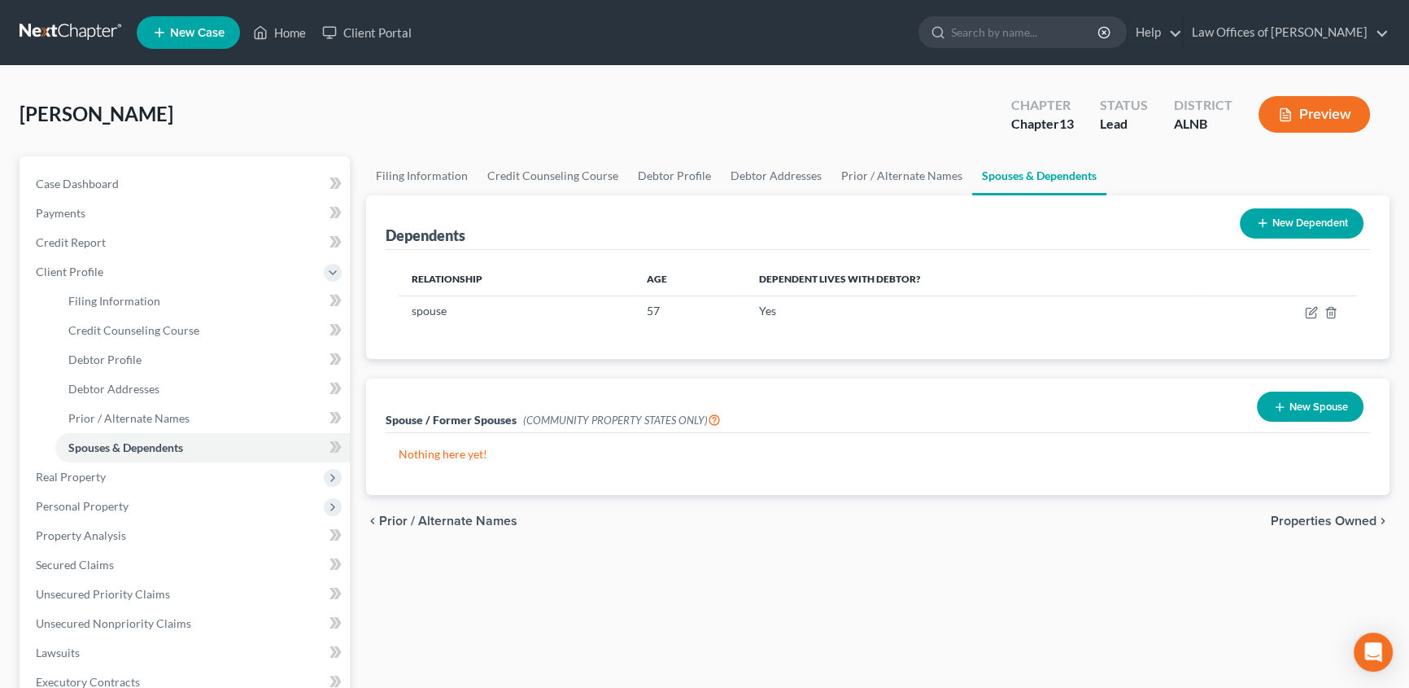
click at [1354, 521] on span "Properties Owned" at bounding box center [1324, 520] width 106 height 13
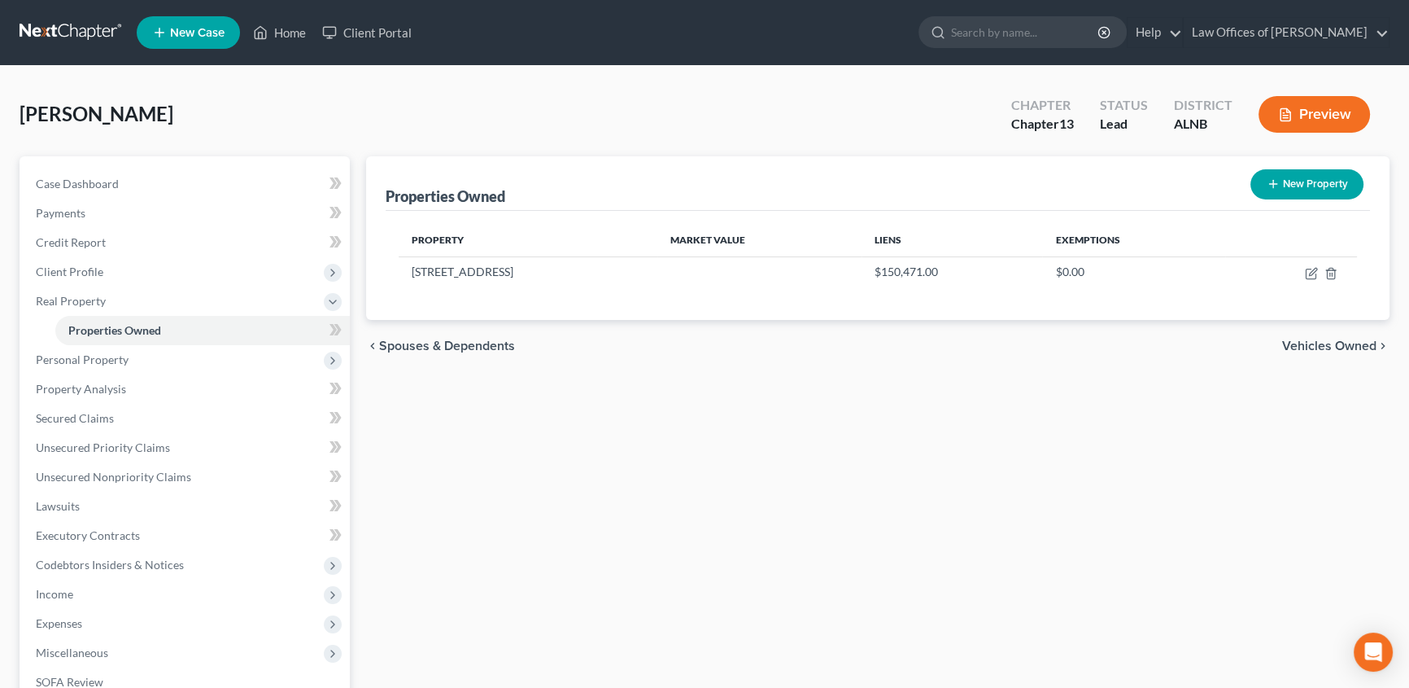
click at [1357, 346] on span "Vehicles Owned" at bounding box center [1329, 345] width 94 height 13
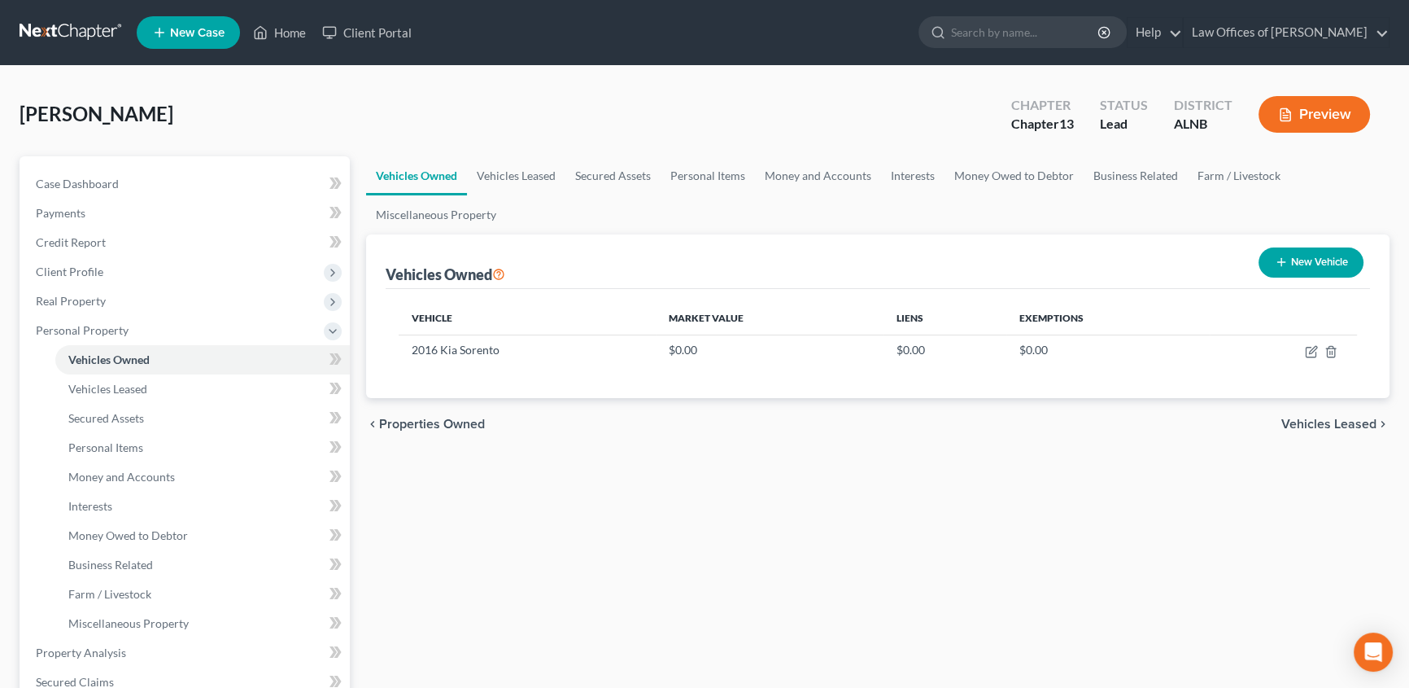
click at [1333, 429] on span "Vehicles Leased" at bounding box center [1328, 423] width 95 height 13
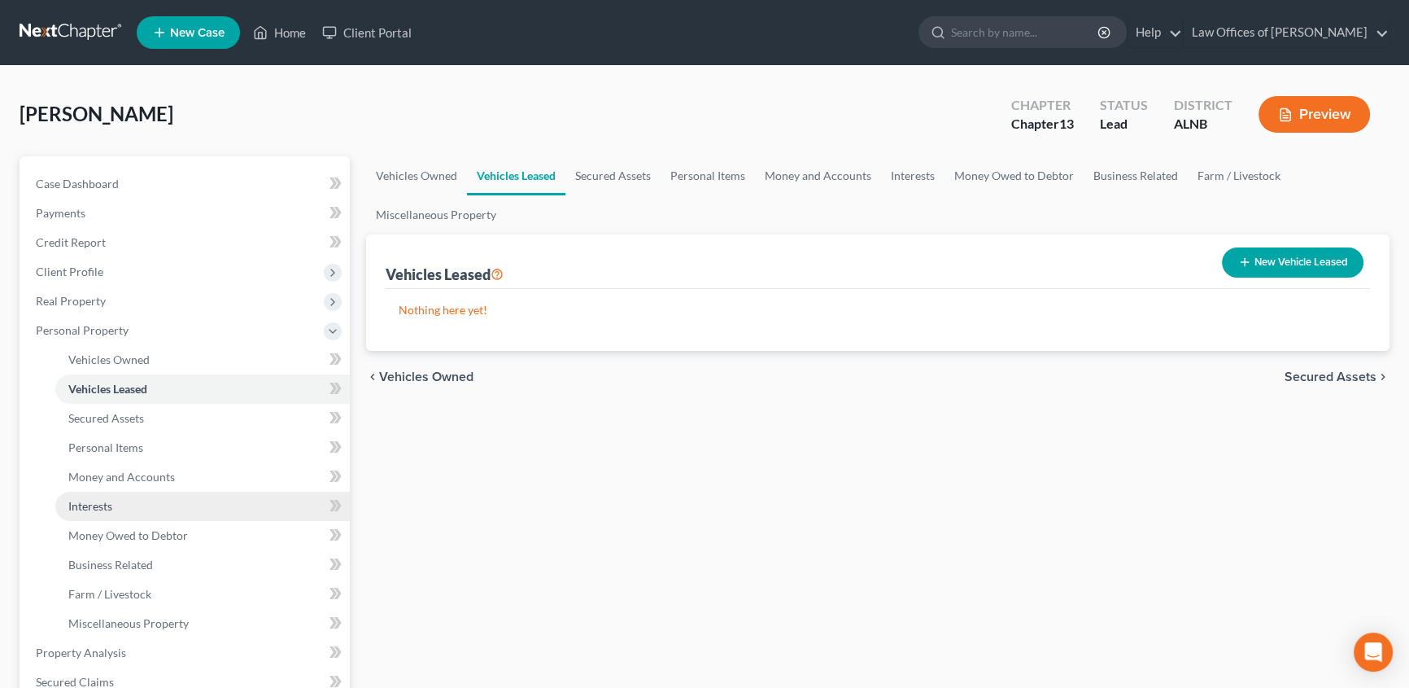
scroll to position [73, 0]
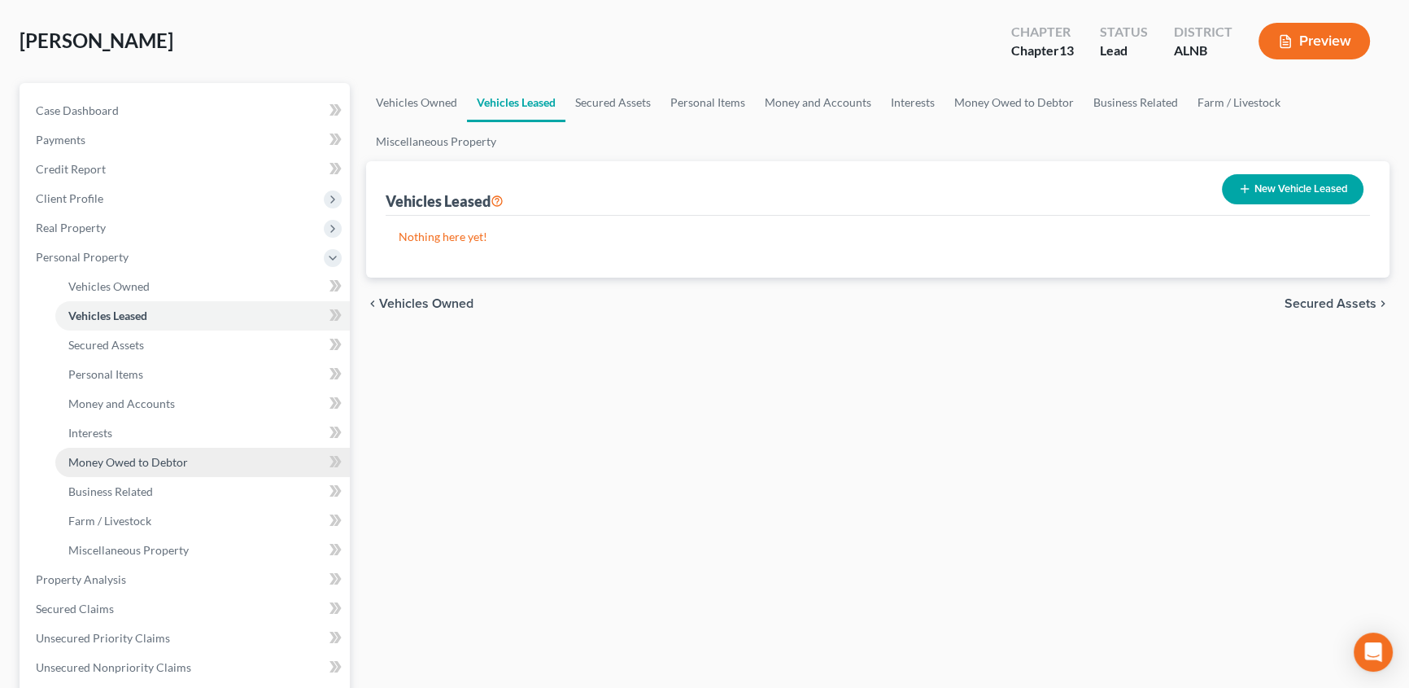
click at [154, 464] on span "Money Owed to Debtor" at bounding box center [128, 462] width 120 height 14
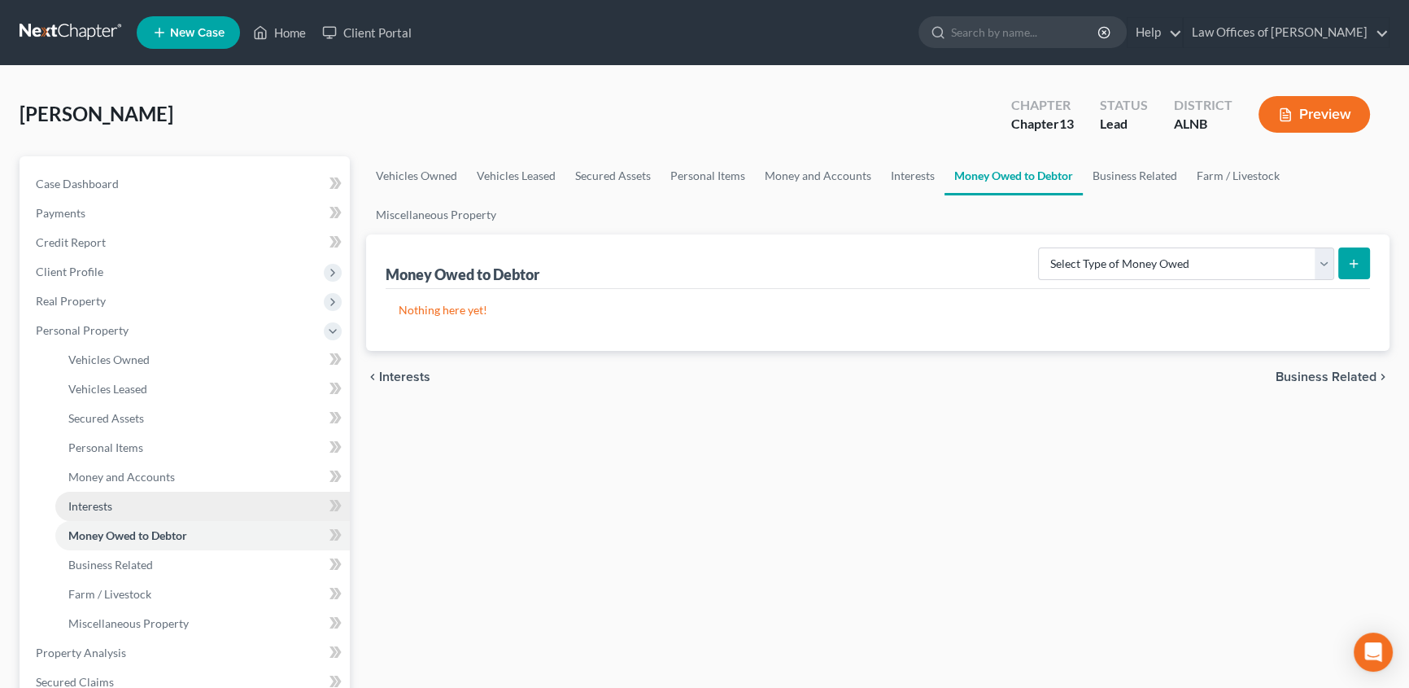
click at [186, 502] on link "Interests" at bounding box center [202, 505] width 295 height 29
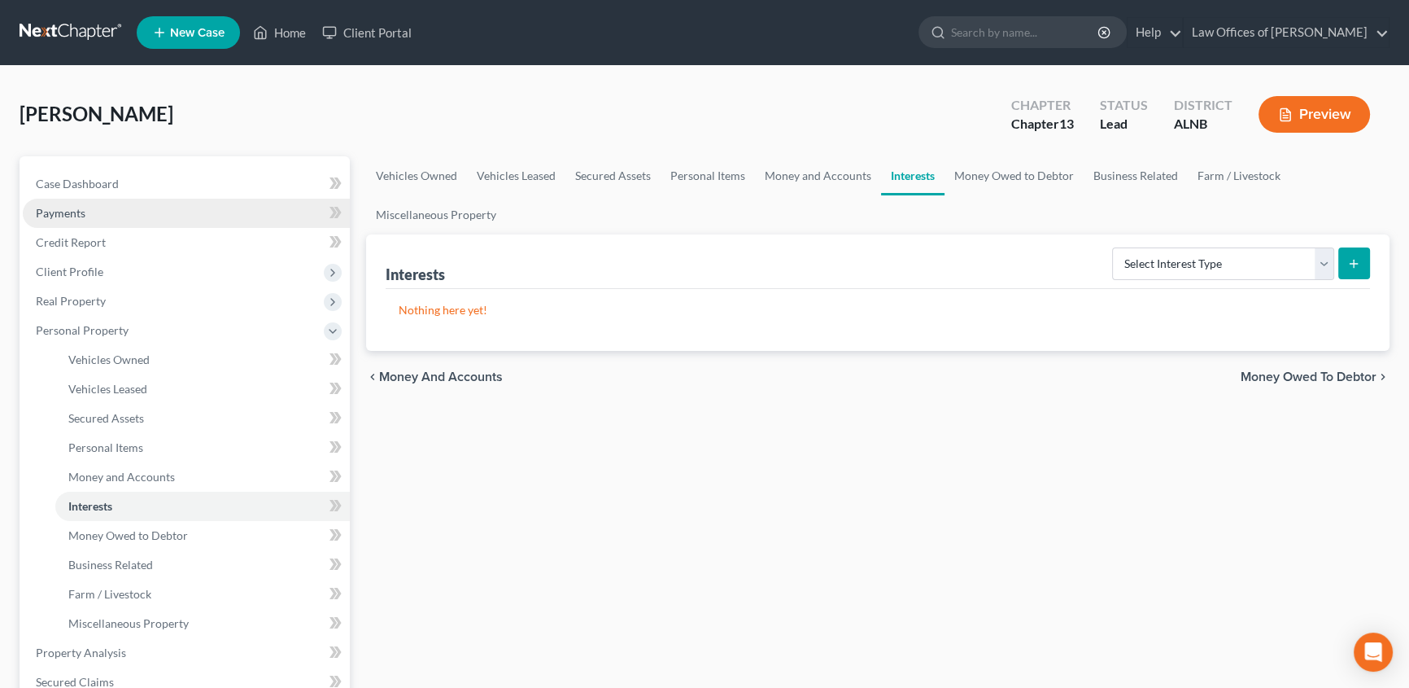
click at [82, 212] on span "Payments" at bounding box center [61, 213] width 50 height 14
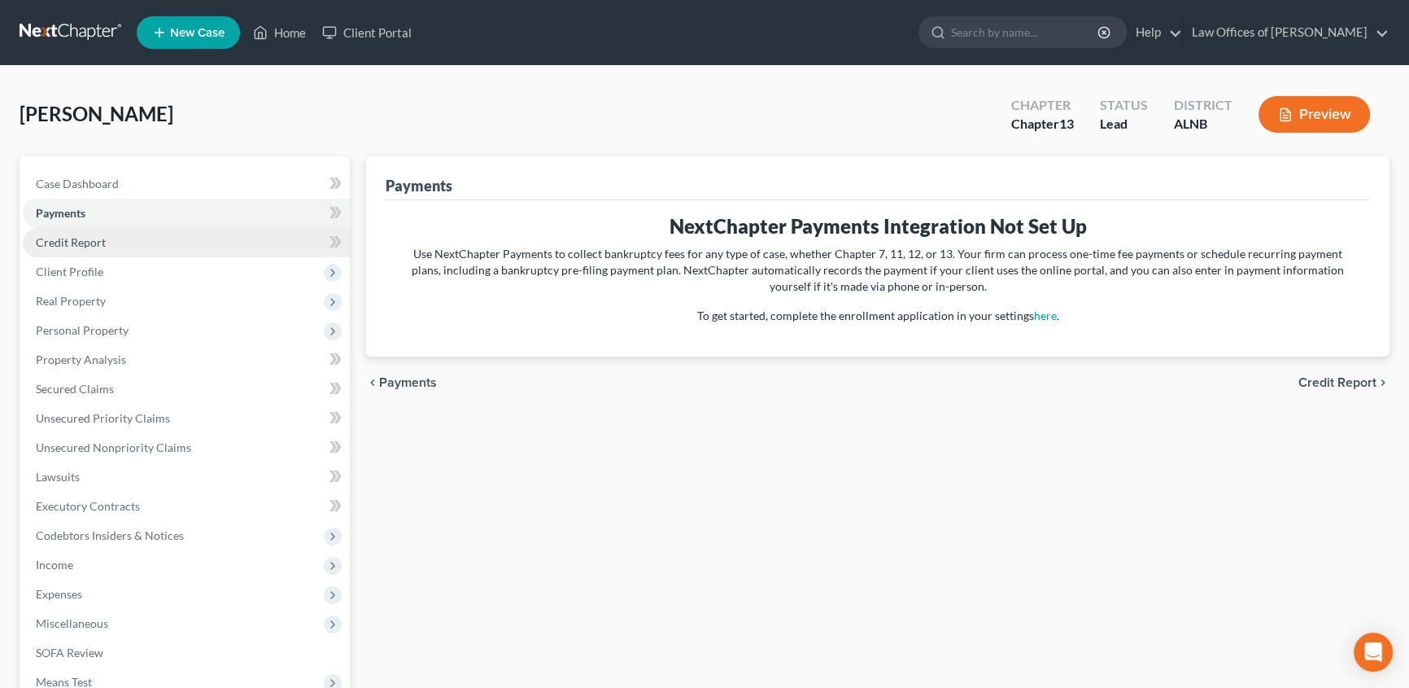
click at [77, 244] on span "Credit Report" at bounding box center [71, 242] width 70 height 14
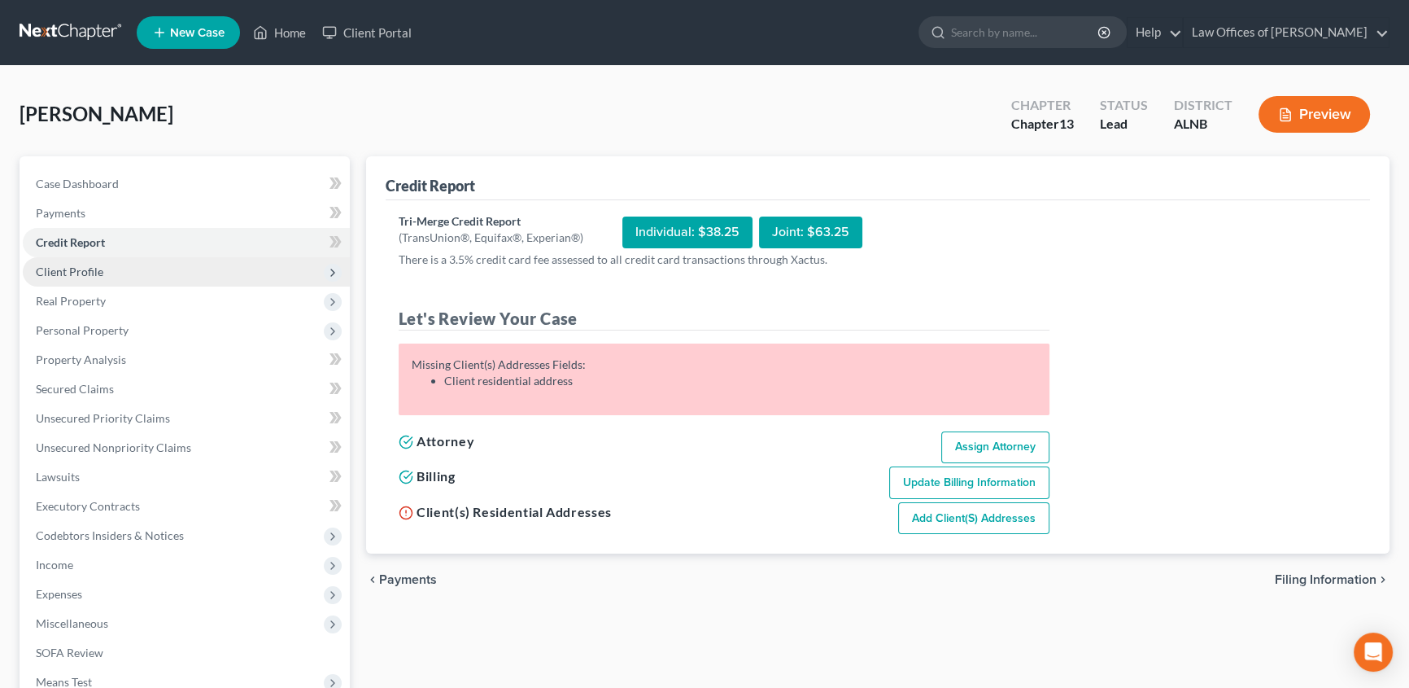
click at [76, 273] on span "Client Profile" at bounding box center [70, 271] width 68 height 14
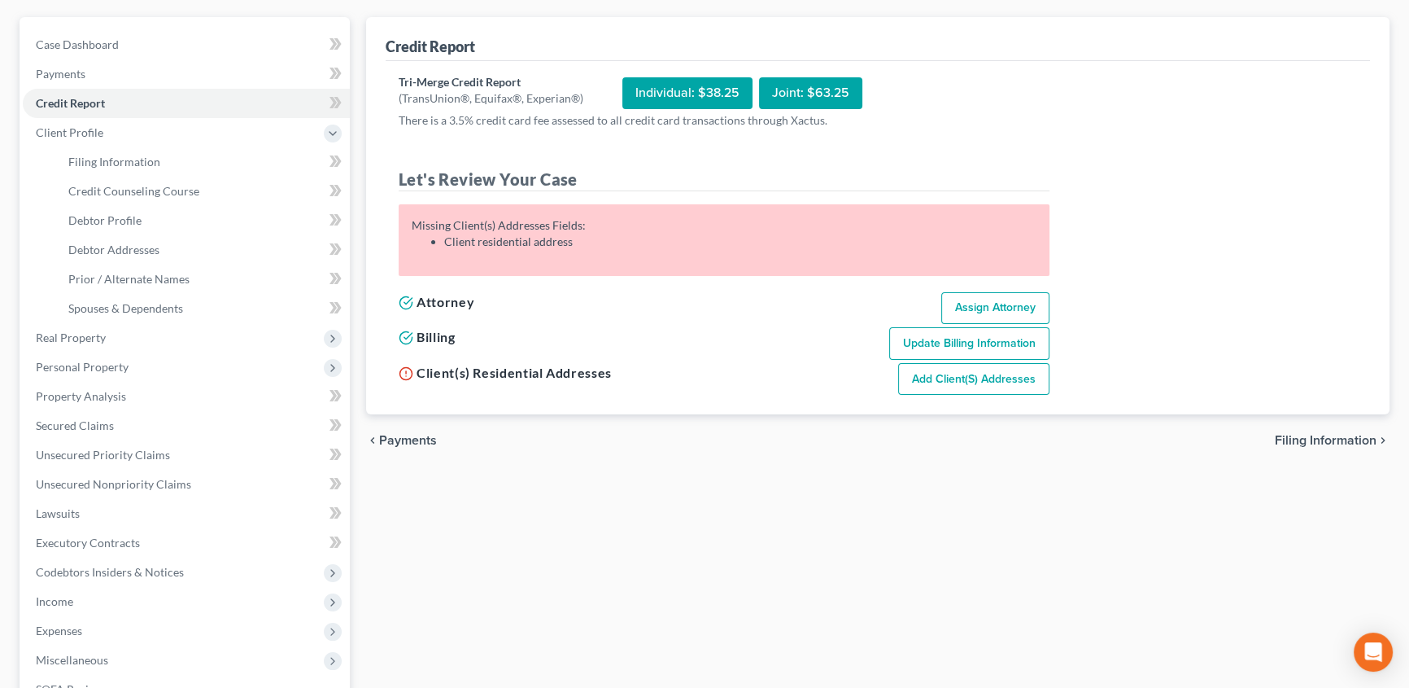
scroll to position [41, 0]
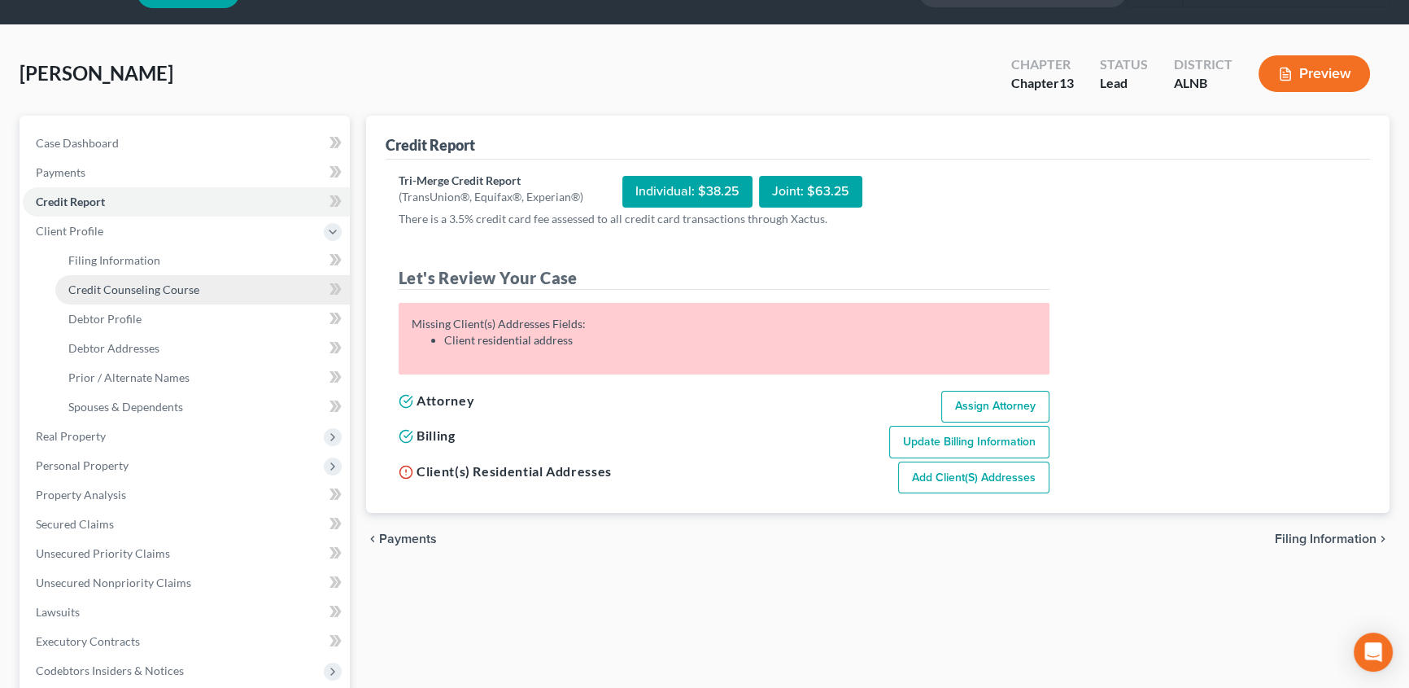
click at [153, 286] on span "Credit Counseling Course" at bounding box center [133, 289] width 131 height 14
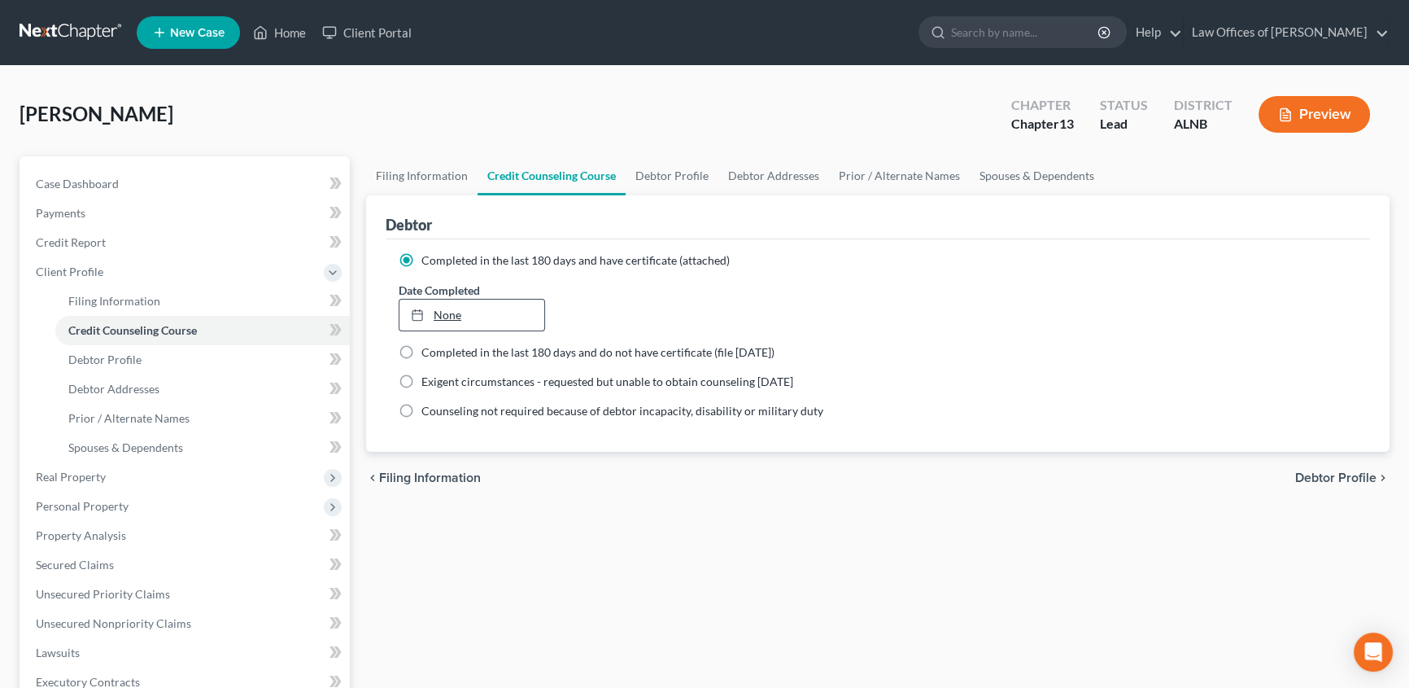
type input "10/15/2025"
click at [418, 313] on icon at bounding box center [417, 314] width 13 height 13
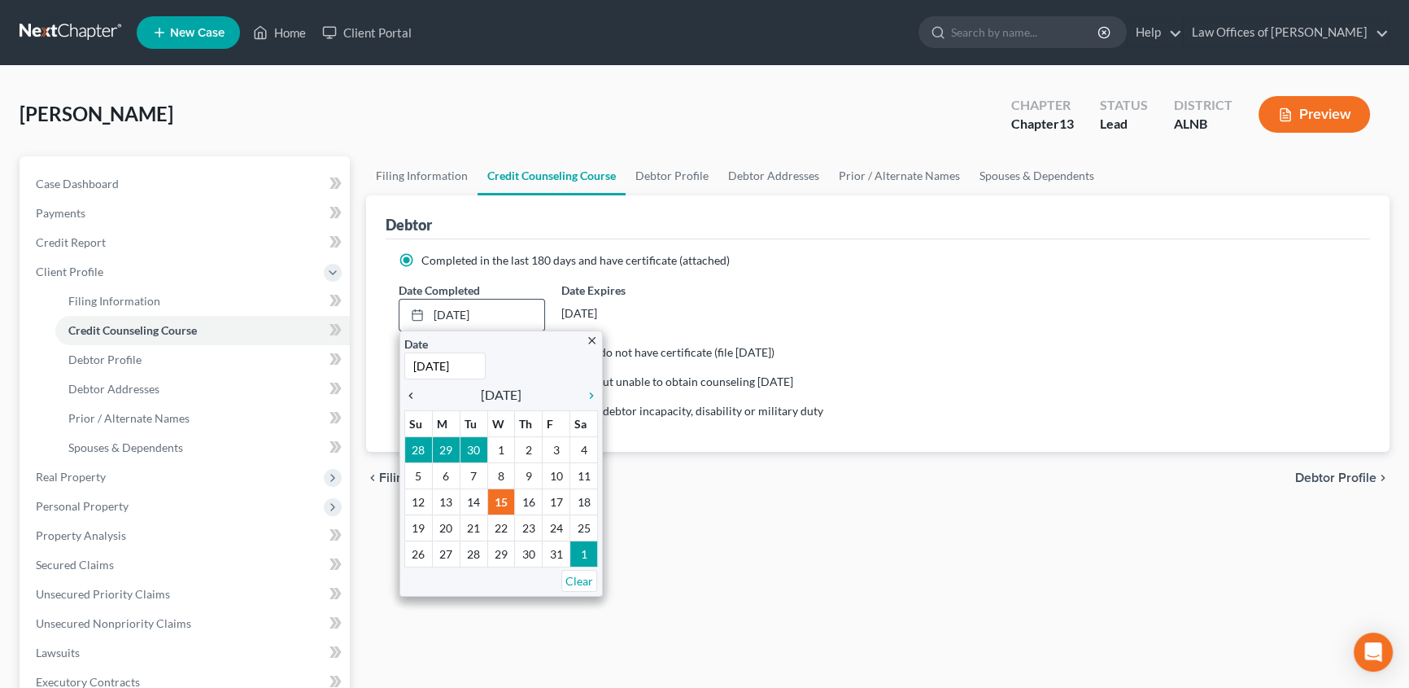
click at [417, 391] on icon "chevron_left" at bounding box center [414, 395] width 21 height 13
